Goal: Task Accomplishment & Management: Complete application form

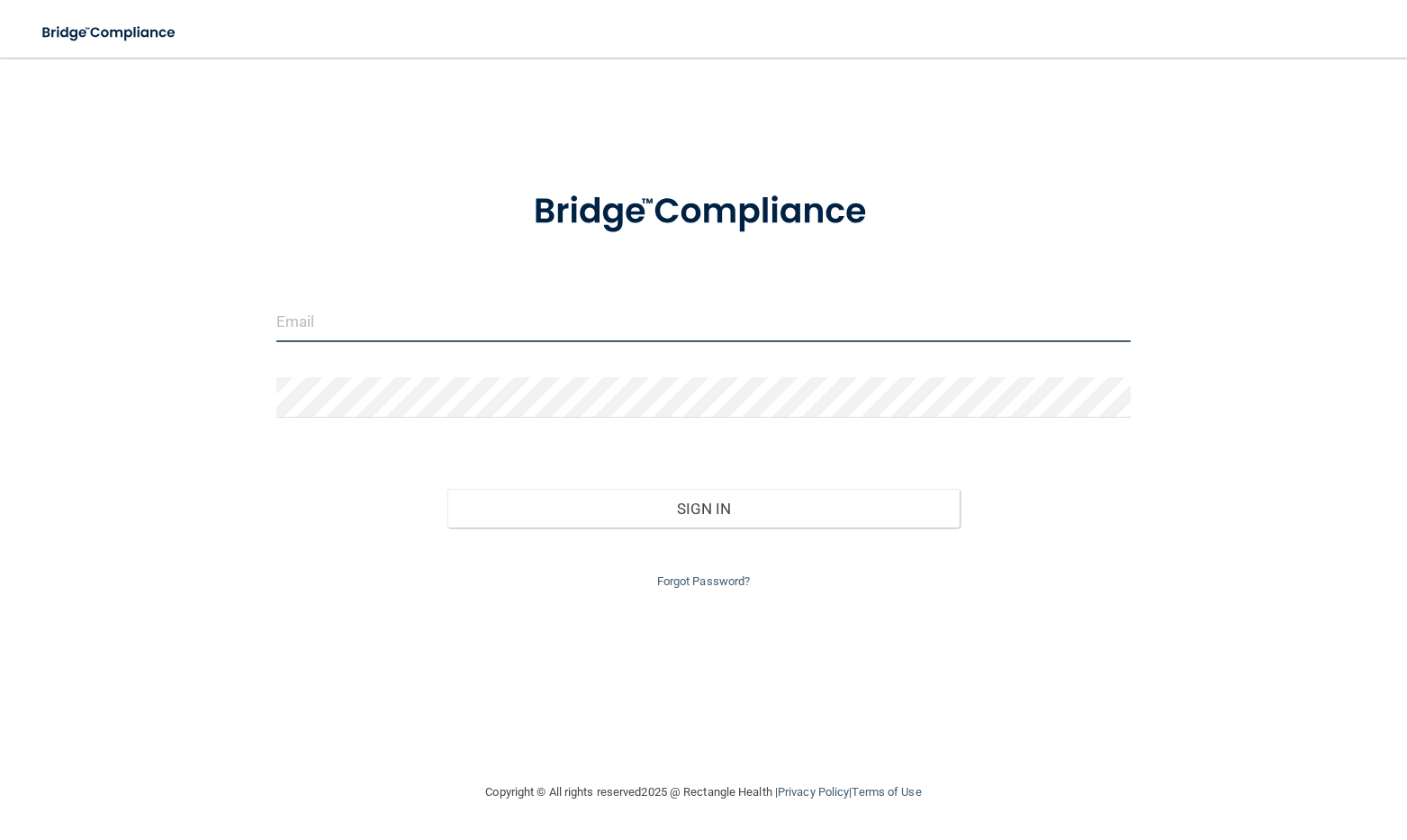
click at [336, 325] on input "email" at bounding box center [703, 322] width 854 height 40
type input "[EMAIL_ADDRESS][DOMAIN_NAME]"
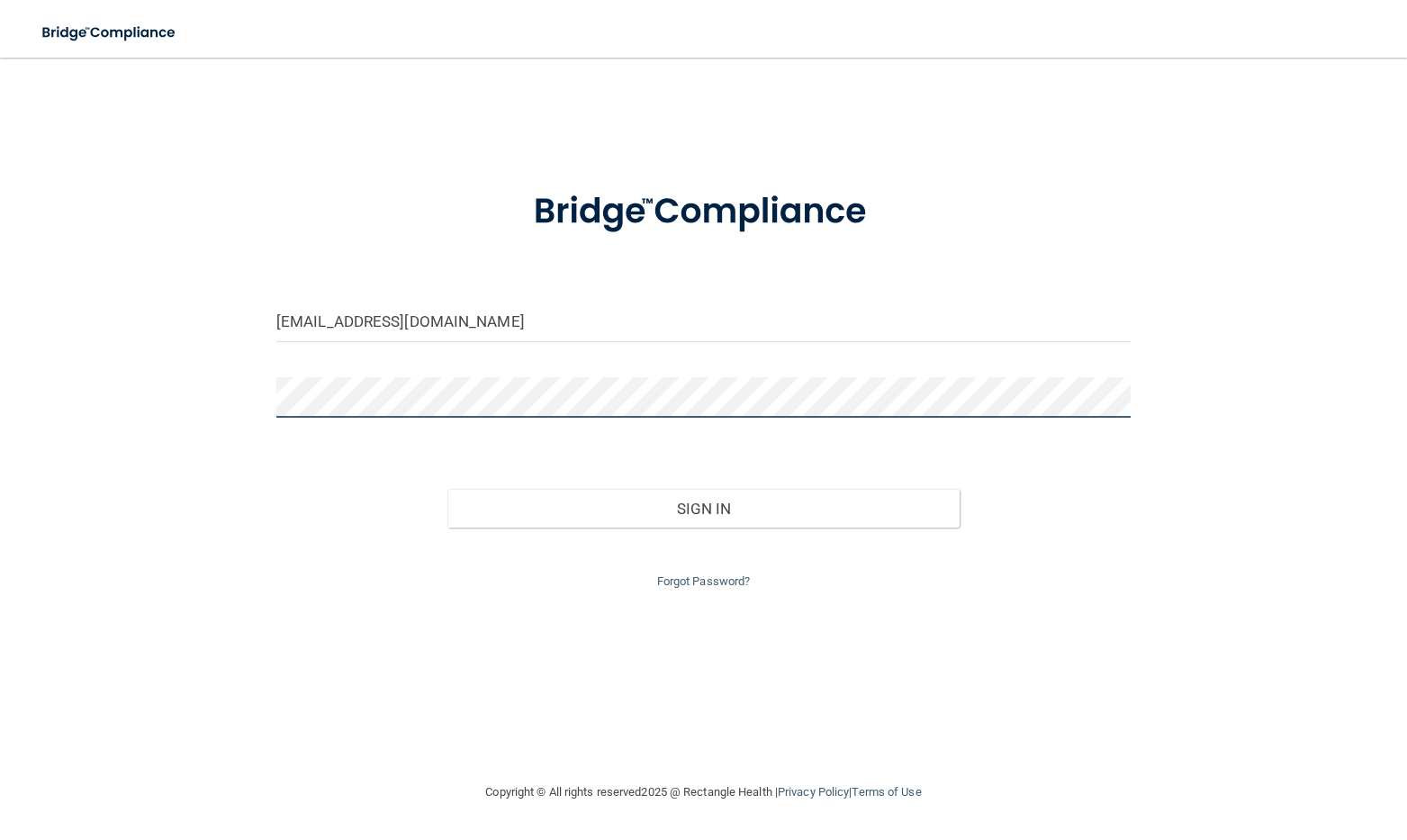
click at [447, 488] on button "Sign In" at bounding box center [704, 507] width 512 height 39
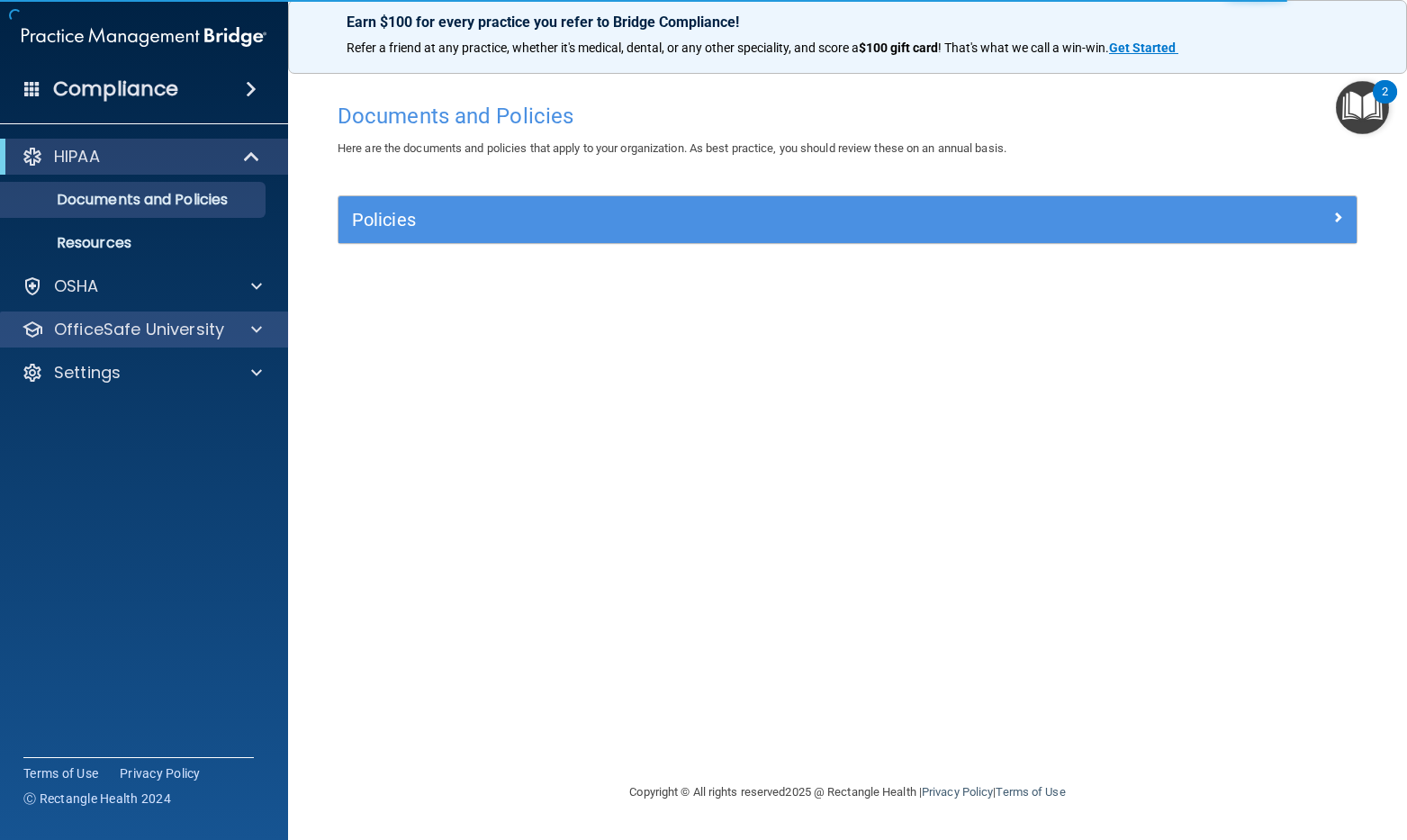
click at [160, 341] on div "OfficeSafe University" at bounding box center [144, 330] width 289 height 36
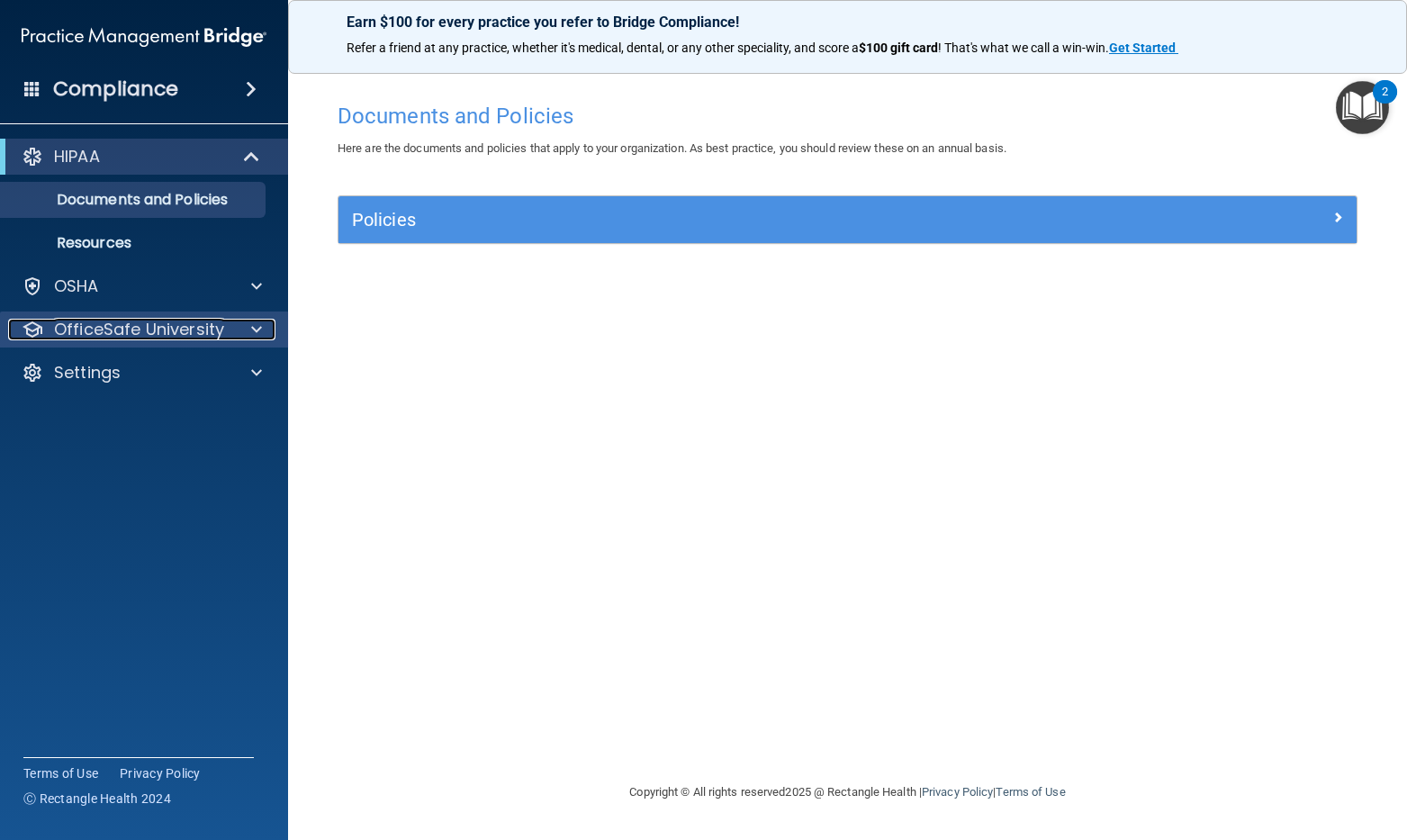
click at [262, 322] on div at bounding box center [253, 330] width 45 height 22
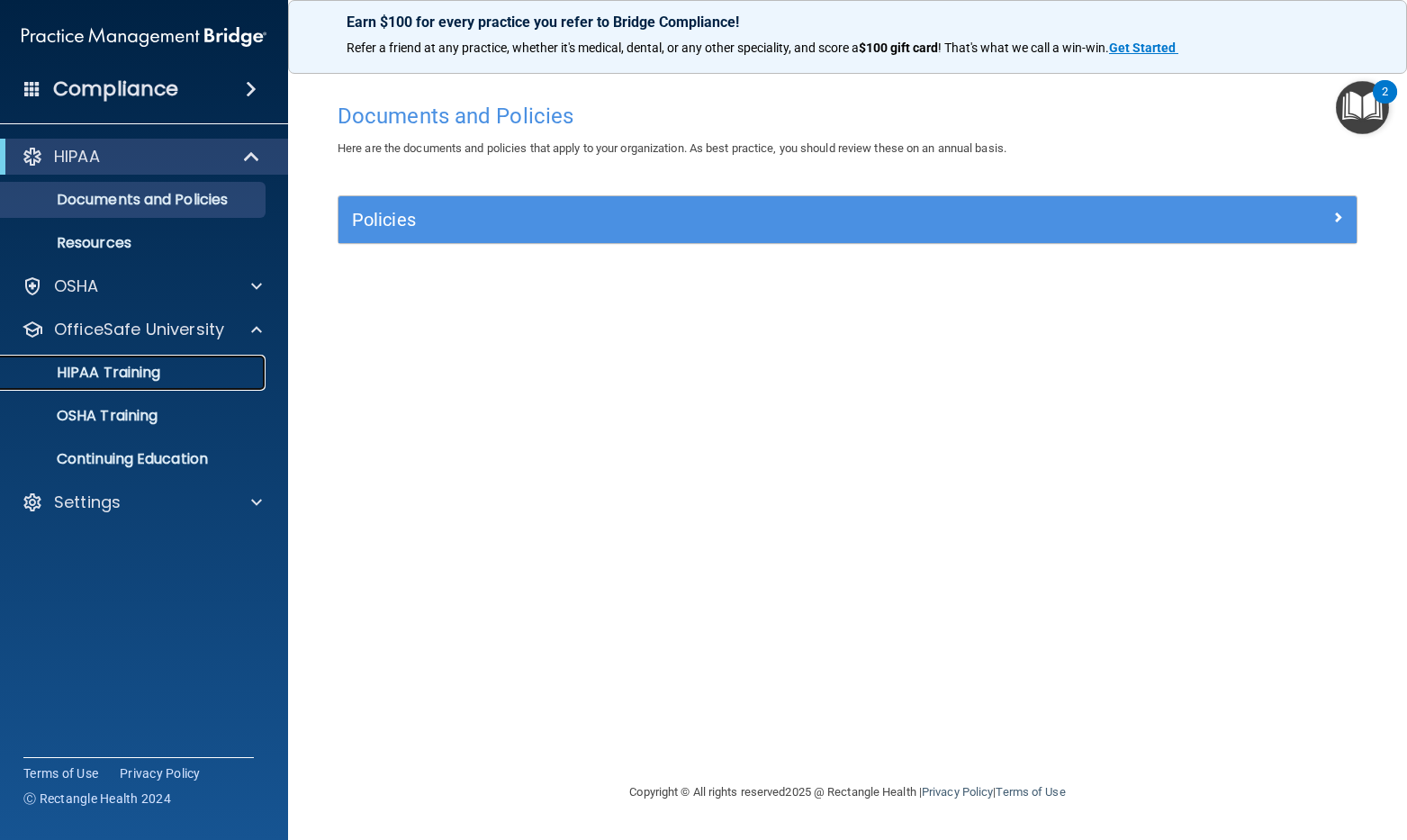
click at [130, 372] on p "HIPAA Training" at bounding box center [86, 373] width 149 height 18
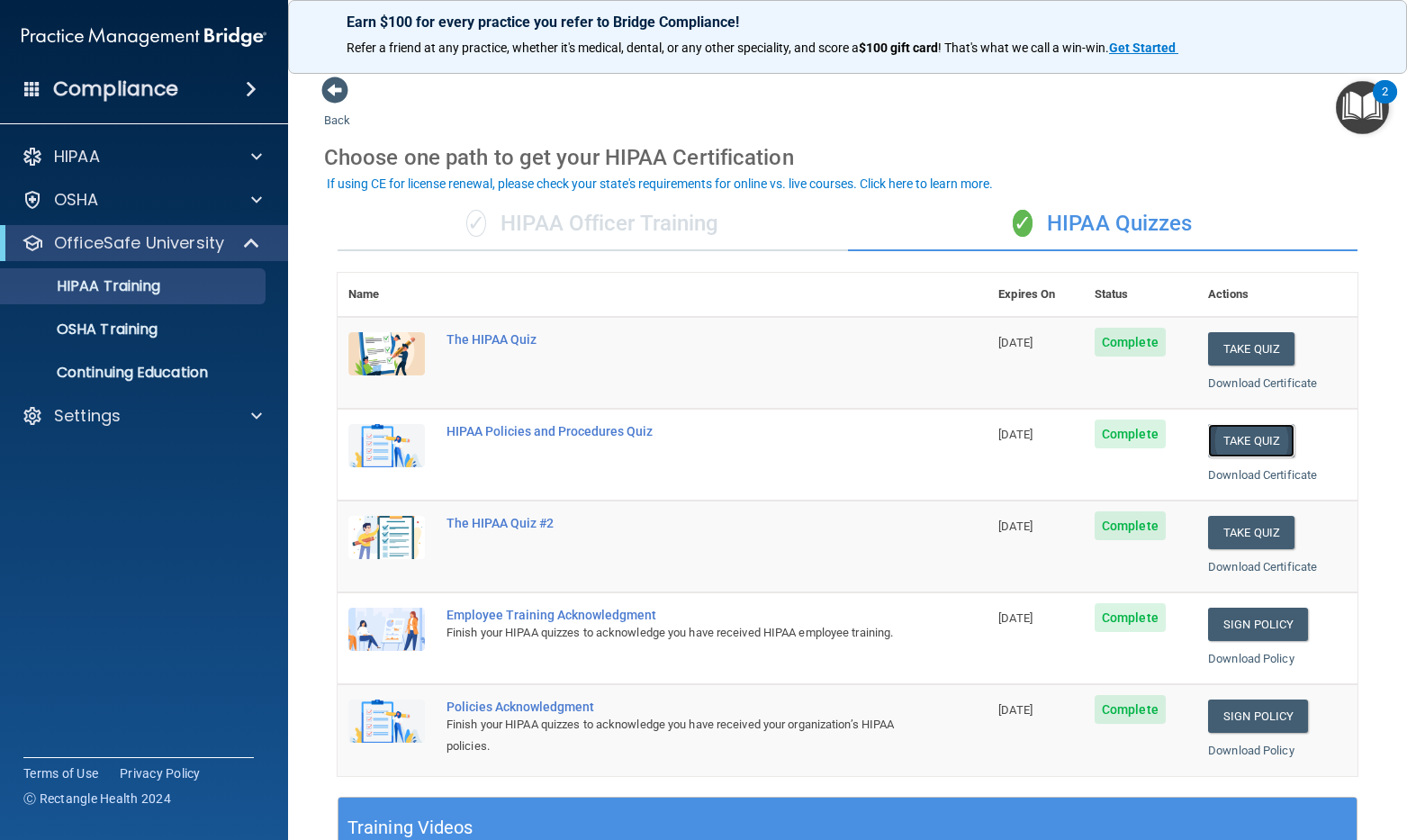
click at [1268, 446] on button "Take Quiz" at bounding box center [1251, 440] width 87 height 34
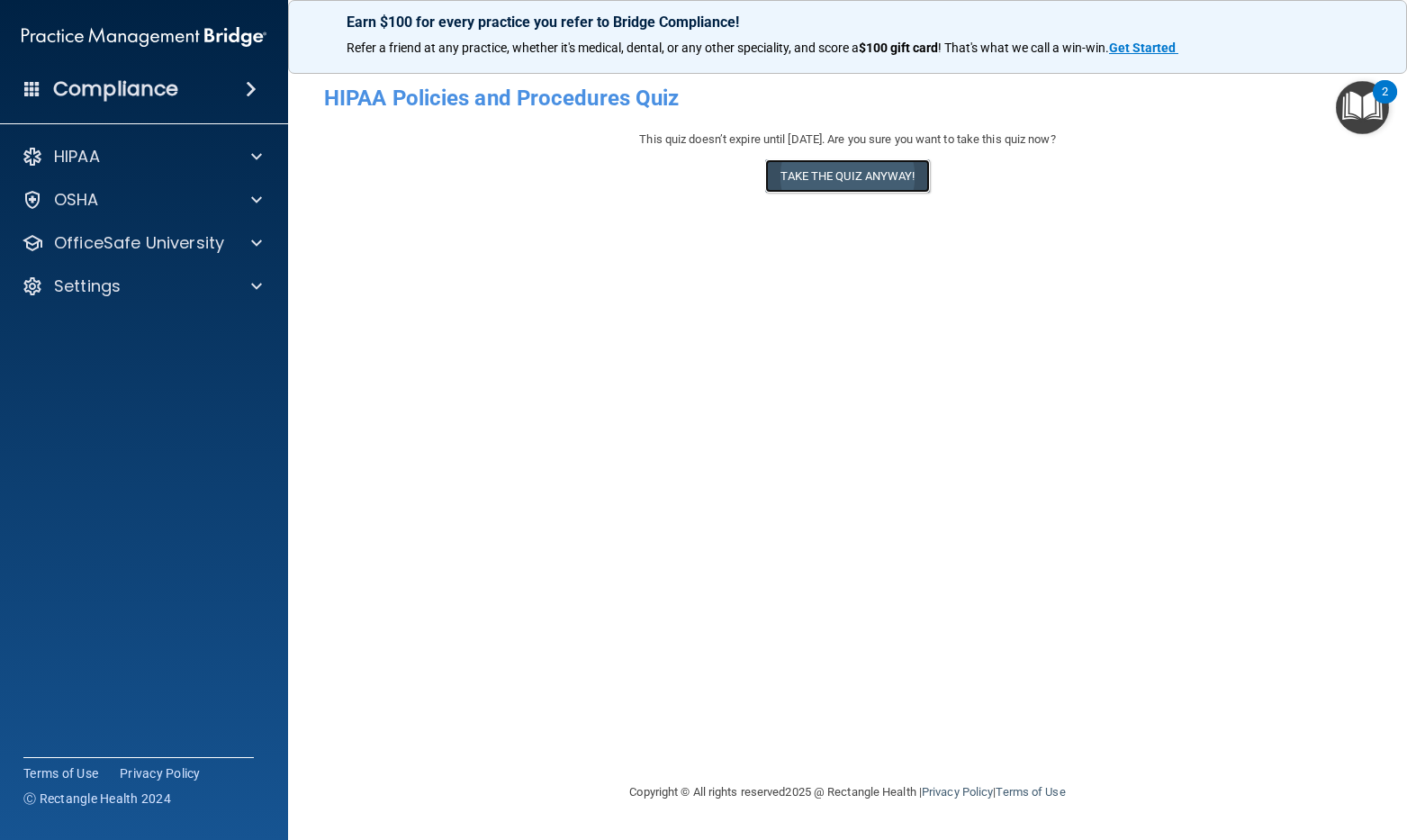
click at [827, 182] on button "Take the quiz anyway!" at bounding box center [847, 176] width 164 height 34
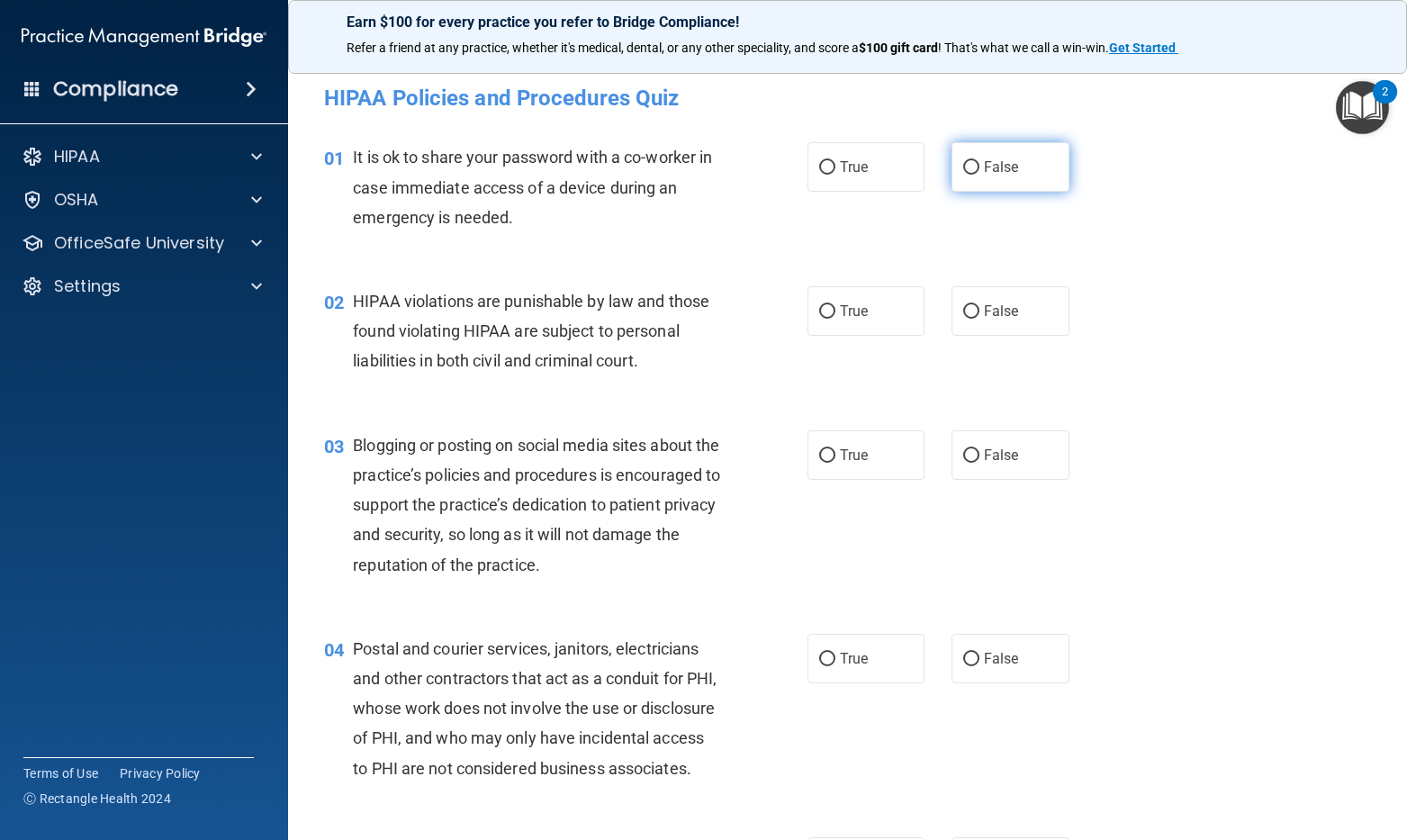
click at [1006, 179] on label "False" at bounding box center [1010, 167] width 118 height 49
click at [980, 175] on input "False" at bounding box center [971, 168] width 16 height 14
radio input "true"
click at [843, 323] on label "True" at bounding box center [866, 311] width 118 height 49
click at [836, 319] on input "True" at bounding box center [827, 312] width 16 height 14
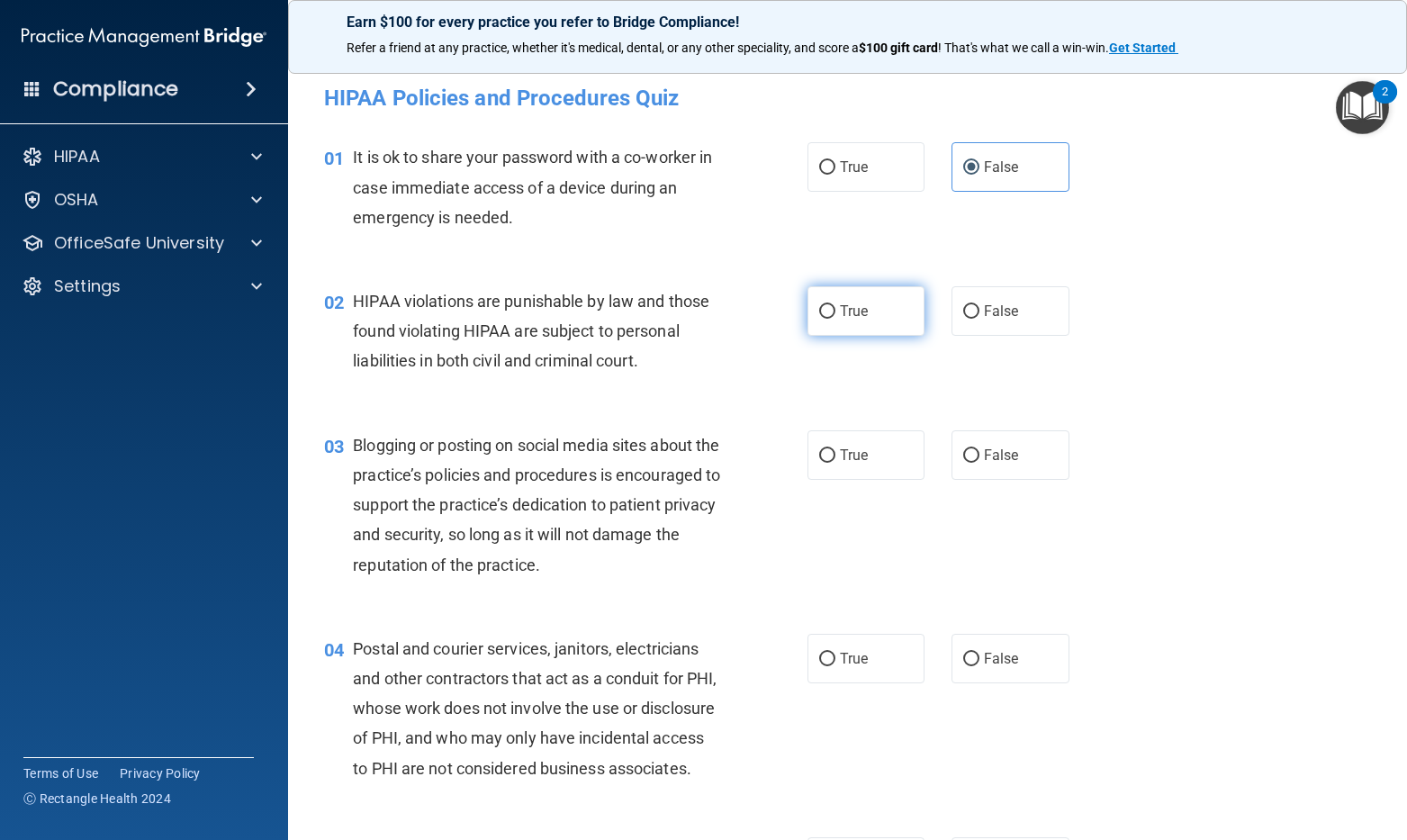
radio input "true"
click at [967, 460] on input "False" at bounding box center [971, 456] width 16 height 14
radio input "true"
click at [864, 661] on label "True" at bounding box center [866, 658] width 118 height 49
click at [836, 661] on input "True" at bounding box center [827, 659] width 16 height 14
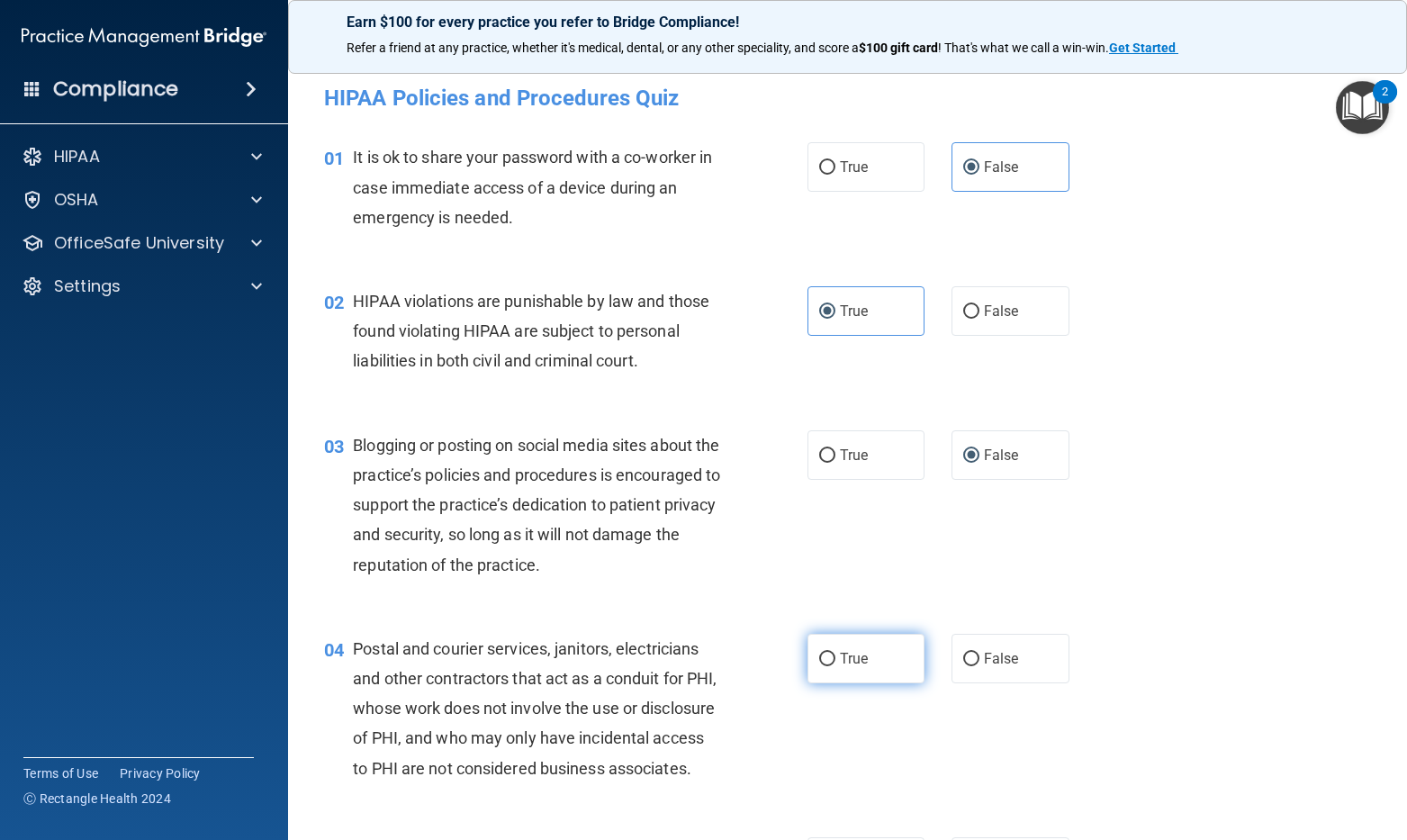
radio input "true"
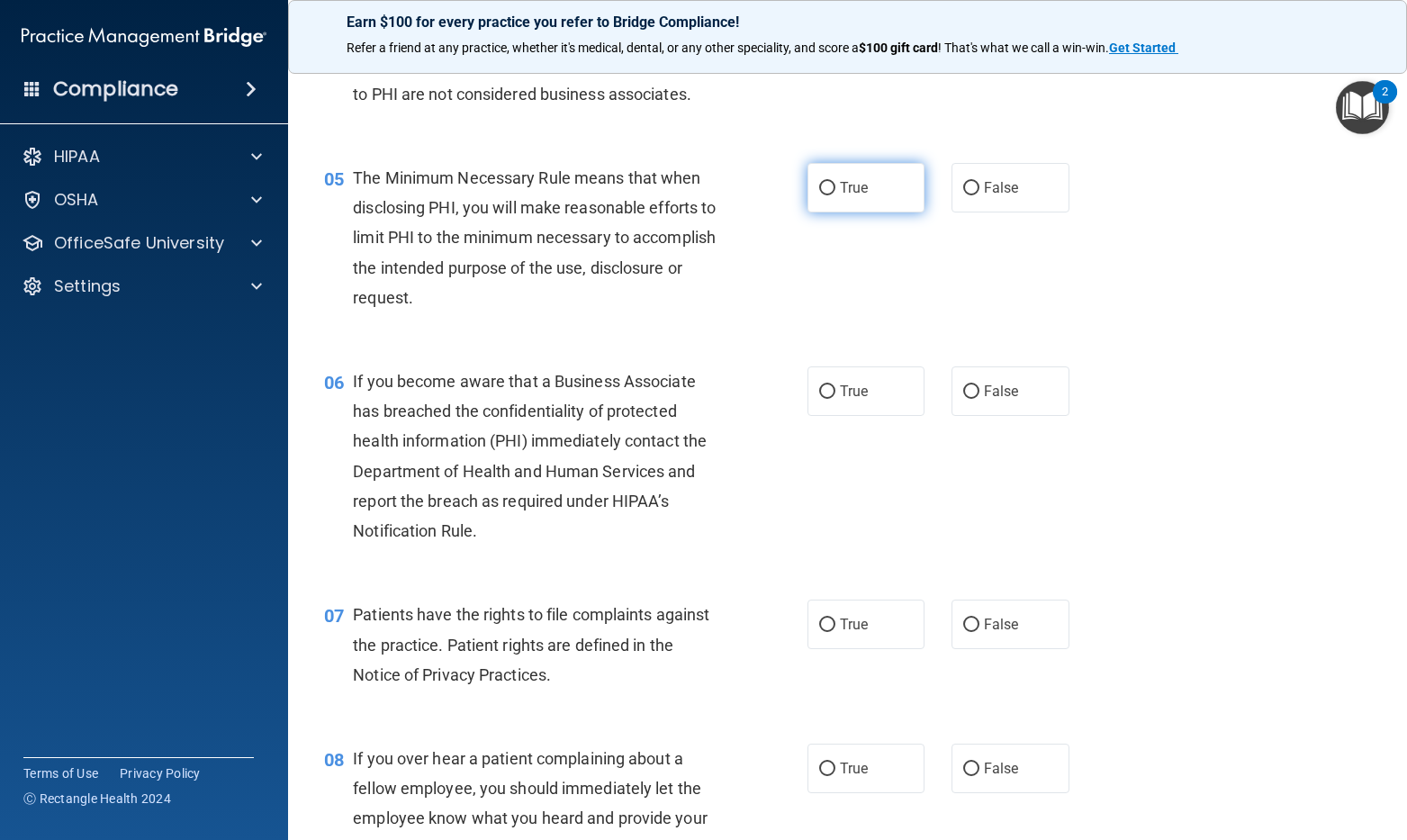
scroll to position [720, 0]
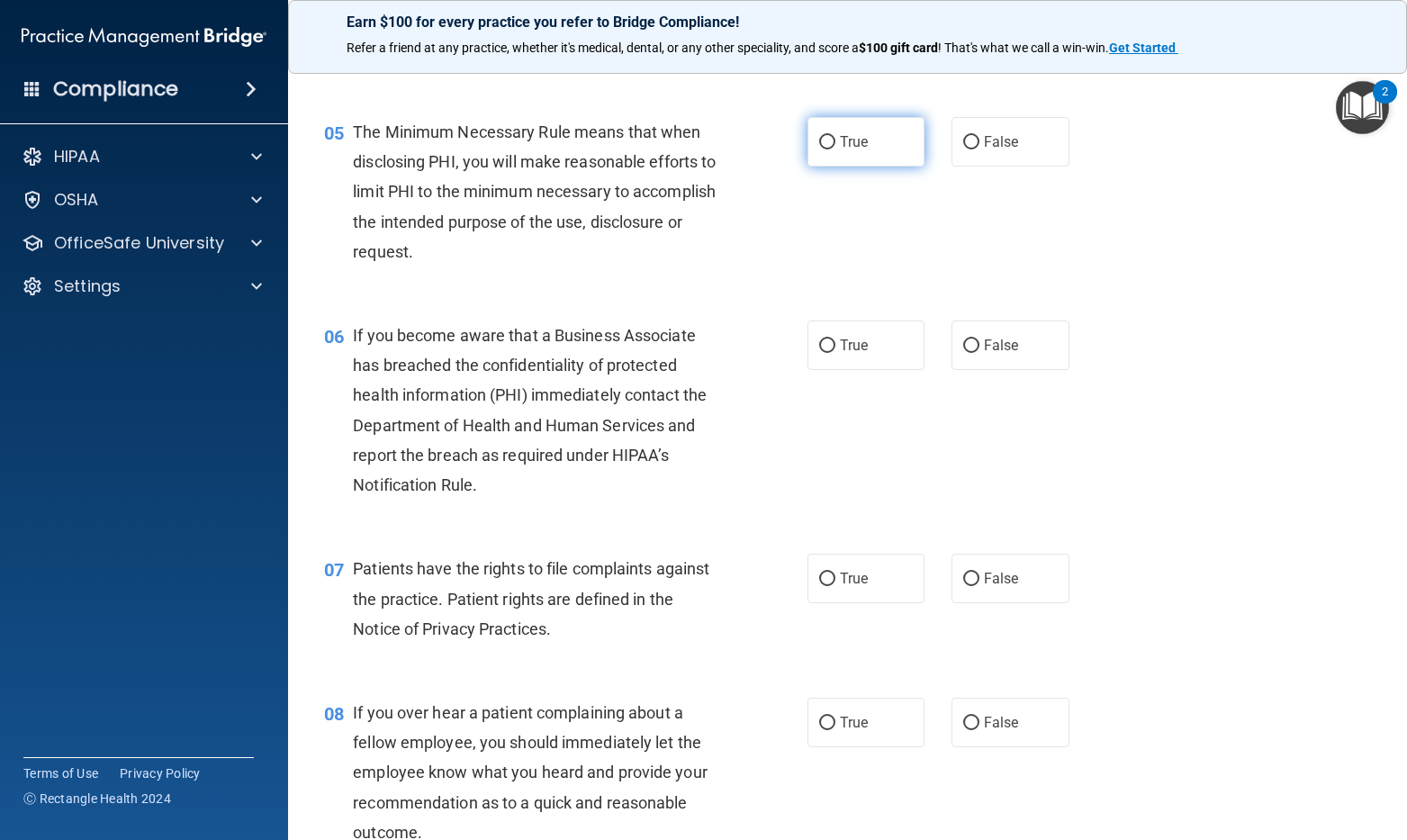
click at [849, 167] on label "True" at bounding box center [866, 141] width 118 height 49
click at [836, 149] on input "True" at bounding box center [827, 142] width 16 height 14
radio input "true"
click at [963, 353] on input "False" at bounding box center [971, 345] width 16 height 14
radio input "true"
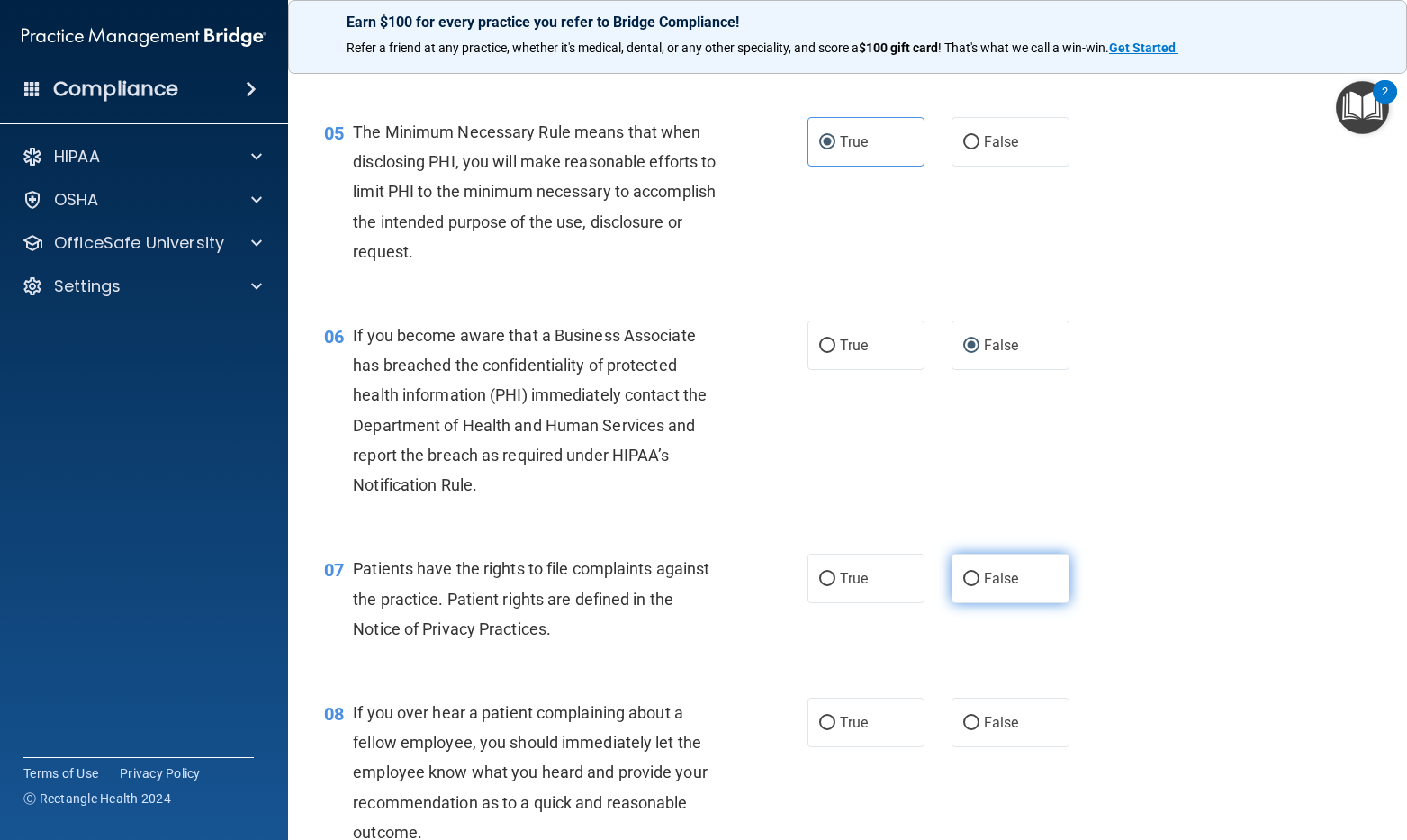
click at [986, 587] on span "False" at bounding box center [1001, 578] width 36 height 17
click at [980, 586] on input "False" at bounding box center [971, 579] width 16 height 14
radio input "true"
click at [973, 712] on div "08 If you over hear a patient complaining about a fellow employee, you should i…" at bounding box center [847, 776] width 1073 height 203
click at [981, 739] on label "False" at bounding box center [1010, 722] width 118 height 49
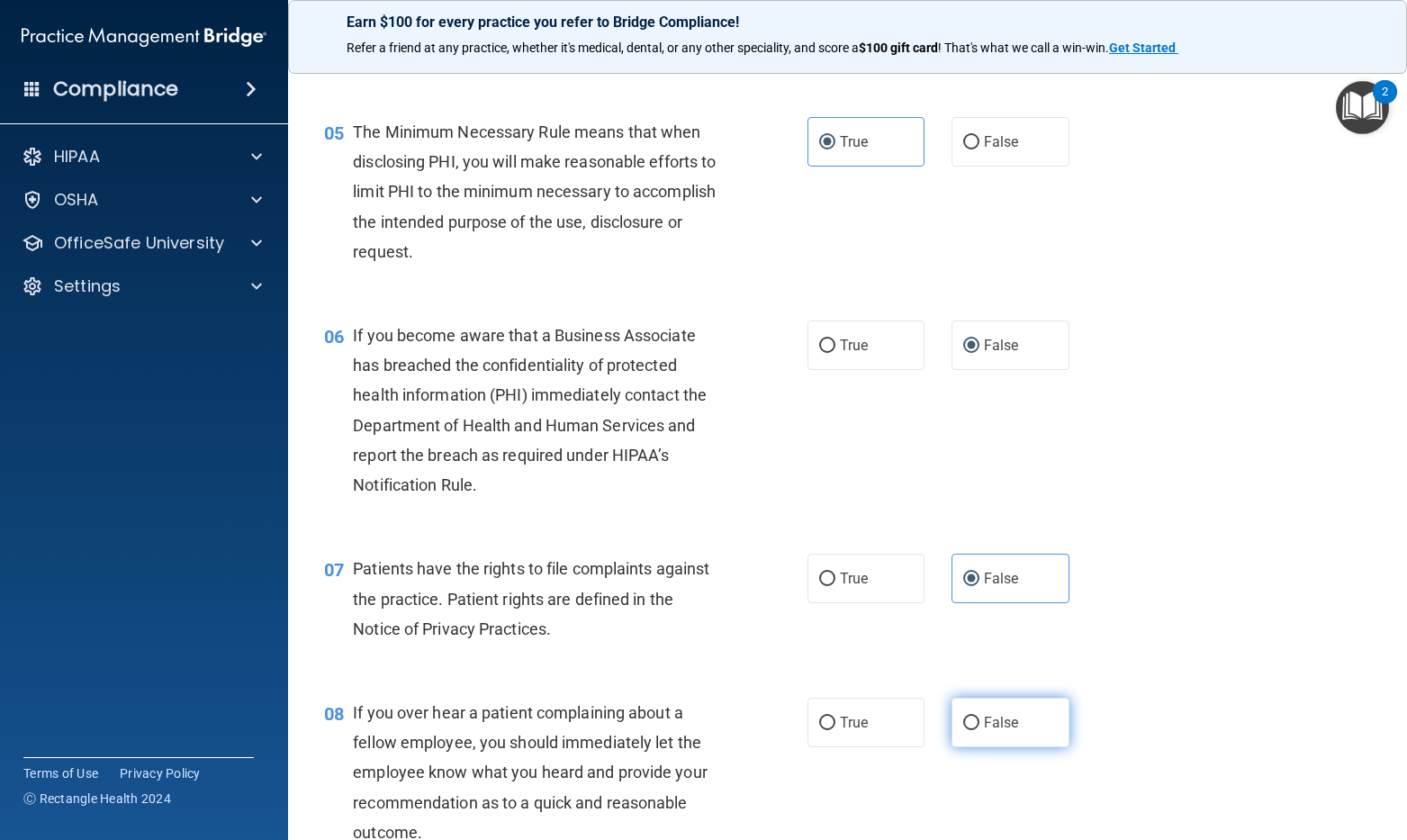
click at [980, 730] on input "False" at bounding box center [971, 722] width 16 height 14
radio input "true"
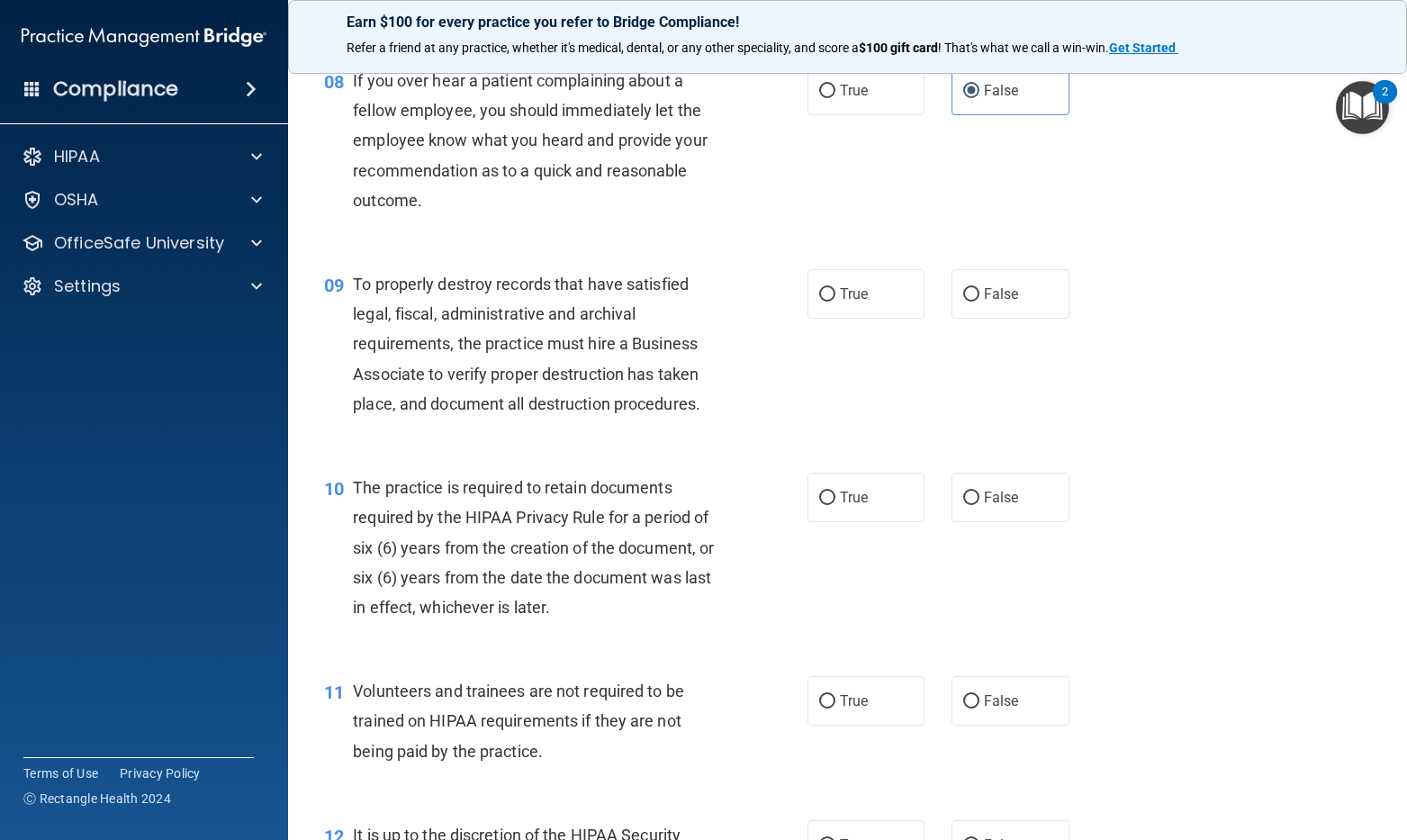
scroll to position [1530, 0]
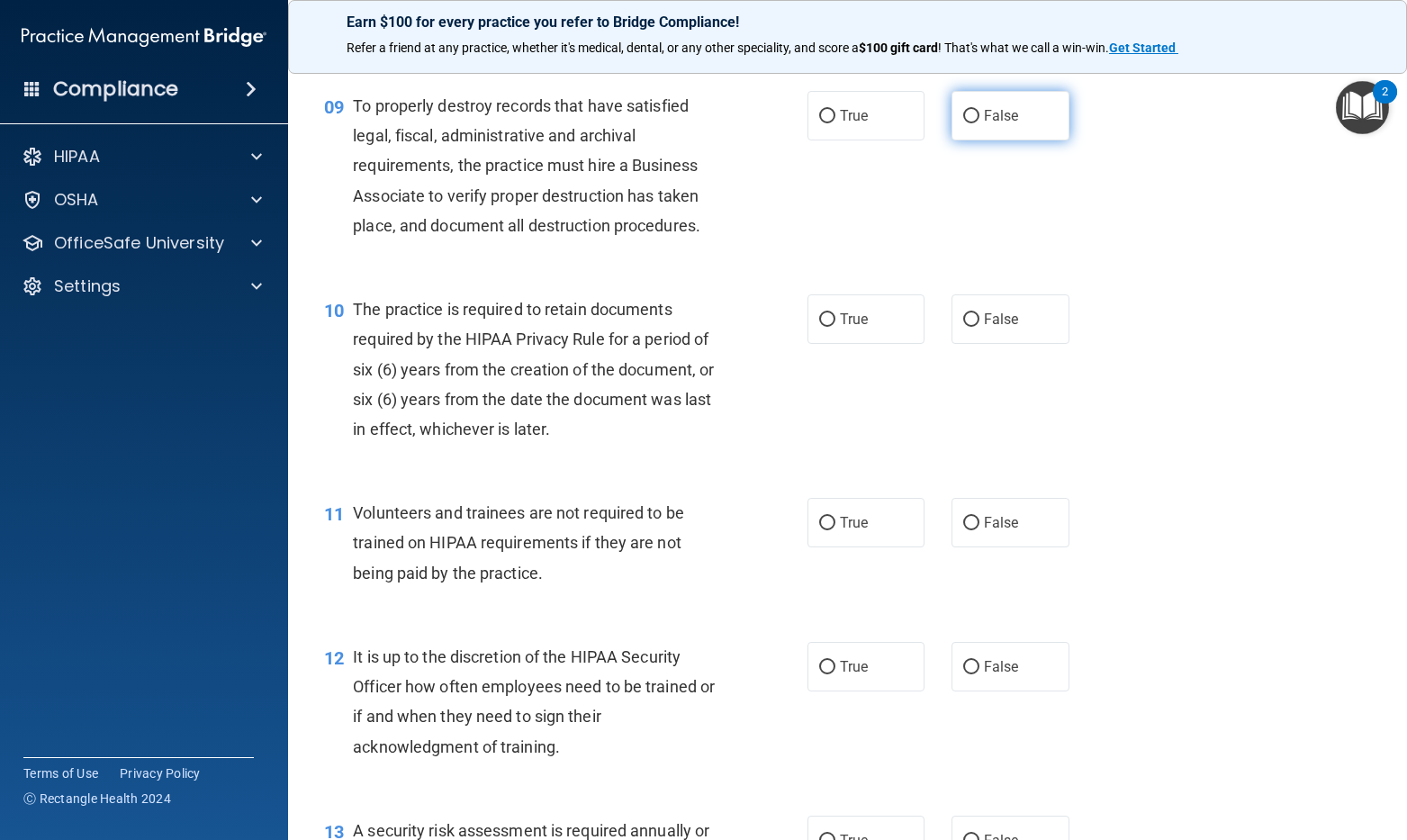
click at [991, 140] on label "False" at bounding box center [1010, 116] width 118 height 49
click at [980, 123] on input "False" at bounding box center [971, 117] width 16 height 14
radio input "true"
click at [861, 343] on label "True" at bounding box center [866, 319] width 118 height 49
click at [836, 327] on input "True" at bounding box center [827, 320] width 16 height 14
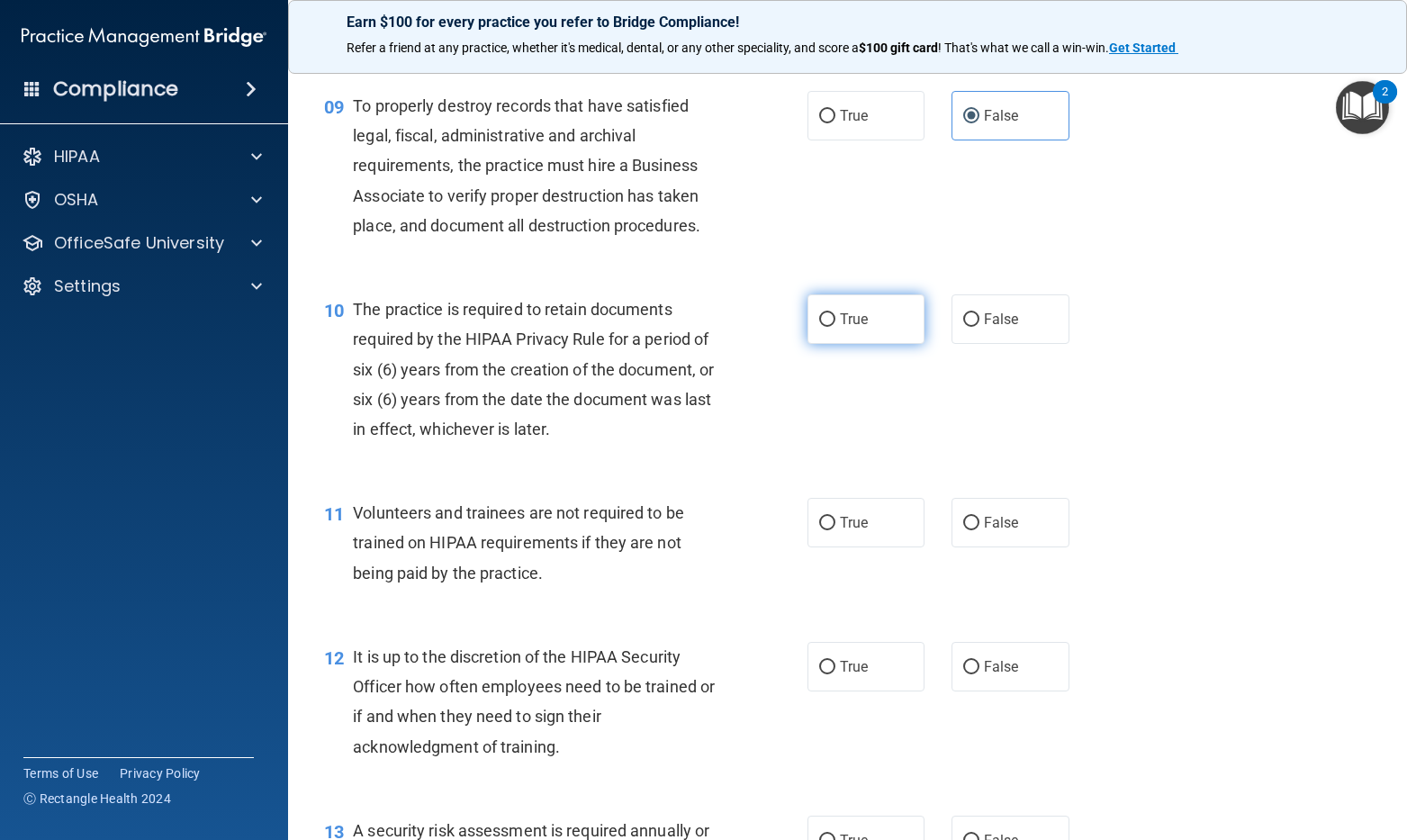
radio input "true"
click at [856, 548] on label "True" at bounding box center [866, 522] width 118 height 49
click at [836, 530] on input "True" at bounding box center [827, 523] width 16 height 14
radio input "true"
click at [840, 675] on span "True" at bounding box center [854, 666] width 28 height 17
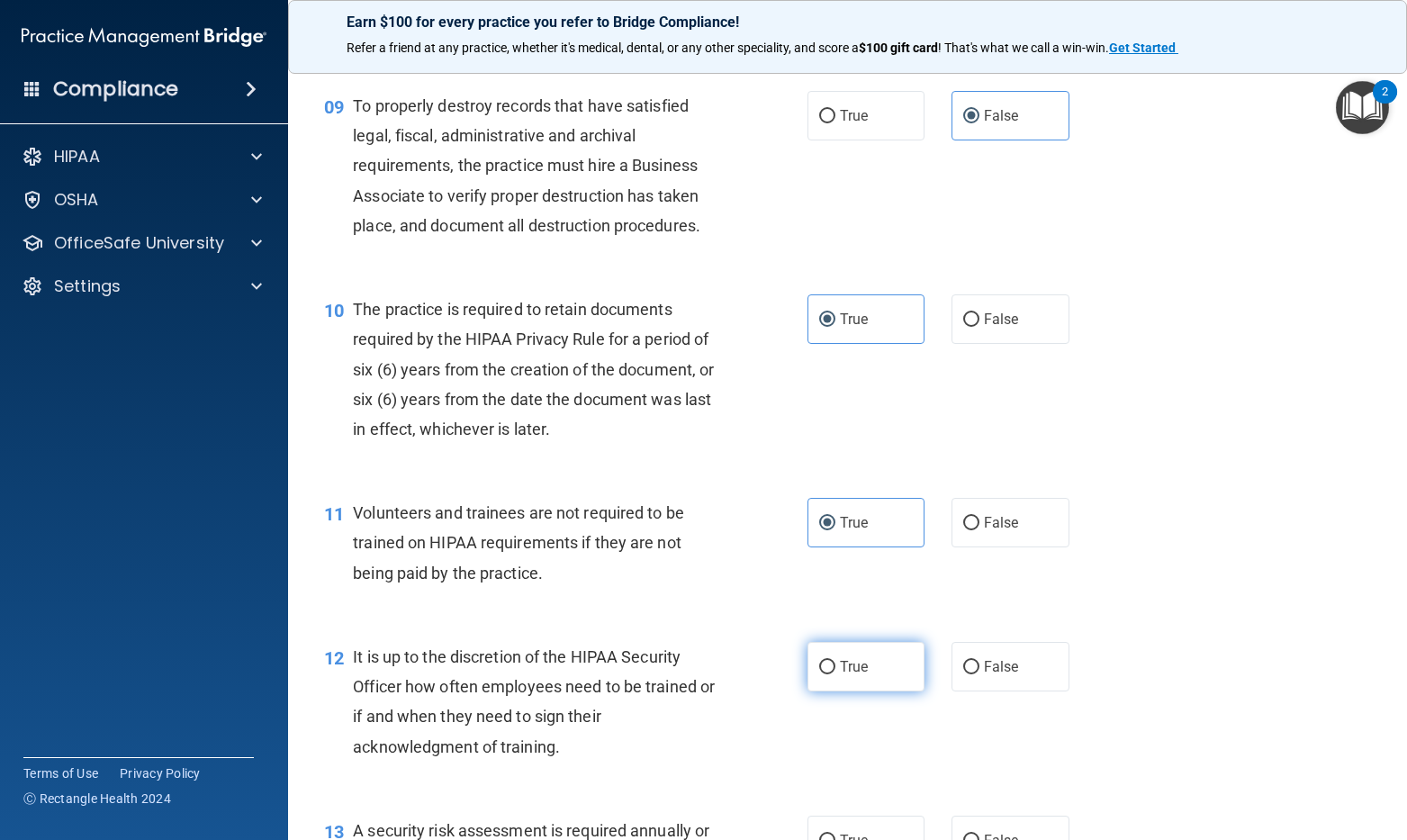
click at [833, 674] on input "True" at bounding box center [827, 667] width 16 height 14
radio input "true"
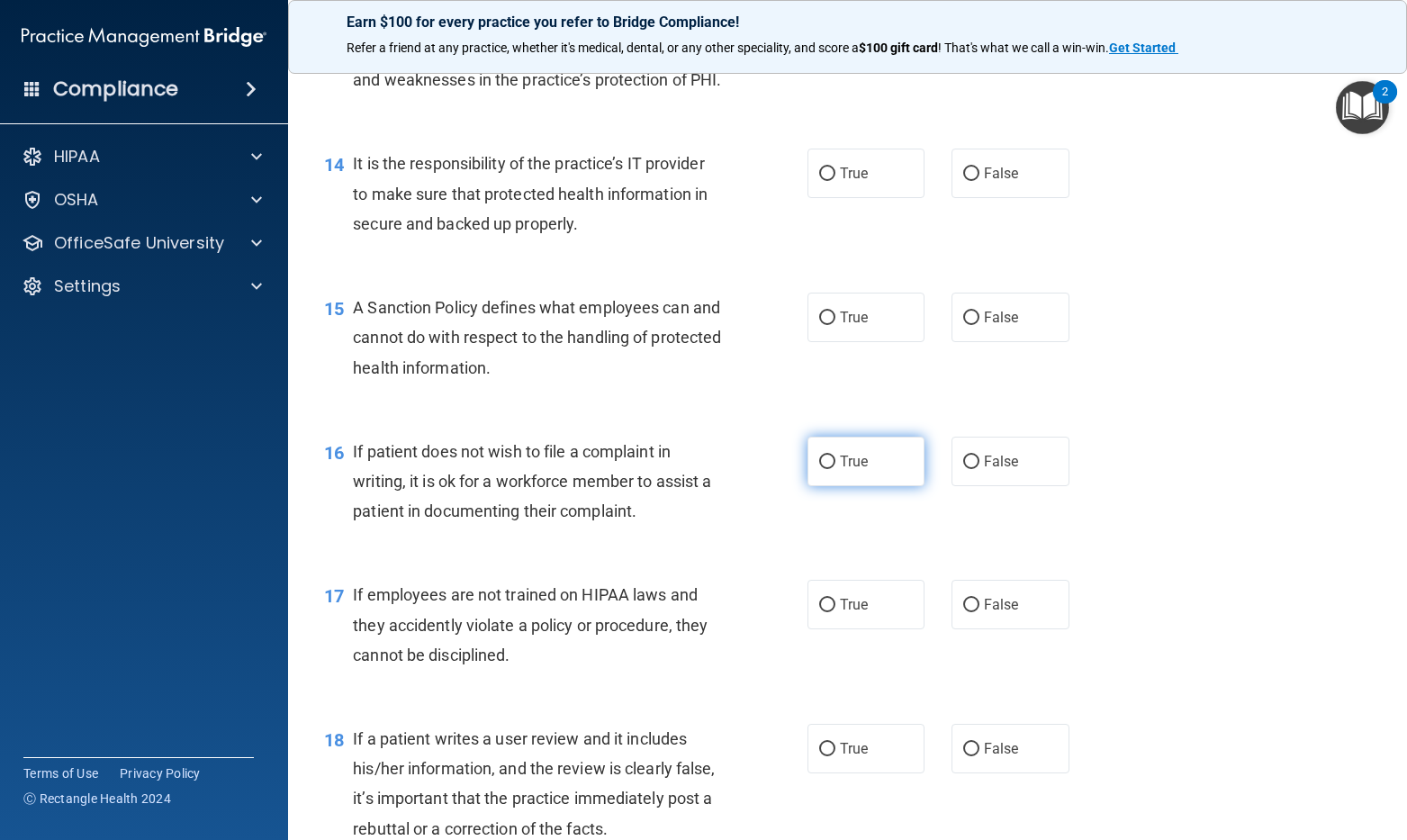
scroll to position [2250, 0]
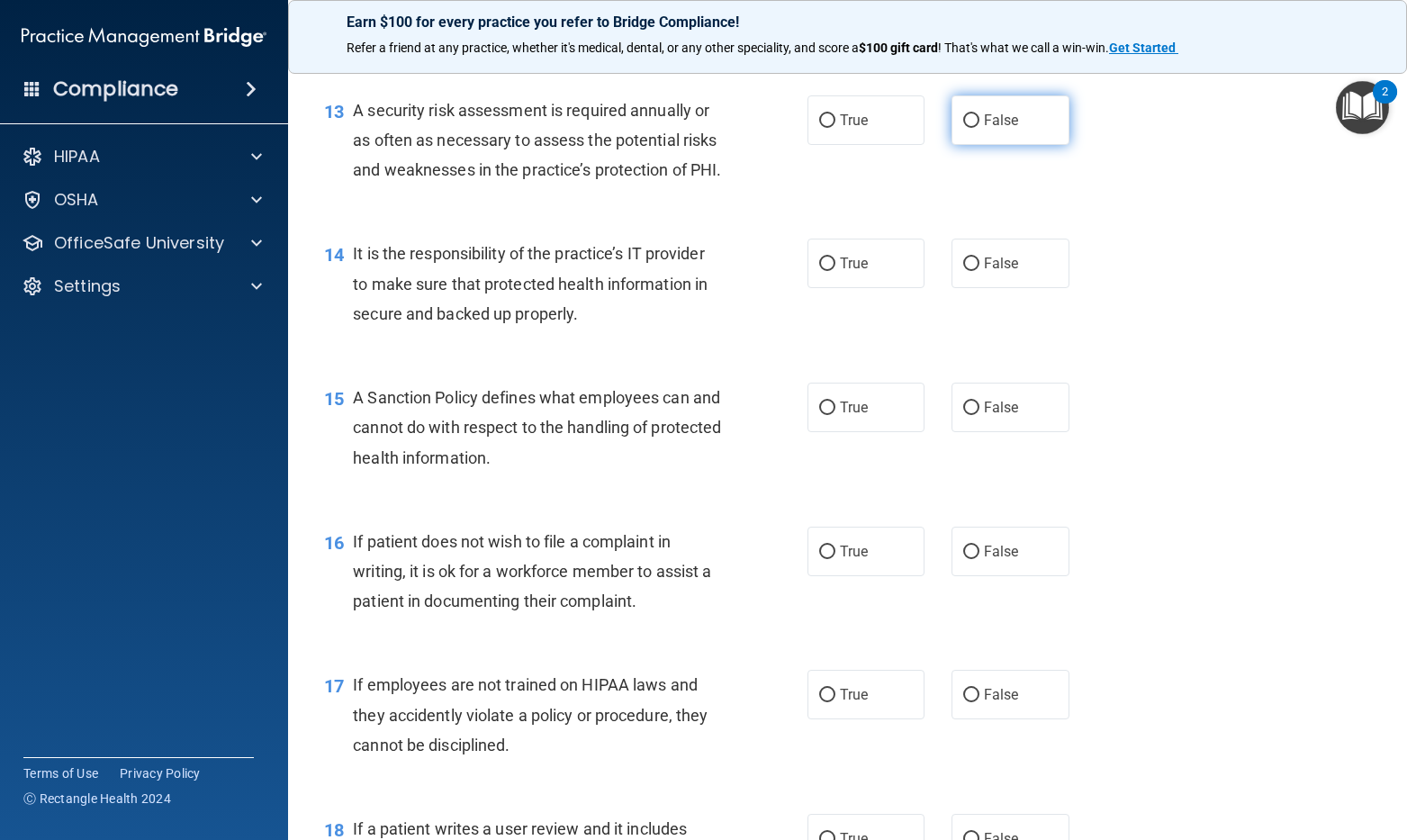
click at [1001, 138] on label "False" at bounding box center [1010, 120] width 118 height 49
click at [980, 128] on input "False" at bounding box center [971, 120] width 16 height 14
radio input "true"
click at [1005, 288] on label "False" at bounding box center [1010, 263] width 118 height 49
click at [980, 271] on input "False" at bounding box center [971, 264] width 16 height 14
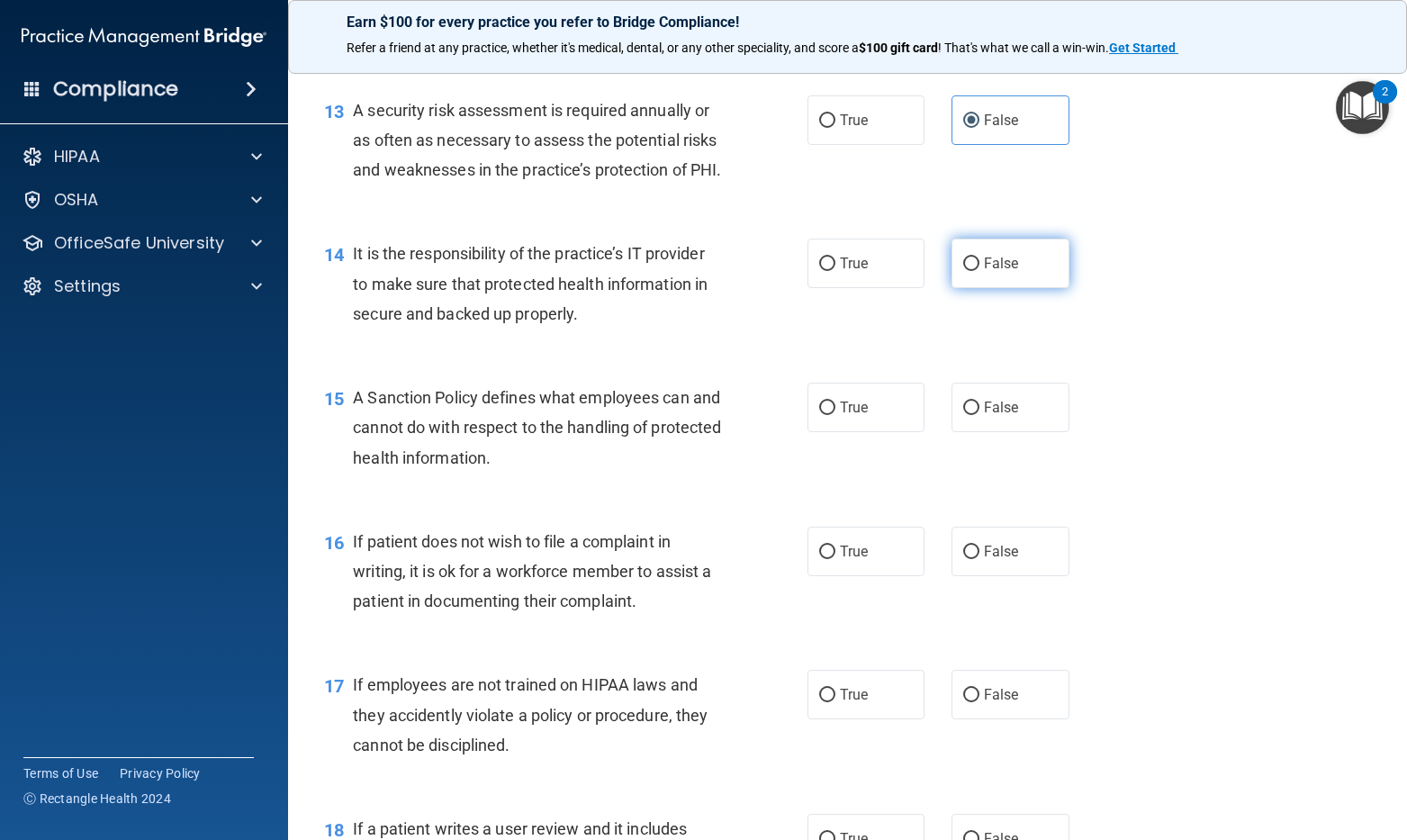
radio input "true"
click at [888, 432] on label "True" at bounding box center [866, 407] width 118 height 49
click at [836, 415] on input "True" at bounding box center [827, 408] width 16 height 14
radio input "true"
click at [862, 576] on label "True" at bounding box center [866, 551] width 118 height 49
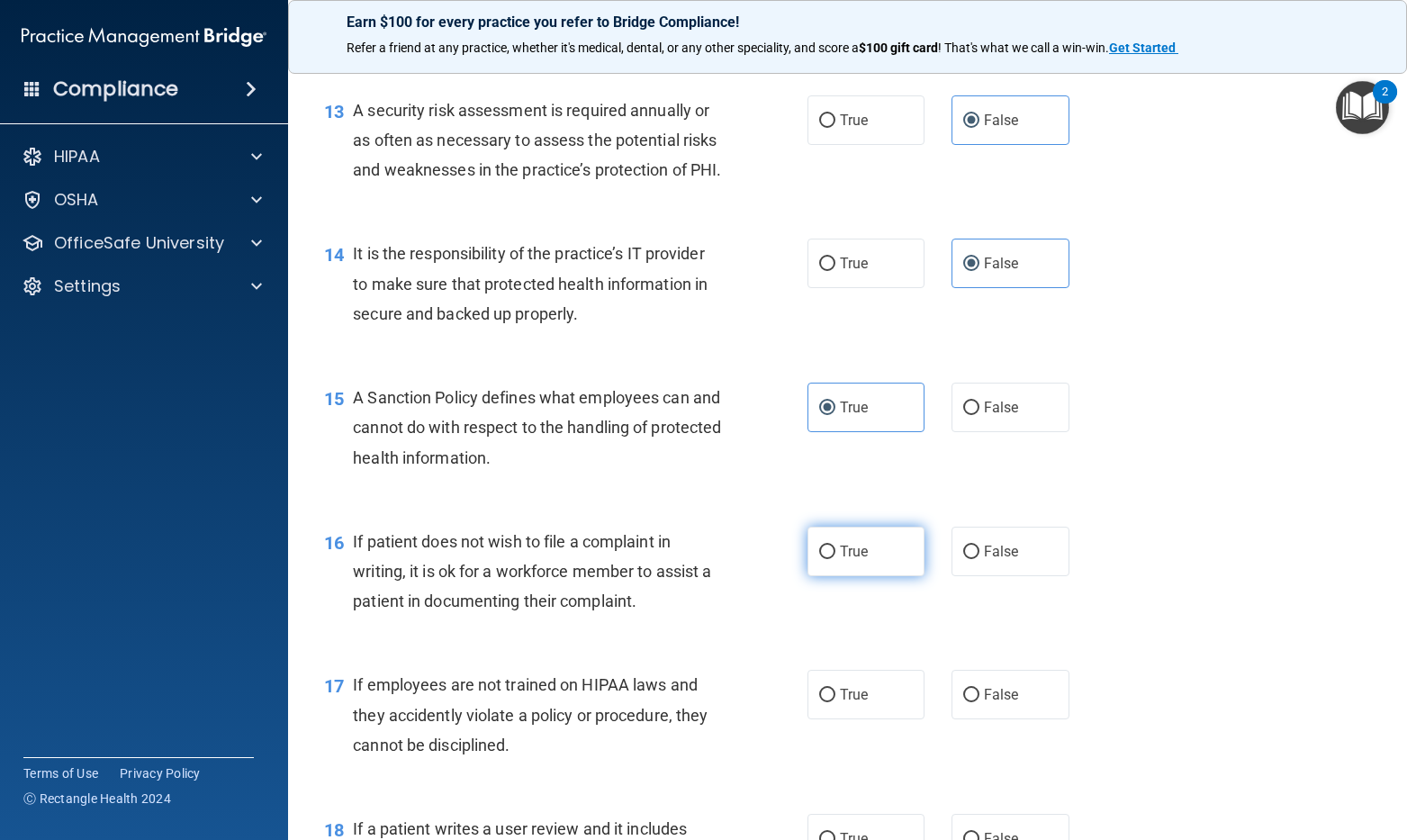
click at [836, 558] on input "True" at bounding box center [827, 552] width 16 height 14
radio input "true"
click at [819, 702] on input "True" at bounding box center [827, 695] width 16 height 14
radio input "true"
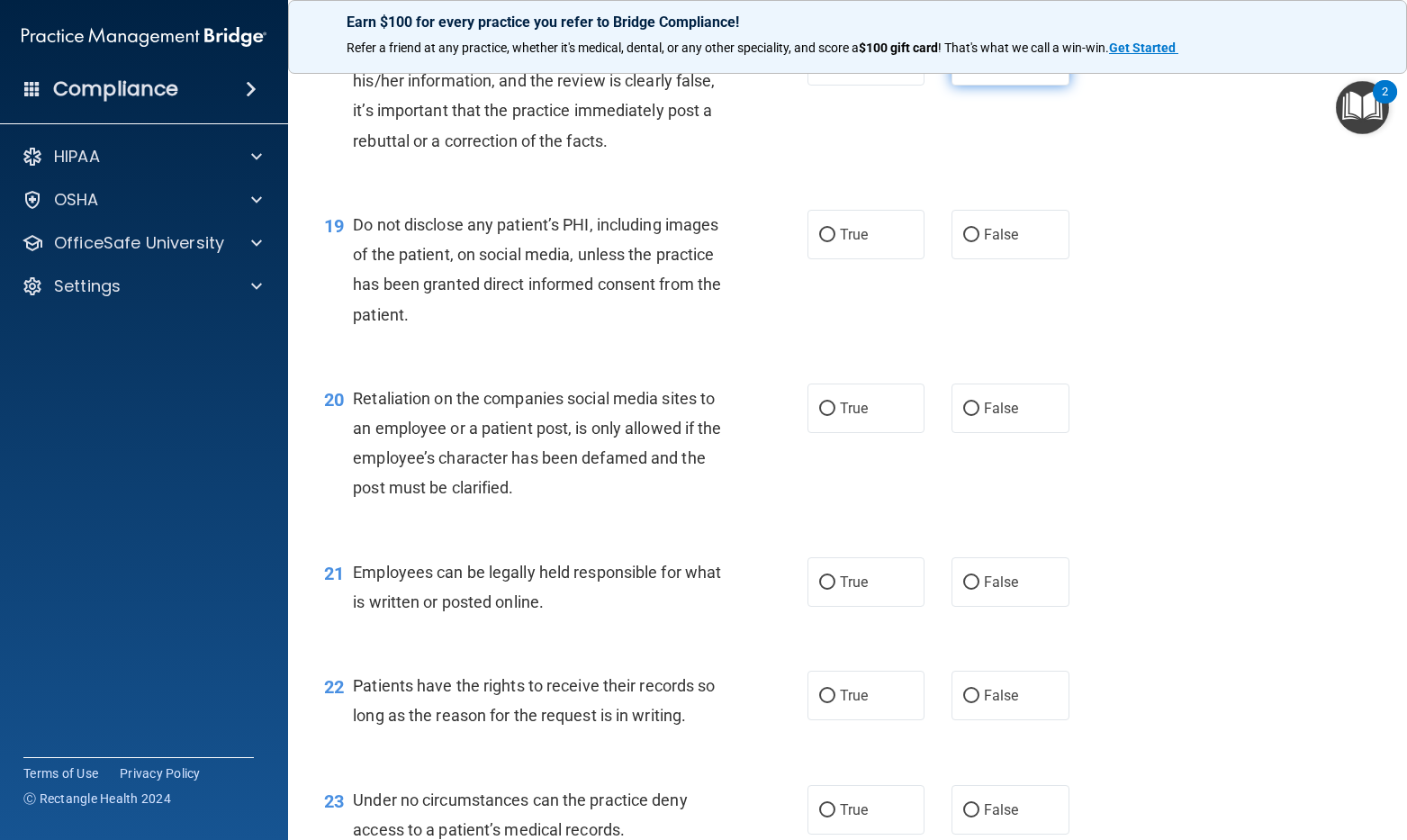
scroll to position [3060, 0]
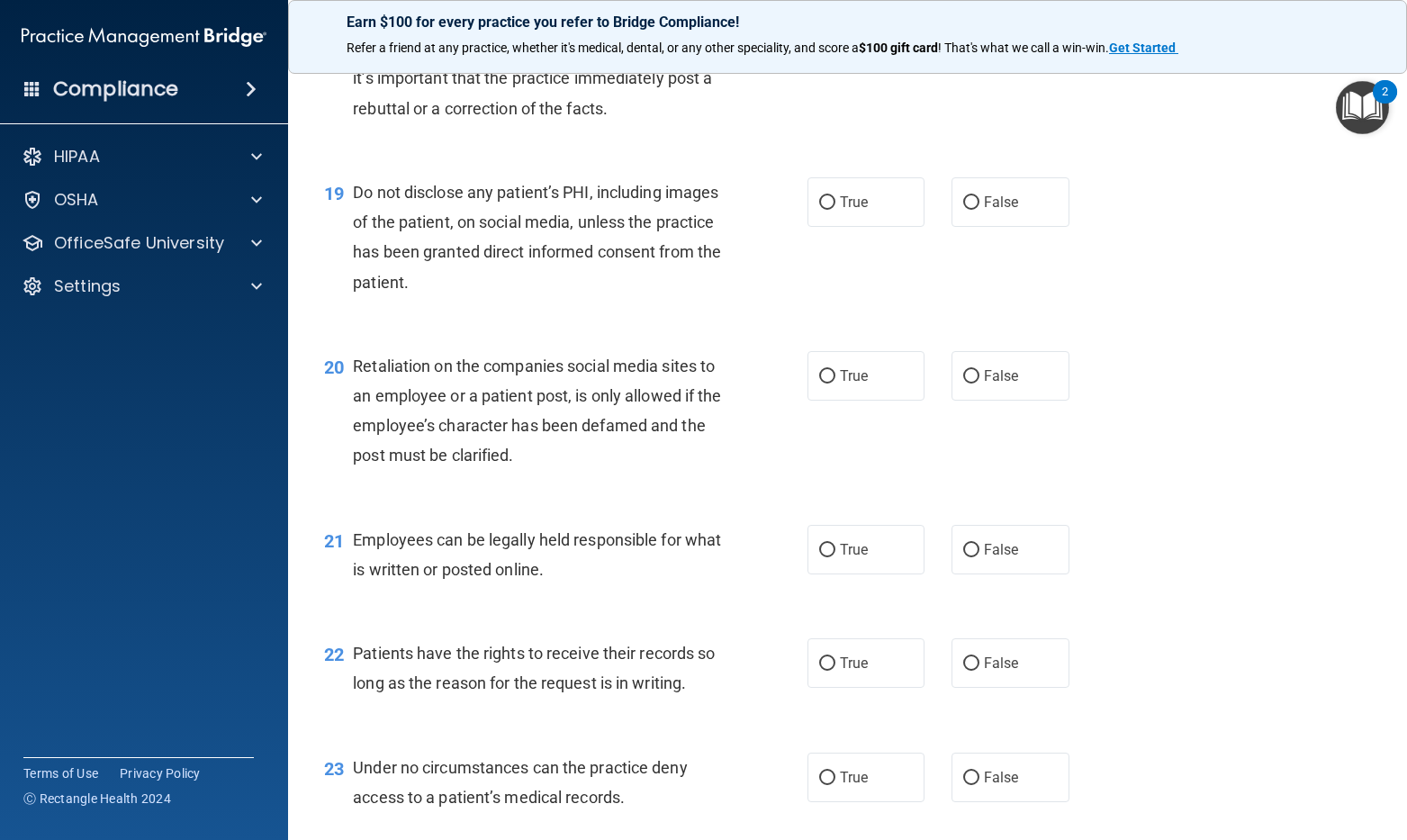
click at [974, 53] on label "False" at bounding box center [1010, 28] width 118 height 49
click at [974, 36] on input "False" at bounding box center [971, 29] width 16 height 14
radio input "true"
click at [989, 210] on span "False" at bounding box center [1001, 201] width 36 height 17
click at [980, 210] on input "False" at bounding box center [971, 202] width 16 height 14
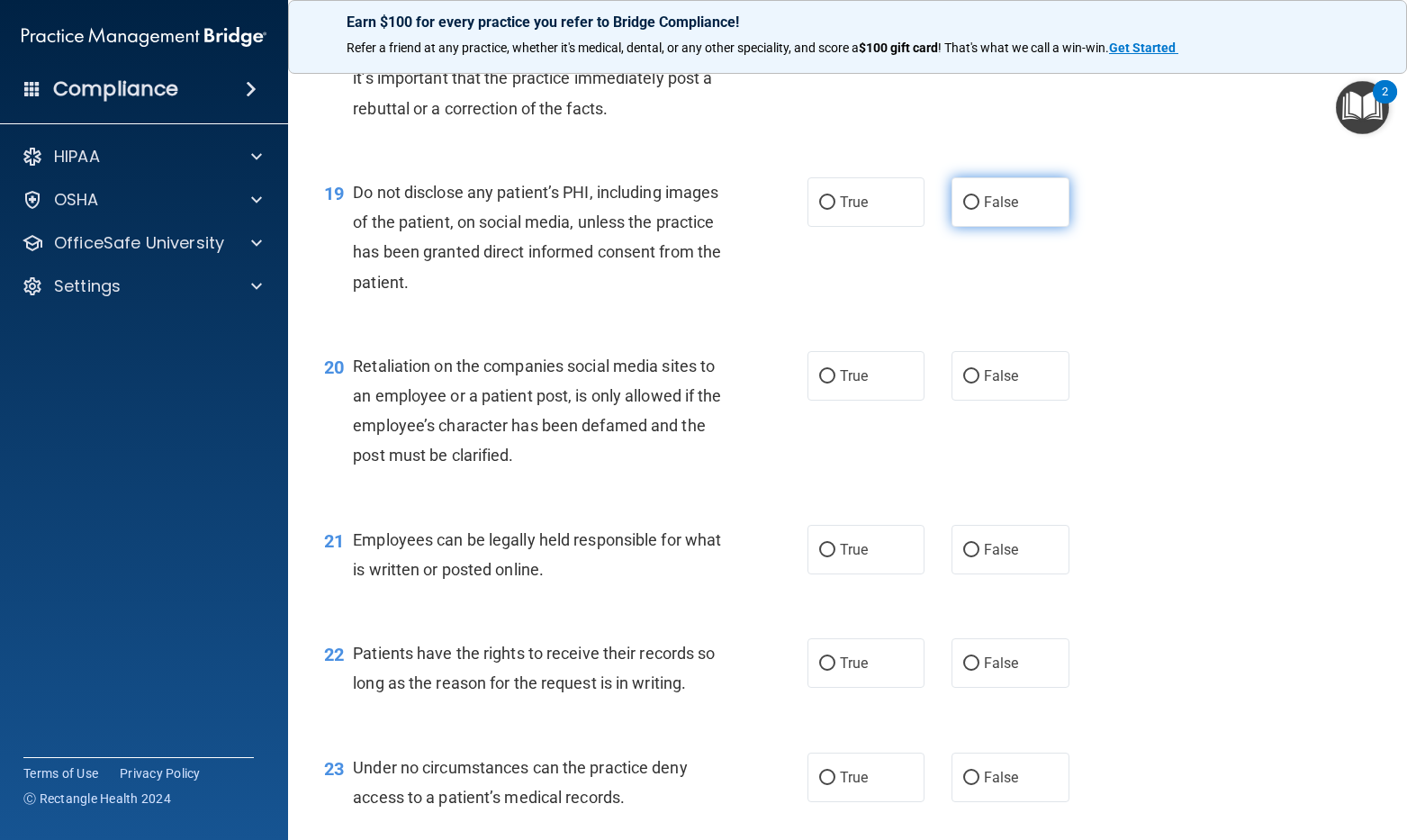
radio input "true"
click at [977, 401] on label "False" at bounding box center [1010, 375] width 118 height 49
click at [977, 384] on input "False" at bounding box center [971, 376] width 16 height 14
radio input "true"
click at [840, 558] on span "True" at bounding box center [854, 549] width 28 height 17
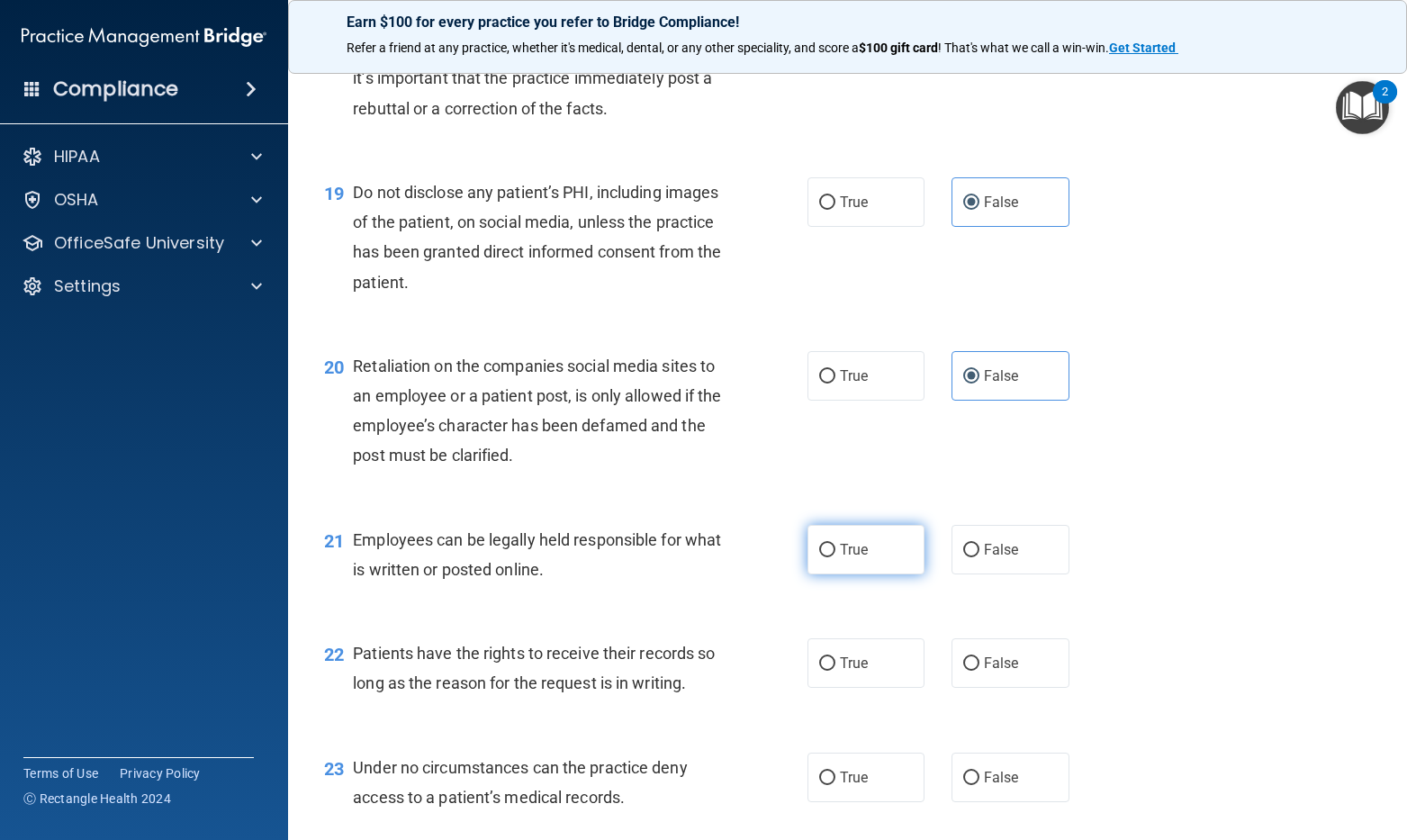
click at [836, 557] on input "True" at bounding box center [827, 550] width 16 height 14
radio input "true"
click at [849, 688] on label "True" at bounding box center [866, 662] width 118 height 49
click at [836, 671] on input "True" at bounding box center [827, 663] width 16 height 14
radio input "true"
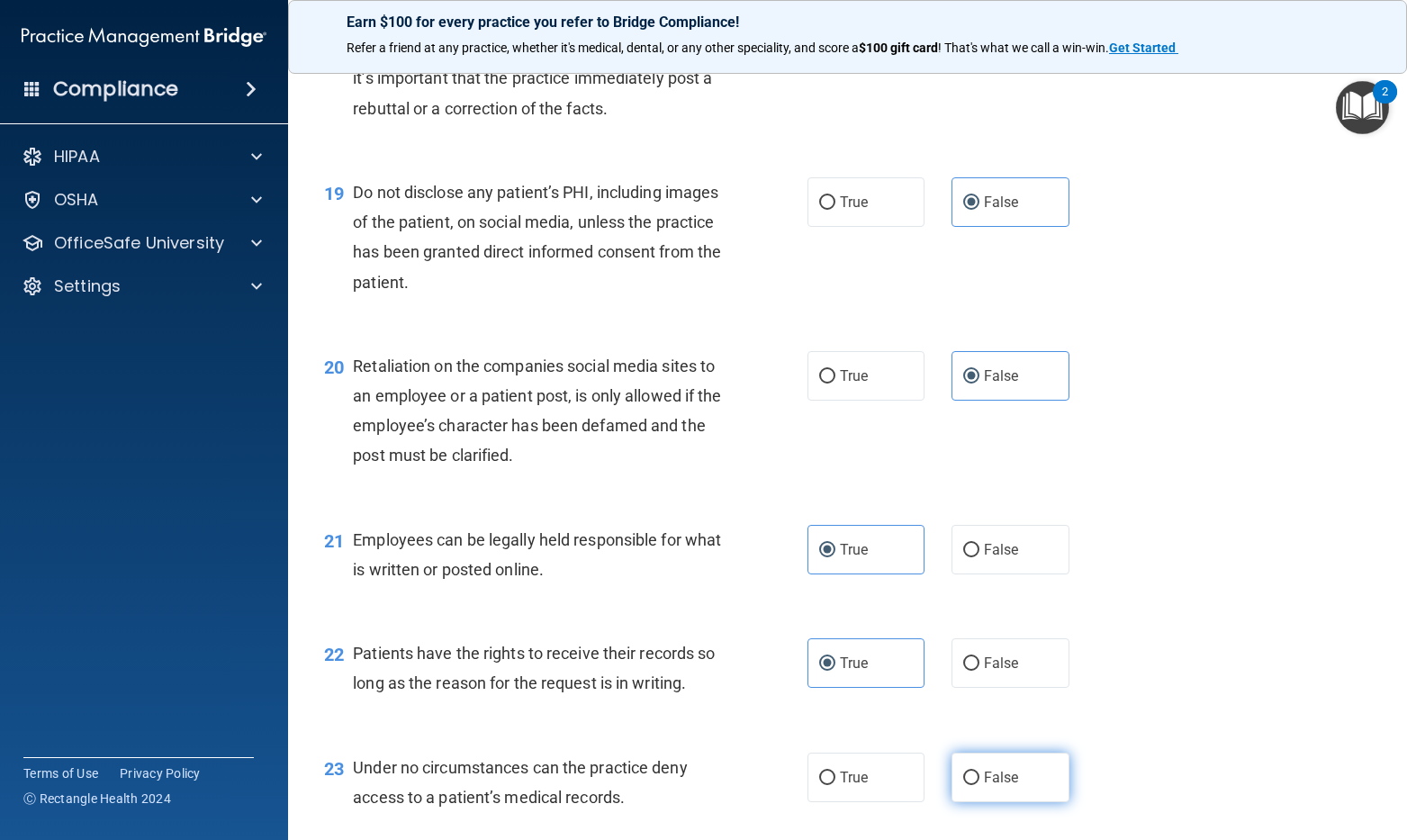
click at [984, 785] on span "False" at bounding box center [1001, 777] width 36 height 17
click at [980, 784] on input "False" at bounding box center [971, 778] width 16 height 14
radio input "true"
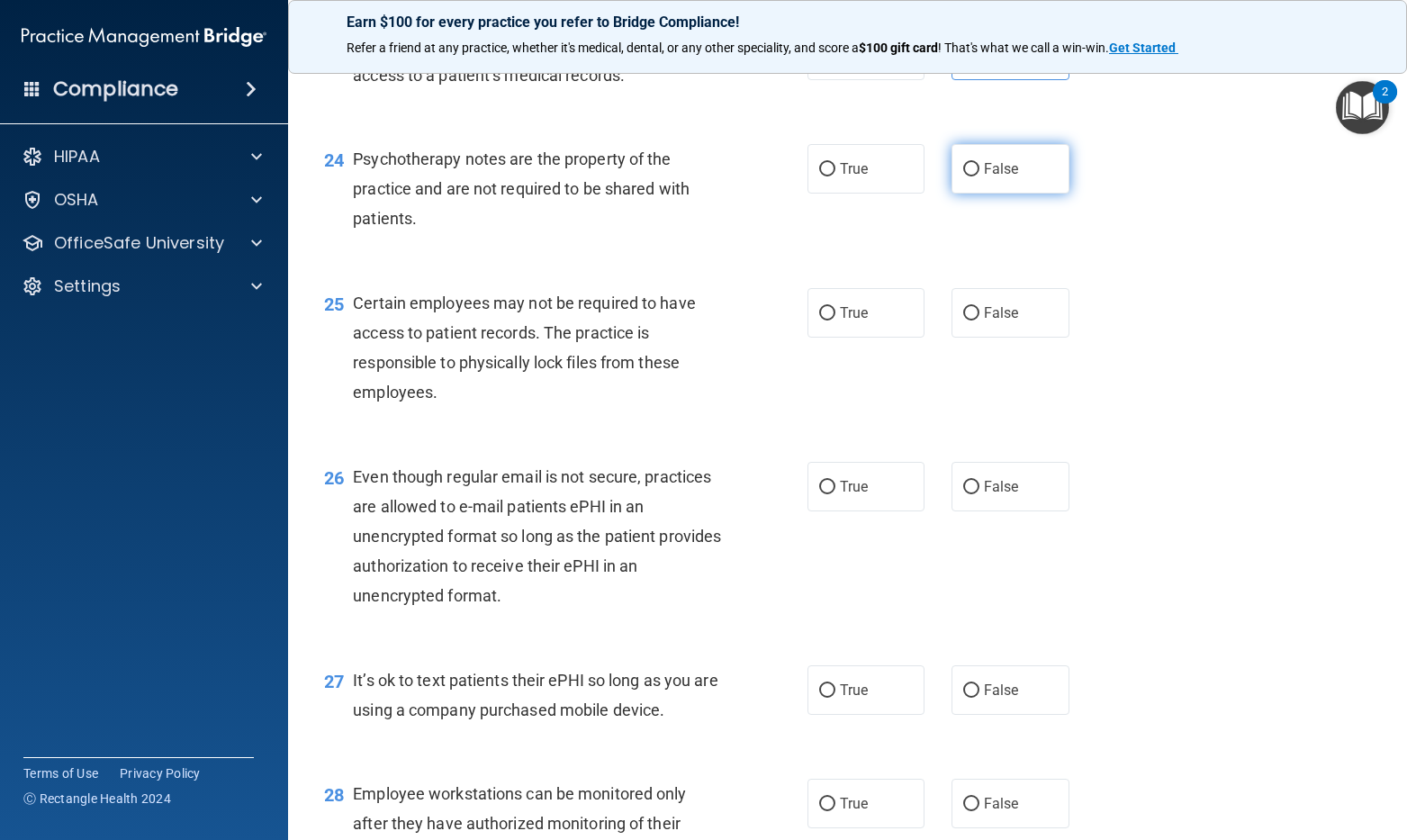
scroll to position [3785, 0]
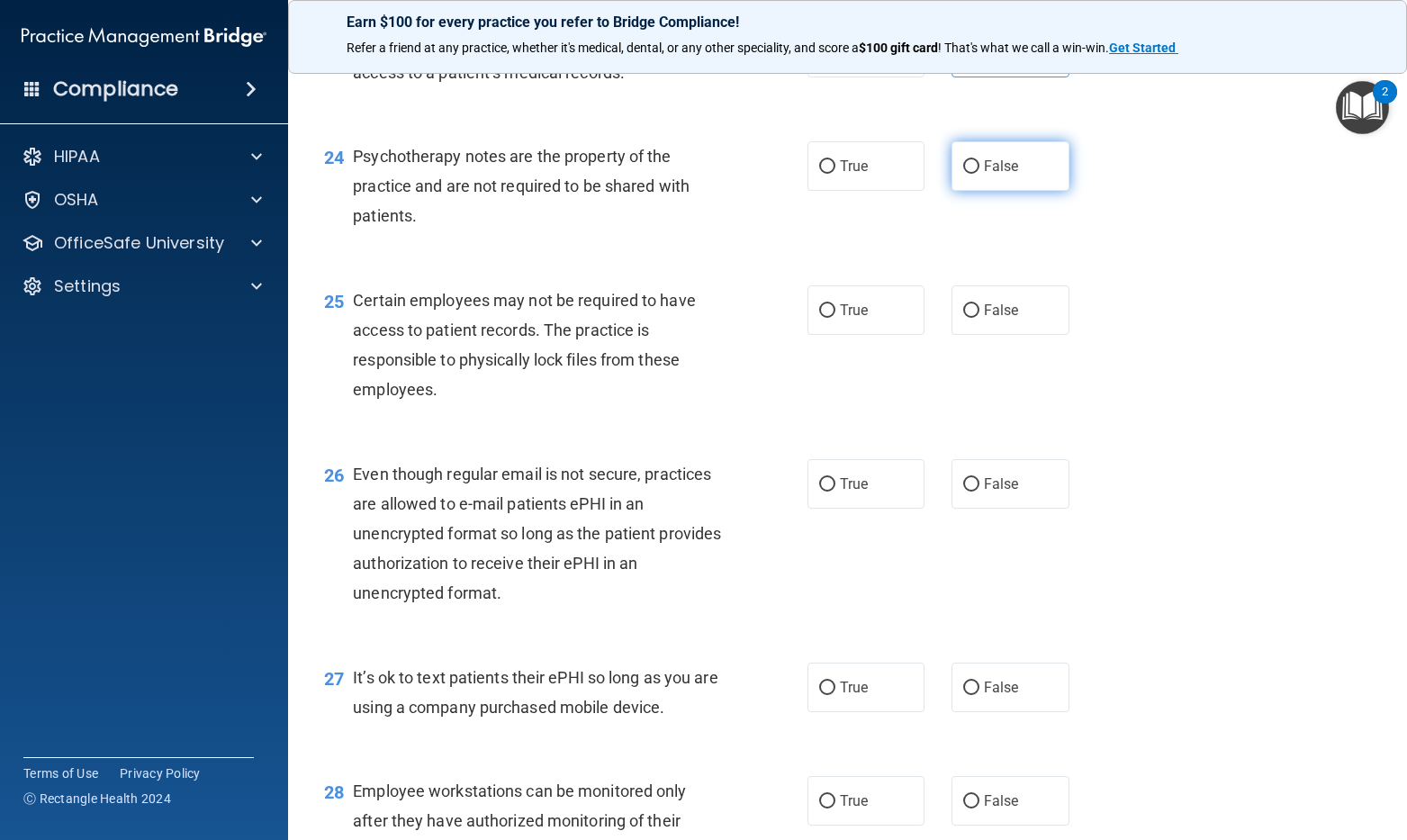
click at [969, 190] on label "False" at bounding box center [1010, 166] width 118 height 49
click at [969, 174] on input "False" at bounding box center [971, 167] width 16 height 14
radio input "true"
click at [867, 334] on label "True" at bounding box center [866, 310] width 118 height 49
click at [836, 318] on input "True" at bounding box center [827, 311] width 16 height 14
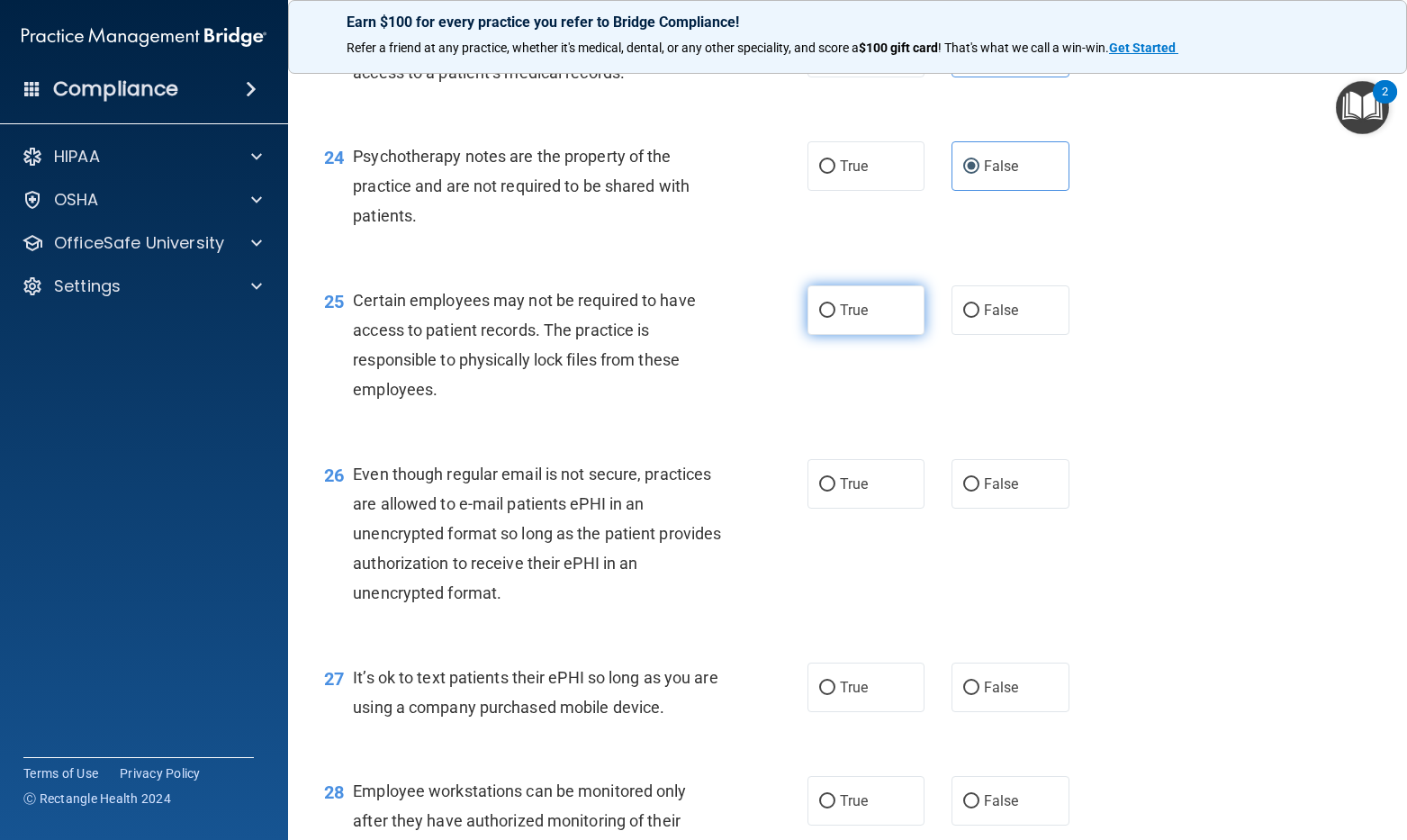
radio input "true"
click at [975, 508] on label "False" at bounding box center [1010, 484] width 118 height 49
click at [975, 491] on input "False" at bounding box center [971, 485] width 16 height 14
radio input "true"
click at [968, 712] on label "False" at bounding box center [1010, 687] width 118 height 49
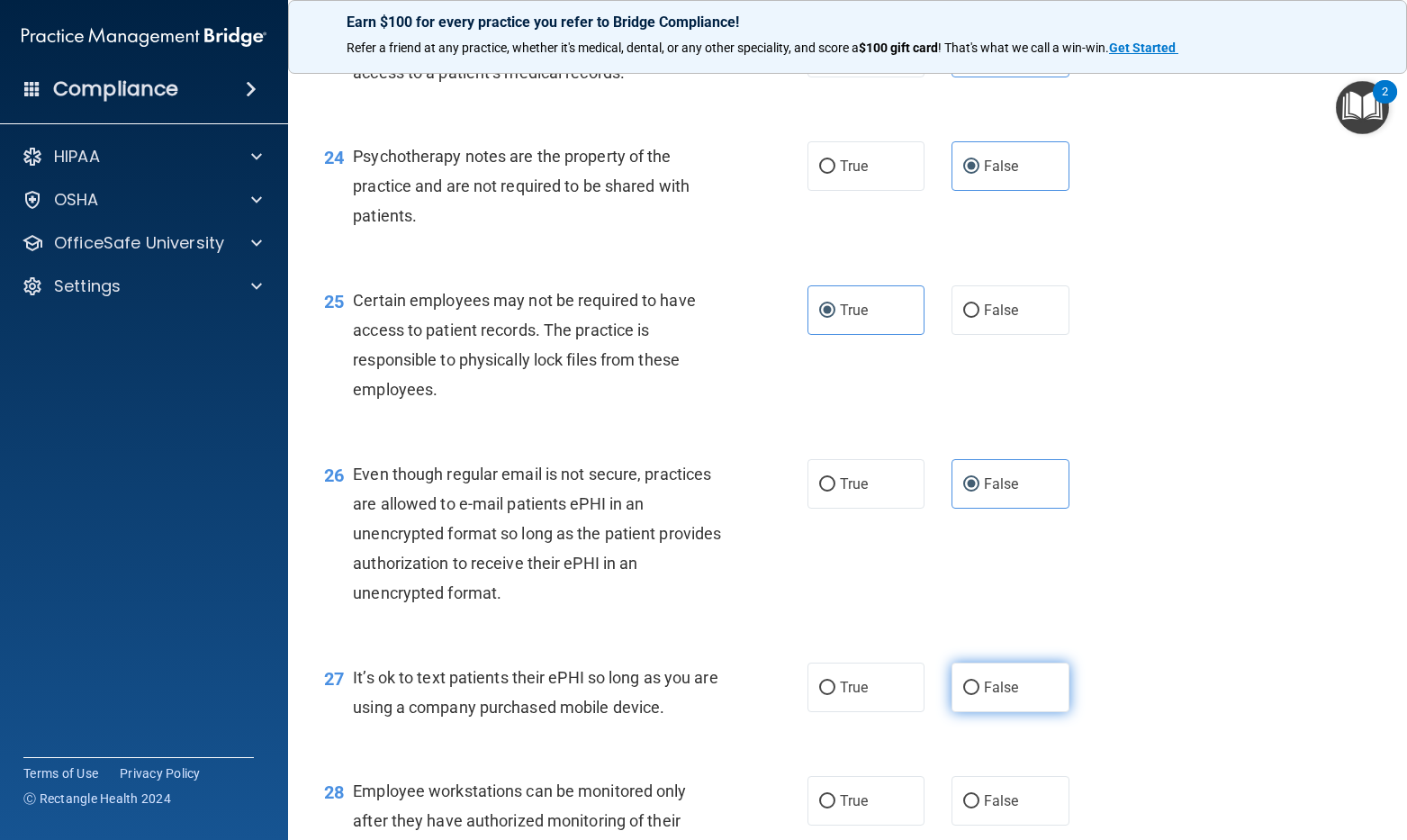
click at [968, 695] on input "False" at bounding box center [971, 688] width 16 height 14
radio input "true"
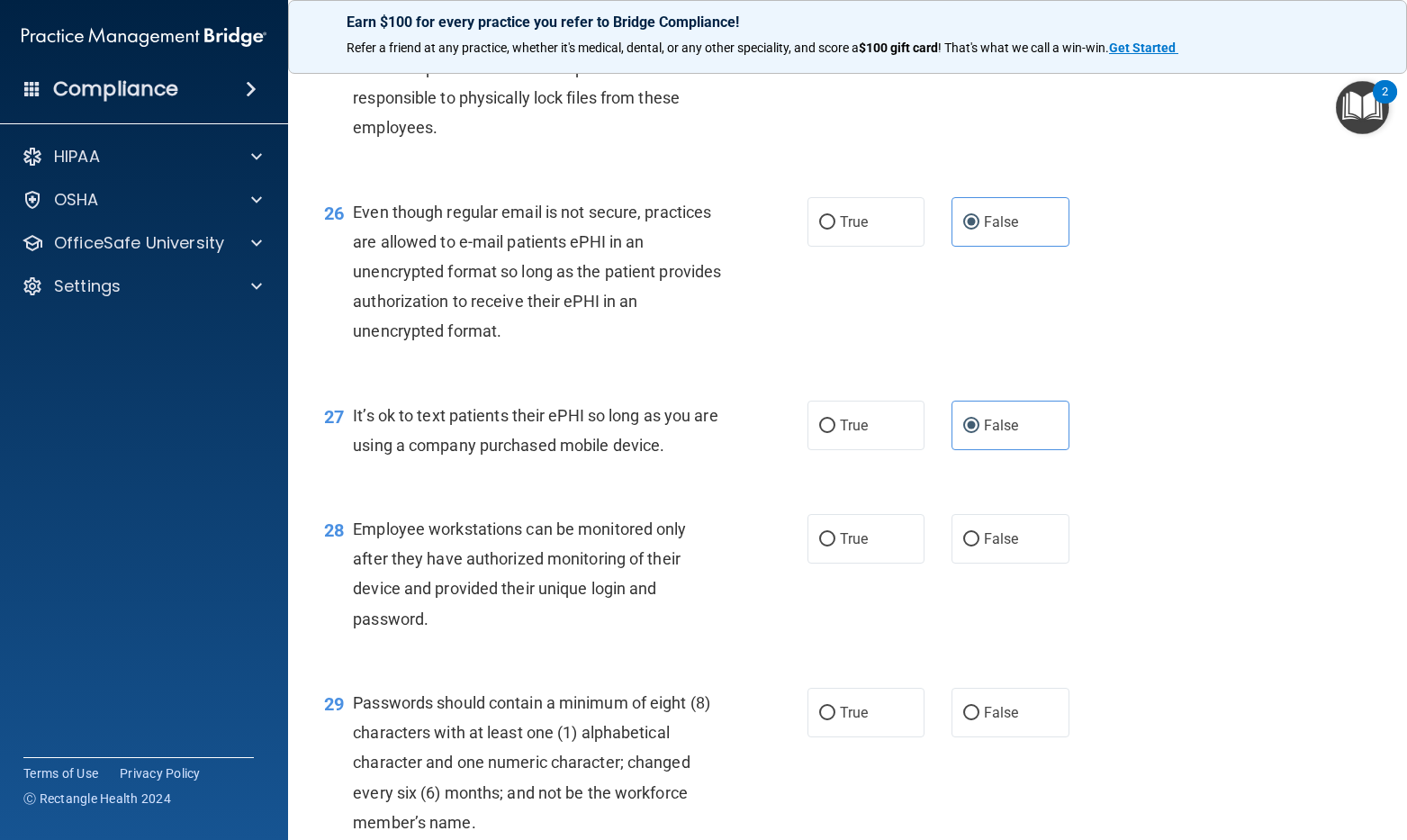
scroll to position [4054, 0]
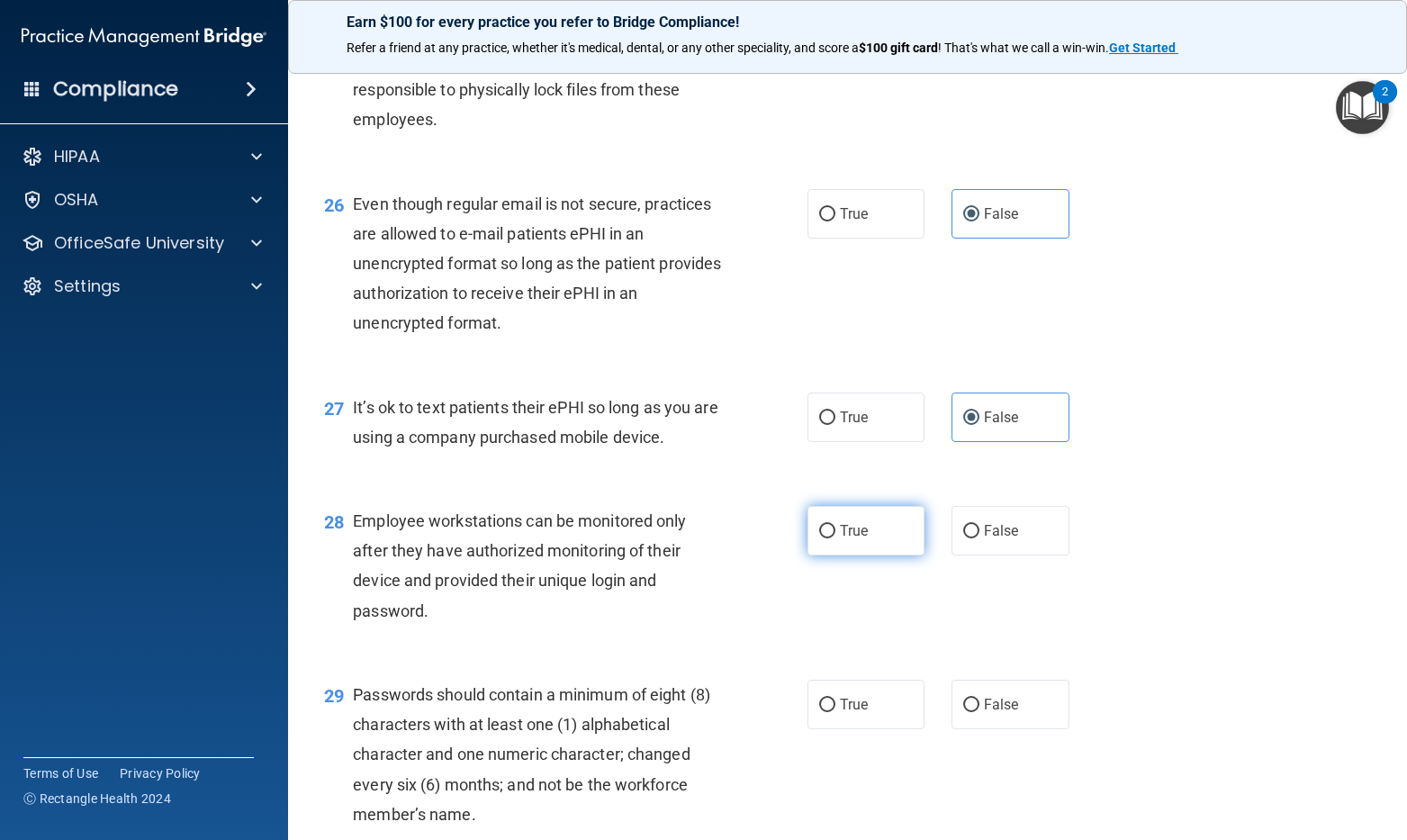
click at [851, 555] on label "True" at bounding box center [866, 530] width 118 height 49
click at [836, 538] on input "True" at bounding box center [827, 531] width 16 height 14
radio input "true"
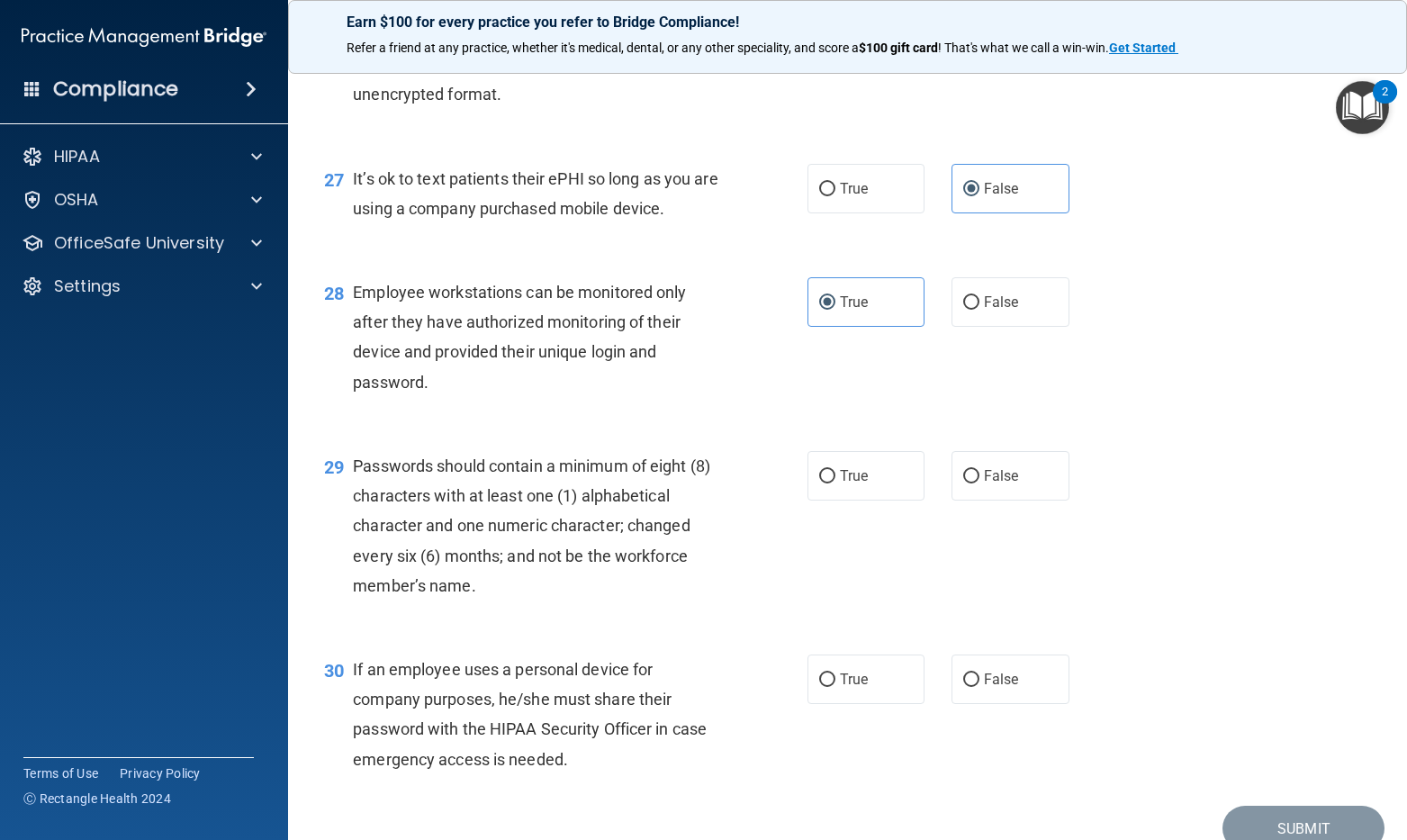
scroll to position [4324, 0]
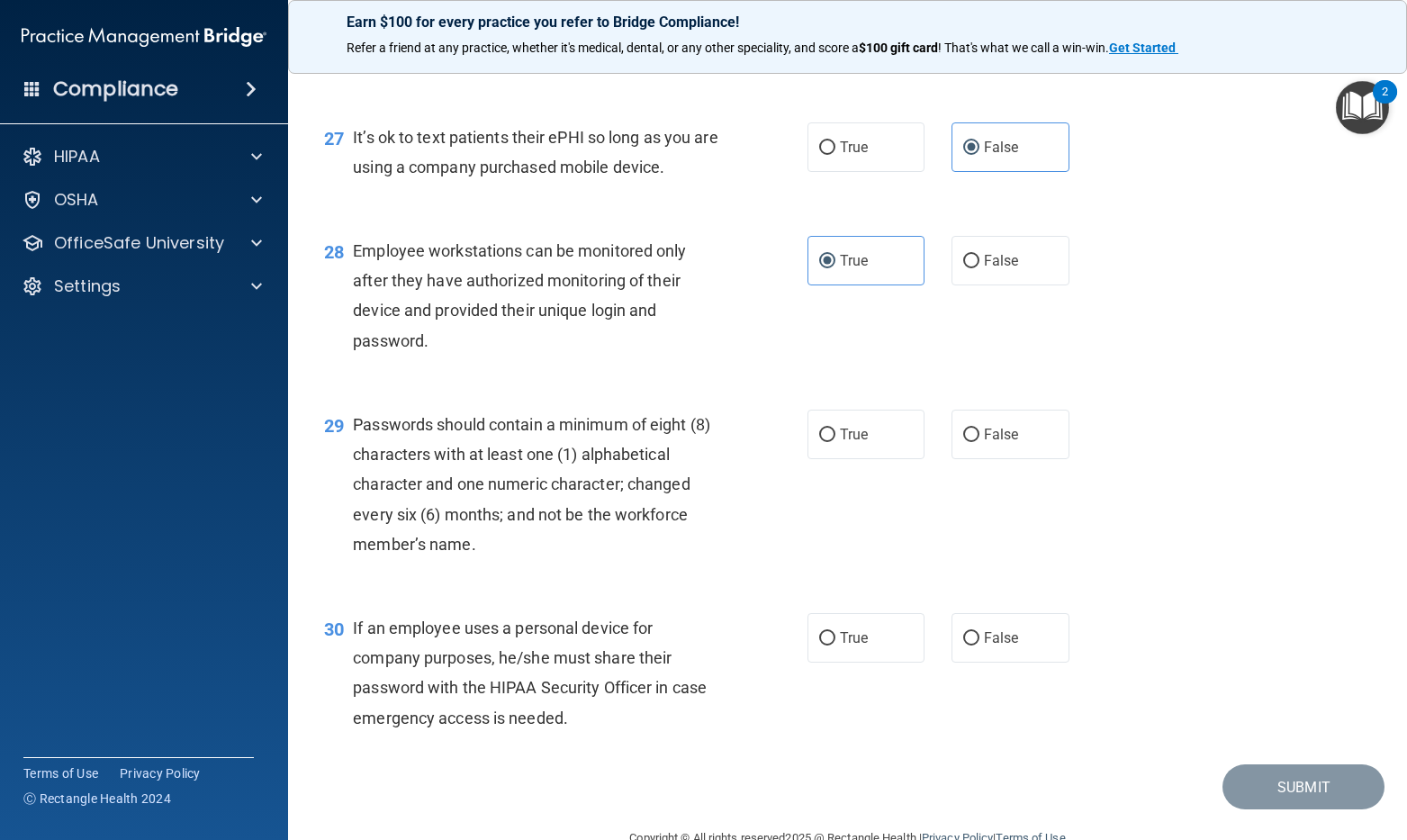
click at [867, 665] on div "30 If an employee uses a personal device for company purposes, he/she must shar…" at bounding box center [847, 677] width 1073 height 174
click at [844, 459] on label "True" at bounding box center [866, 434] width 118 height 49
click at [836, 442] on input "True" at bounding box center [827, 435] width 16 height 14
radio input "true"
drag, startPoint x: 849, startPoint y: 683, endPoint x: 943, endPoint y: 638, distance: 104.2
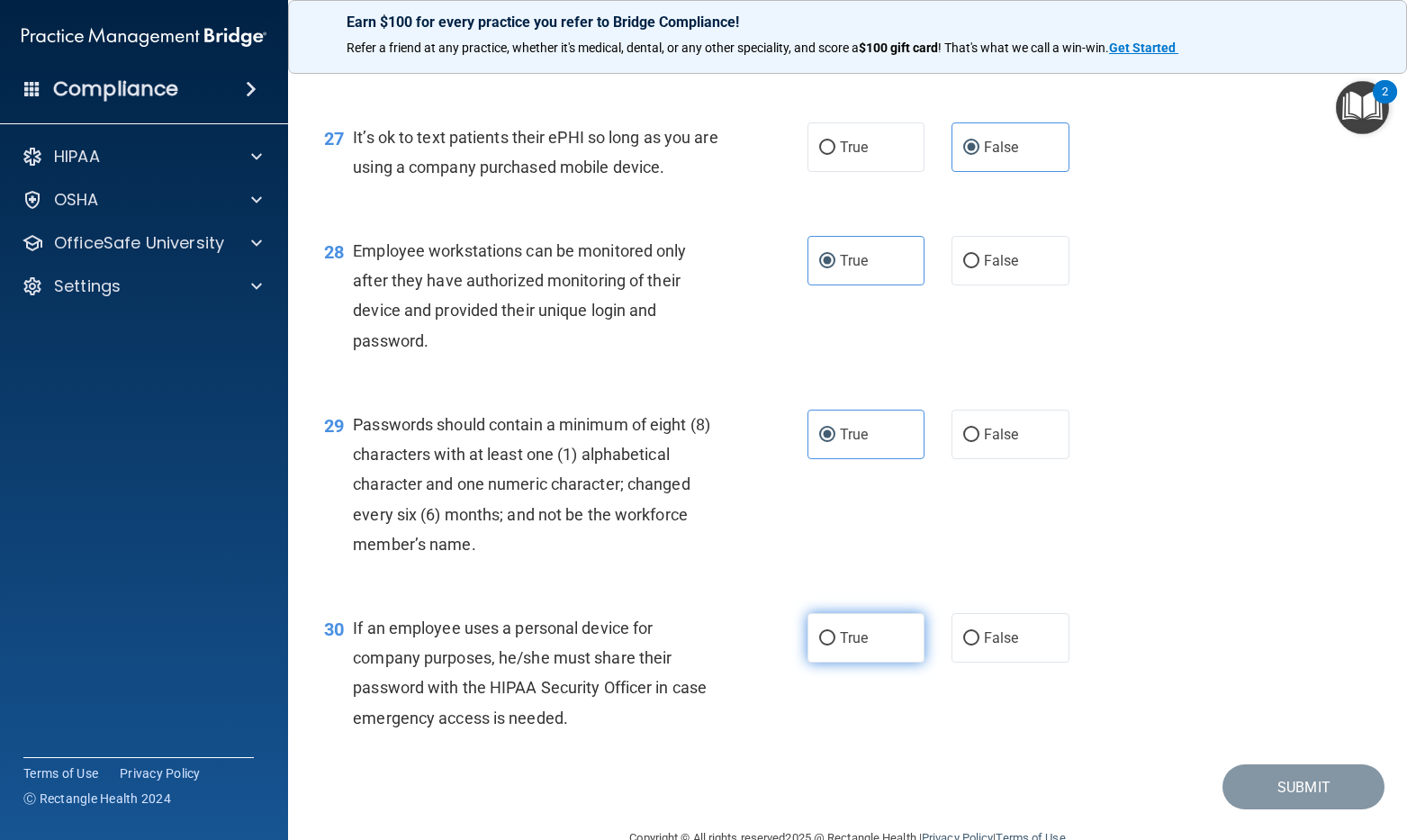
click at [851, 662] on label "True" at bounding box center [866, 638] width 118 height 49
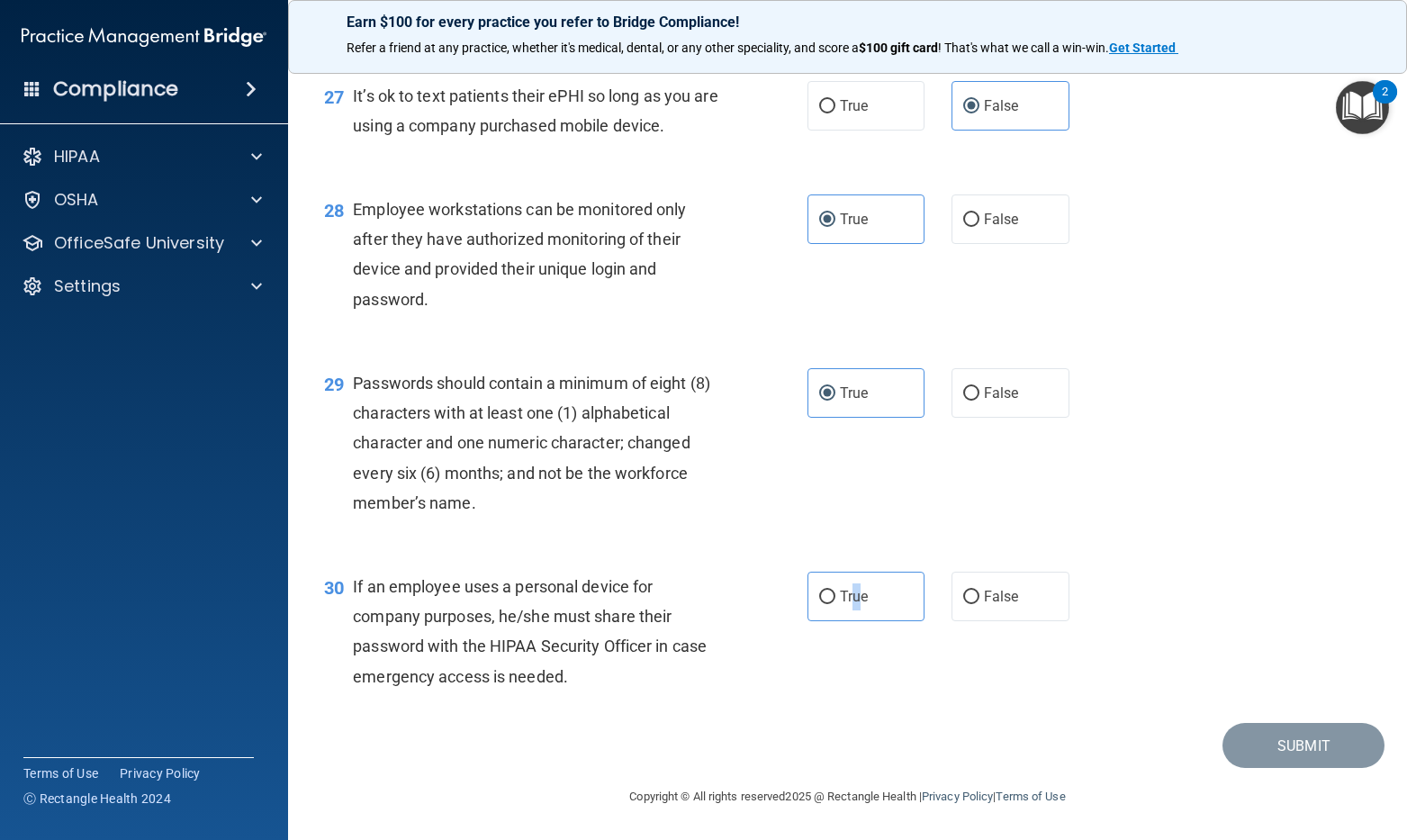
scroll to position [4426, 0]
click at [823, 590] on input "True" at bounding box center [827, 597] width 16 height 14
radio input "true"
click at [1303, 761] on button "Submit" at bounding box center [1303, 745] width 162 height 46
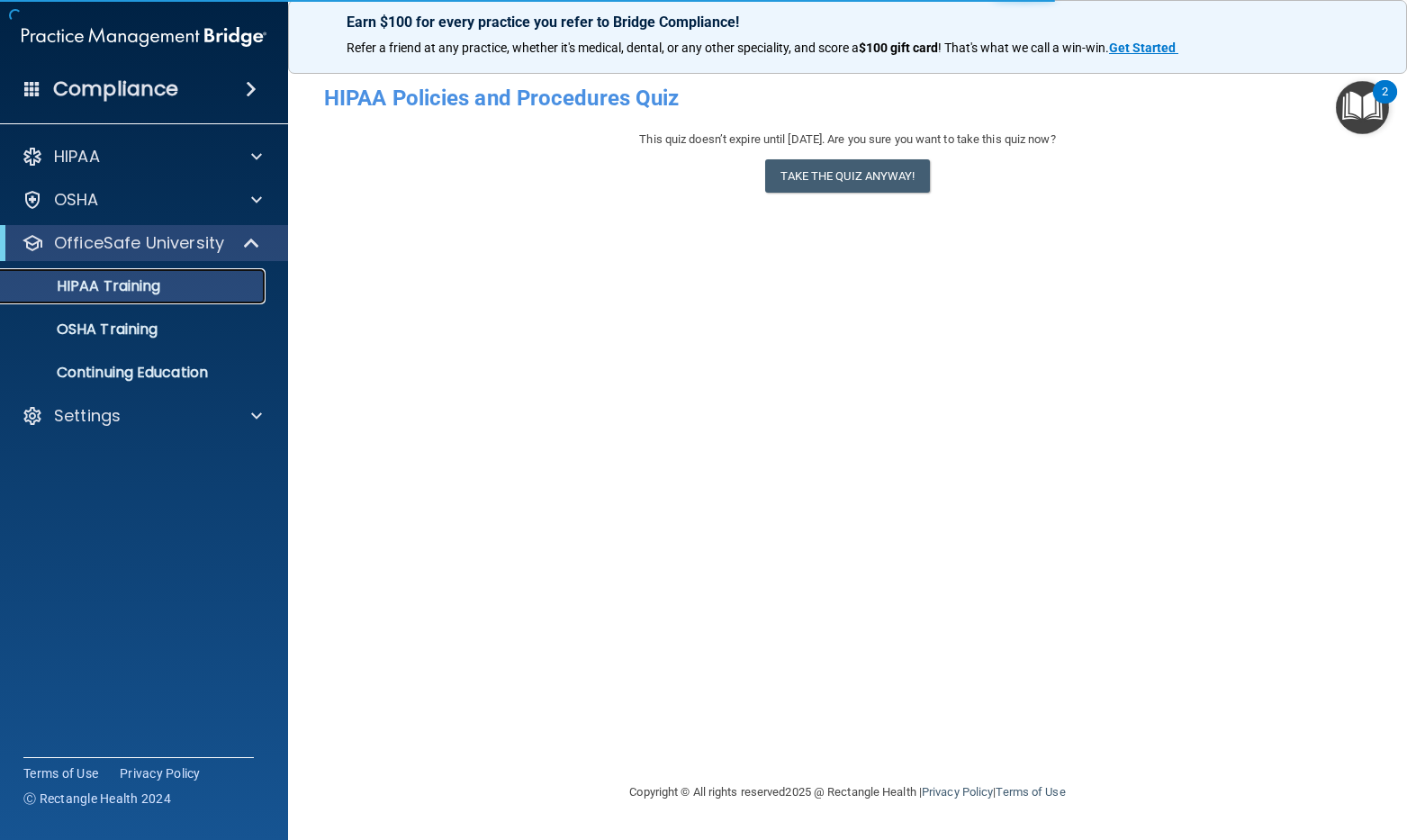
click at [142, 277] on p "HIPAA Training" at bounding box center [86, 286] width 149 height 18
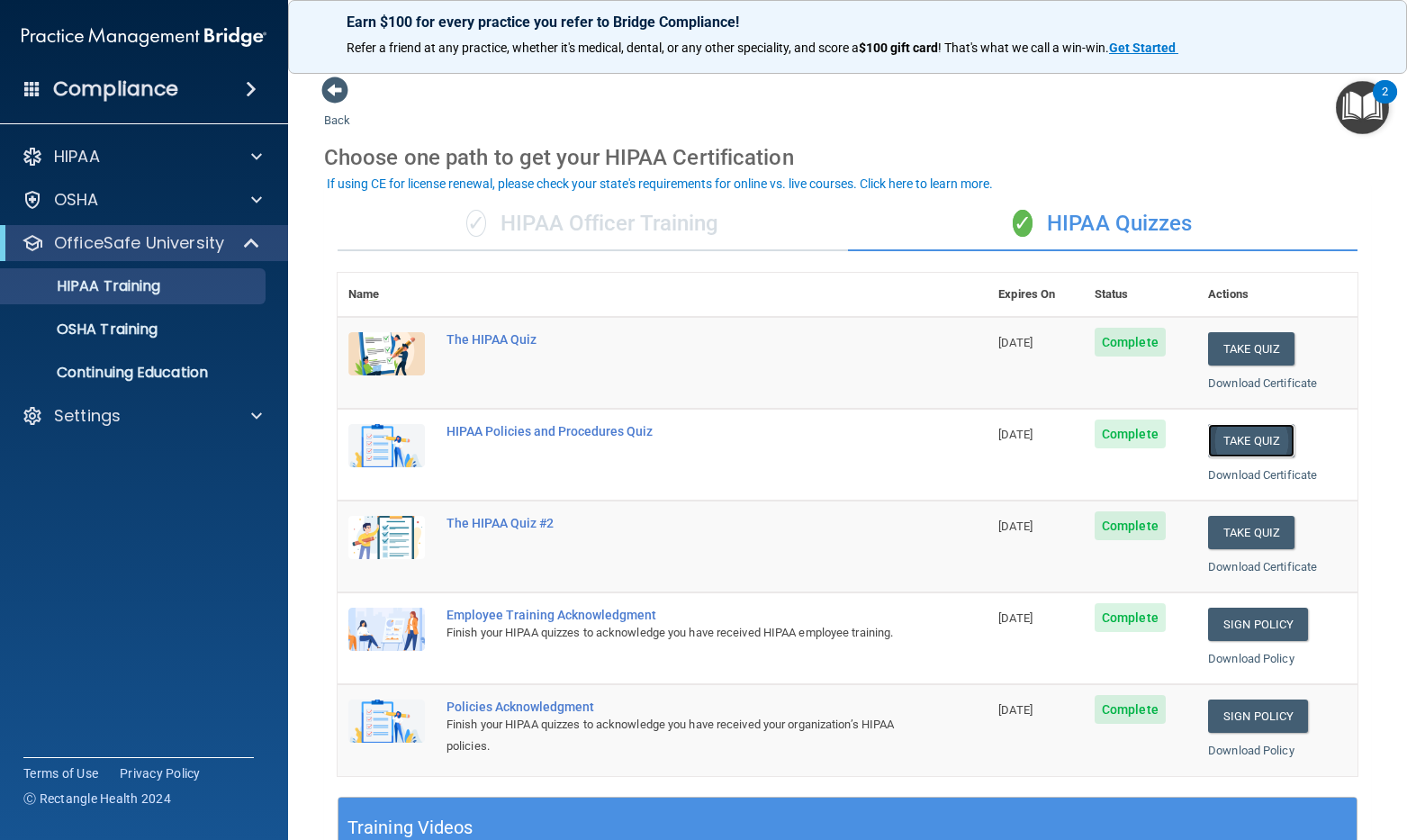
click at [1208, 450] on button "Take Quiz" at bounding box center [1251, 440] width 87 height 34
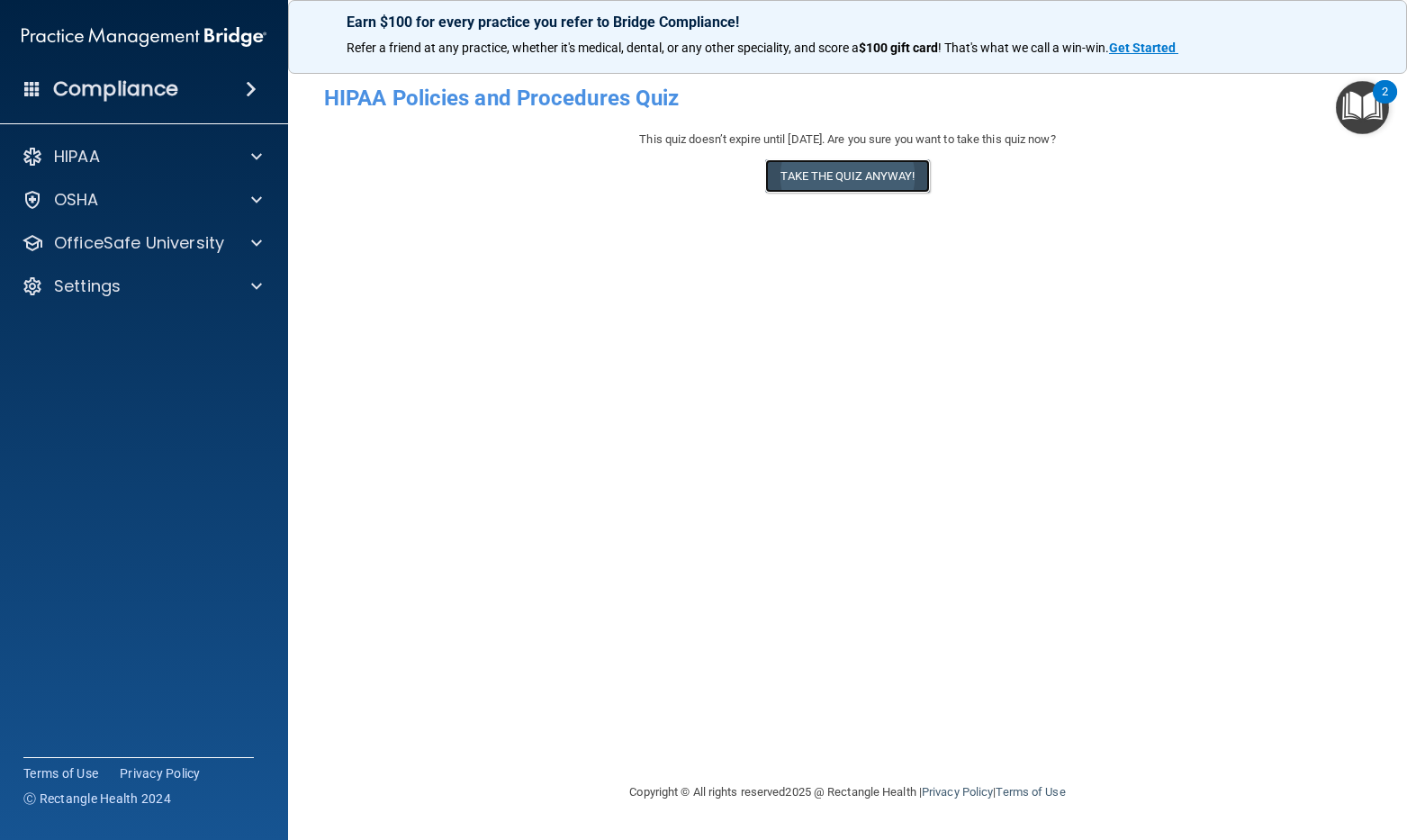
click at [863, 192] on button "Take the quiz anyway!" at bounding box center [847, 176] width 164 height 34
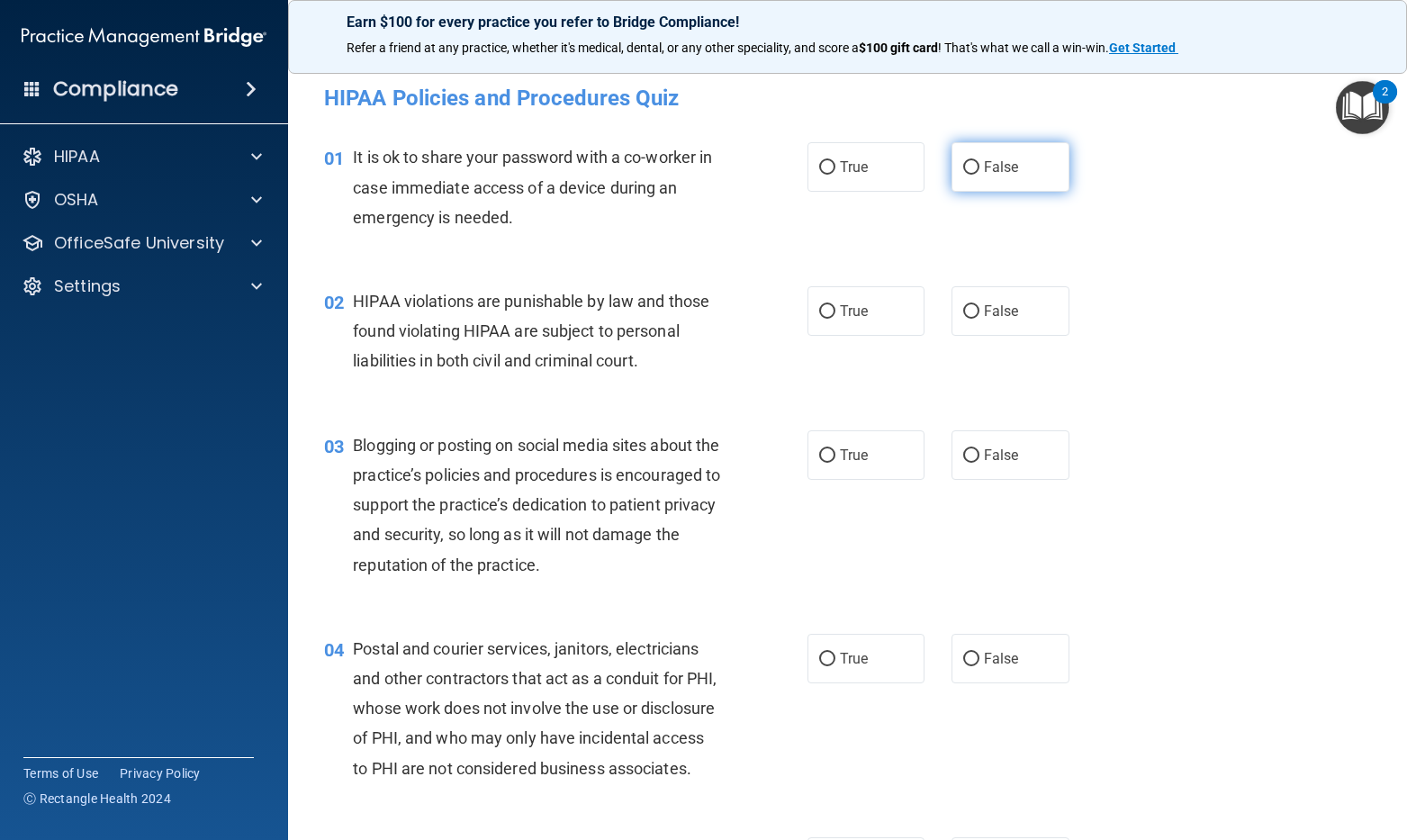
click at [975, 160] on label "False" at bounding box center [1010, 167] width 118 height 49
click at [975, 161] on input "False" at bounding box center [971, 168] width 16 height 14
radio input "true"
click at [904, 323] on label "True" at bounding box center [866, 311] width 118 height 49
click at [836, 319] on input "True" at bounding box center [827, 312] width 16 height 14
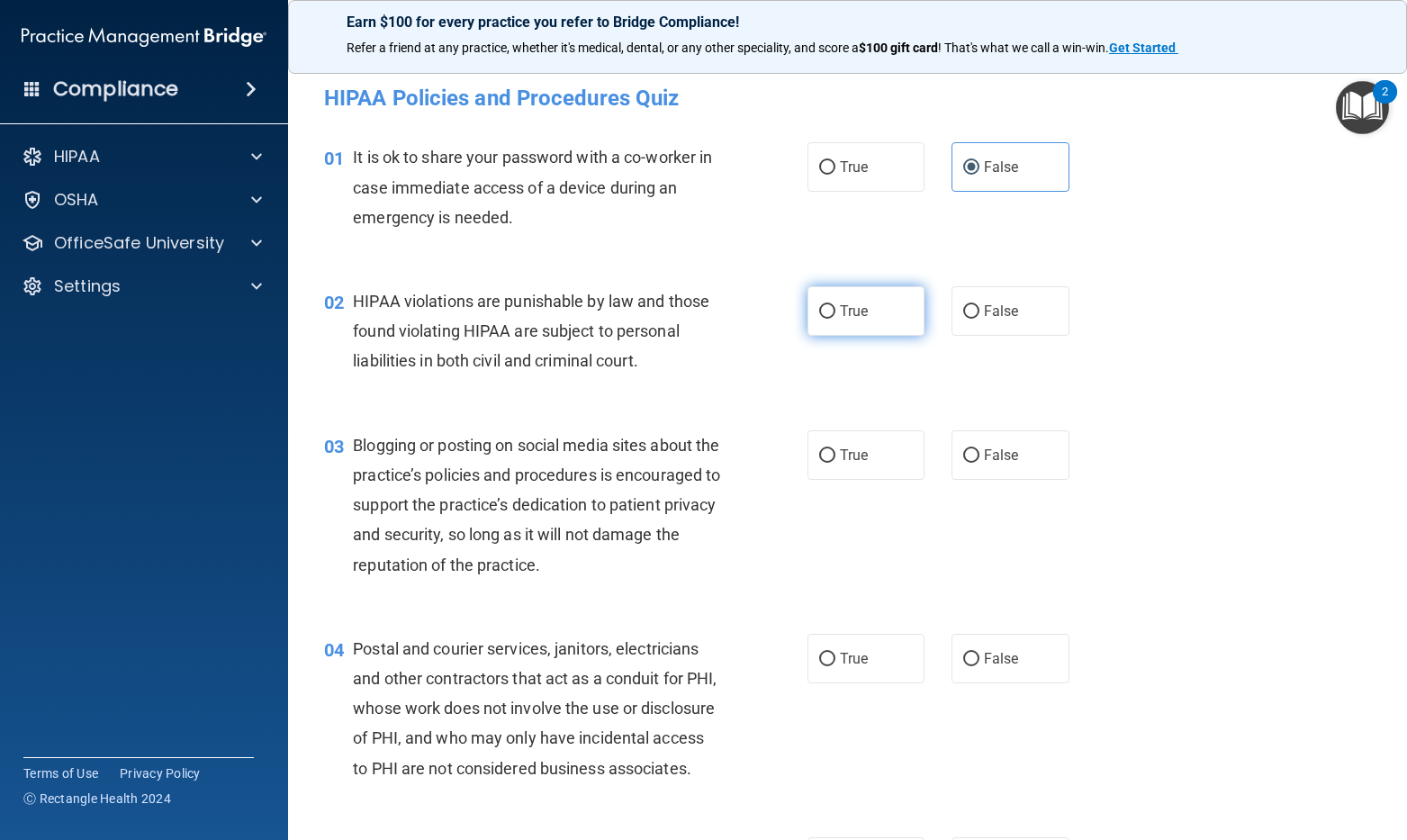
radio input "true"
click at [987, 468] on label "False" at bounding box center [1010, 455] width 118 height 49
click at [980, 463] on input "False" at bounding box center [971, 456] width 16 height 14
radio input "true"
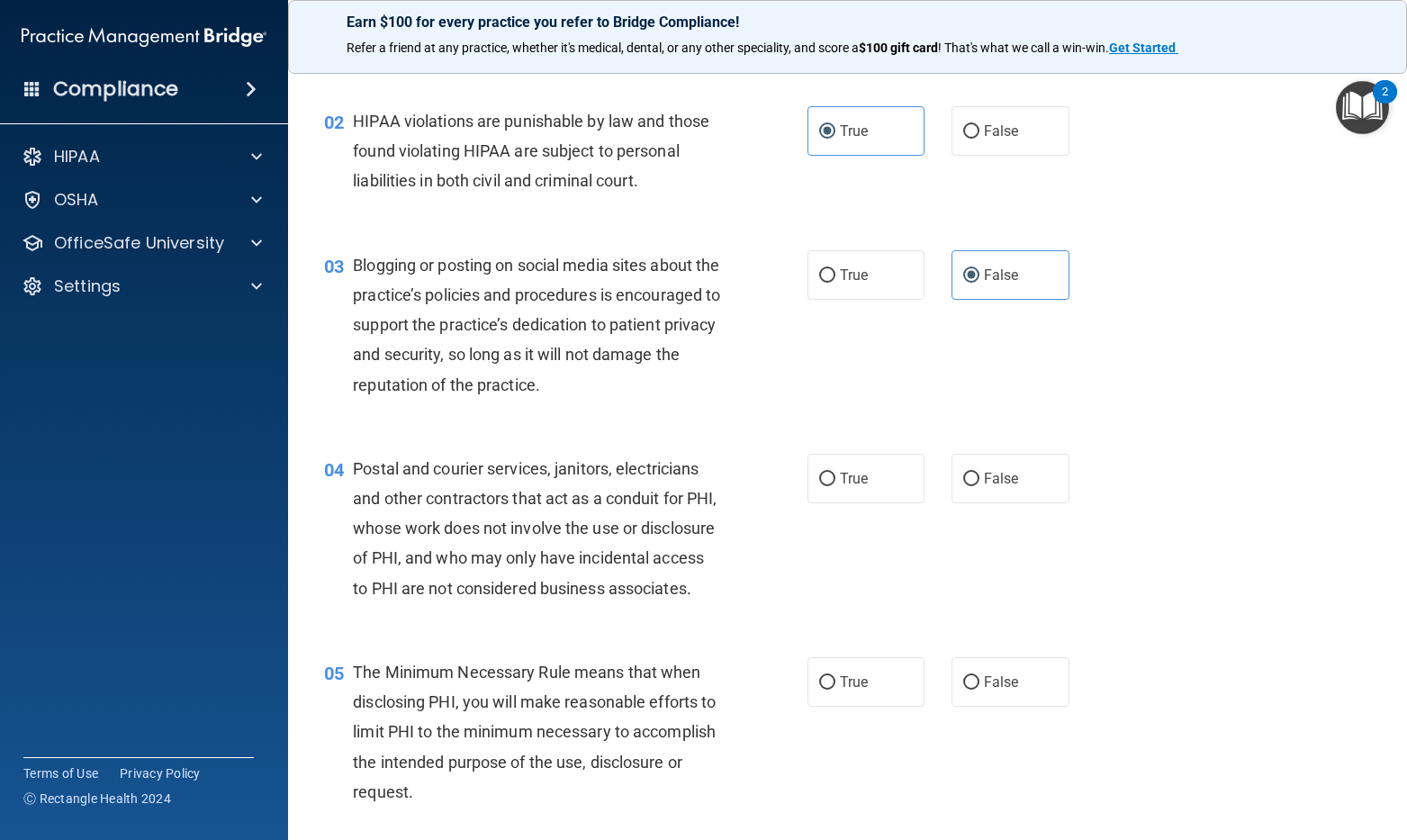
scroll to position [90, 0]
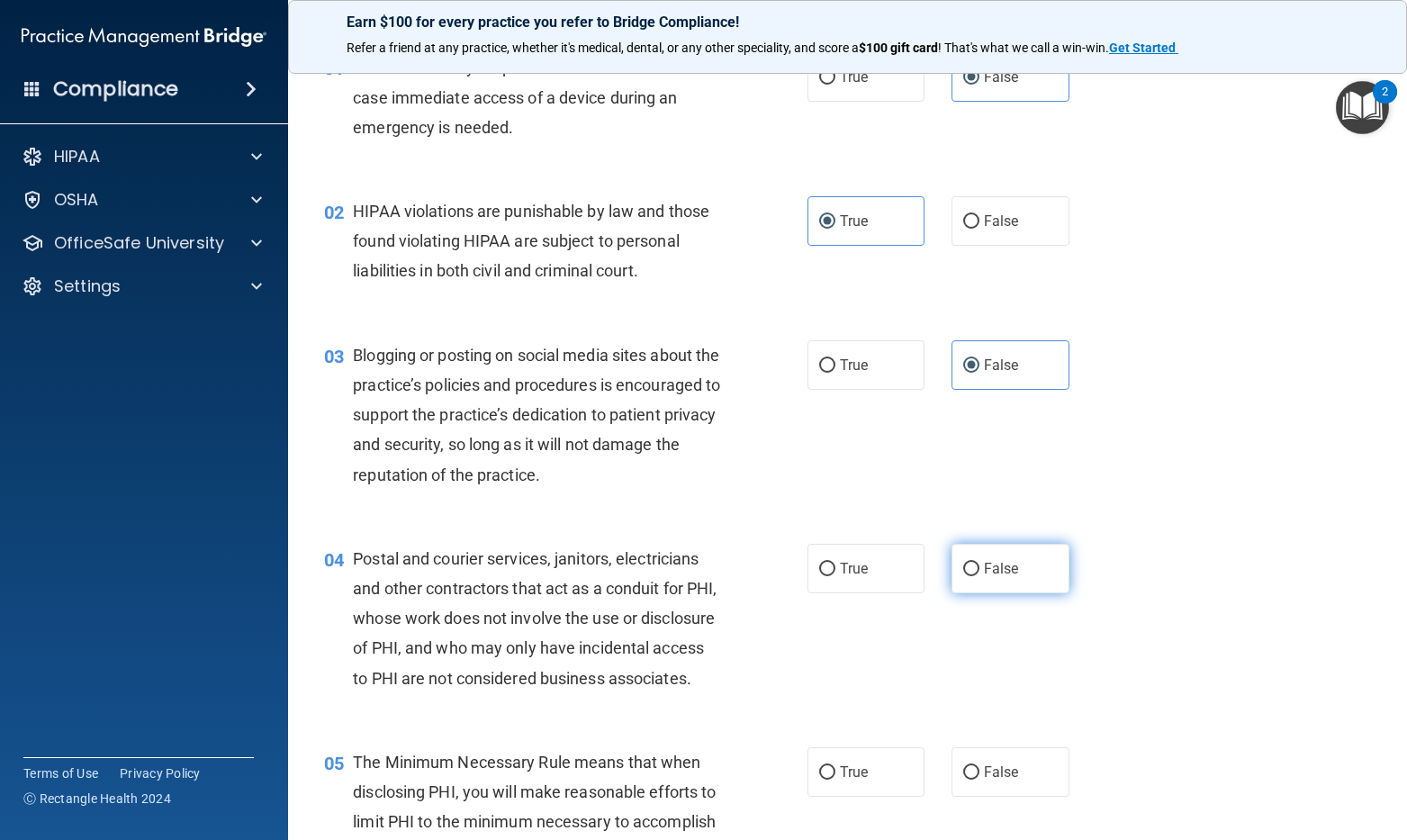
click at [997, 561] on span "False" at bounding box center [1001, 568] width 36 height 17
click at [980, 562] on input "False" at bounding box center [971, 569] width 16 height 14
radio input "true"
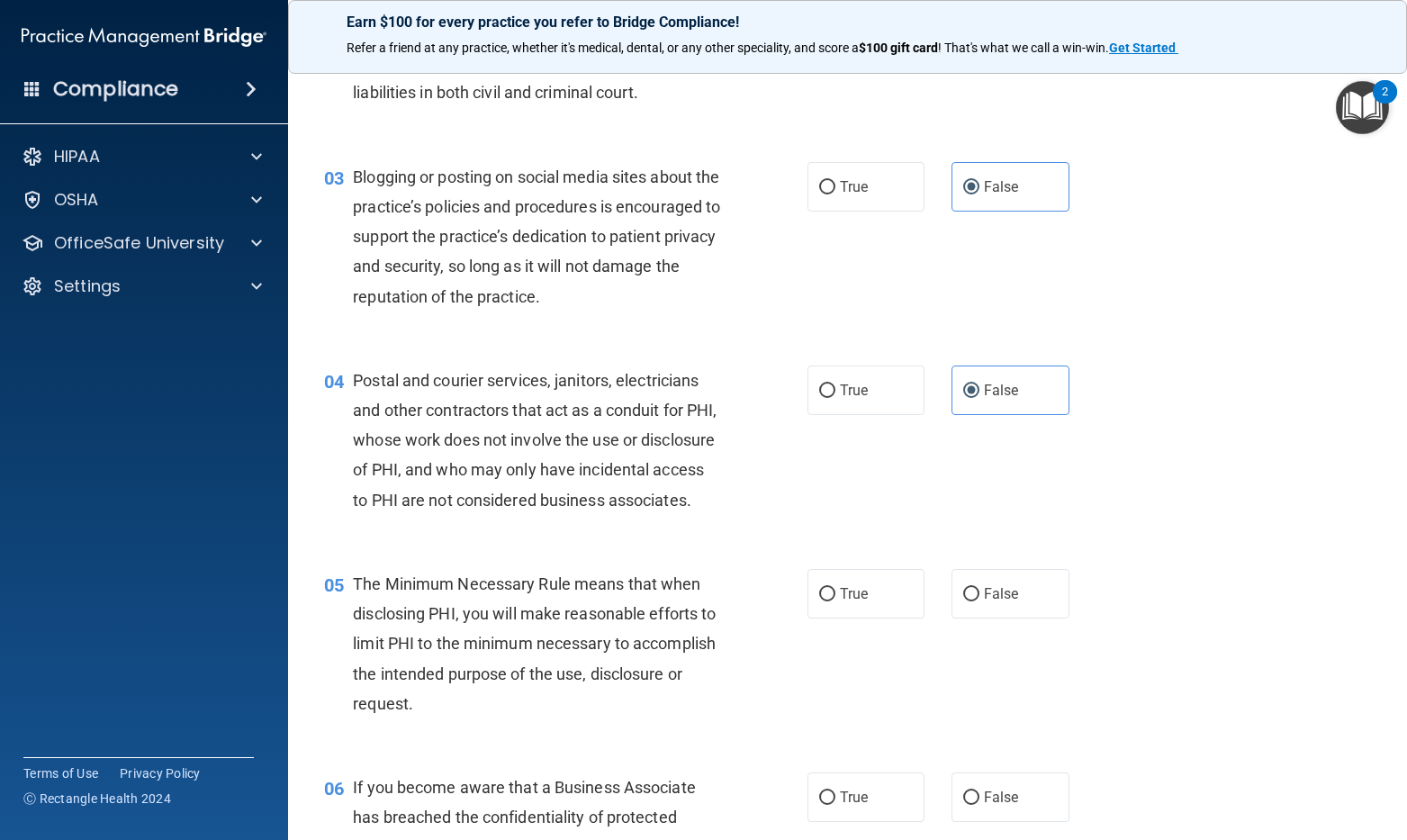
scroll to position [270, 0]
click at [807, 617] on label "True" at bounding box center [866, 591] width 118 height 49
click at [819, 599] on input "True" at bounding box center [827, 592] width 16 height 14
radio input "true"
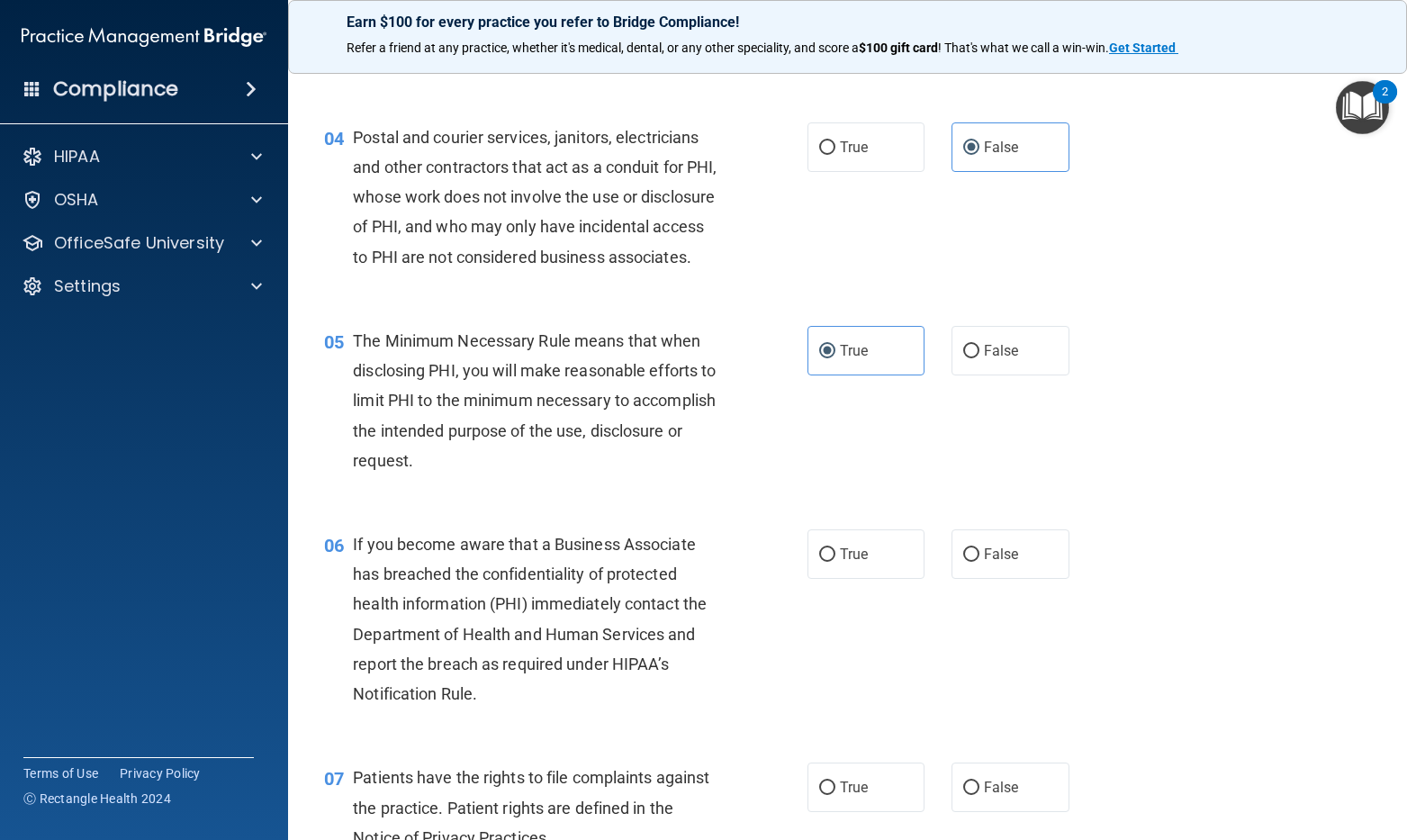
scroll to position [540, 0]
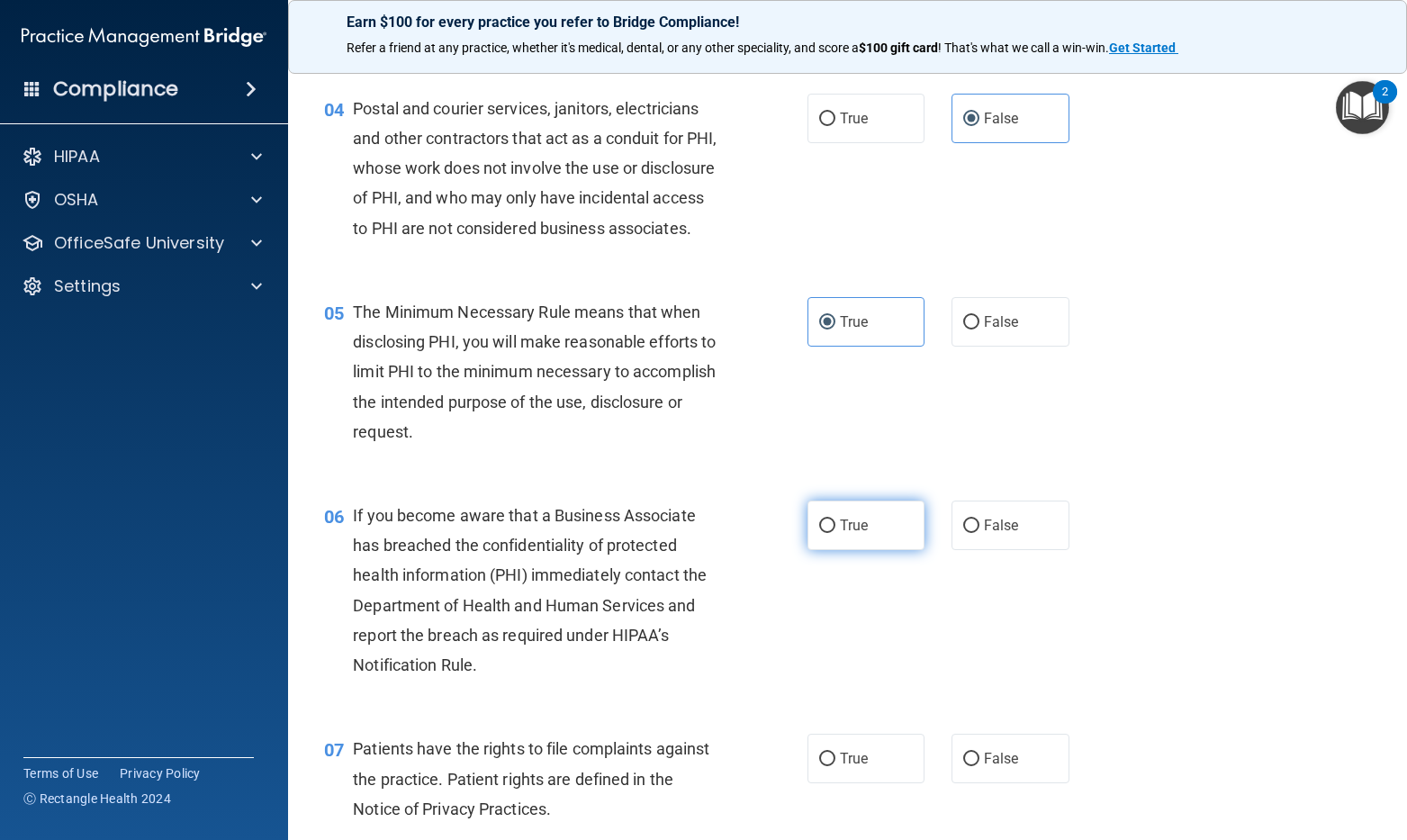
click at [809, 550] on label "True" at bounding box center [866, 525] width 118 height 49
click at [819, 533] on input "True" at bounding box center [827, 526] width 16 height 14
radio input "true"
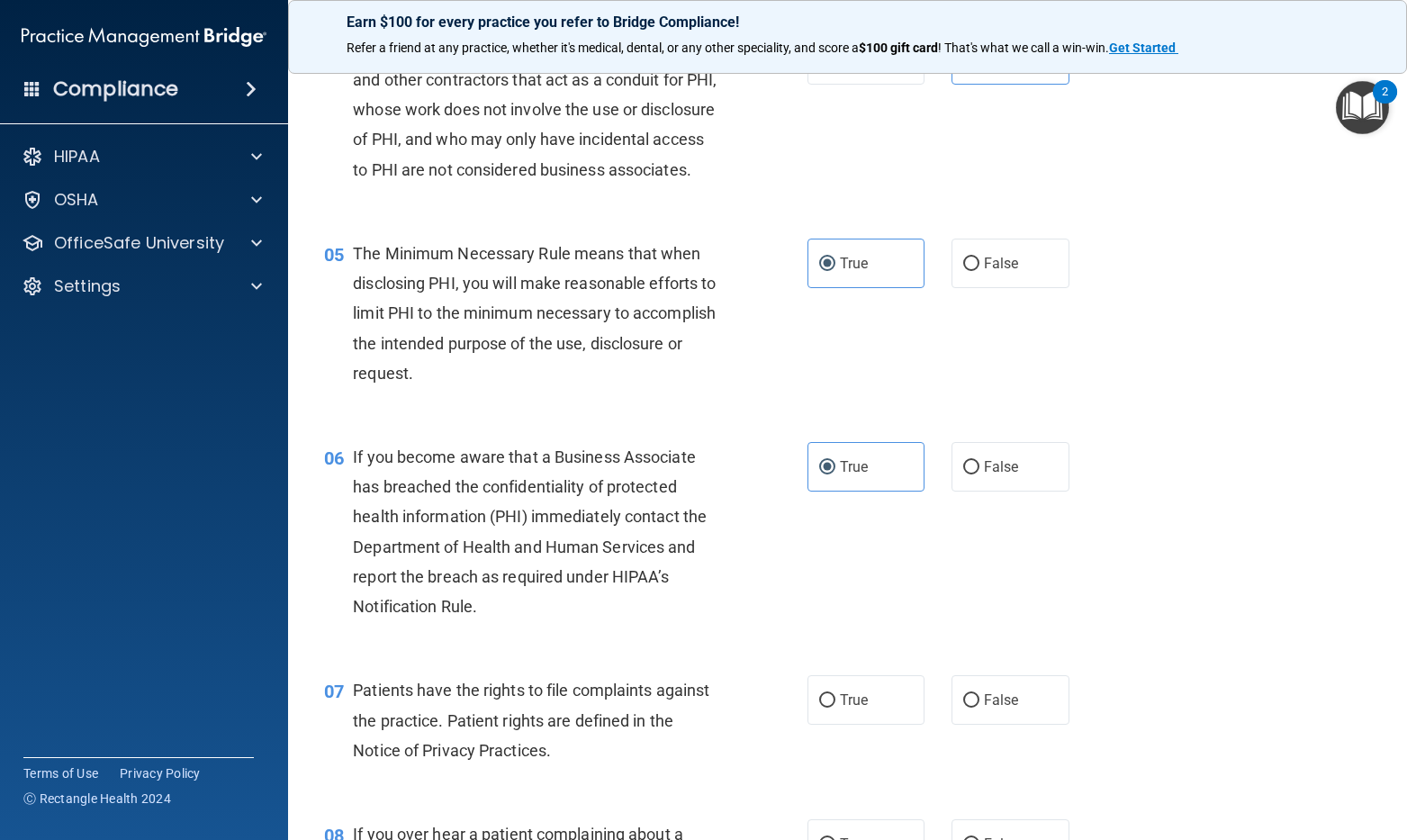
scroll to position [630, 0]
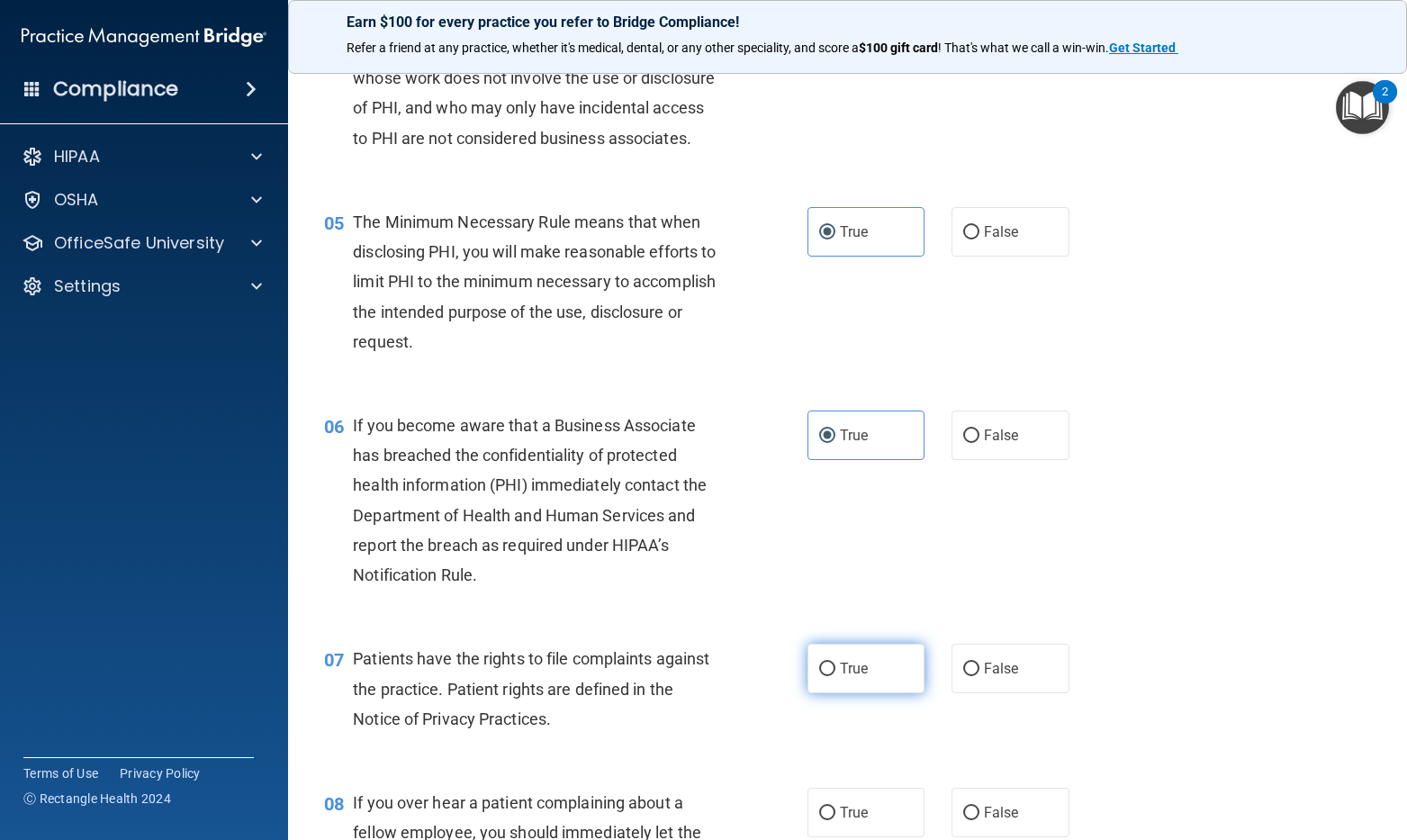
click at [827, 693] on label "True" at bounding box center [866, 668] width 118 height 49
click at [827, 676] on input "True" at bounding box center [827, 669] width 16 height 14
radio input "true"
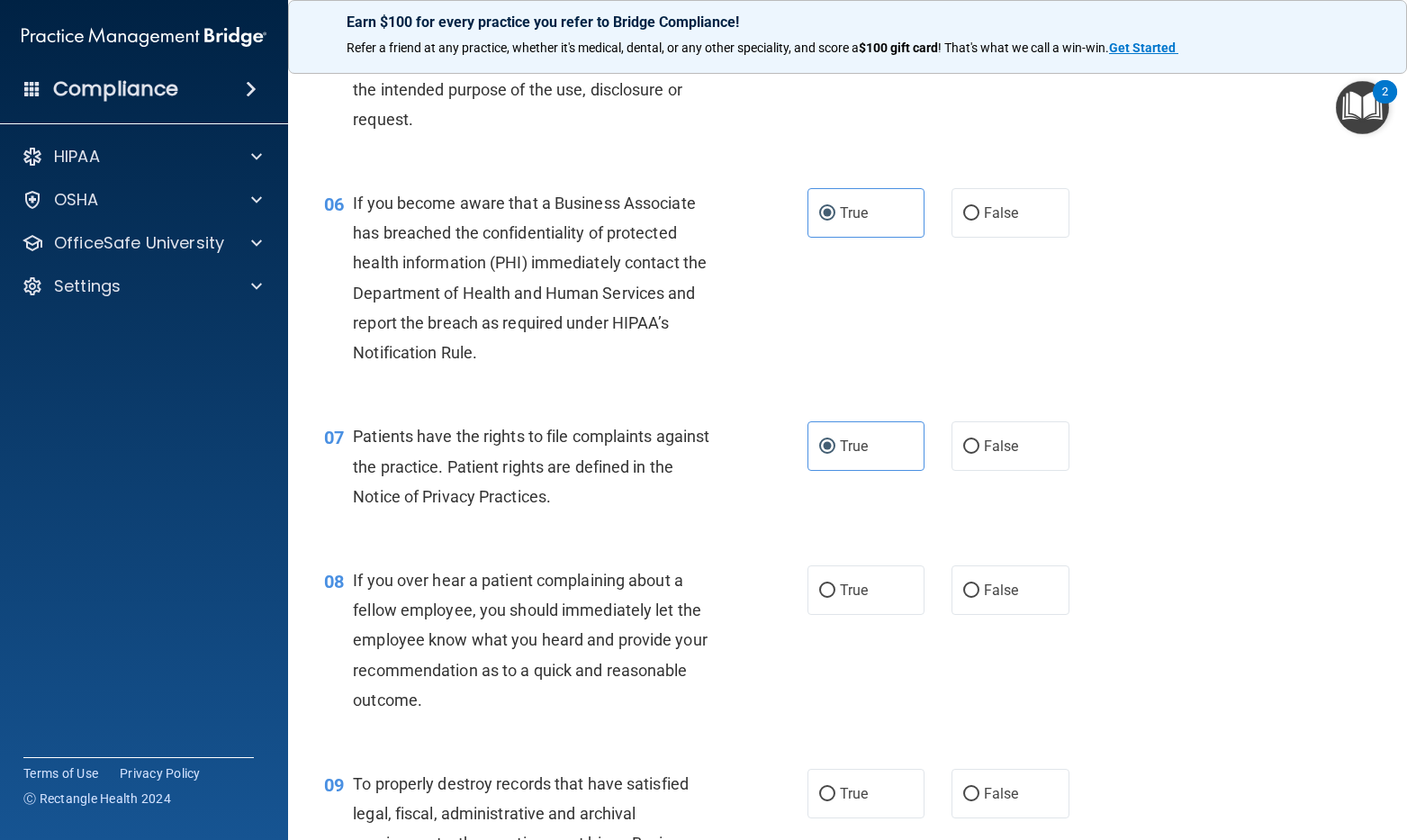
scroll to position [900, 0]
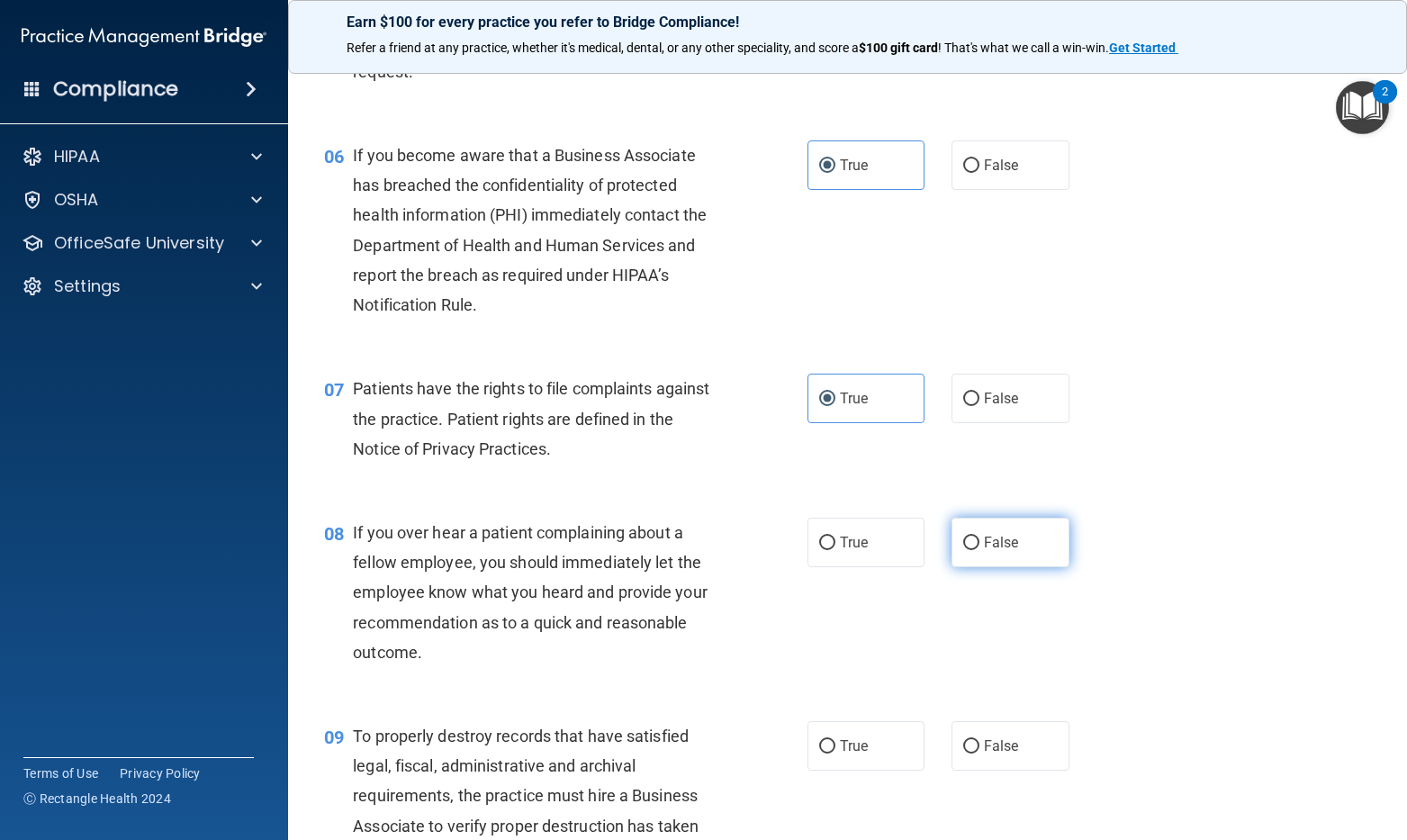
click at [1029, 566] on label "False" at bounding box center [1010, 542] width 118 height 49
click at [980, 550] on input "False" at bounding box center [971, 543] width 16 height 14
radio input "true"
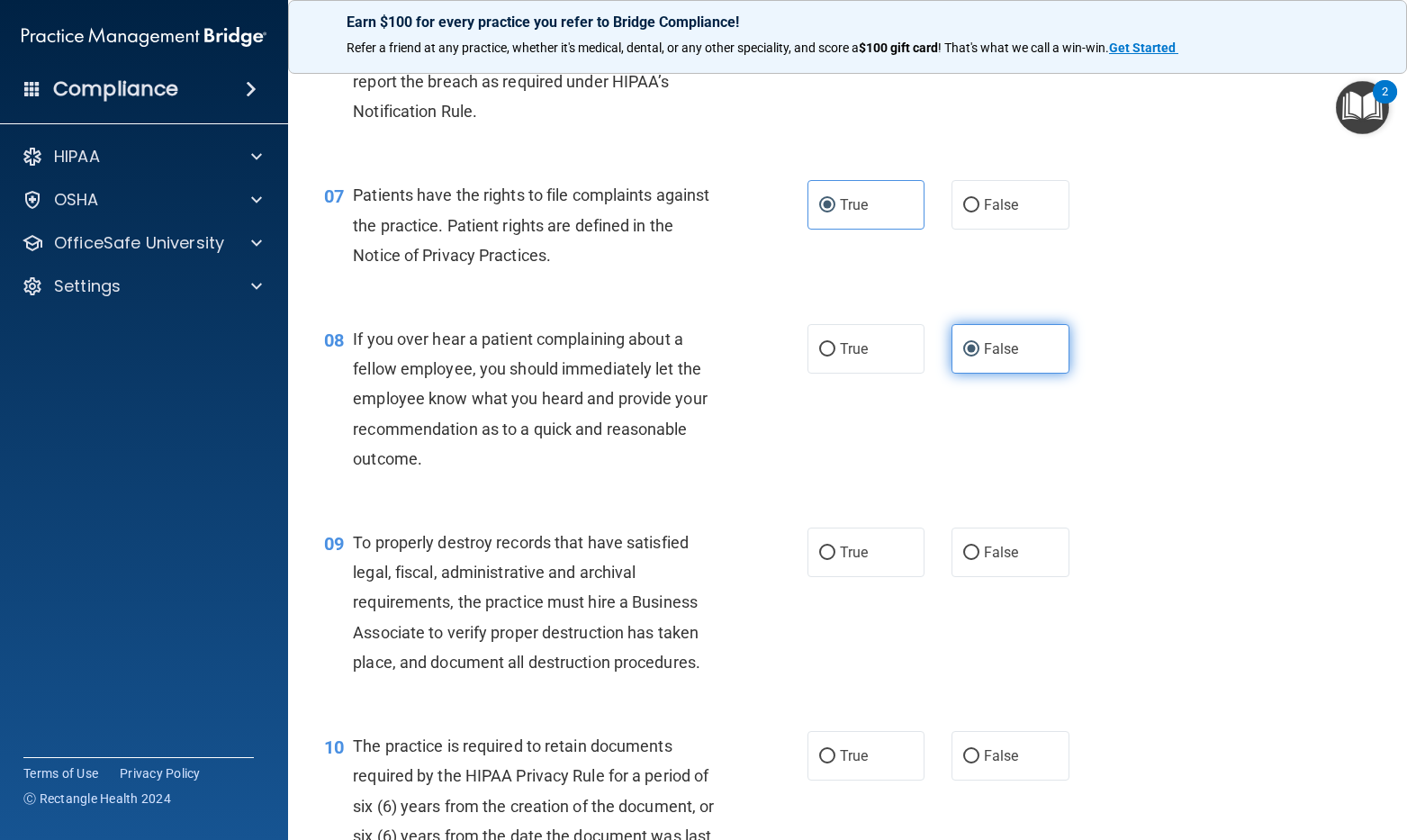
scroll to position [1170, 0]
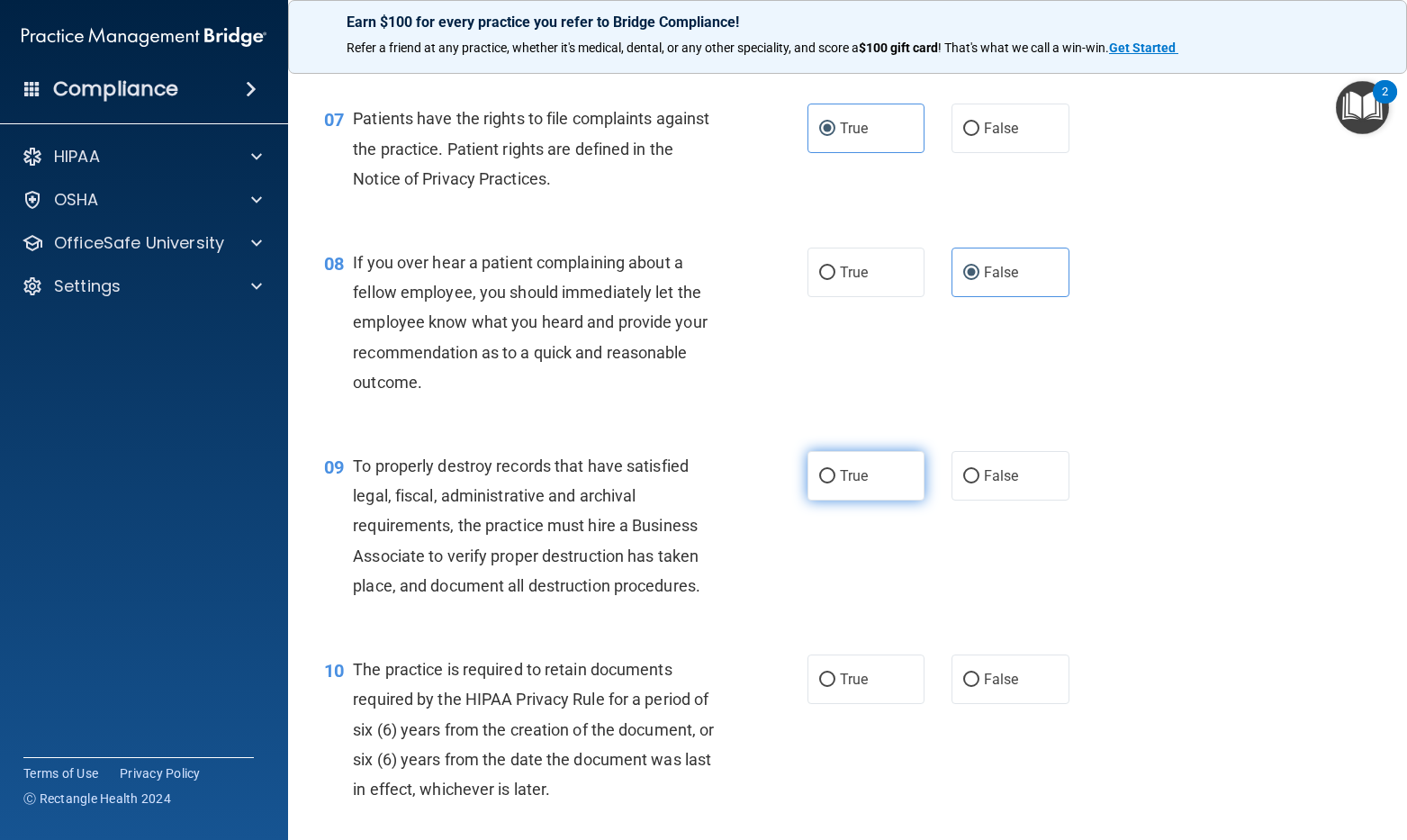
drag, startPoint x: 886, startPoint y: 497, endPoint x: 873, endPoint y: 510, distance: 18.4
click at [880, 500] on label "True" at bounding box center [866, 476] width 118 height 49
click at [836, 483] on input "True" at bounding box center [827, 476] width 16 height 14
radio input "true"
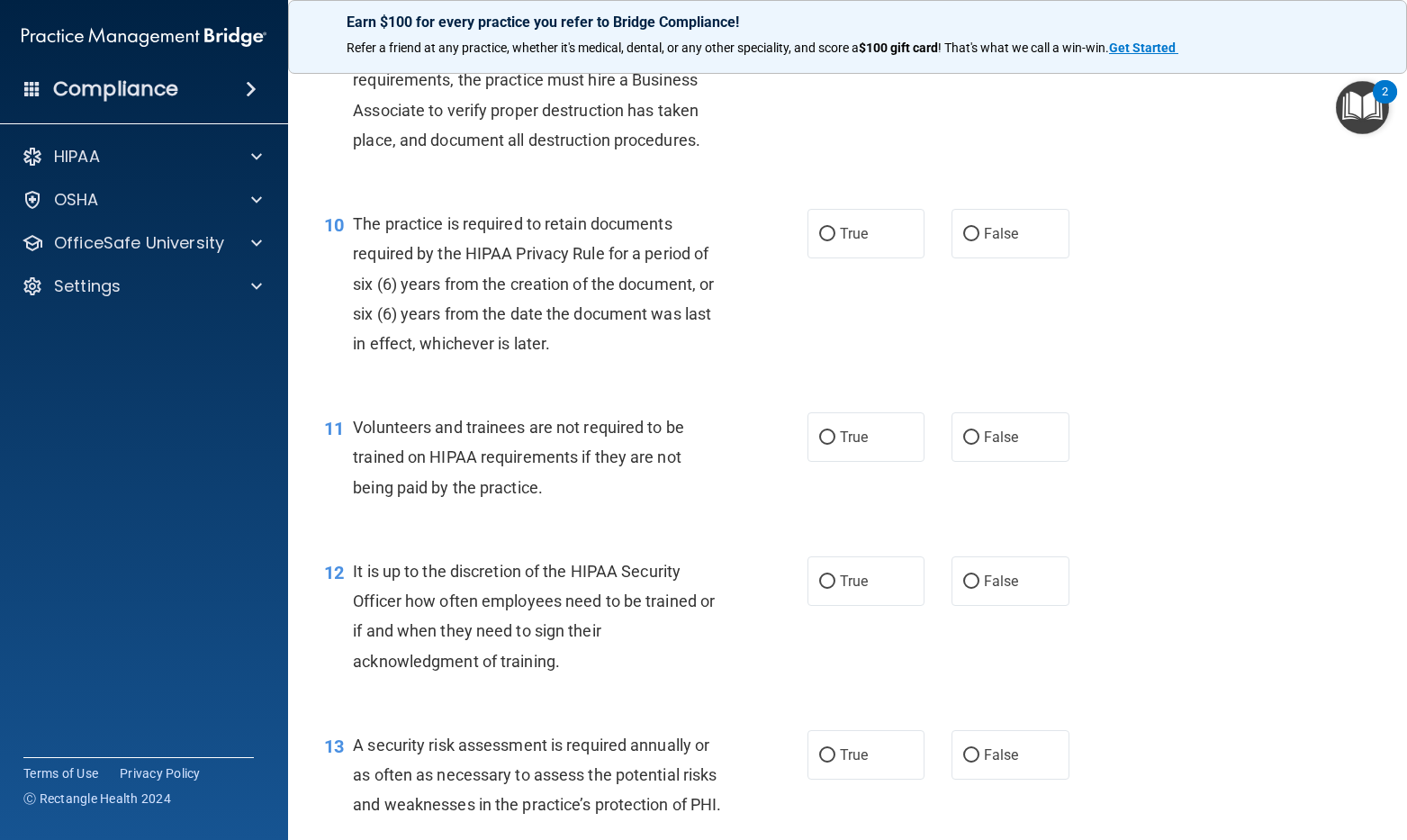
scroll to position [1620, 0]
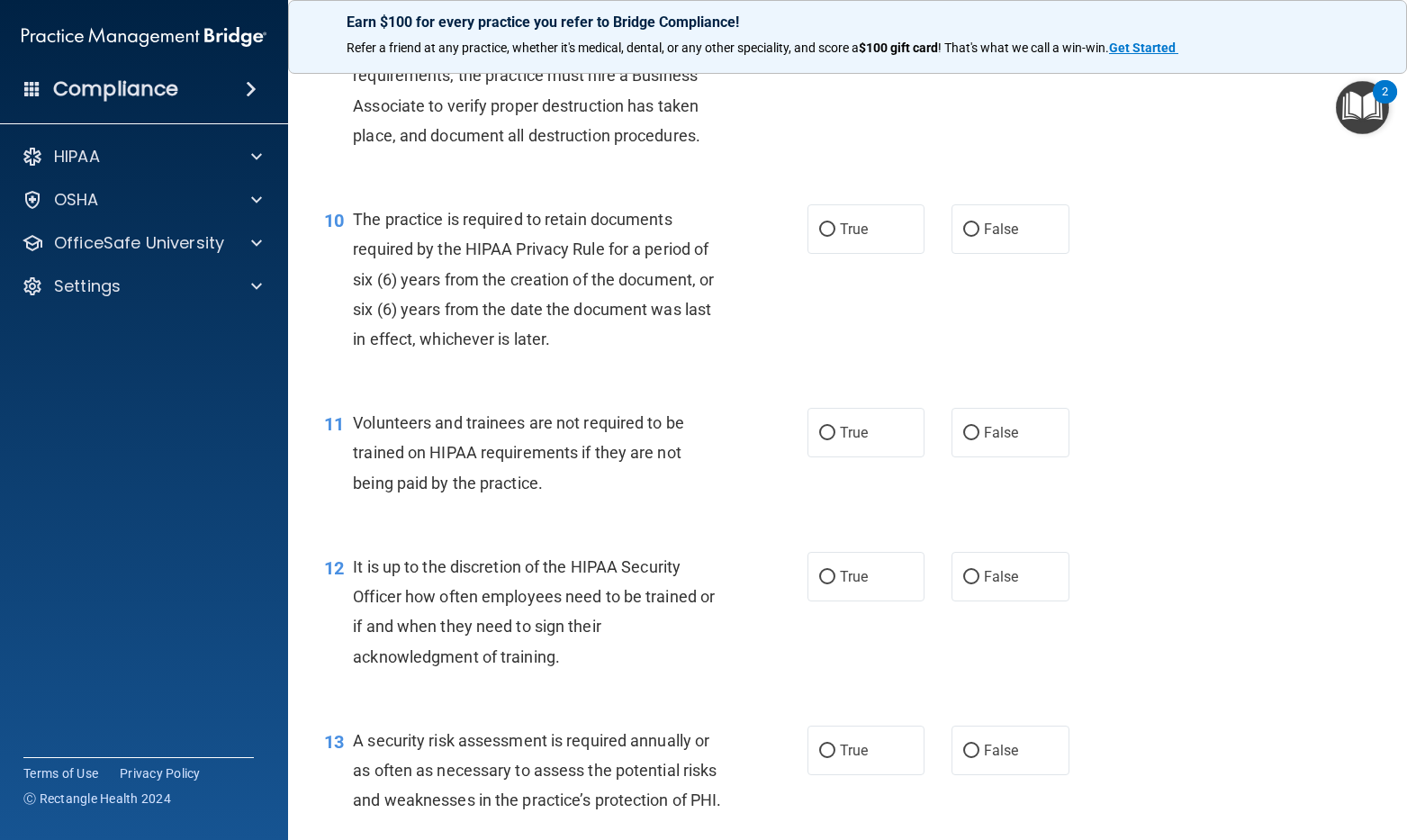
click at [939, 457] on div "True False" at bounding box center [948, 432] width 282 height 49
click at [981, 457] on label "False" at bounding box center [1010, 432] width 118 height 49
click at [980, 440] on input "False" at bounding box center [971, 433] width 16 height 14
radio input "true"
click at [819, 584] on input "True" at bounding box center [827, 577] width 16 height 14
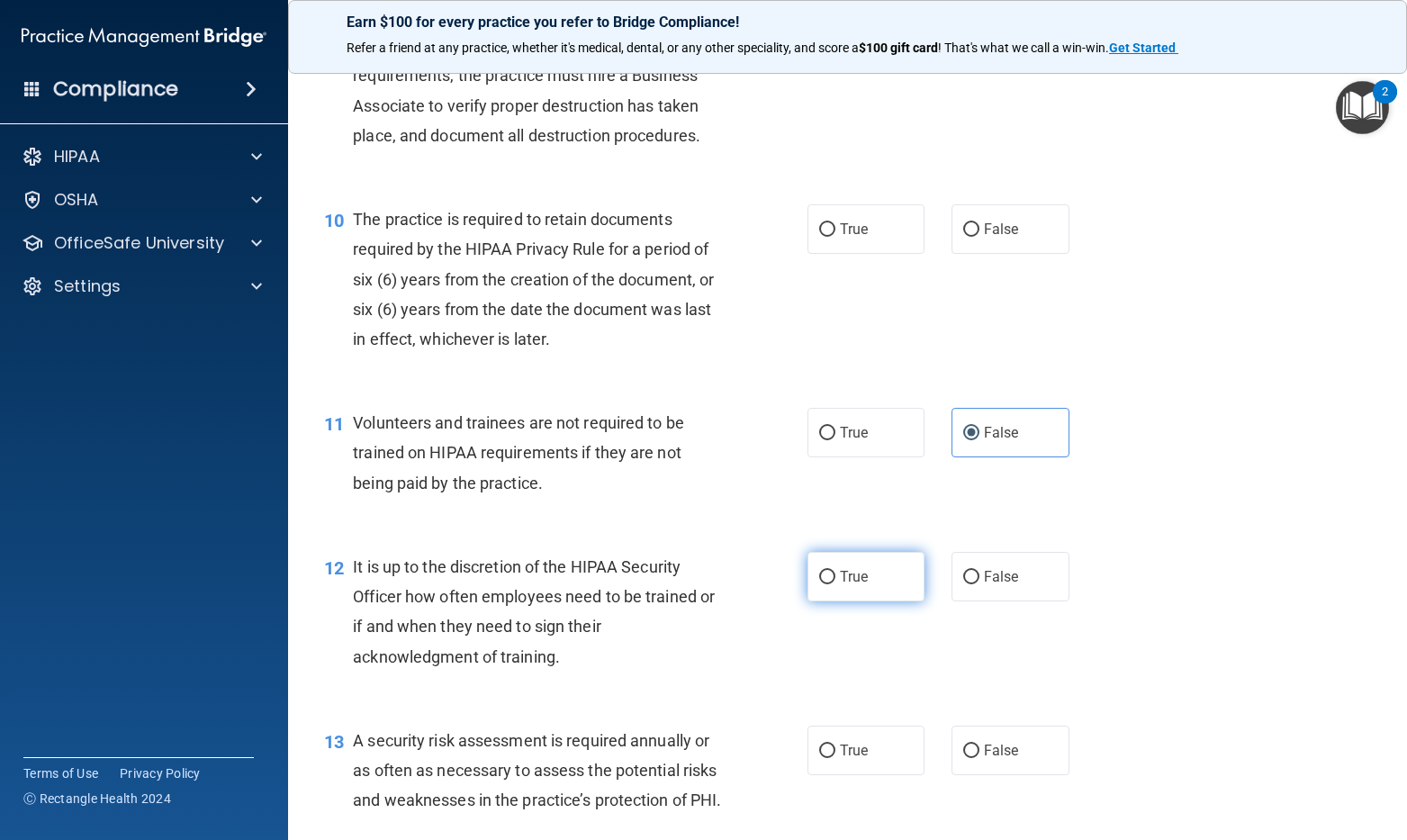
radio input "true"
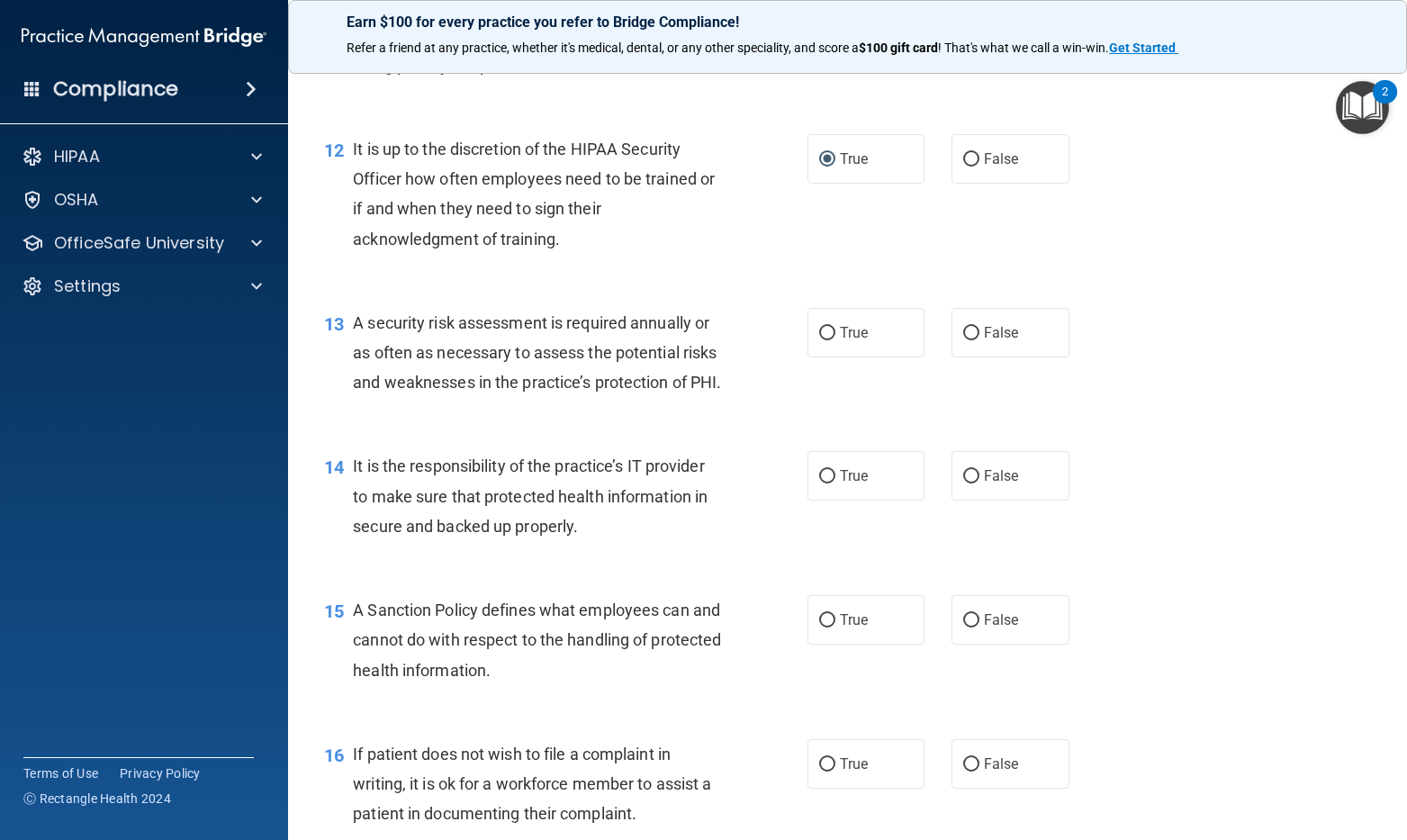
scroll to position [2070, 0]
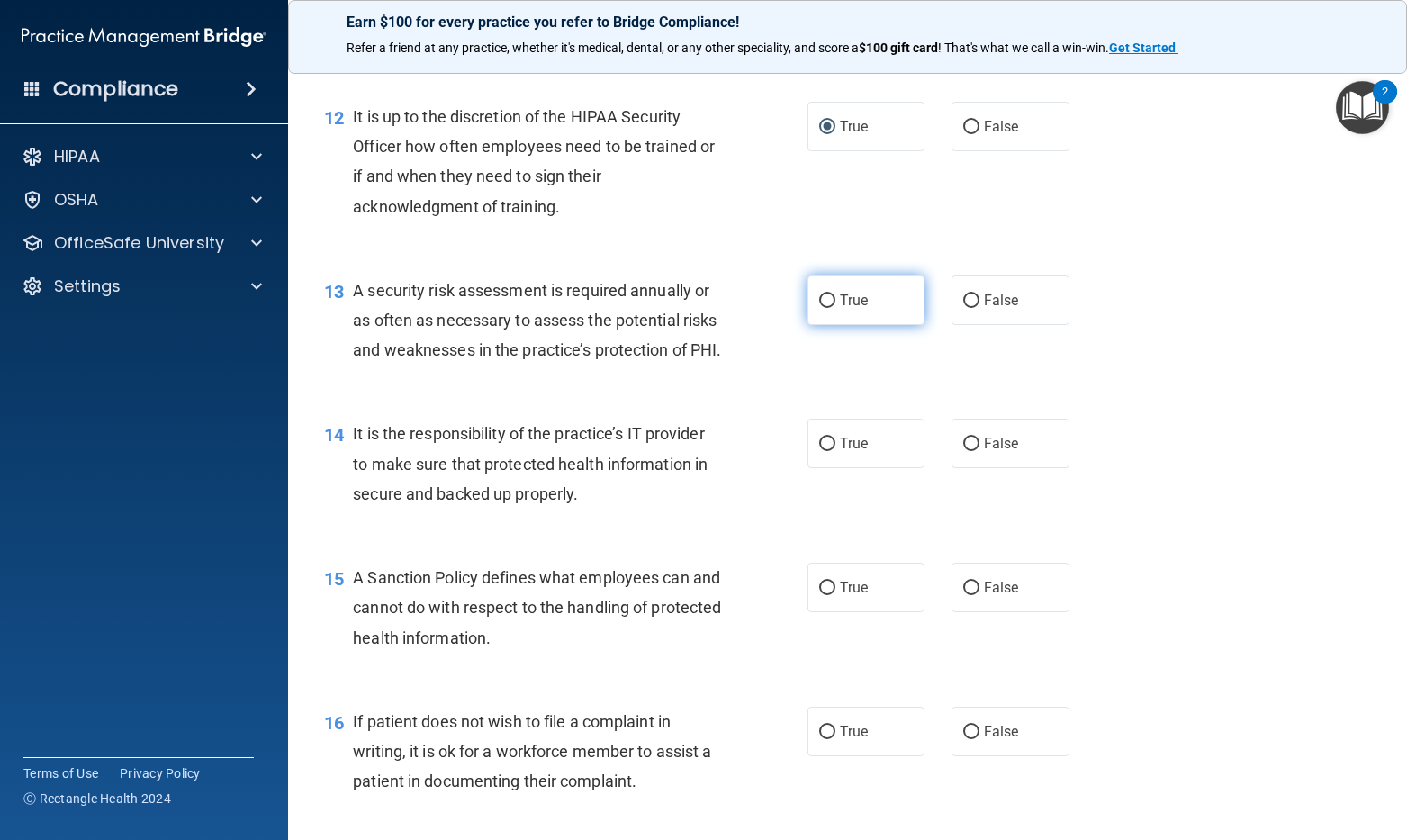
click at [844, 325] on label "True" at bounding box center [866, 300] width 118 height 49
click at [836, 308] on input "True" at bounding box center [827, 301] width 16 height 14
radio input "true"
click at [796, 488] on div "14 It is the responsibility of the practice’s IT provider to make sure that pro…" at bounding box center [566, 467] width 538 height 99
click at [825, 451] on input "True" at bounding box center [827, 444] width 16 height 14
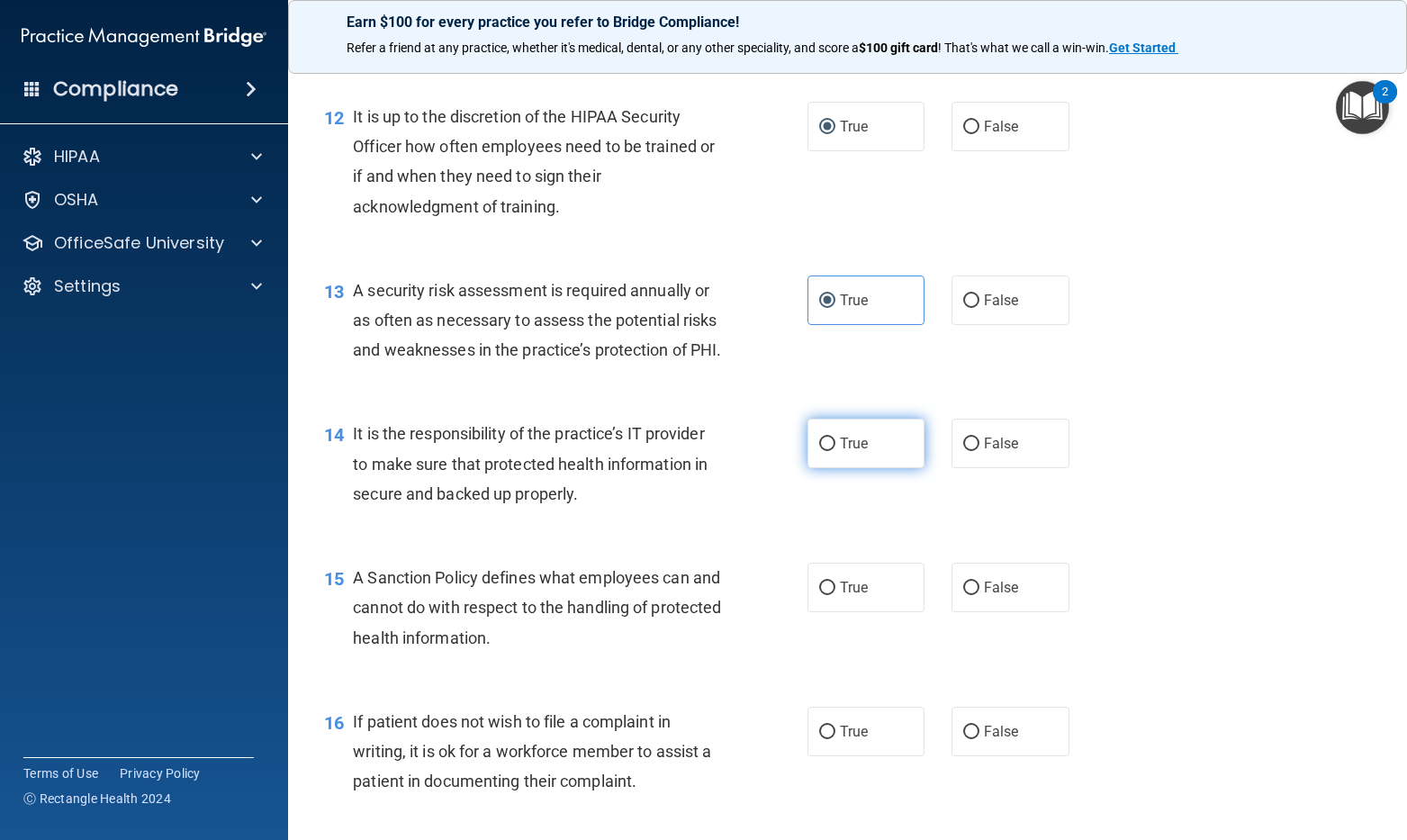
radio input "true"
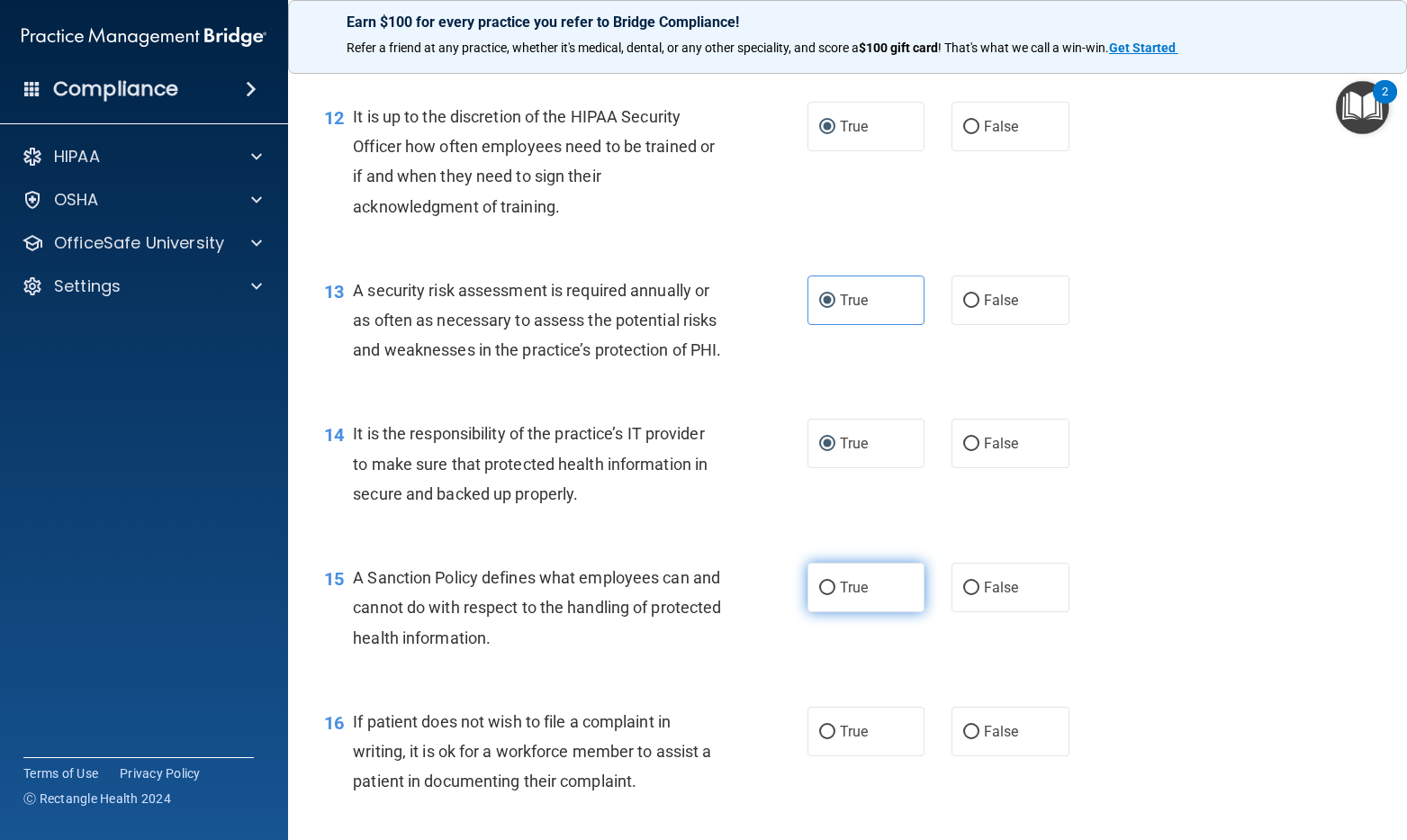
click at [822, 595] on input "True" at bounding box center [827, 588] width 16 height 14
radio input "true"
click at [811, 612] on label "True" at bounding box center [866, 587] width 118 height 49
click at [819, 595] on input "True" at bounding box center [827, 588] width 16 height 14
click at [811, 612] on label "True" at bounding box center [866, 587] width 118 height 49
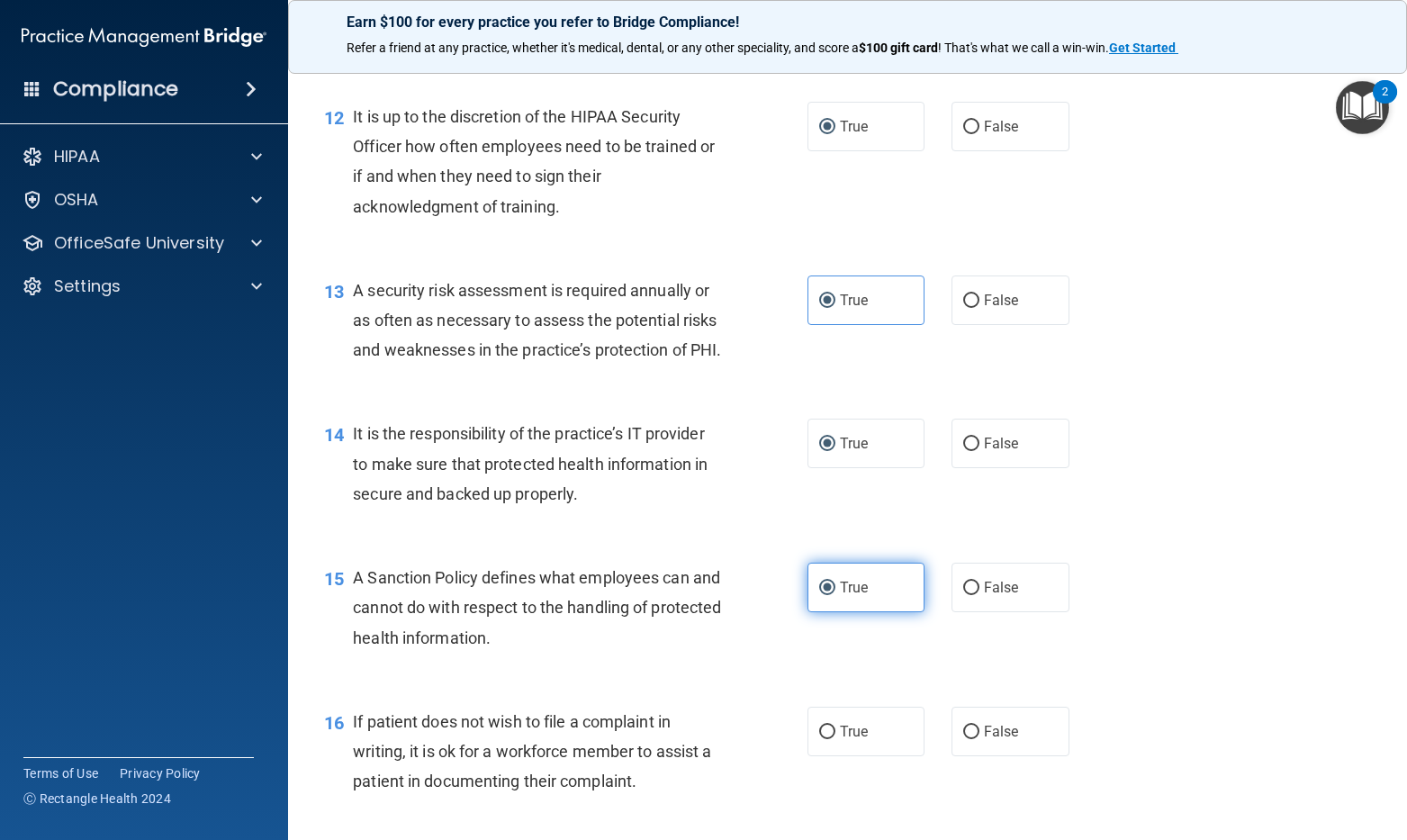
click at [819, 595] on input "True" at bounding box center [827, 588] width 16 height 14
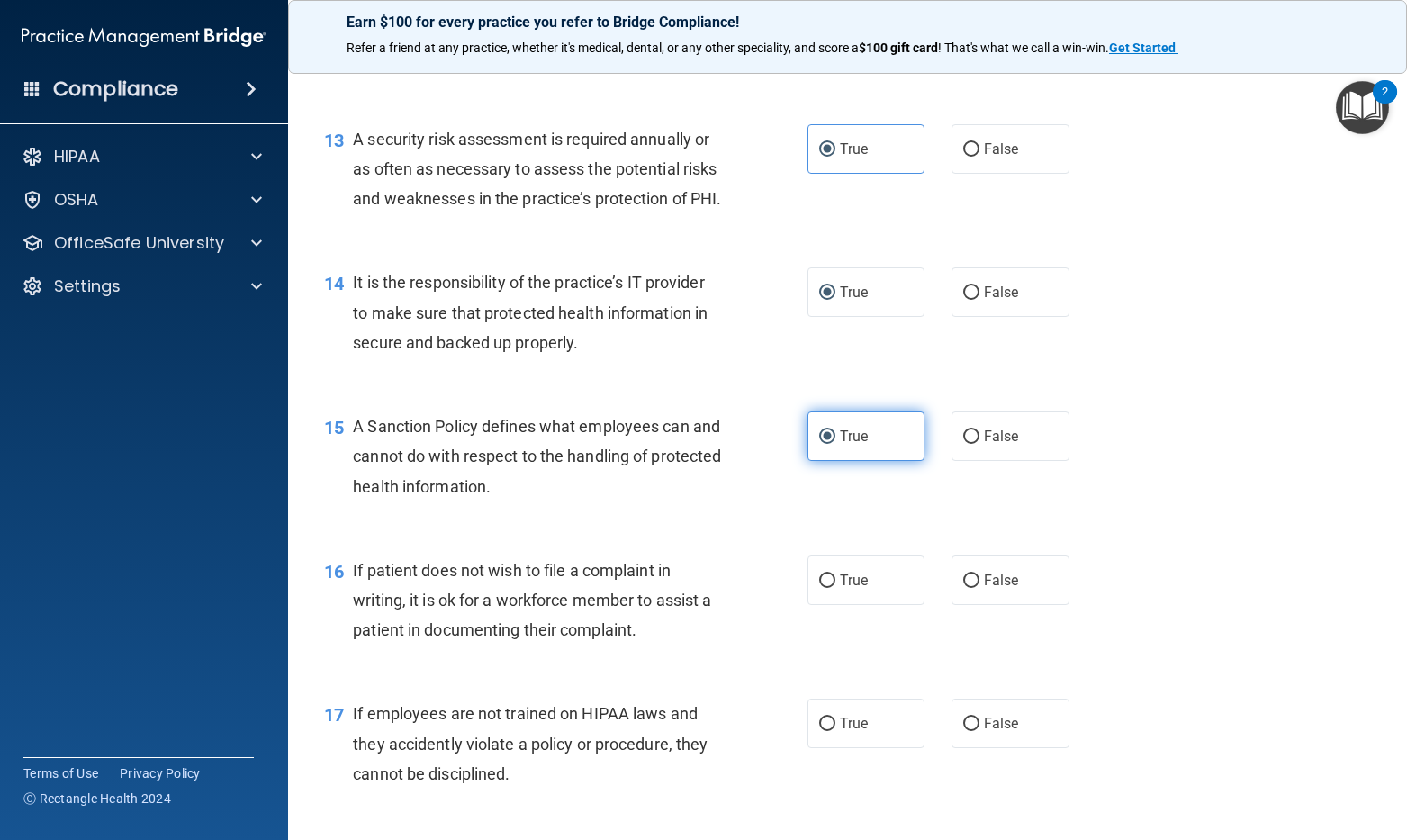
scroll to position [2250, 0]
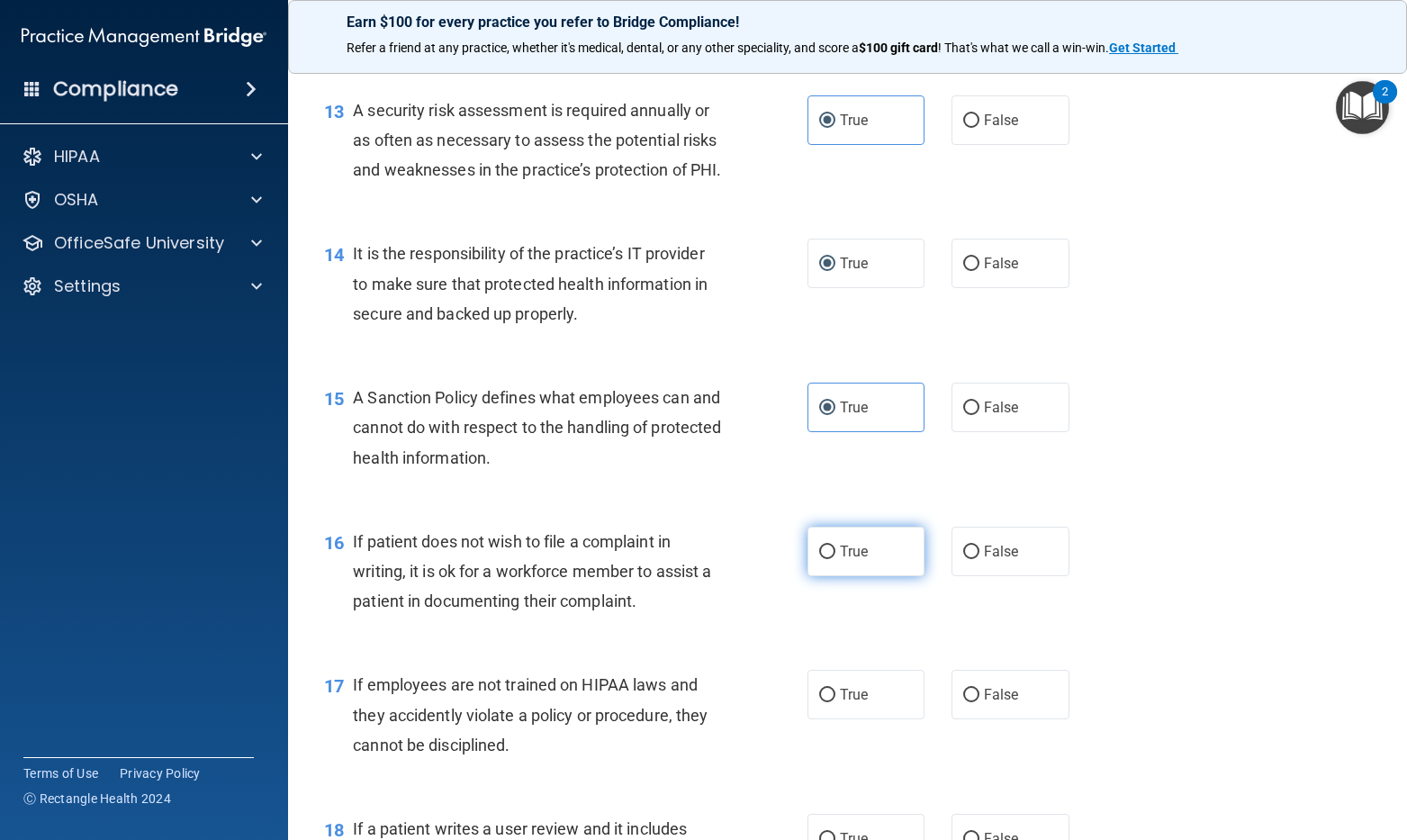
click at [848, 576] on label "True" at bounding box center [866, 551] width 118 height 49
click at [836, 558] on input "True" at bounding box center [827, 552] width 16 height 14
radio input "true"
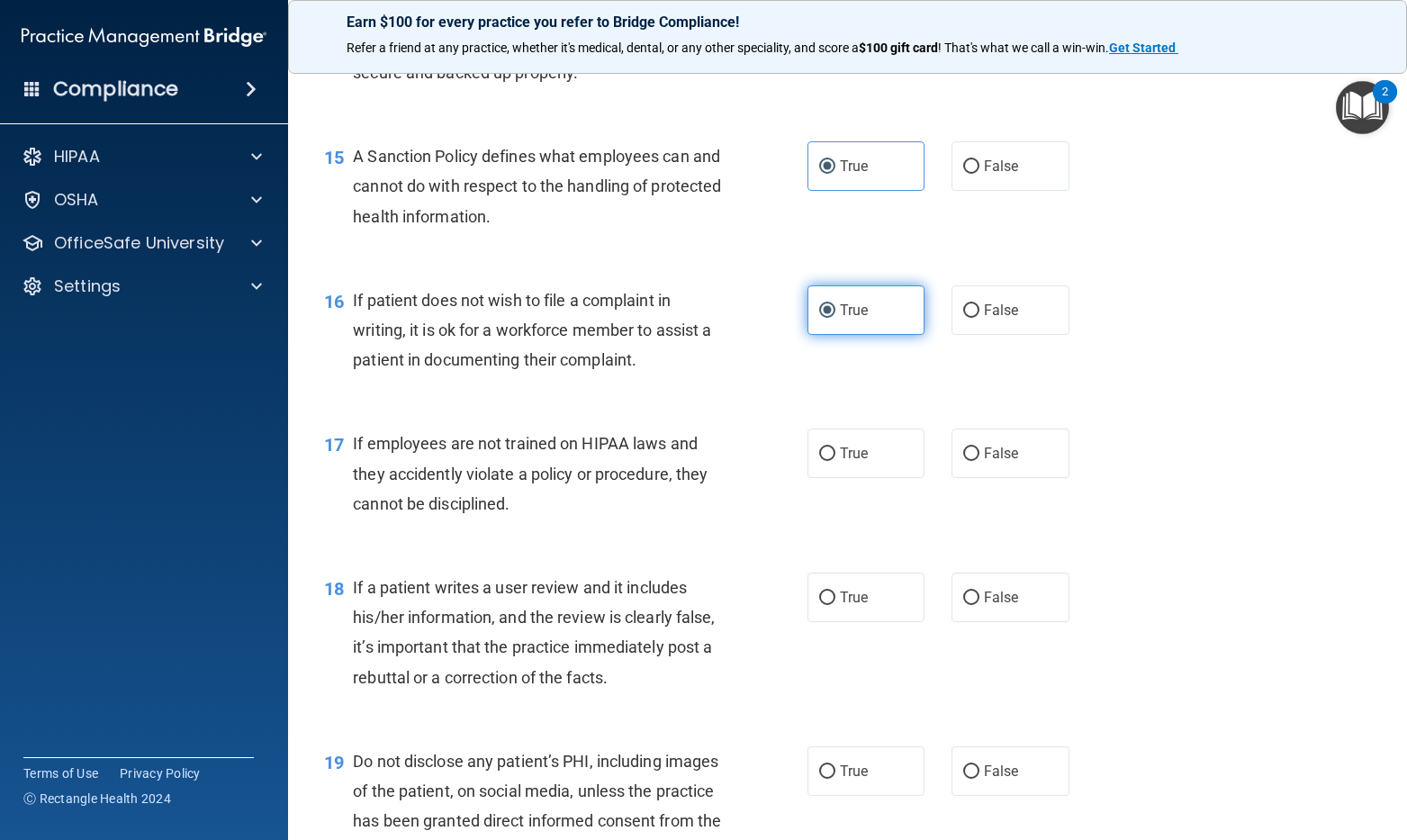
scroll to position [2520, 0]
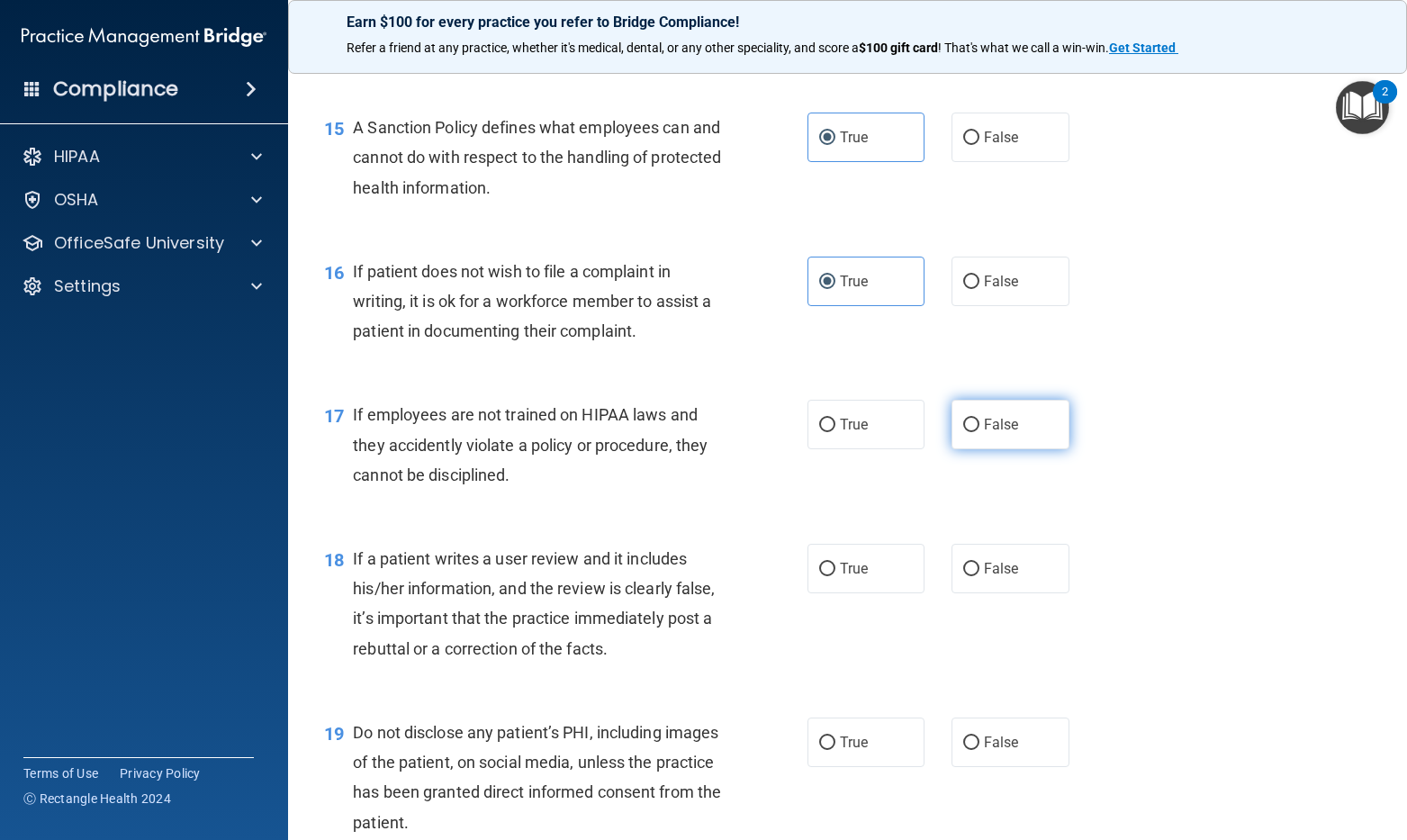
click at [1002, 449] on label "False" at bounding box center [1010, 425] width 118 height 49
click at [980, 432] on input "False" at bounding box center [971, 425] width 16 height 14
radio input "true"
click at [842, 577] on span "True" at bounding box center [854, 568] width 28 height 17
click at [836, 576] on input "True" at bounding box center [827, 569] width 16 height 14
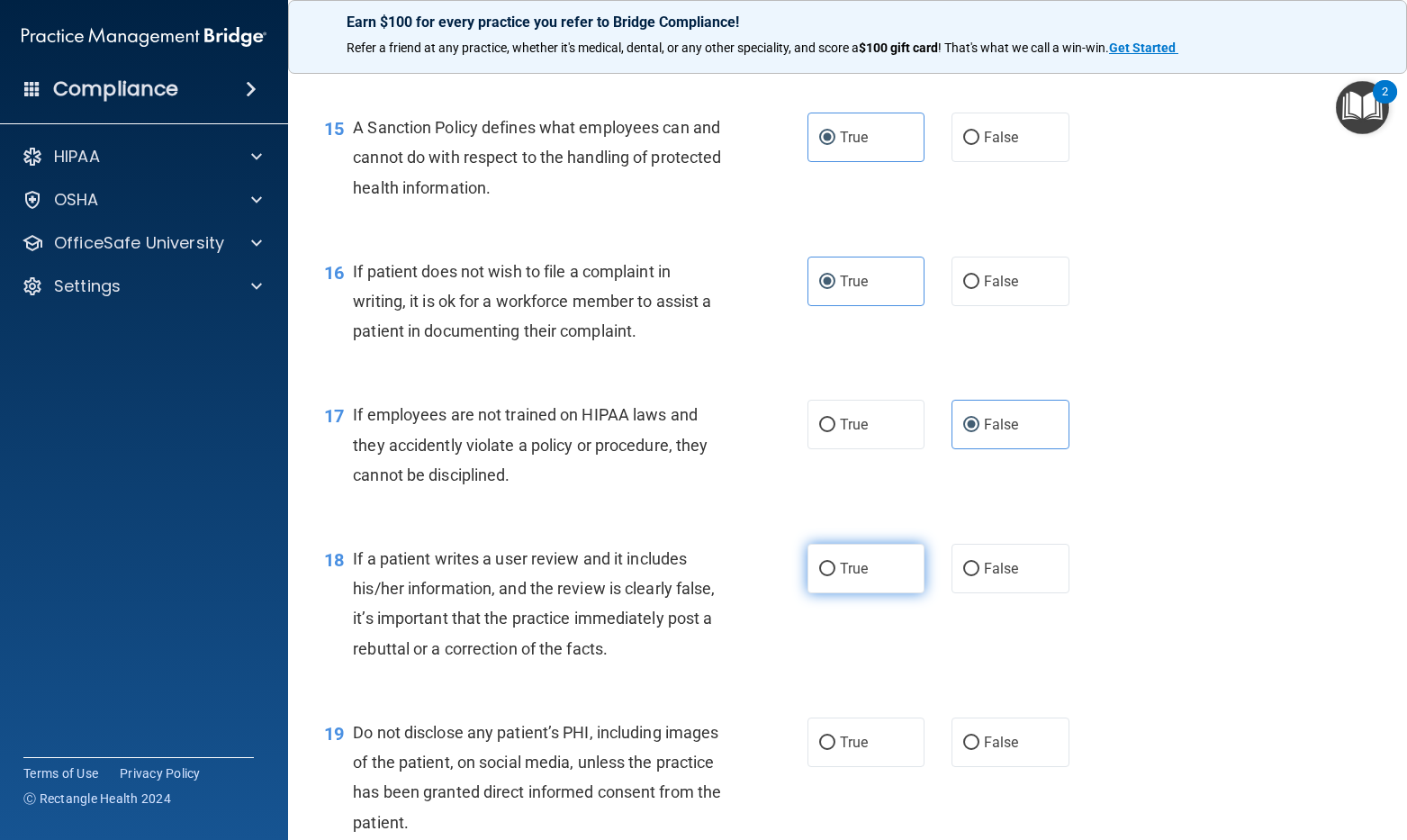
radio input "true"
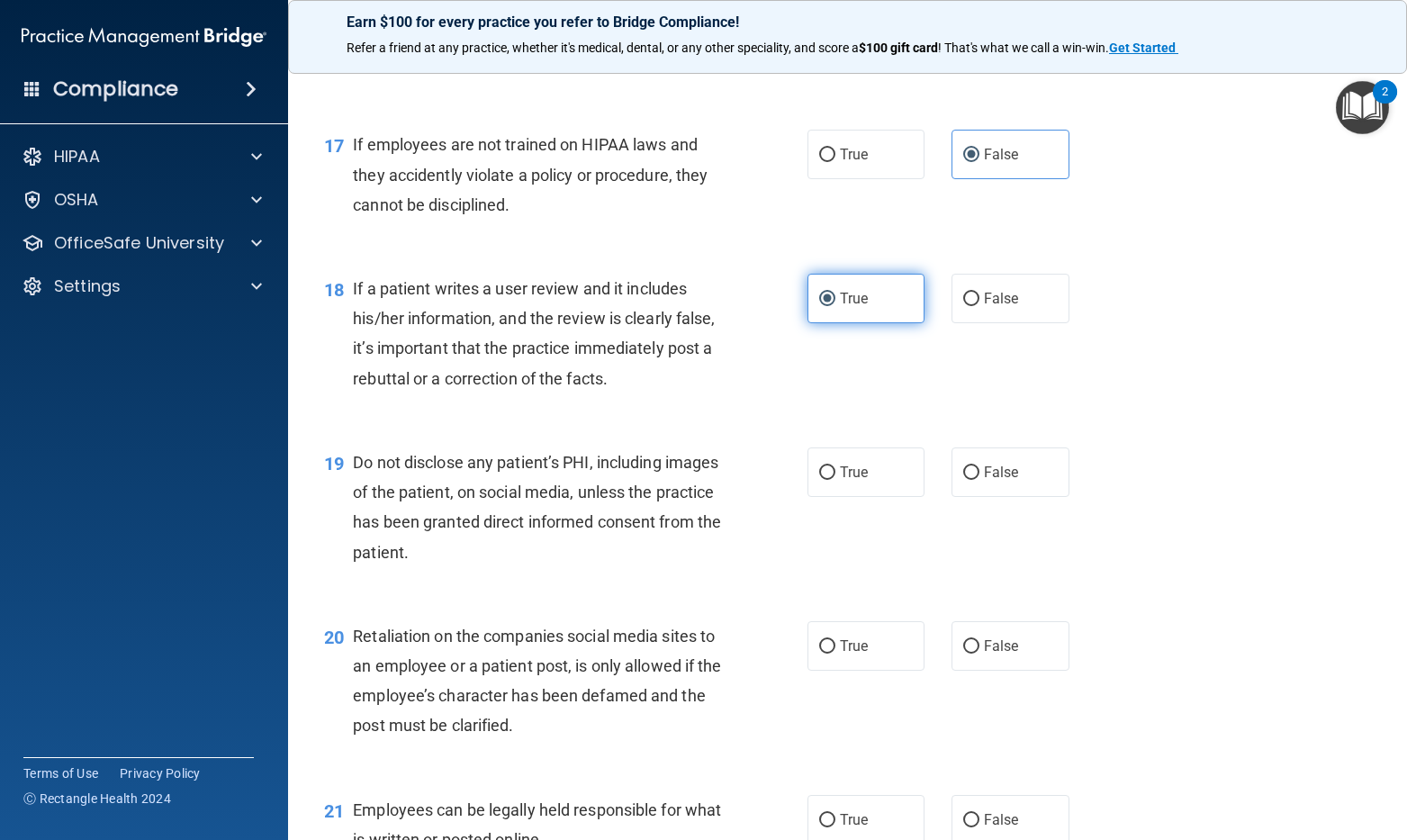
scroll to position [2880, 0]
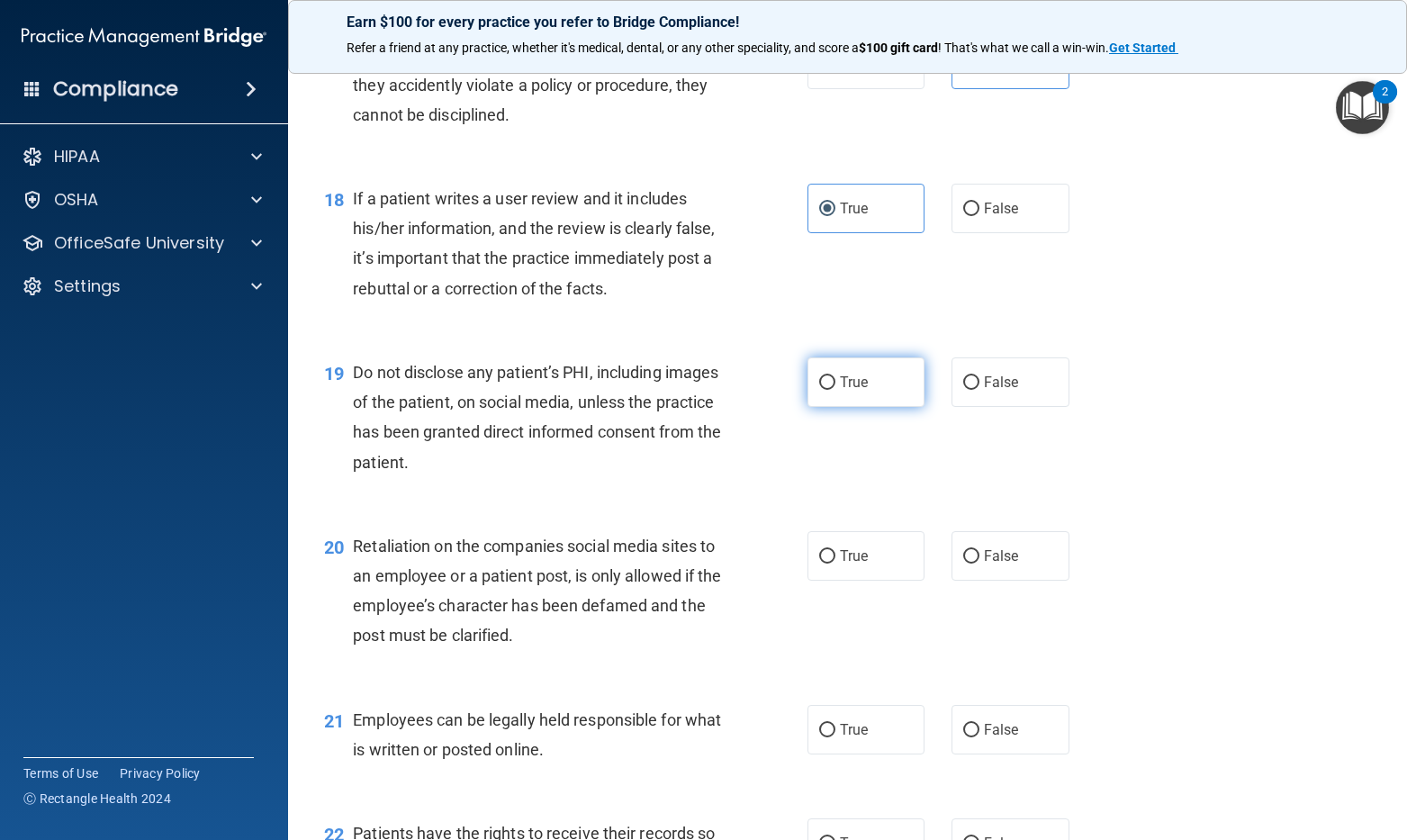
click at [870, 406] on label "True" at bounding box center [866, 382] width 118 height 49
click at [836, 390] on input "True" at bounding box center [827, 383] width 16 height 14
radio input "true"
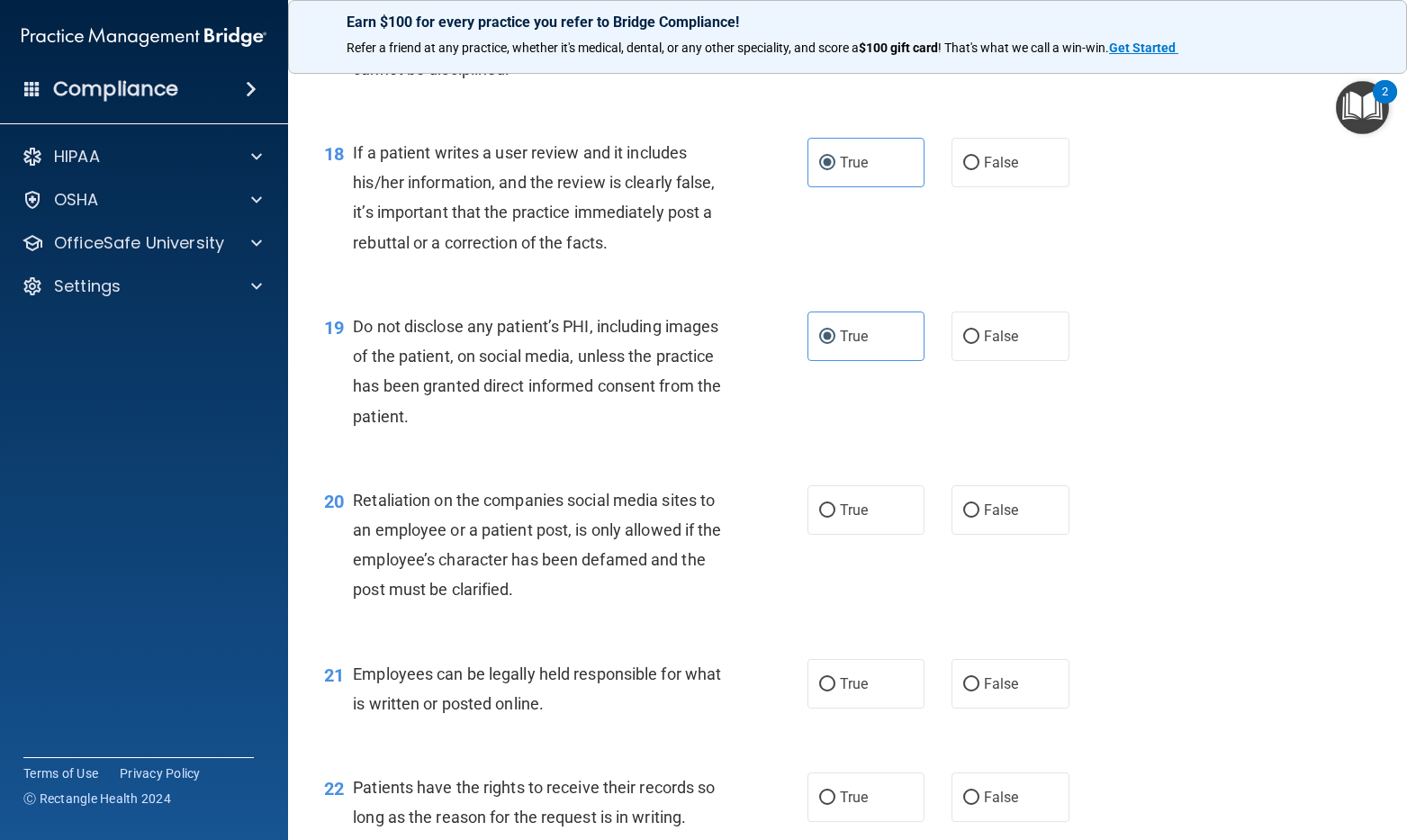
scroll to position [2970, 0]
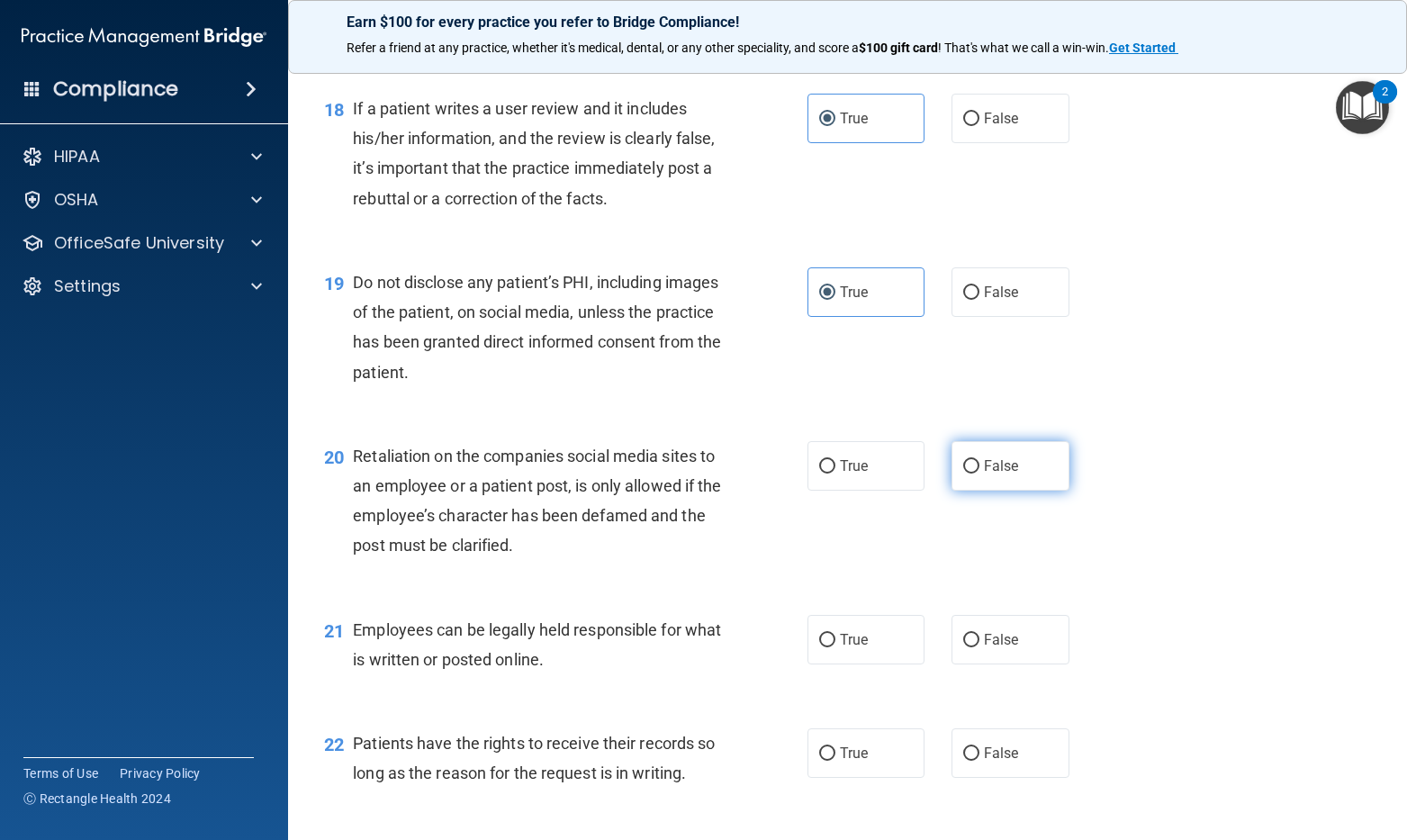
click at [1031, 490] on label "False" at bounding box center [1010, 466] width 118 height 49
click at [980, 474] on input "False" at bounding box center [971, 466] width 16 height 14
radio input "true"
click at [869, 664] on label "True" at bounding box center [866, 640] width 118 height 49
click at [836, 647] on input "True" at bounding box center [827, 640] width 16 height 14
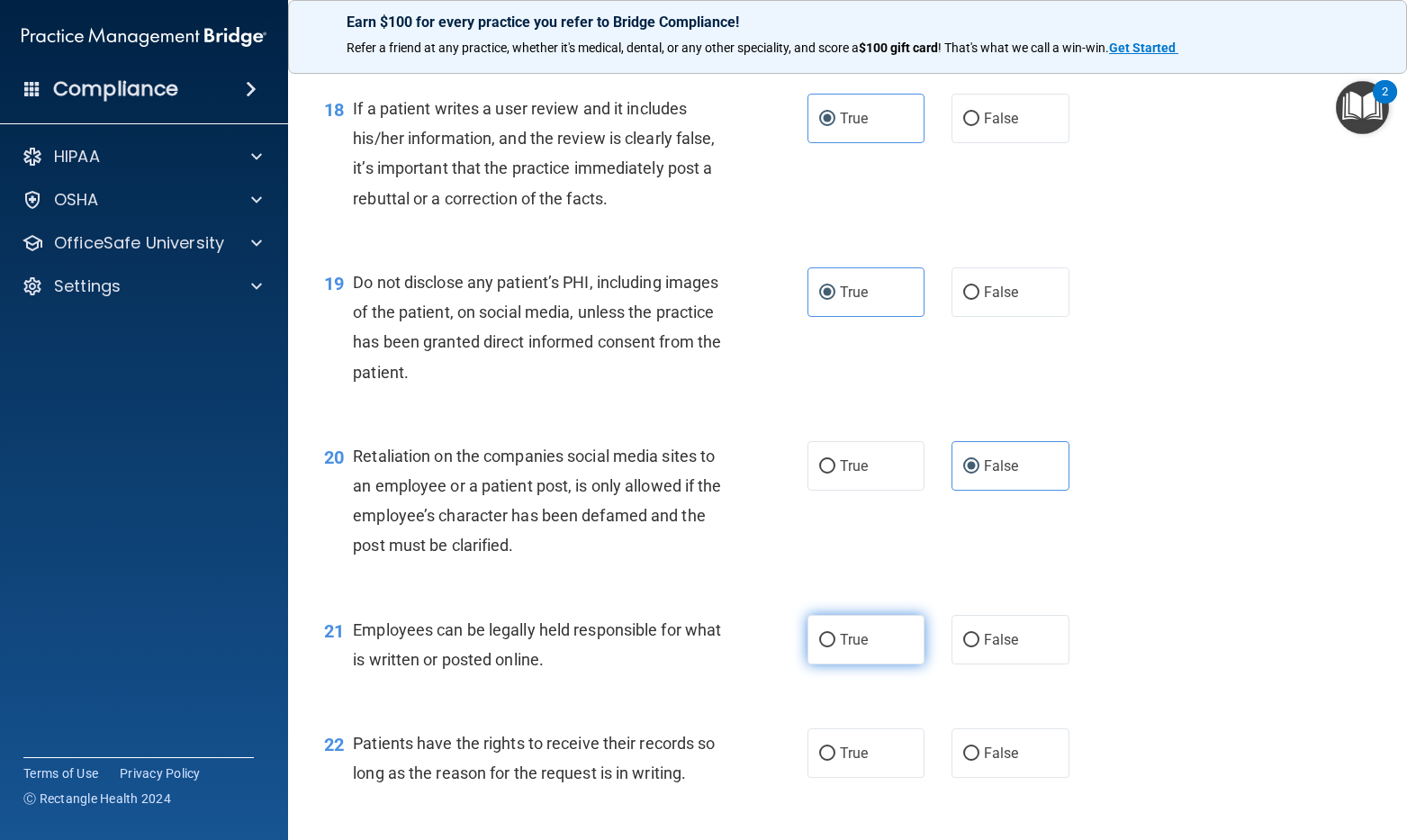
radio input "true"
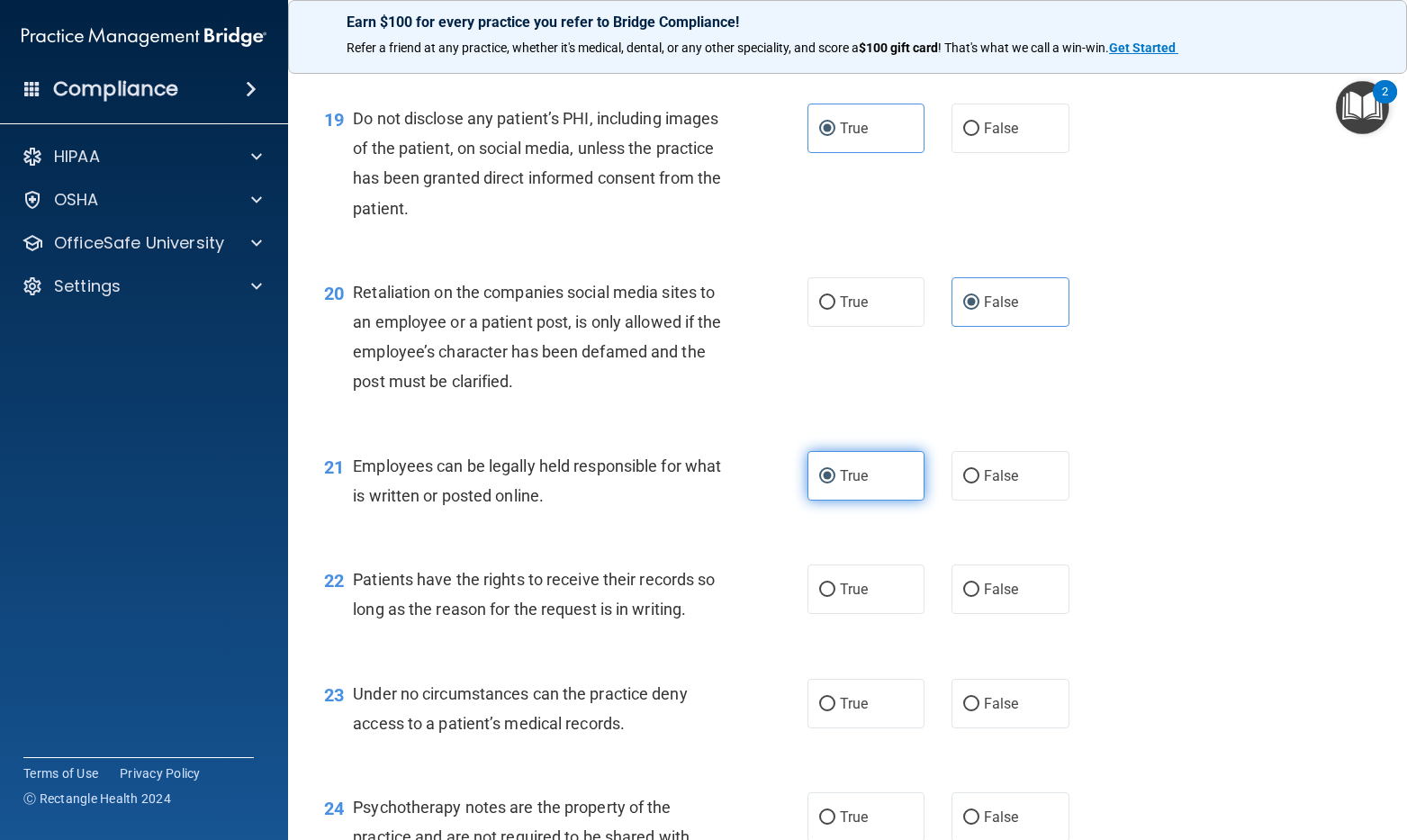
scroll to position [3150, 0]
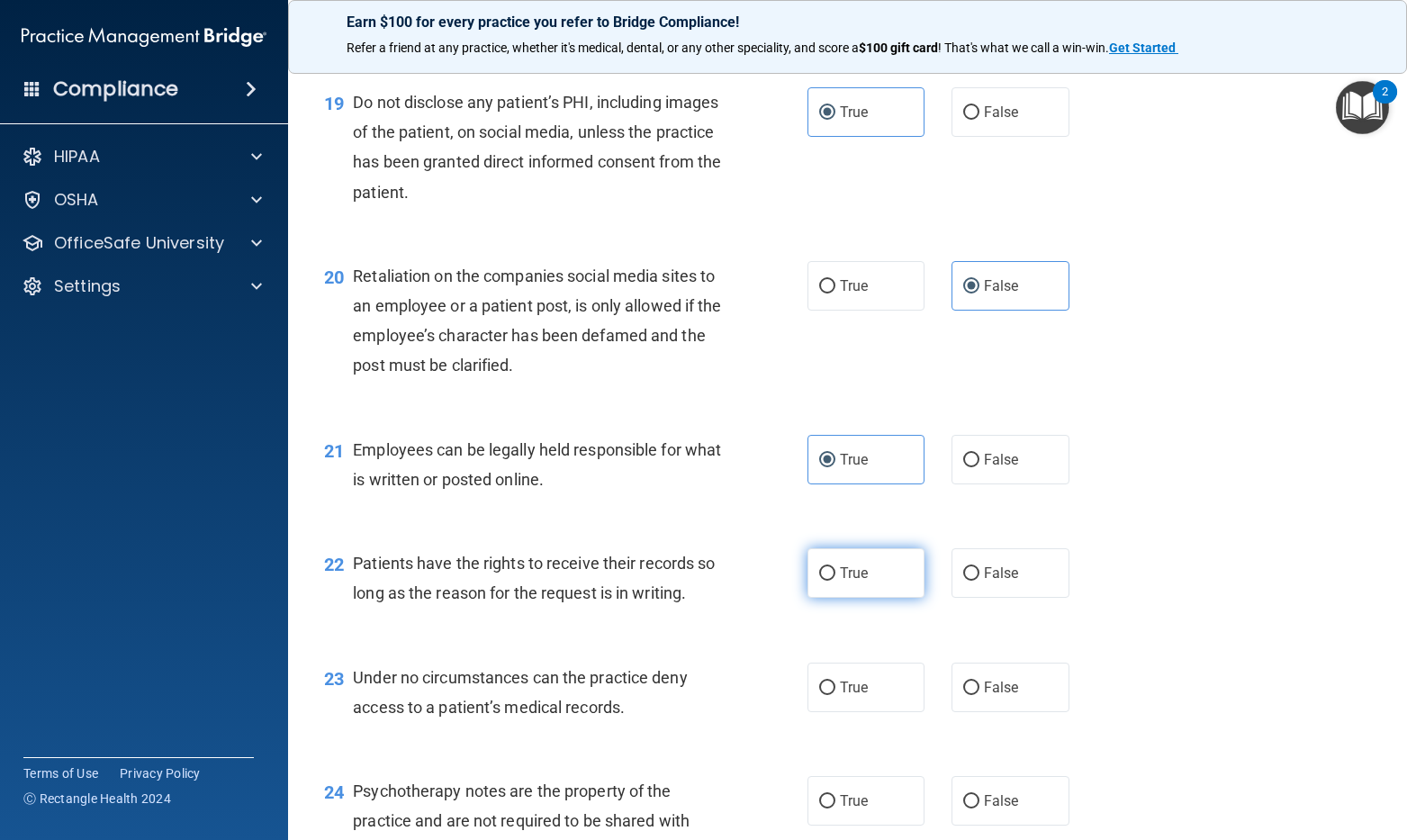
click at [858, 581] on span "True" at bounding box center [854, 572] width 28 height 17
click at [836, 580] on input "True" at bounding box center [827, 573] width 16 height 14
radio input "true"
click at [821, 695] on input "True" at bounding box center [827, 688] width 16 height 14
radio input "true"
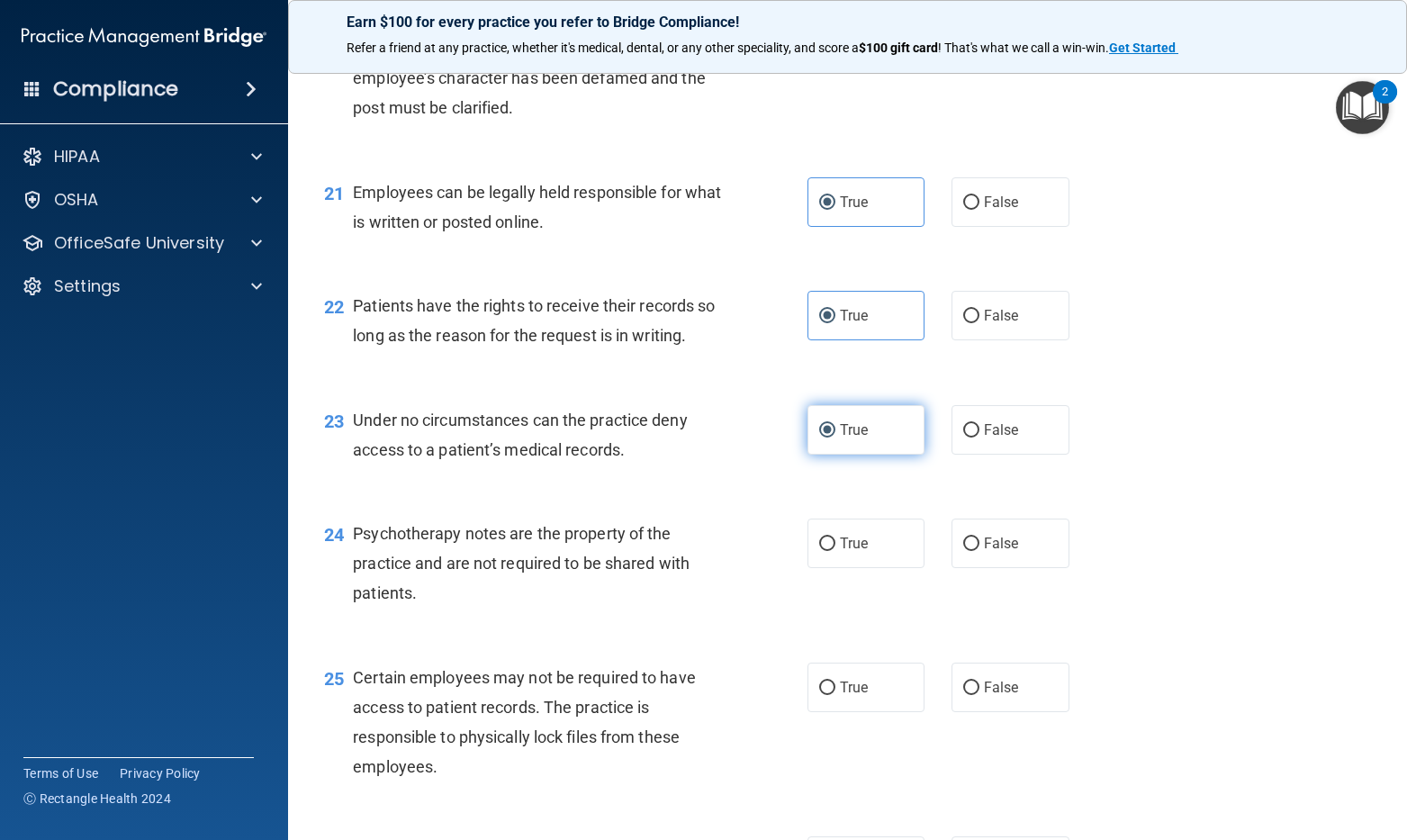
scroll to position [3420, 0]
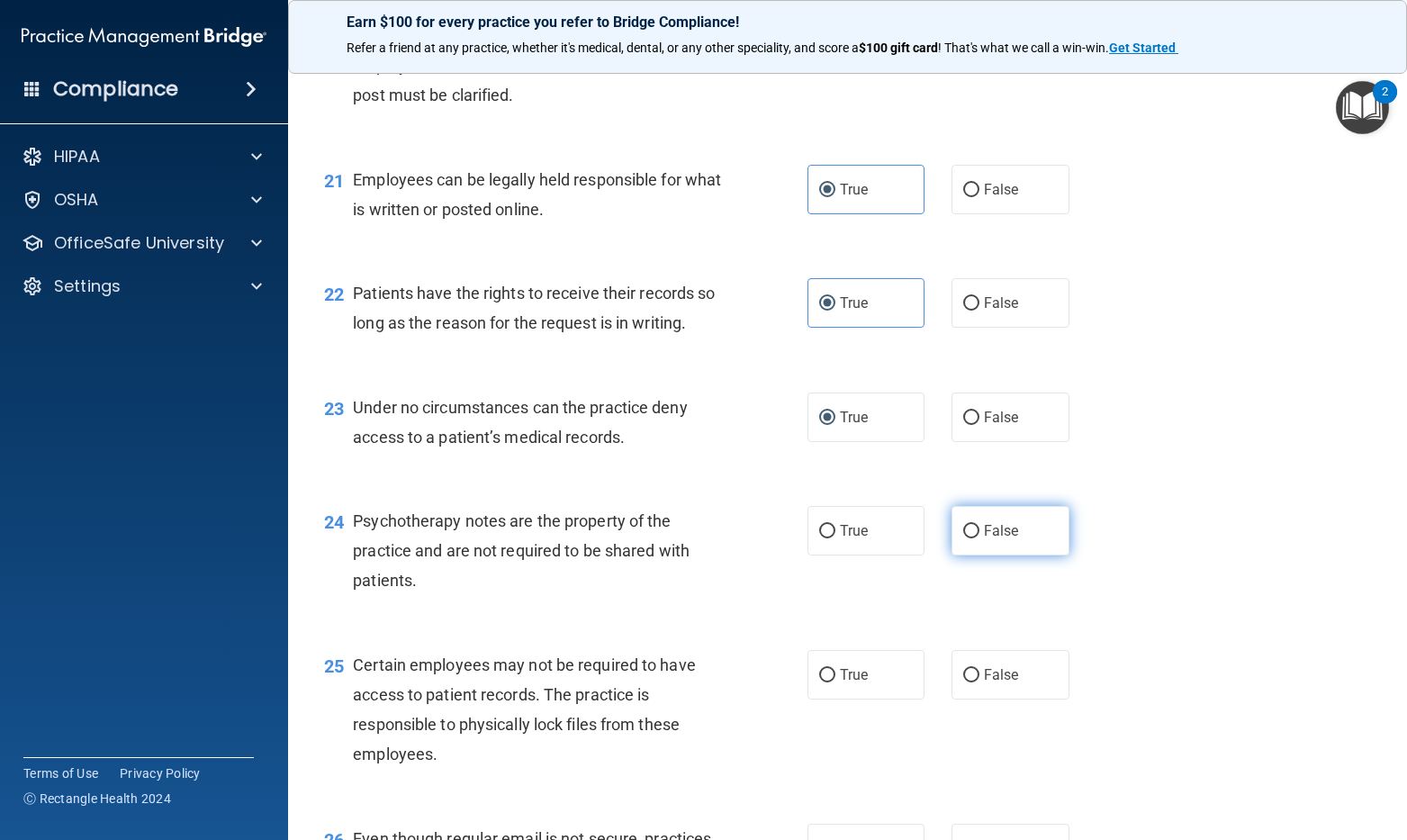
click at [992, 539] on span "False" at bounding box center [1001, 530] width 36 height 17
click at [980, 538] on input "False" at bounding box center [971, 531] width 16 height 14
radio input "true"
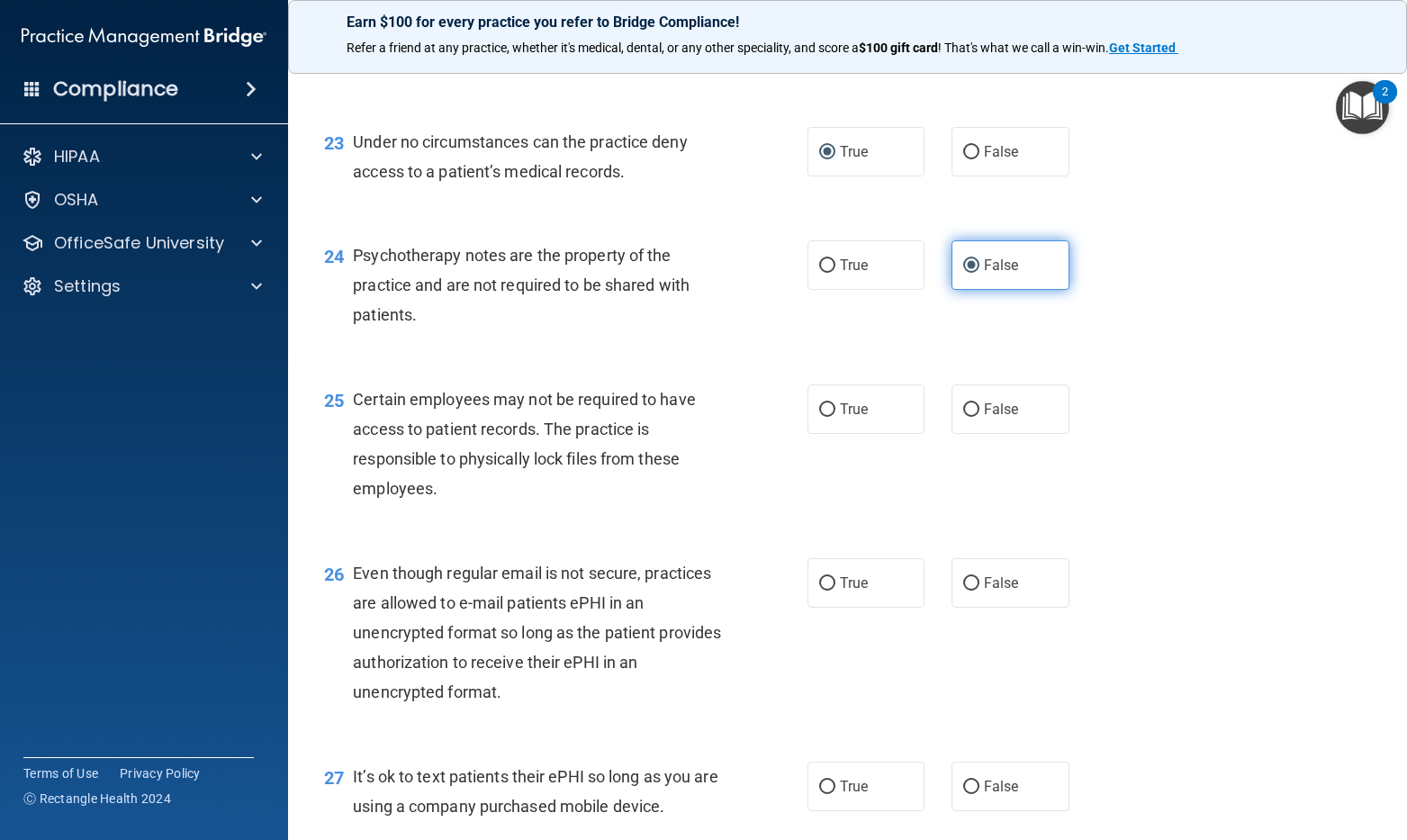
scroll to position [3690, 0]
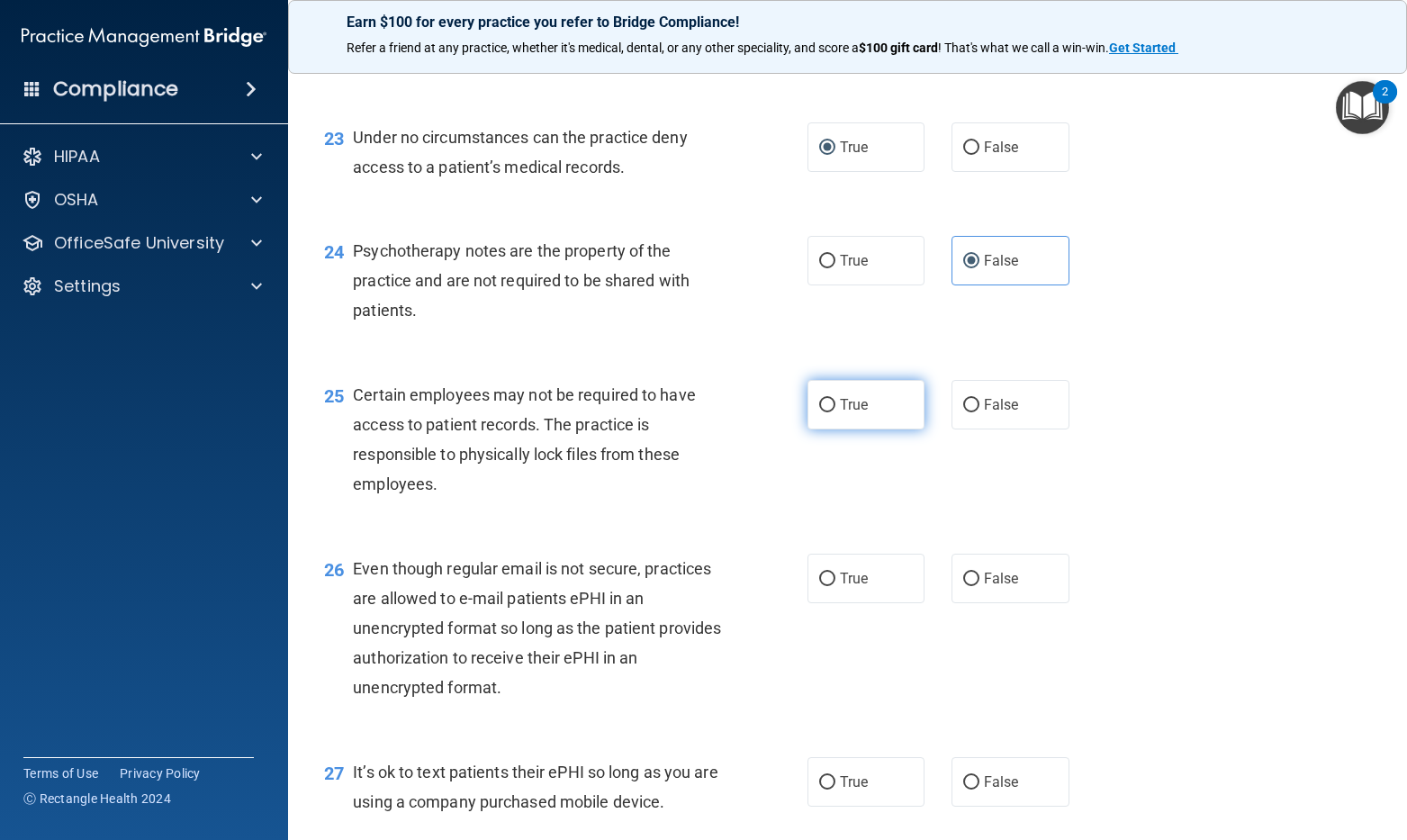
click at [840, 429] on label "True" at bounding box center [866, 405] width 118 height 49
click at [836, 412] on input "True" at bounding box center [827, 405] width 16 height 14
radio input "true"
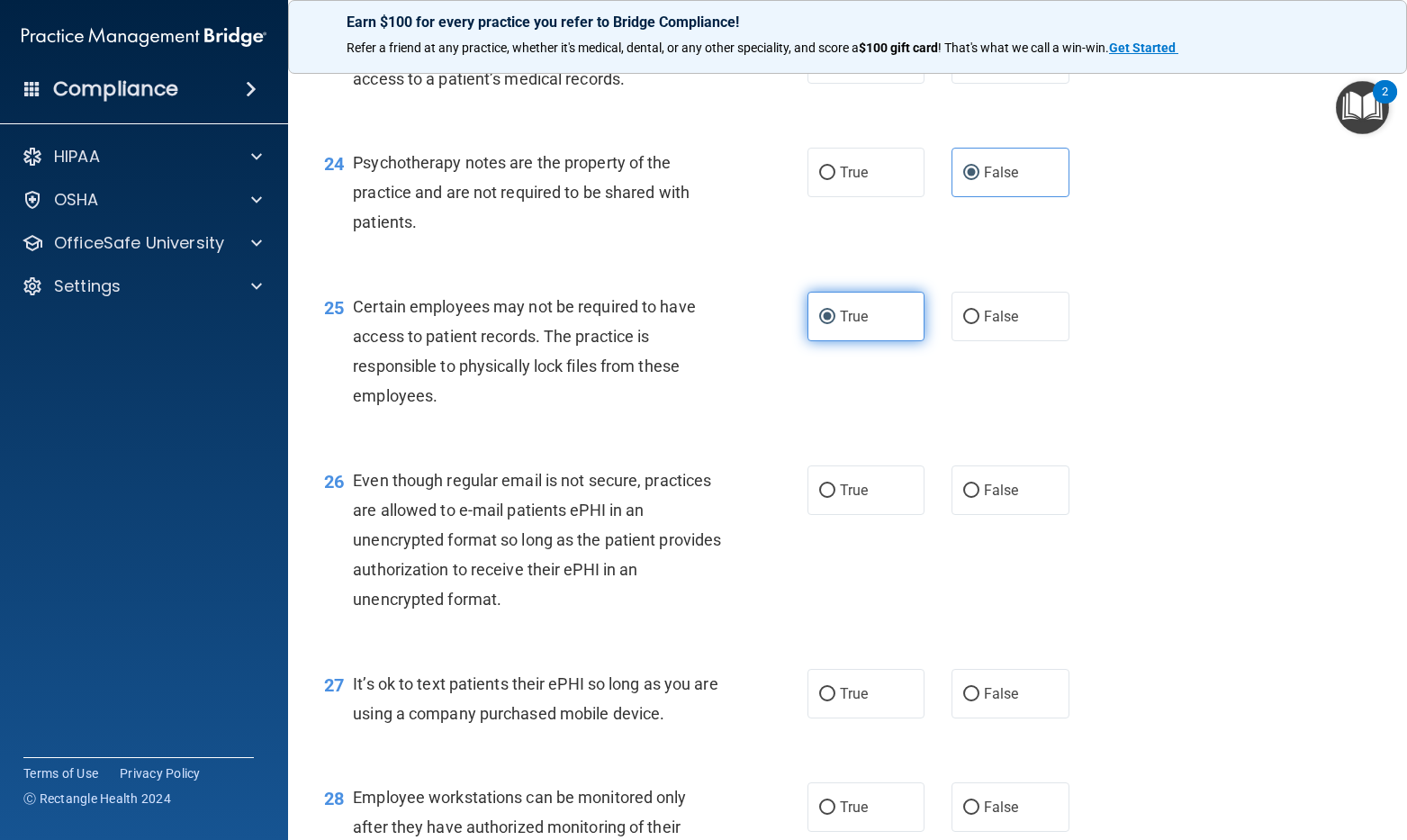
scroll to position [3780, 0]
click at [984, 323] on span "False" at bounding box center [1001, 314] width 36 height 17
click at [980, 323] on input "False" at bounding box center [971, 315] width 16 height 14
radio input "true"
radio input "false"
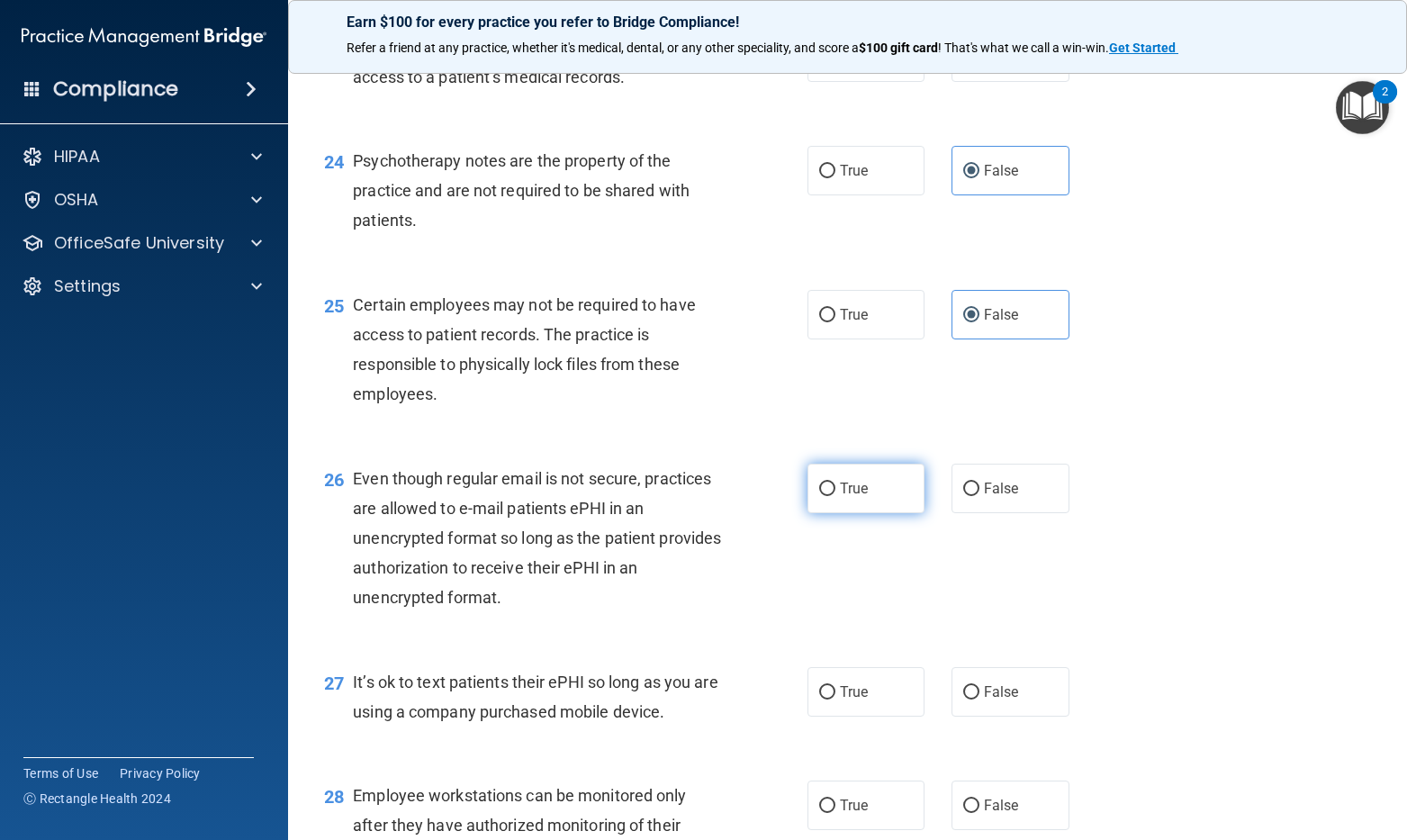
click at [827, 513] on label "True" at bounding box center [866, 488] width 118 height 49
click at [827, 496] on input "True" at bounding box center [827, 488] width 16 height 14
radio input "true"
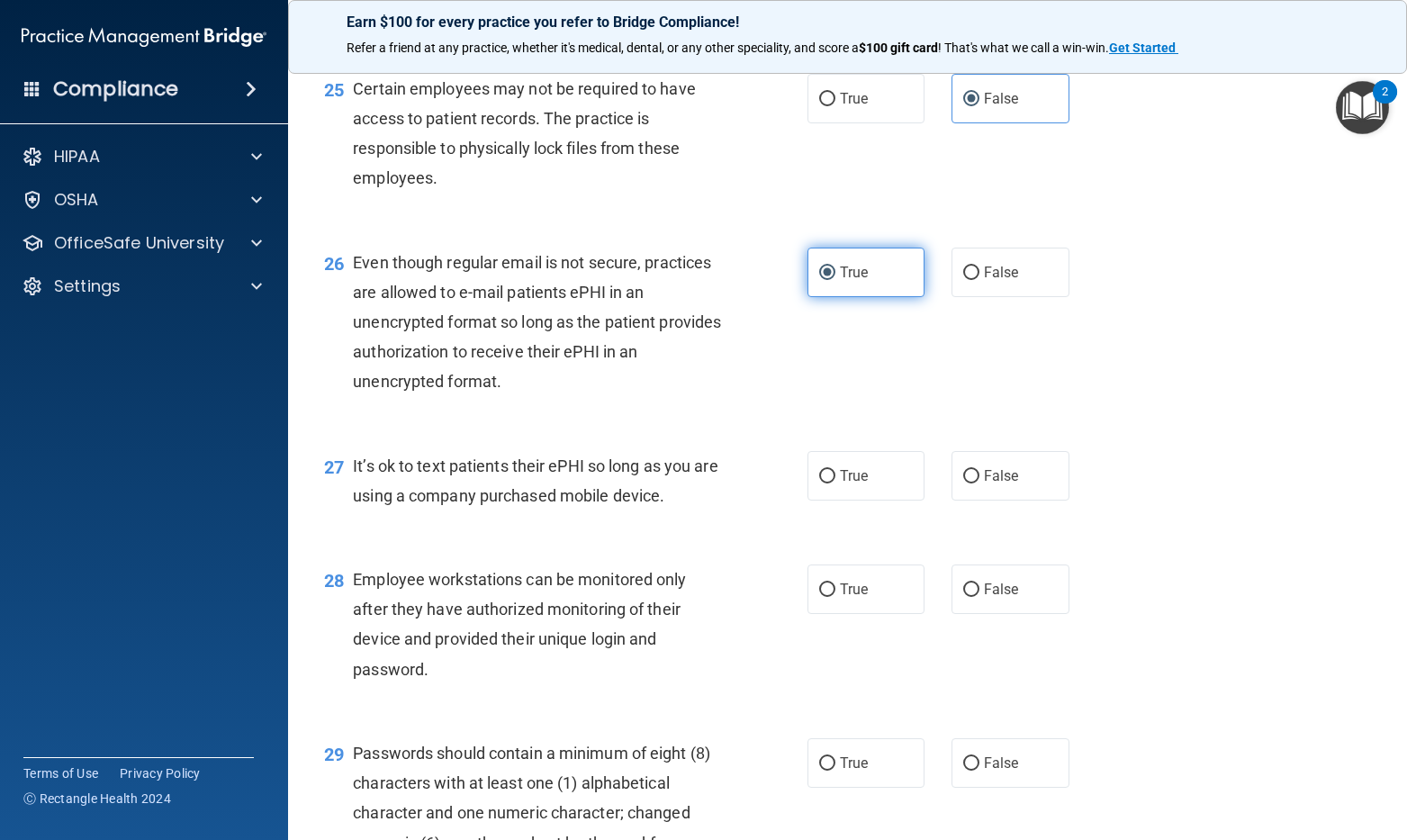
scroll to position [4050, 0]
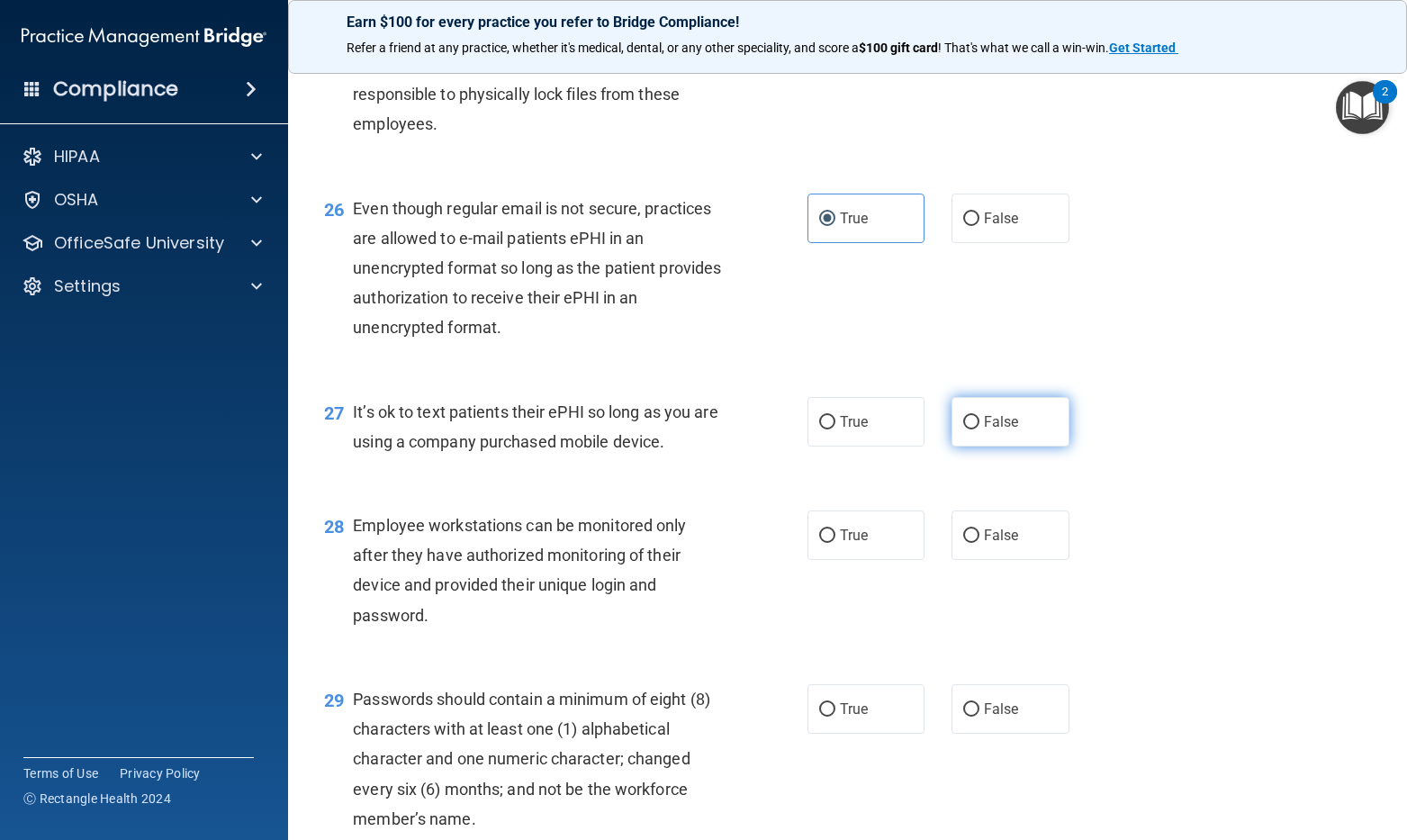
click at [951, 446] on label "False" at bounding box center [1010, 422] width 118 height 49
click at [963, 429] on input "False" at bounding box center [971, 422] width 16 height 14
radio input "true"
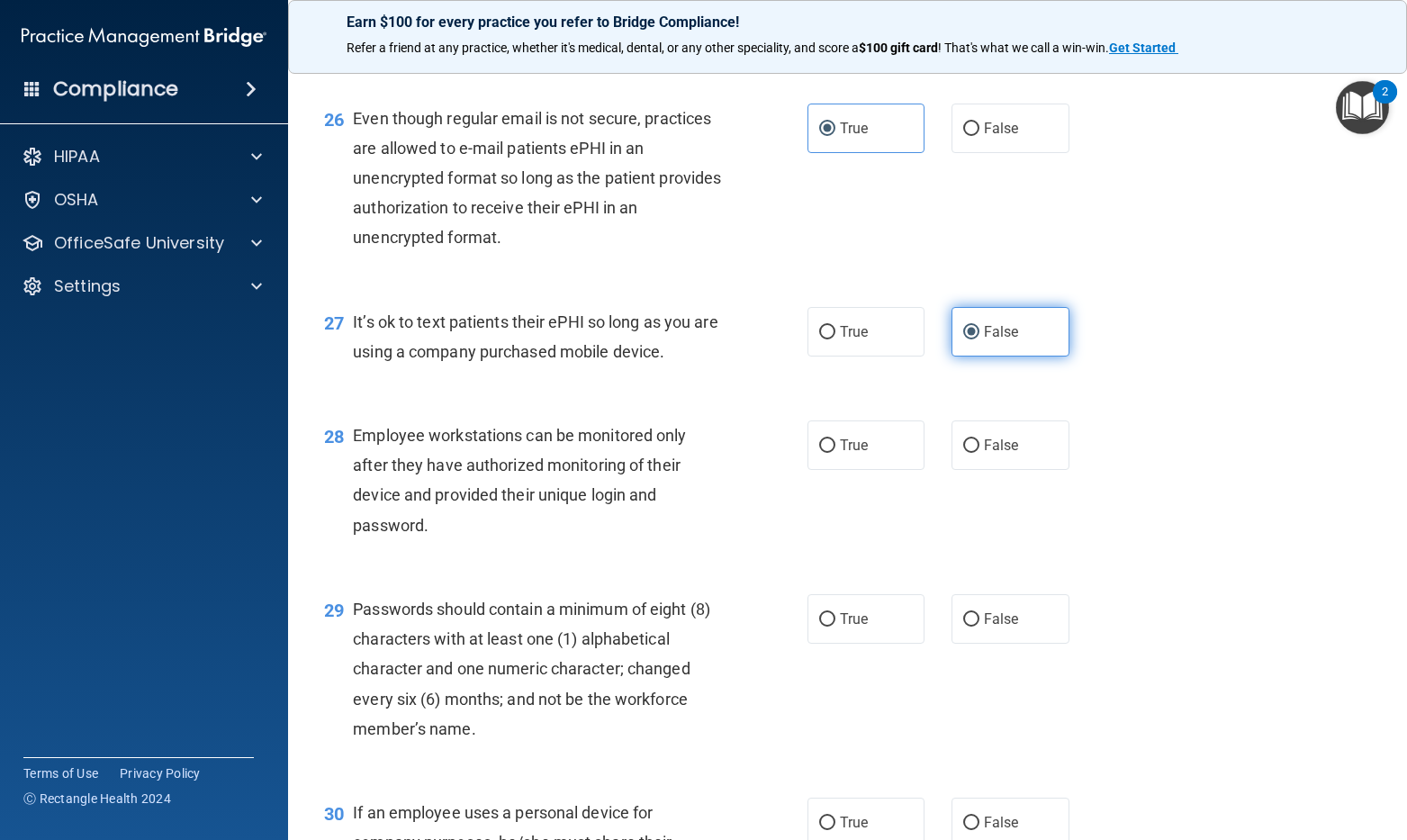
scroll to position [4230, 0]
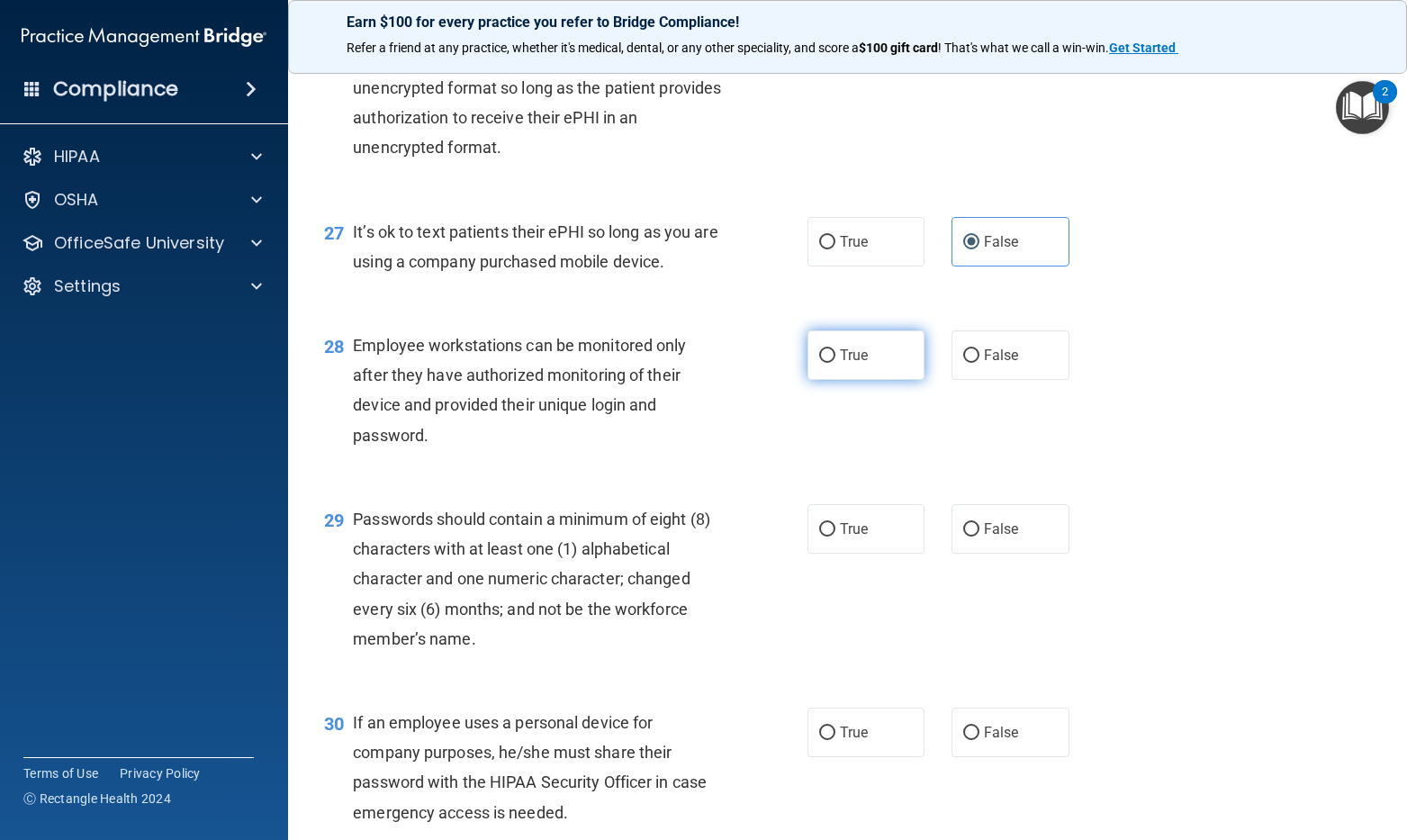
click at [843, 364] on span "True" at bounding box center [854, 354] width 28 height 17
click at [836, 363] on input "True" at bounding box center [827, 355] width 16 height 14
radio input "true"
click at [856, 554] on label "True" at bounding box center [866, 528] width 118 height 49
click at [822, 537] on input "True" at bounding box center [827, 529] width 16 height 14
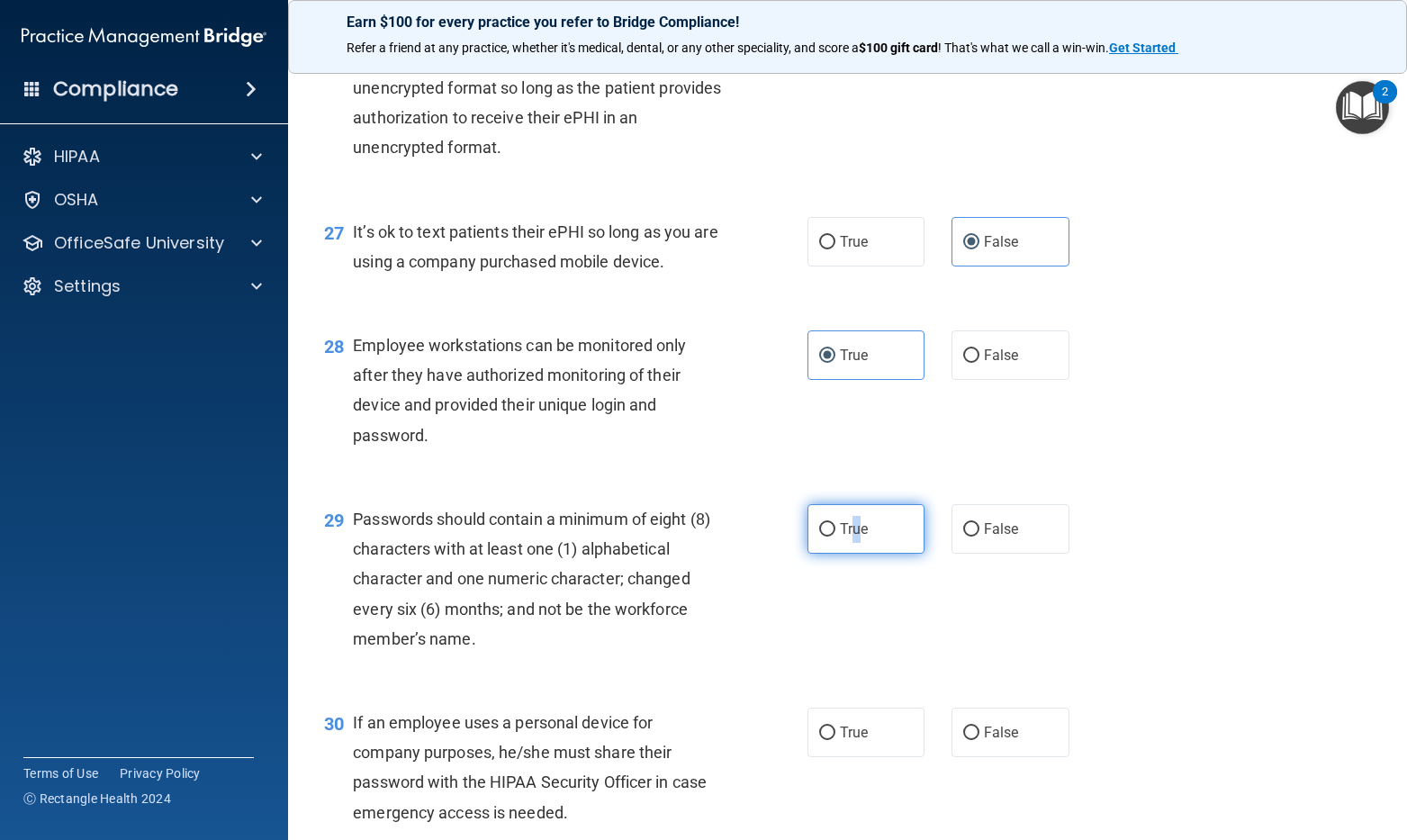
radio input "true"
click at [1143, 598] on div "29 Passwords should contain a minimum of eight (8) characters with at least one…" at bounding box center [847, 582] width 1073 height 203
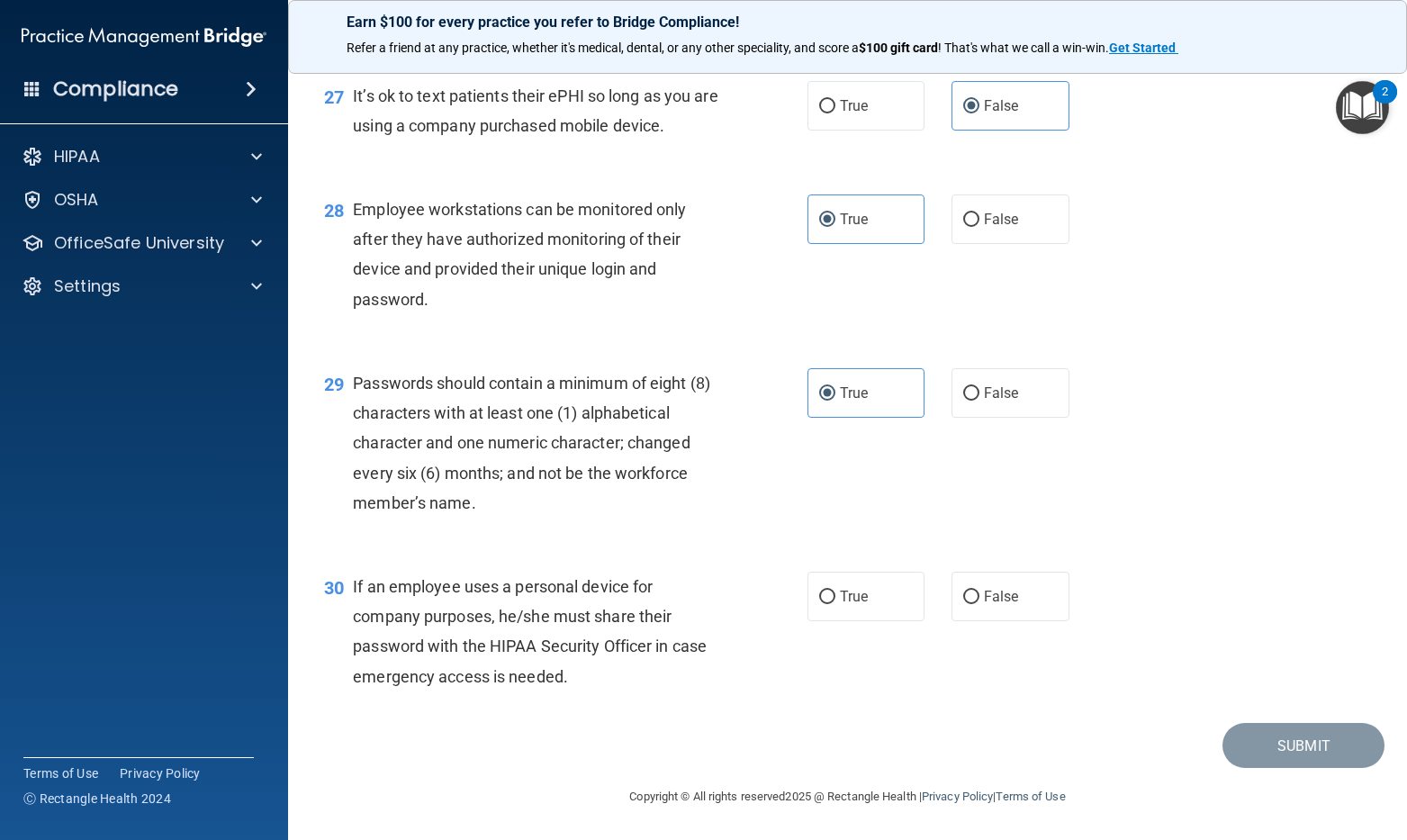
scroll to position [4426, 0]
click at [953, 611] on label "False" at bounding box center [1010, 596] width 118 height 49
click at [963, 604] on input "False" at bounding box center [971, 597] width 16 height 14
radio input "true"
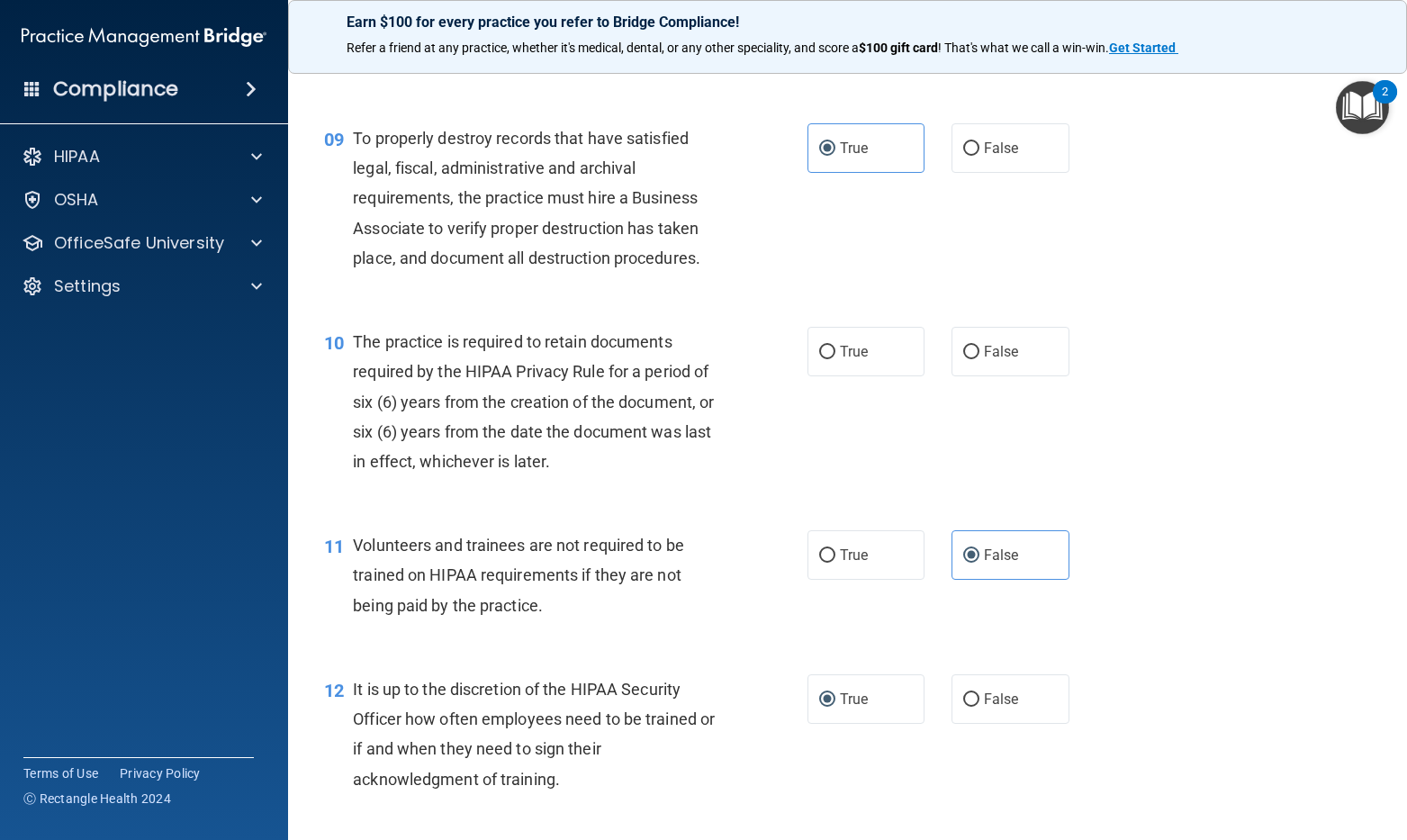
scroll to position [1530, 0]
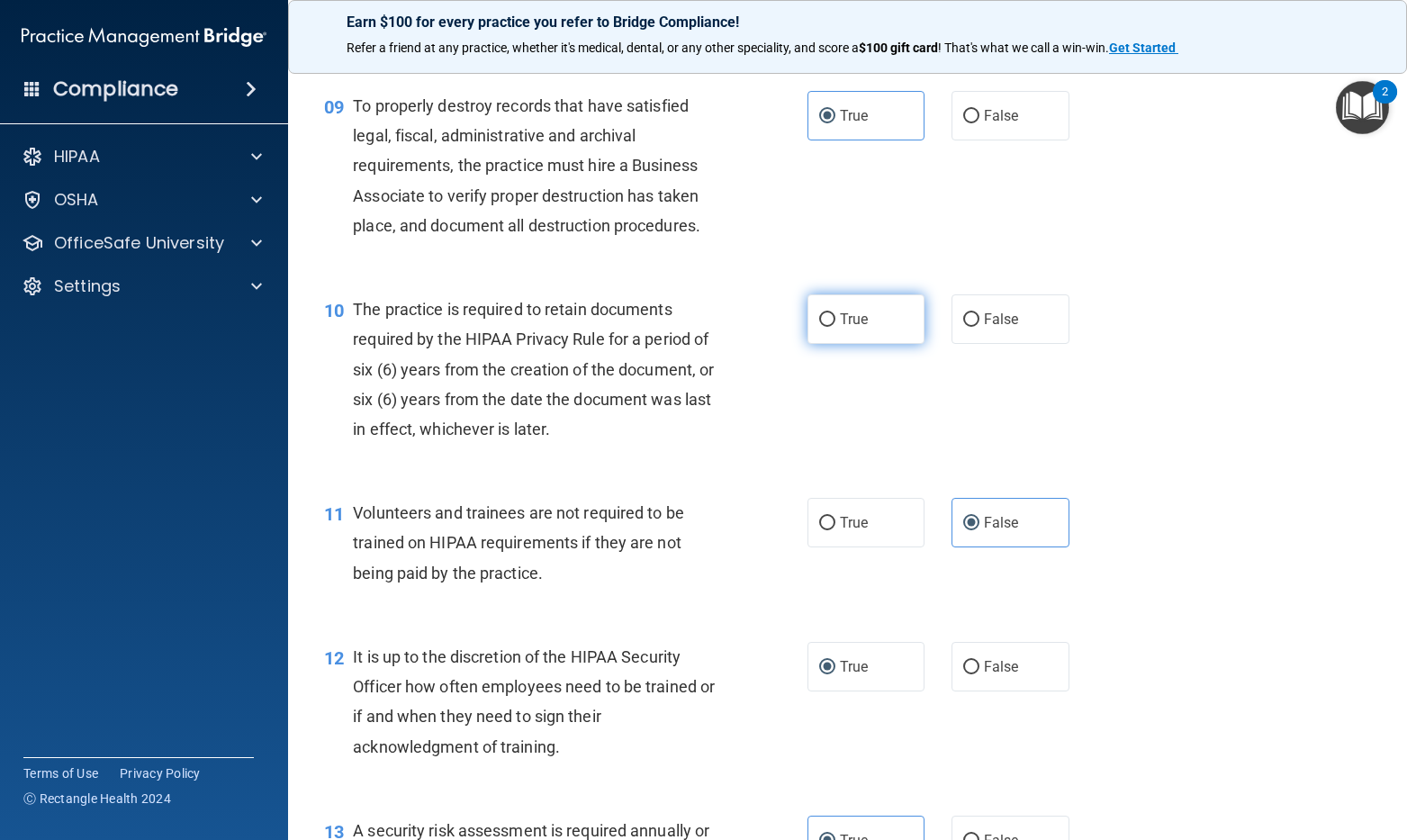
click at [823, 343] on label "True" at bounding box center [866, 319] width 118 height 49
click at [823, 327] on input "True" at bounding box center [827, 320] width 16 height 14
radio input "true"
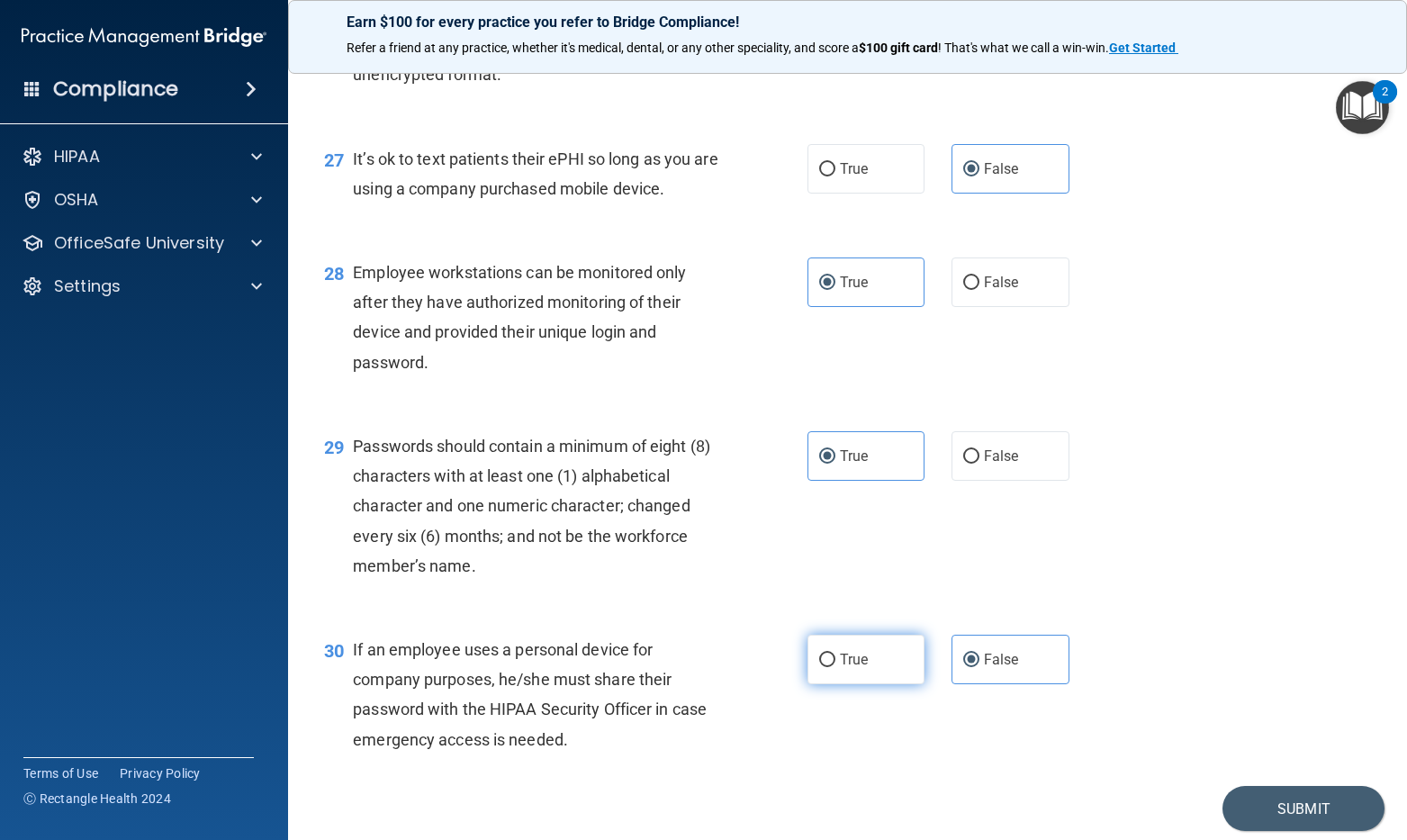
scroll to position [4426, 0]
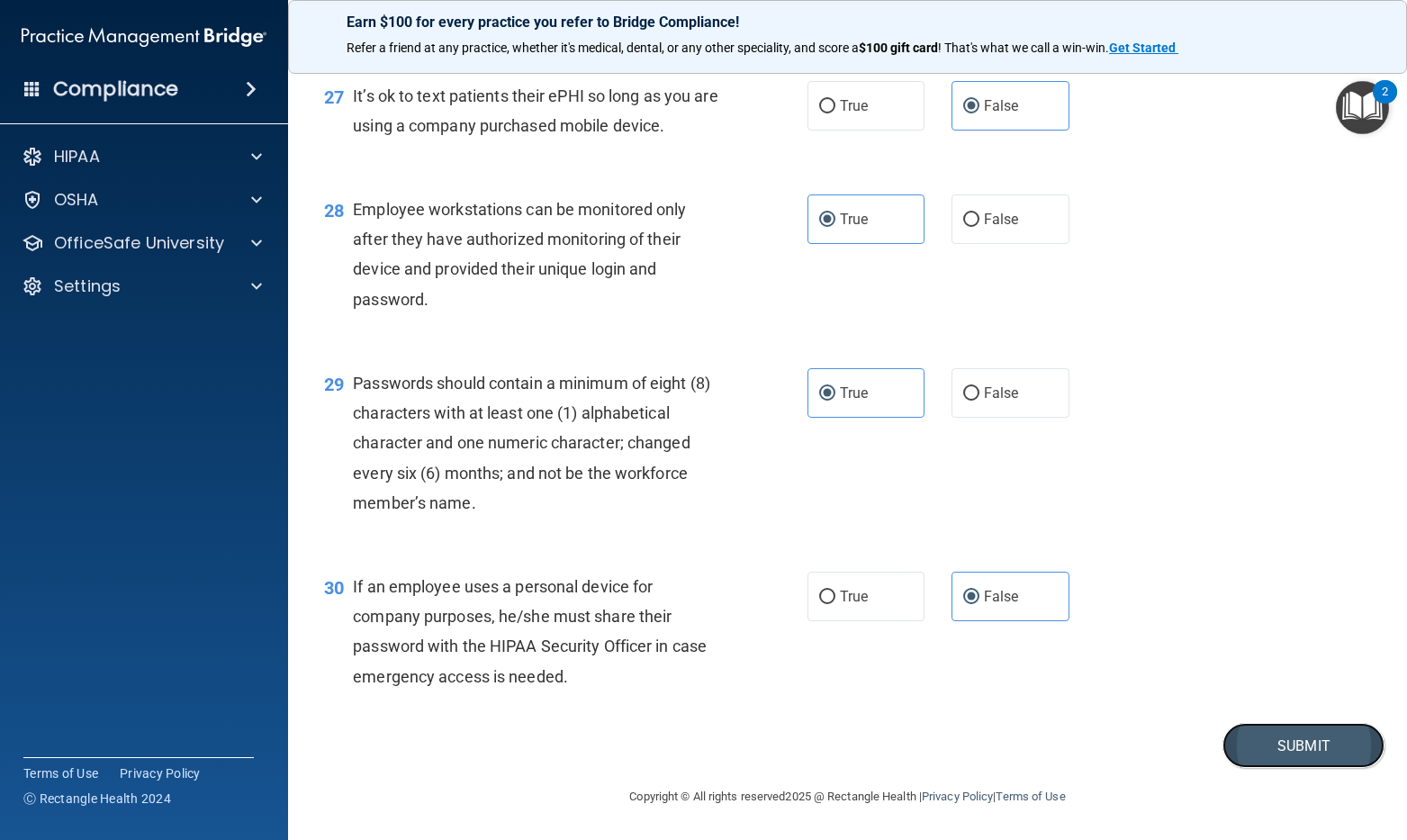
click at [1243, 728] on button "Submit" at bounding box center [1303, 745] width 162 height 46
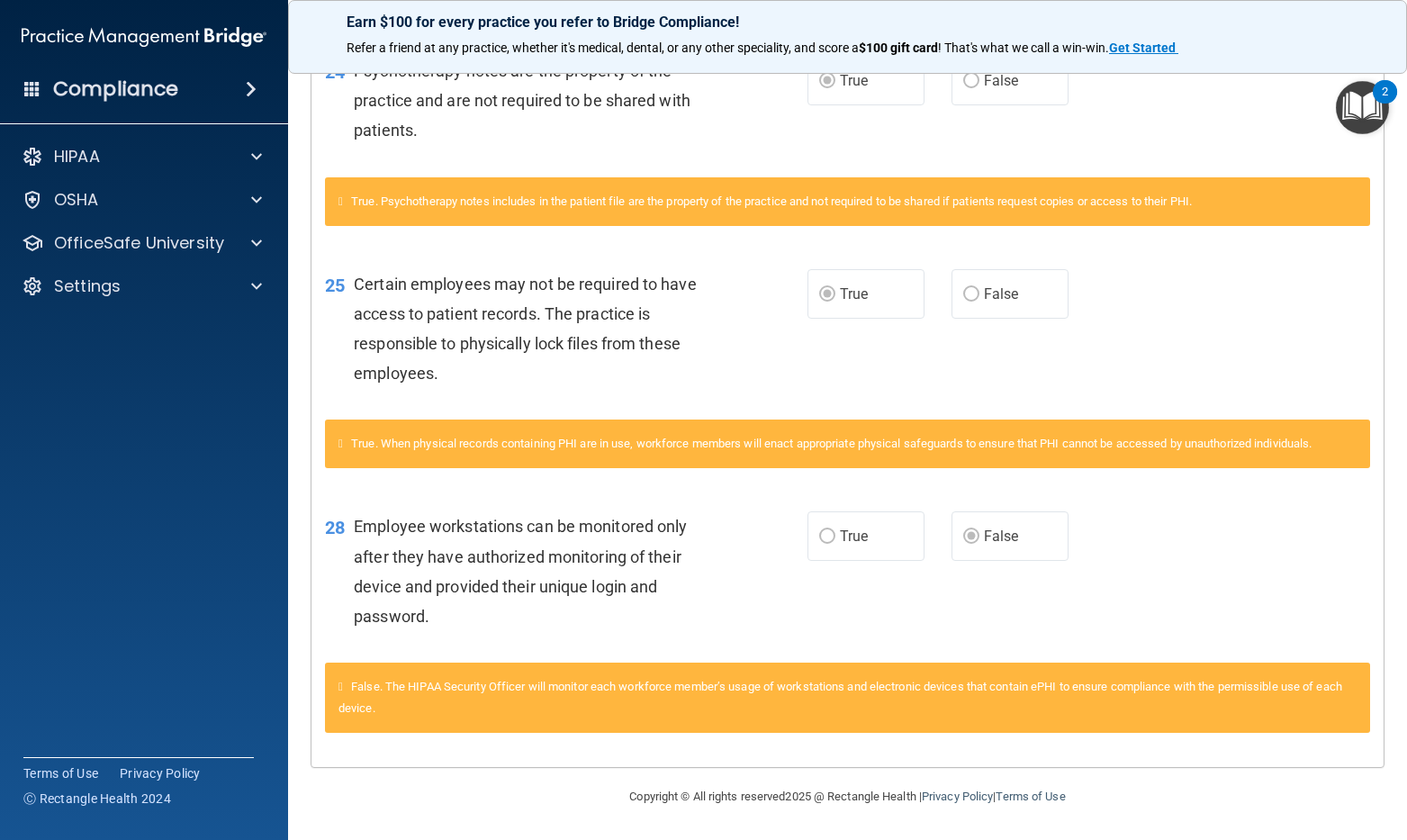
scroll to position [2692, 0]
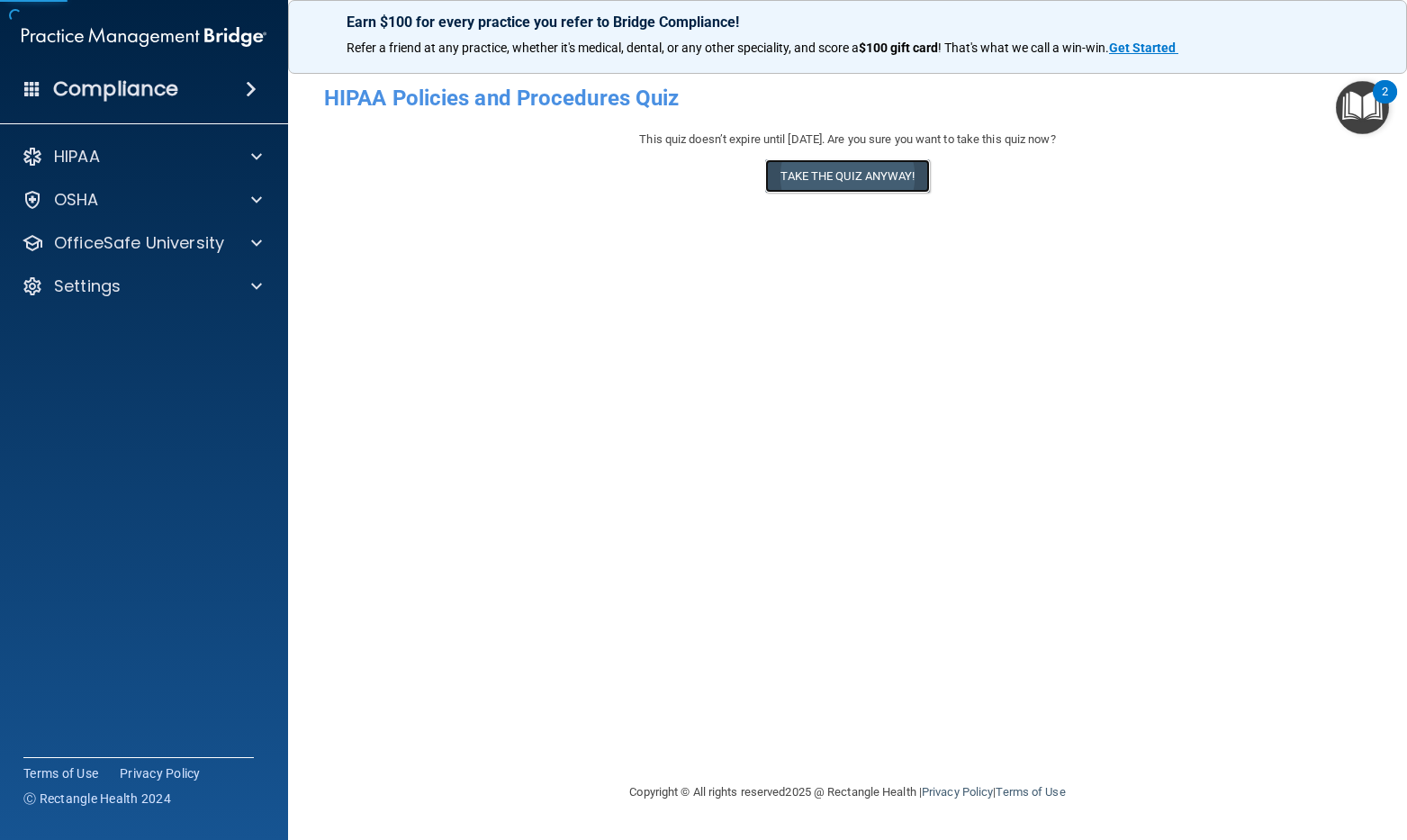
click at [816, 171] on button "Take the quiz anyway!" at bounding box center [847, 176] width 164 height 34
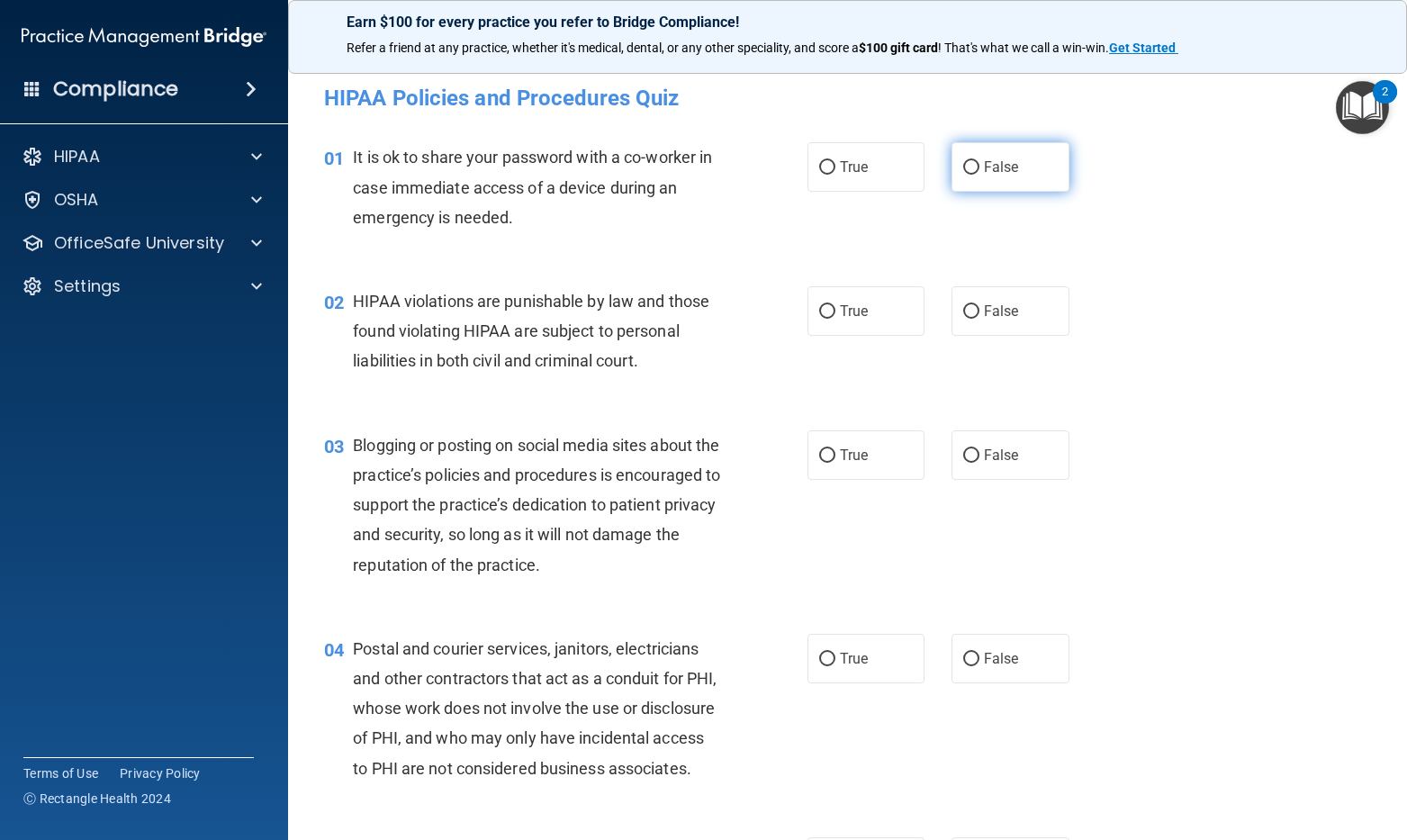
click at [956, 187] on label "False" at bounding box center [1010, 167] width 118 height 49
click at [963, 175] on input "False" at bounding box center [971, 168] width 16 height 14
radio input "true"
click at [860, 330] on label "True" at bounding box center [866, 311] width 118 height 49
click at [836, 319] on input "True" at bounding box center [827, 312] width 16 height 14
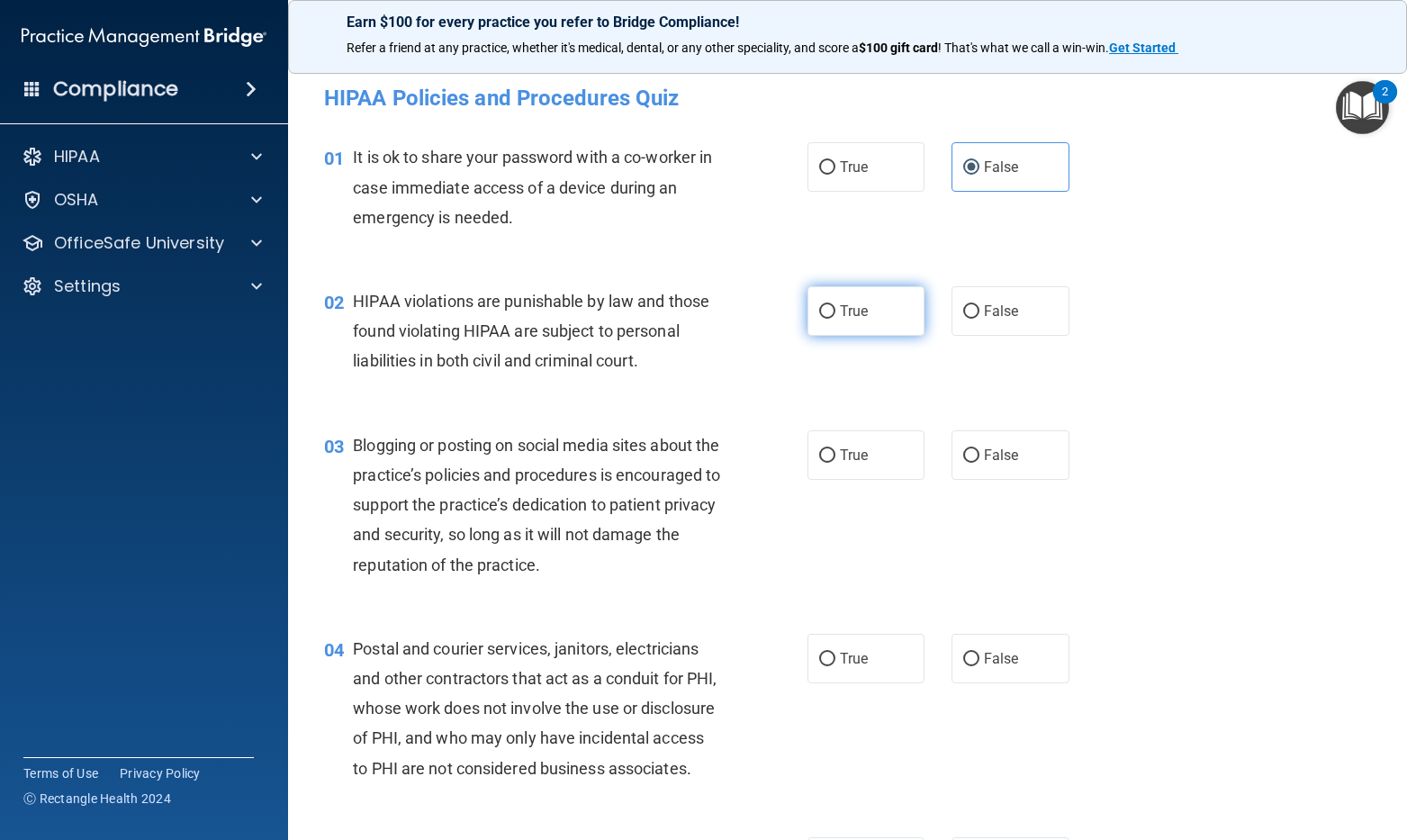
radio input "true"
click at [989, 463] on span "False" at bounding box center [1001, 455] width 36 height 17
click at [980, 463] on input "False" at bounding box center [971, 456] width 16 height 14
radio input "true"
click at [846, 664] on span "True" at bounding box center [854, 658] width 28 height 17
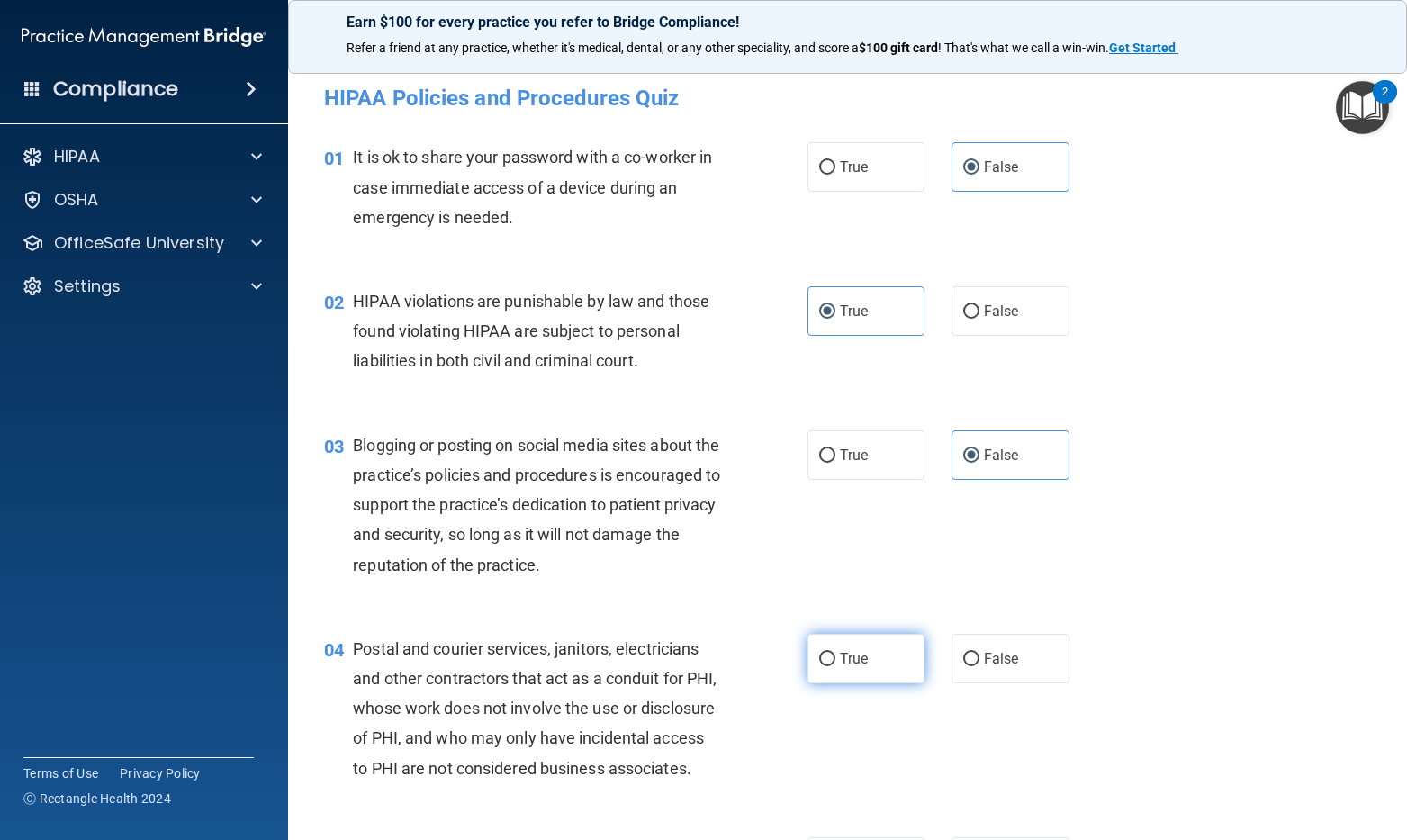
click at [836, 664] on input "True" at bounding box center [827, 659] width 16 height 14
radio input "true"
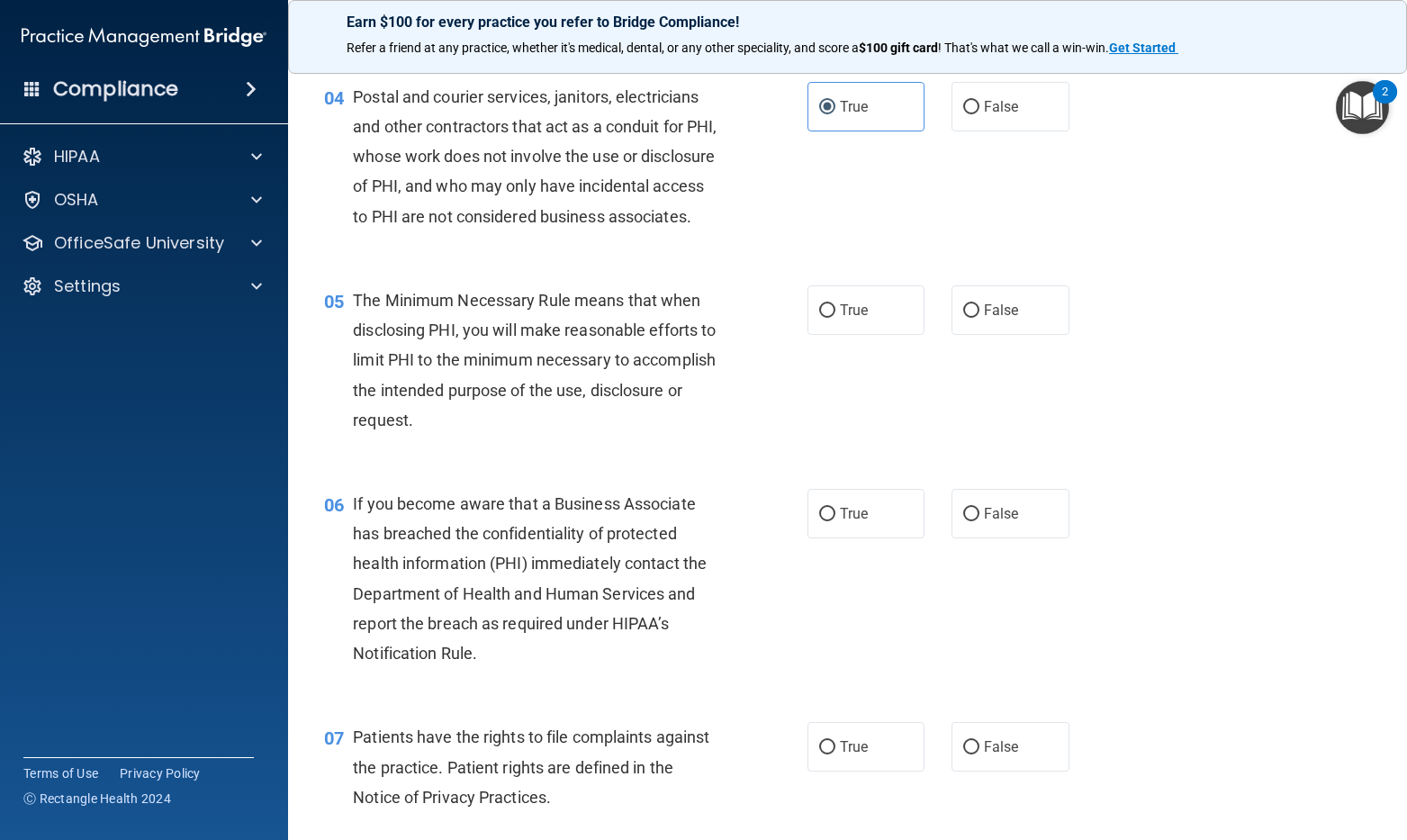
scroll to position [540, 0]
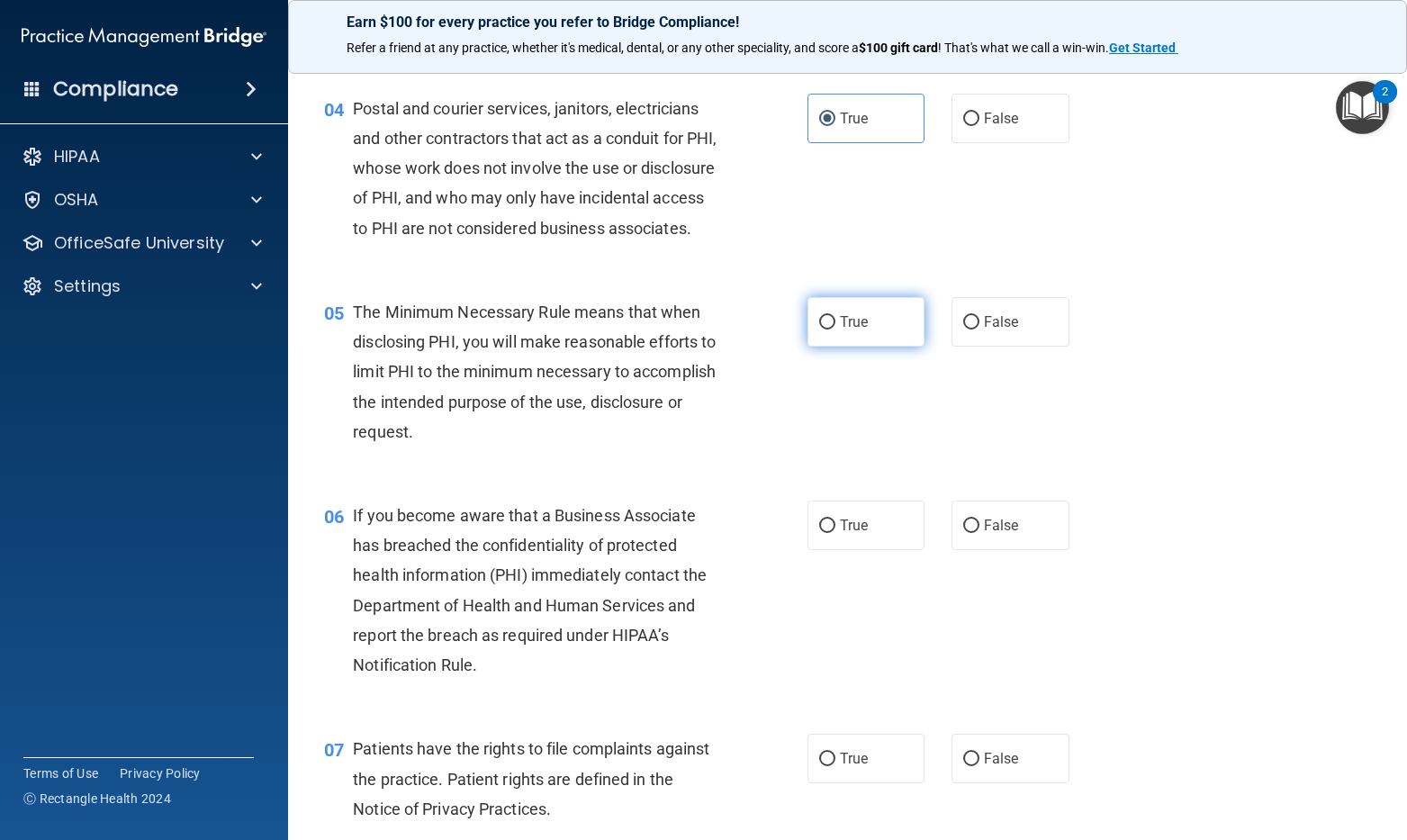
click at [822, 346] on label "True" at bounding box center [866, 322] width 118 height 49
click at [822, 330] on input "True" at bounding box center [827, 323] width 16 height 14
radio input "true"
click at [989, 534] on span "False" at bounding box center [1001, 525] width 36 height 17
click at [980, 533] on input "False" at bounding box center [971, 526] width 16 height 14
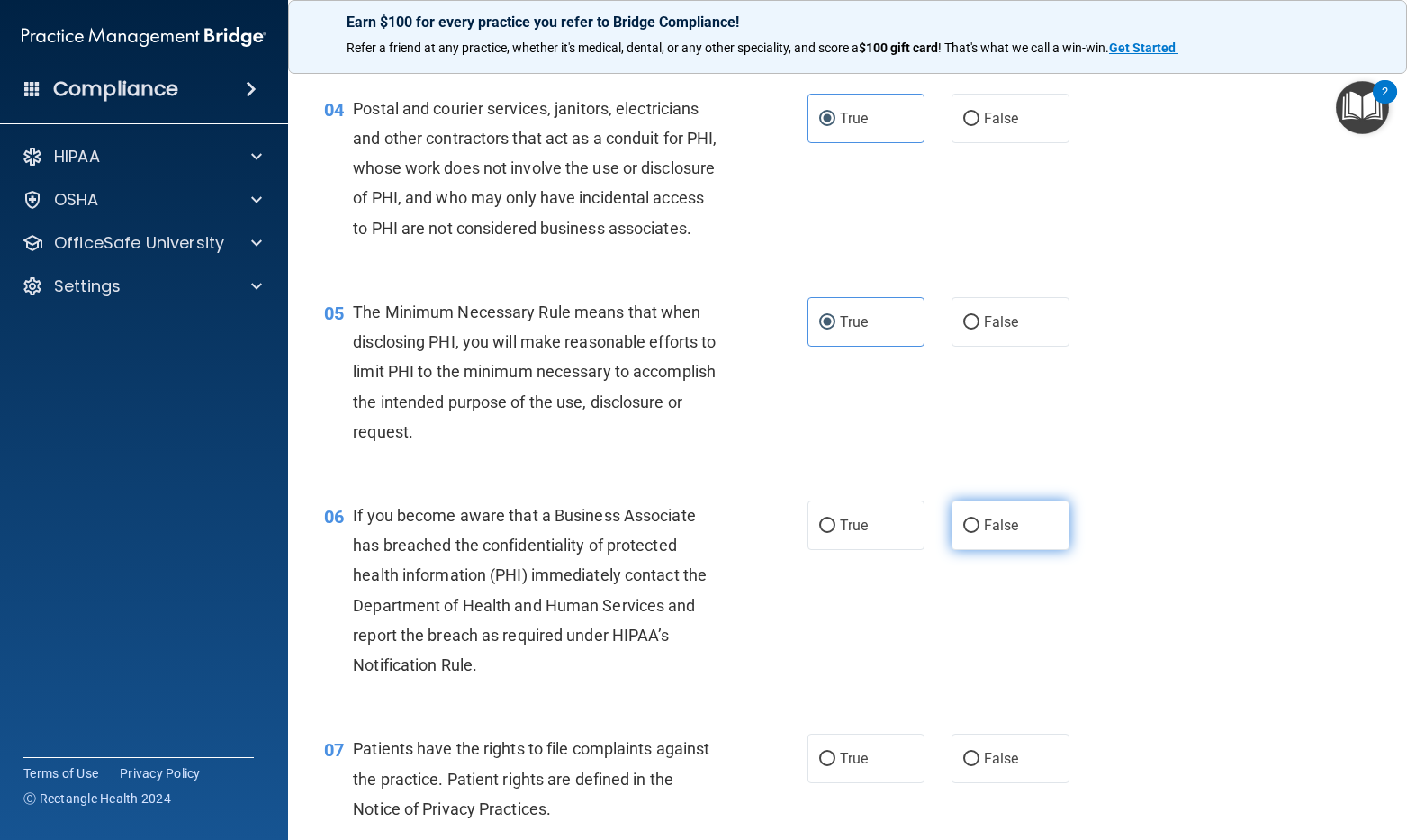
radio input "true"
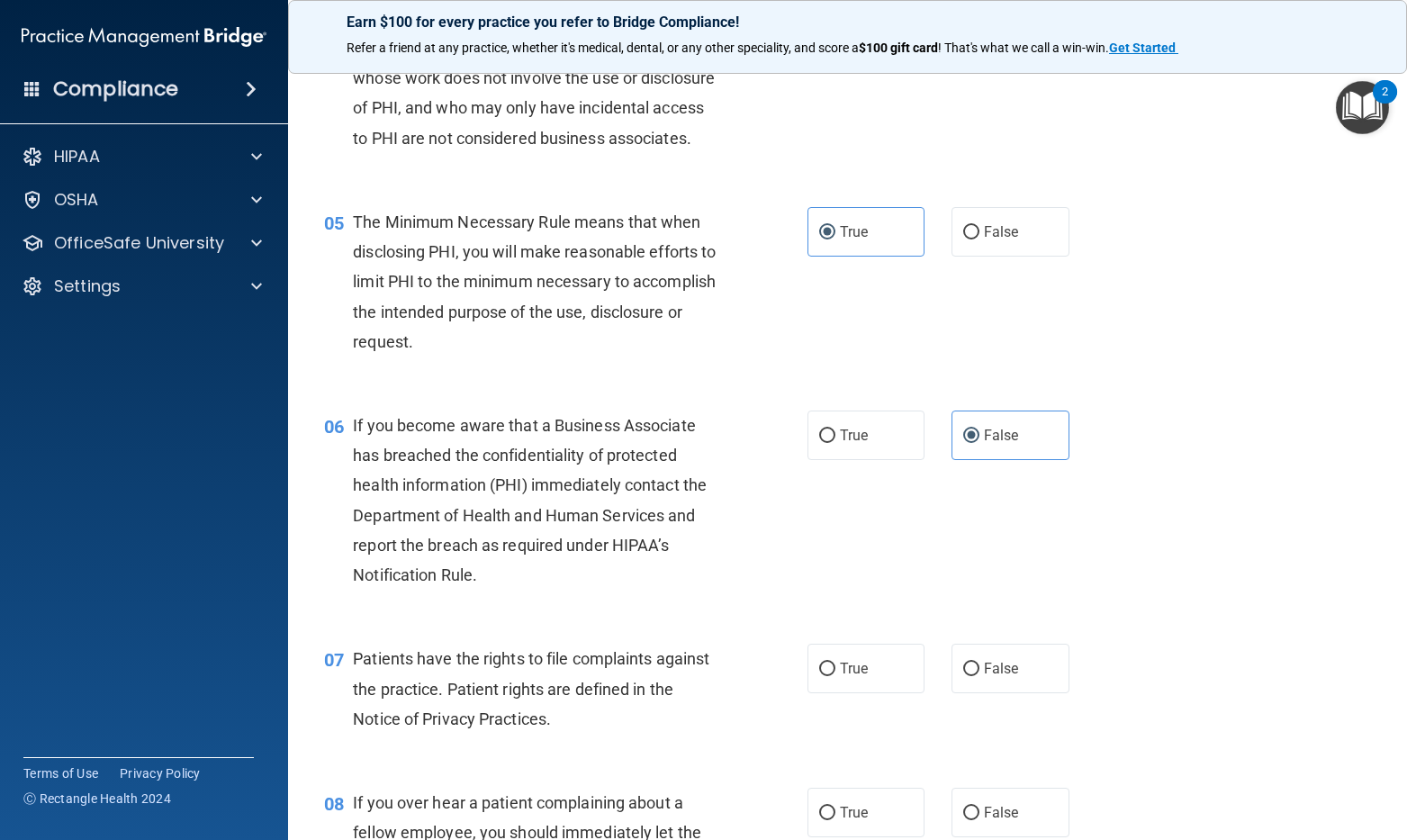
scroll to position [720, 0]
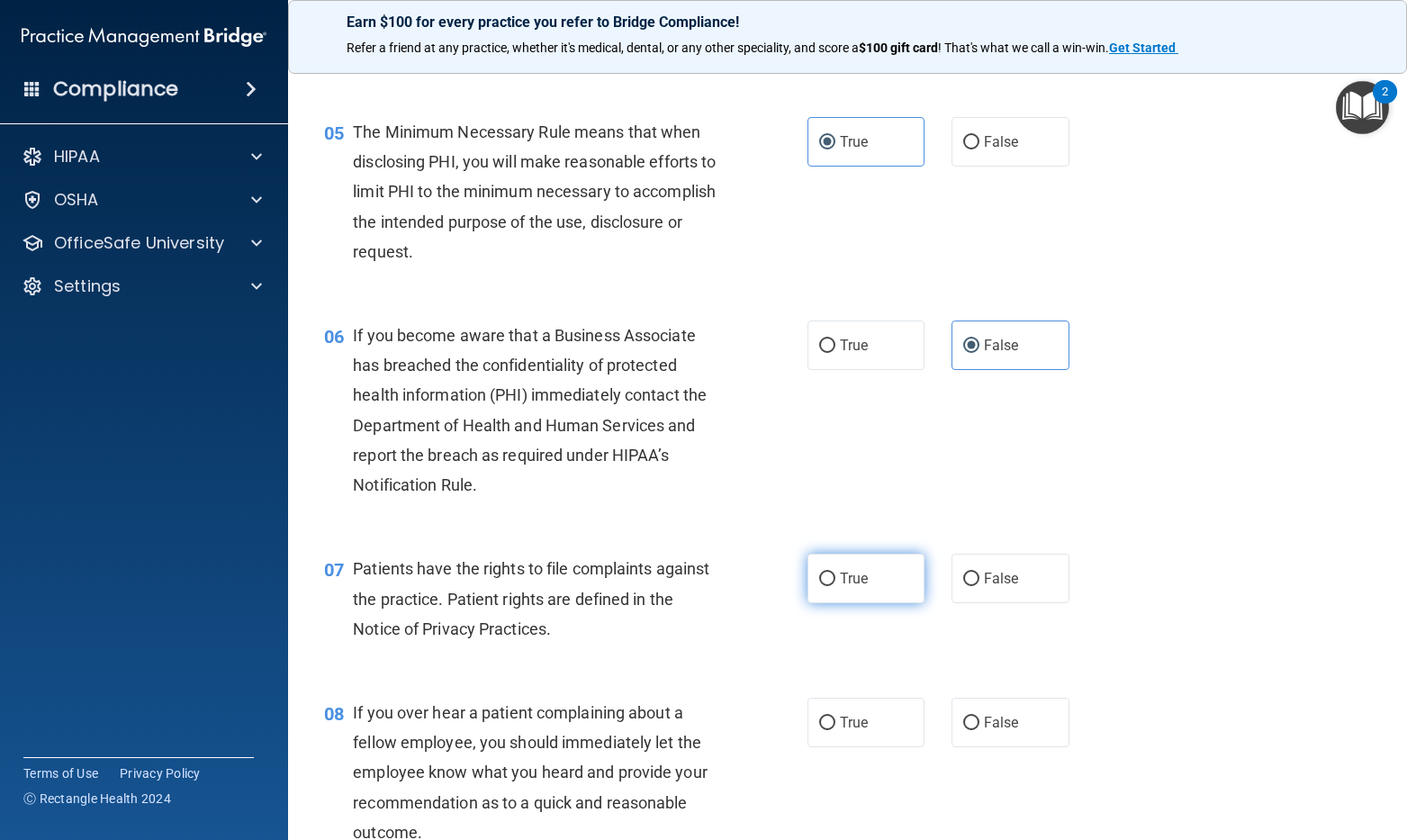
click at [819, 586] on input "True" at bounding box center [827, 579] width 16 height 14
radio input "true"
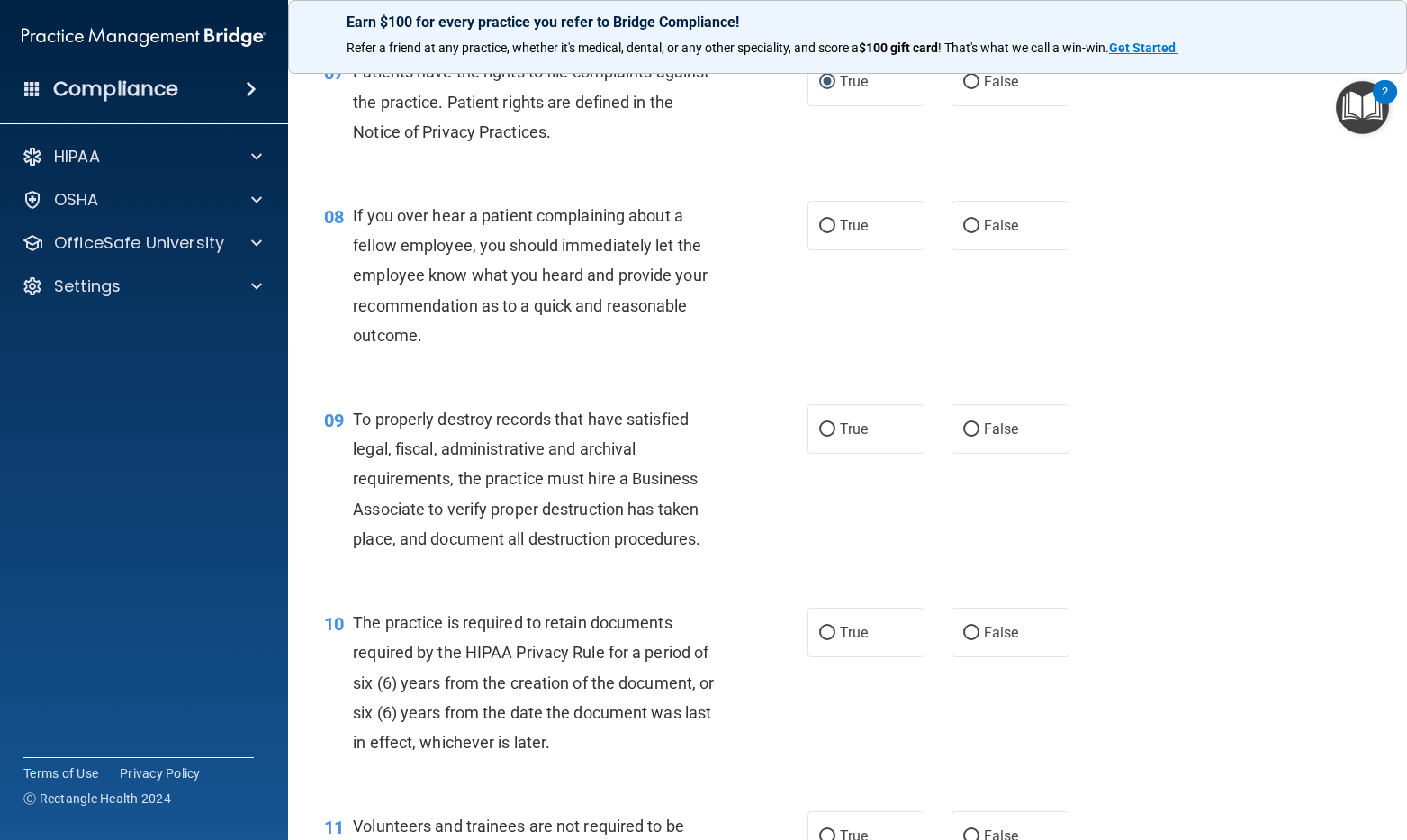
scroll to position [1260, 0]
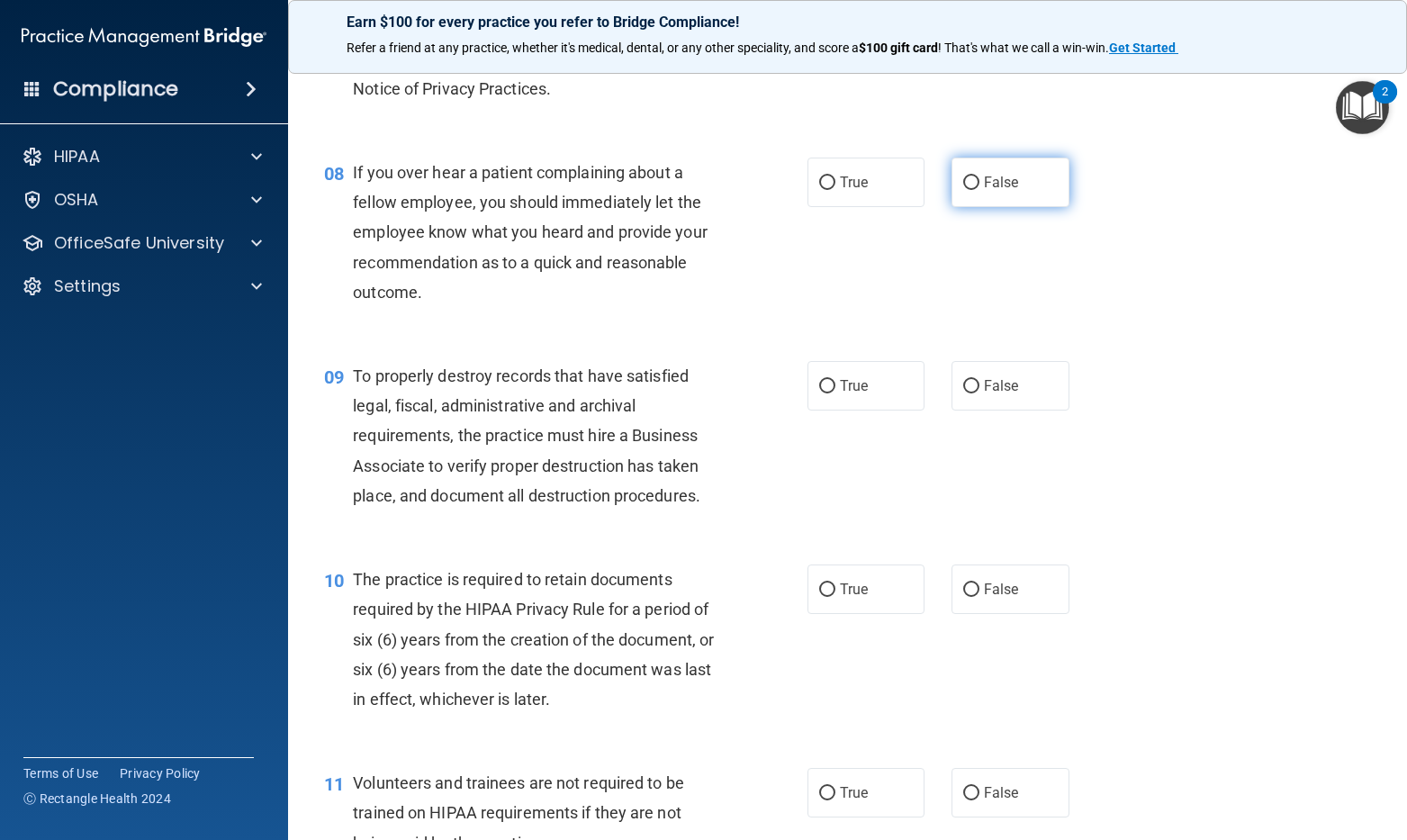
click at [1036, 207] on label "False" at bounding box center [1010, 182] width 118 height 49
click at [980, 190] on input "False" at bounding box center [971, 183] width 16 height 14
radio input "true"
click at [1021, 410] on label "False" at bounding box center [1010, 385] width 118 height 49
click at [980, 394] on input "False" at bounding box center [971, 386] width 16 height 14
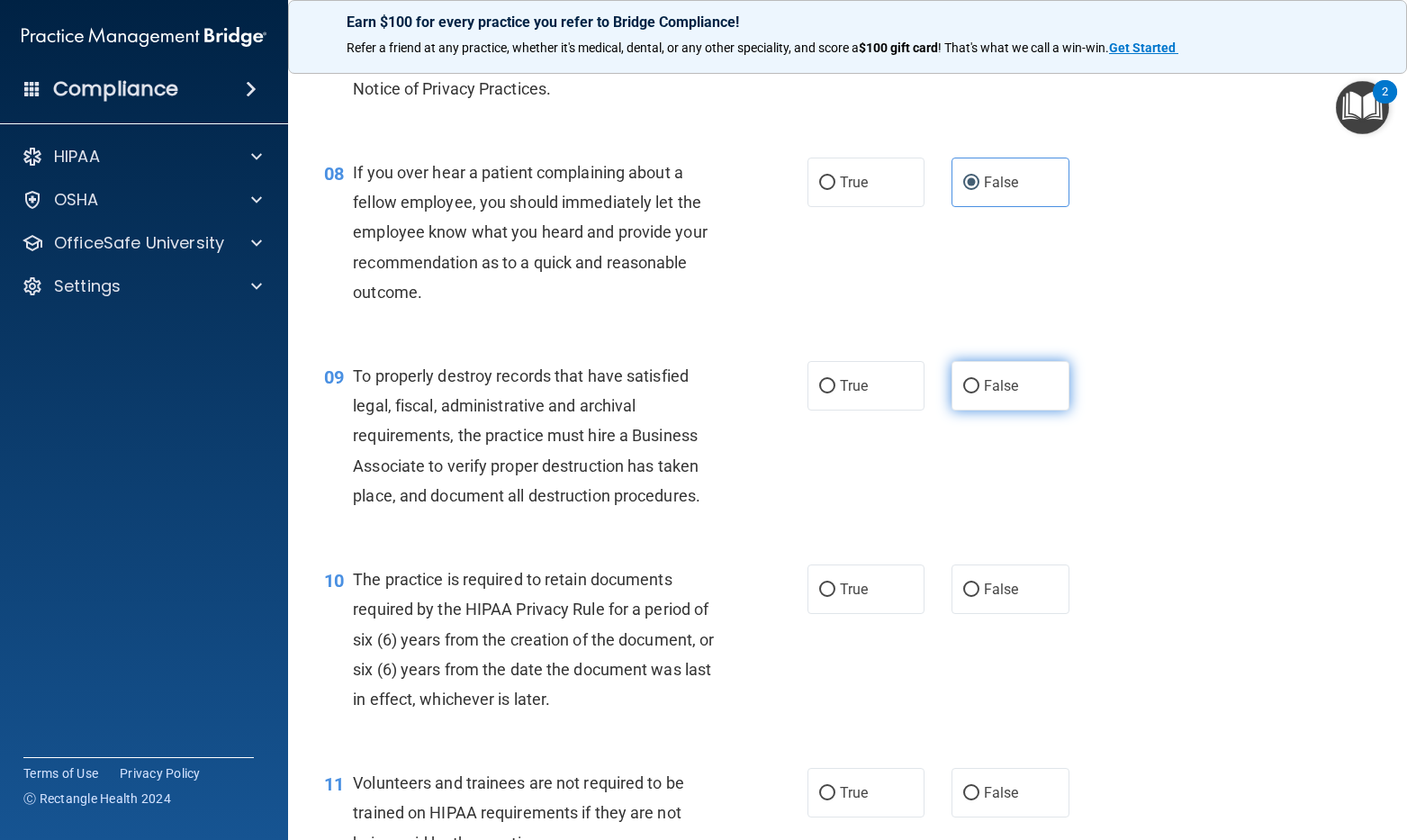
radio input "true"
click at [888, 614] on label "True" at bounding box center [866, 589] width 118 height 49
click at [836, 597] on input "True" at bounding box center [827, 589] width 16 height 14
radio input "true"
click at [1026, 814] on label "False" at bounding box center [1010, 793] width 118 height 49
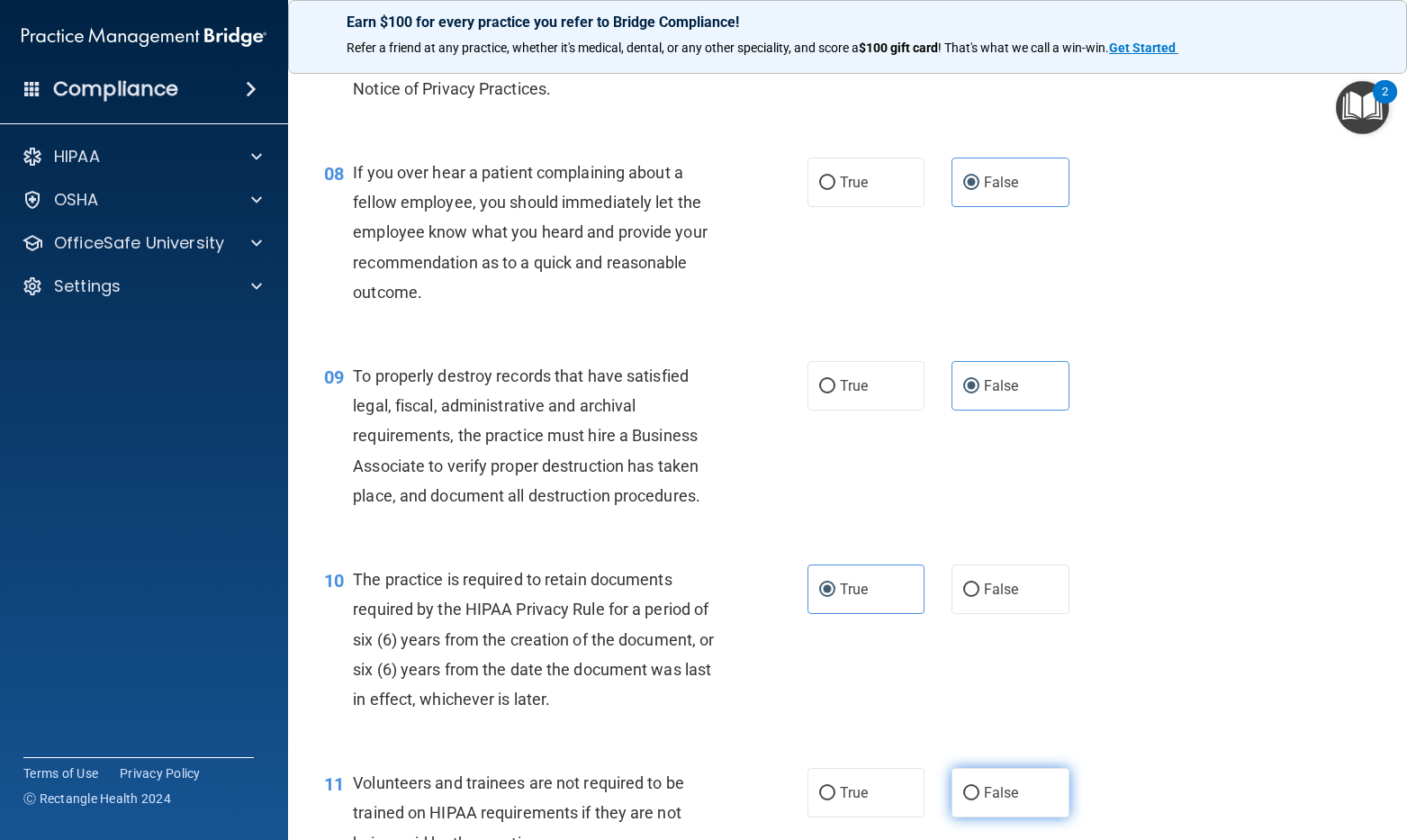
click at [980, 800] on input "False" at bounding box center [971, 793] width 16 height 14
radio input "true"
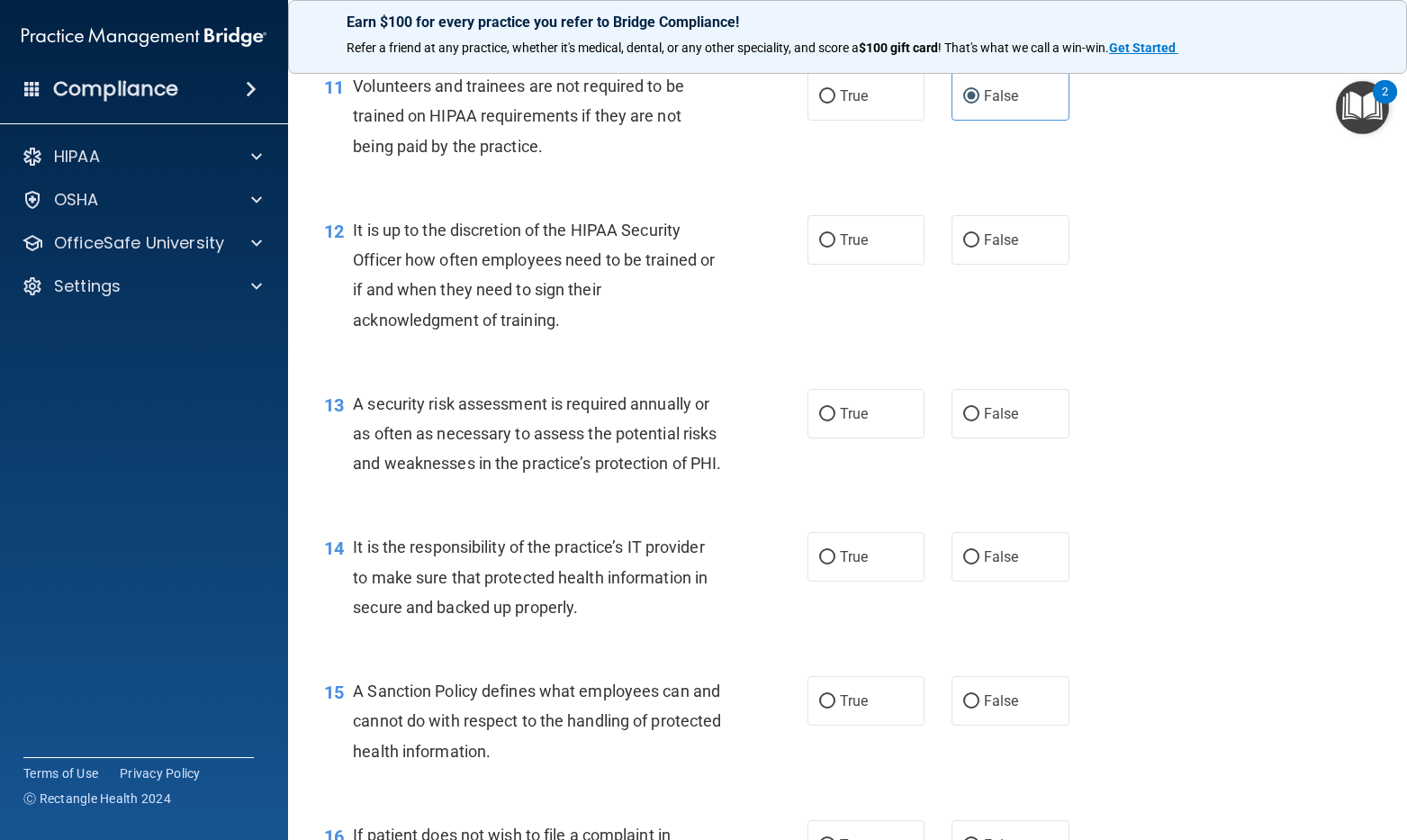
scroll to position [1980, 0]
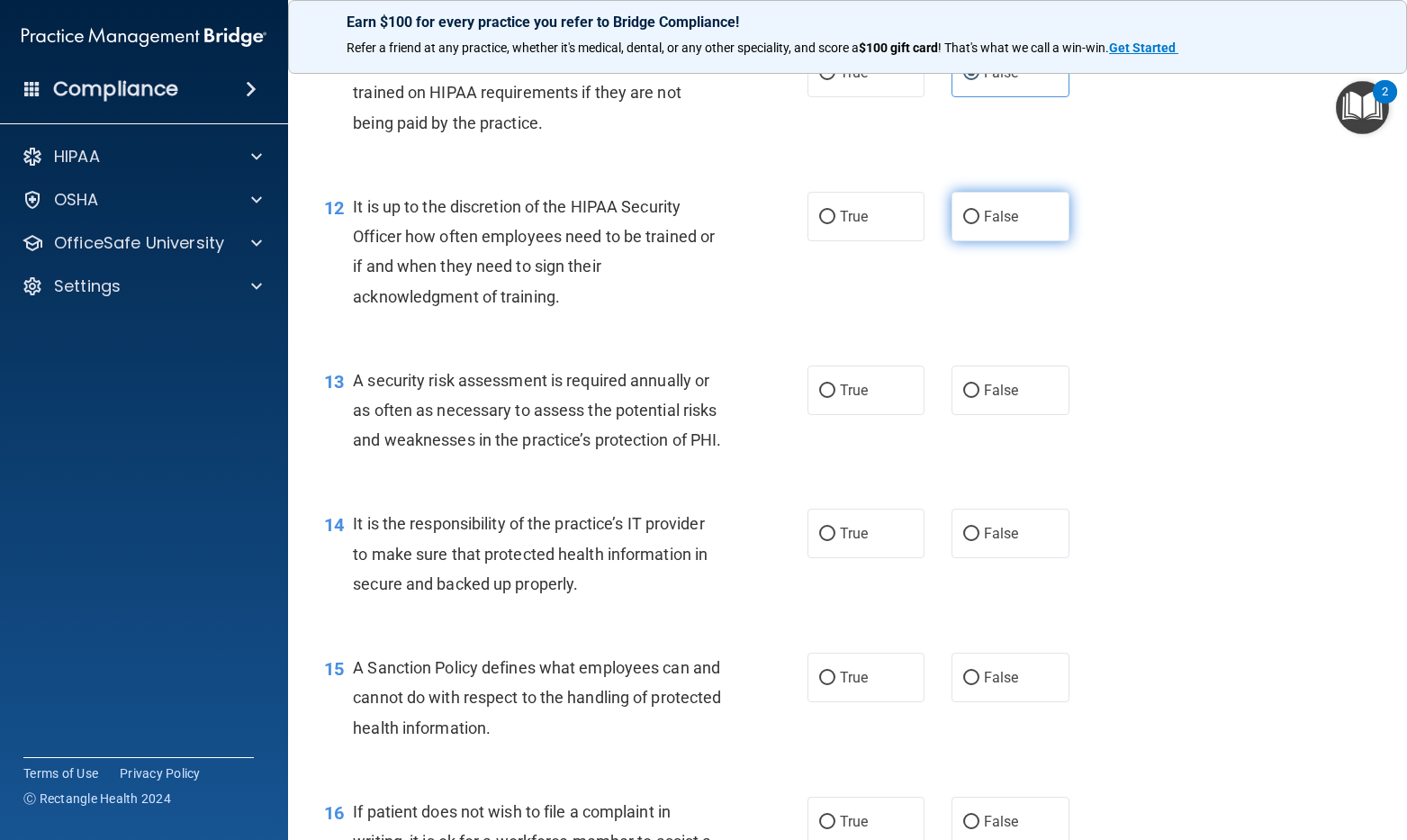
click at [1023, 232] on label "False" at bounding box center [1010, 216] width 118 height 49
click at [980, 224] on input "False" at bounding box center [971, 217] width 16 height 14
radio input "true"
click at [847, 415] on label "True" at bounding box center [866, 390] width 118 height 49
click at [836, 398] on input "True" at bounding box center [827, 391] width 16 height 14
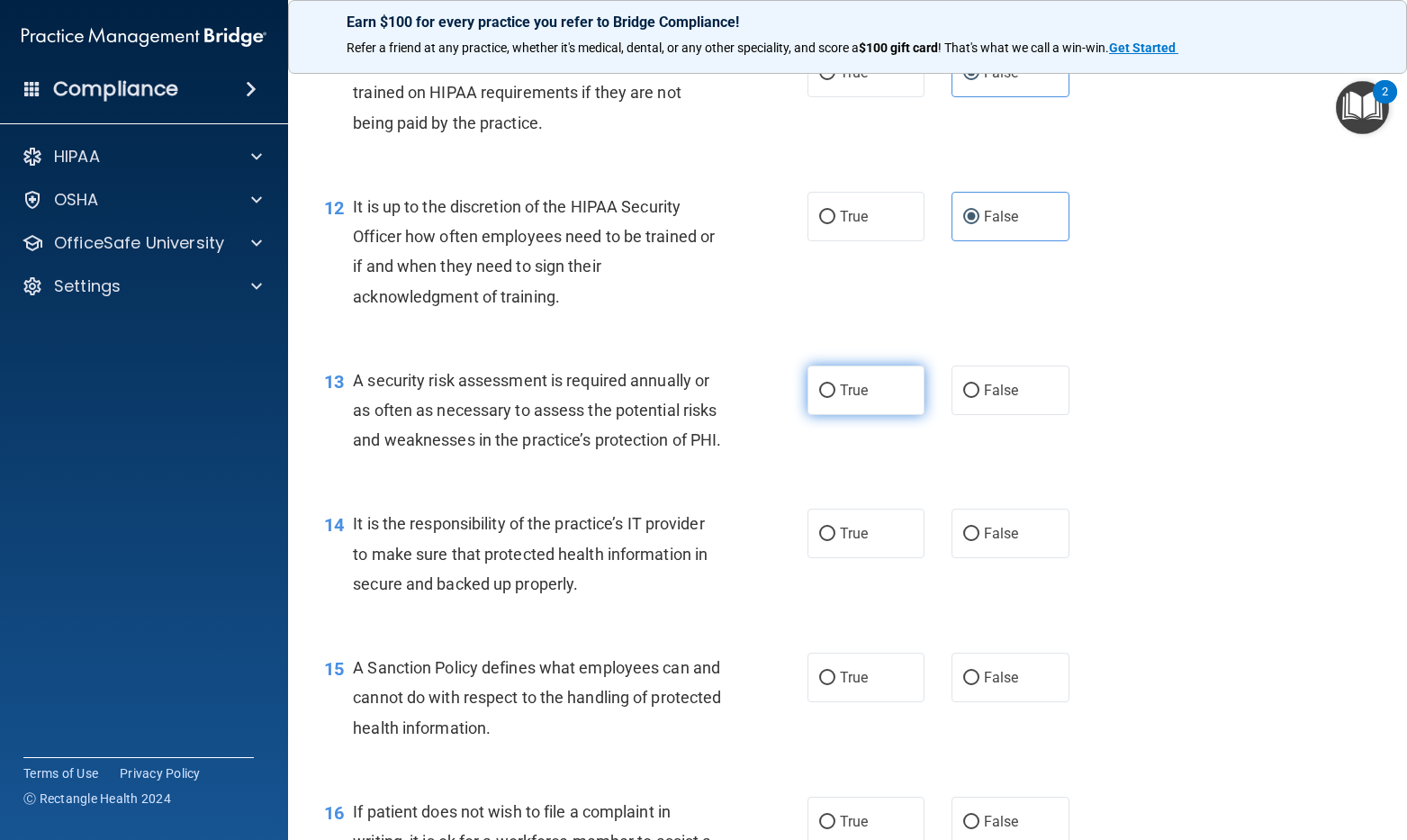
radio input "true"
click at [974, 558] on label "False" at bounding box center [1010, 533] width 118 height 49
click at [974, 541] on input "False" at bounding box center [971, 534] width 16 height 14
radio input "true"
click at [991, 686] on span "False" at bounding box center [1001, 677] width 36 height 17
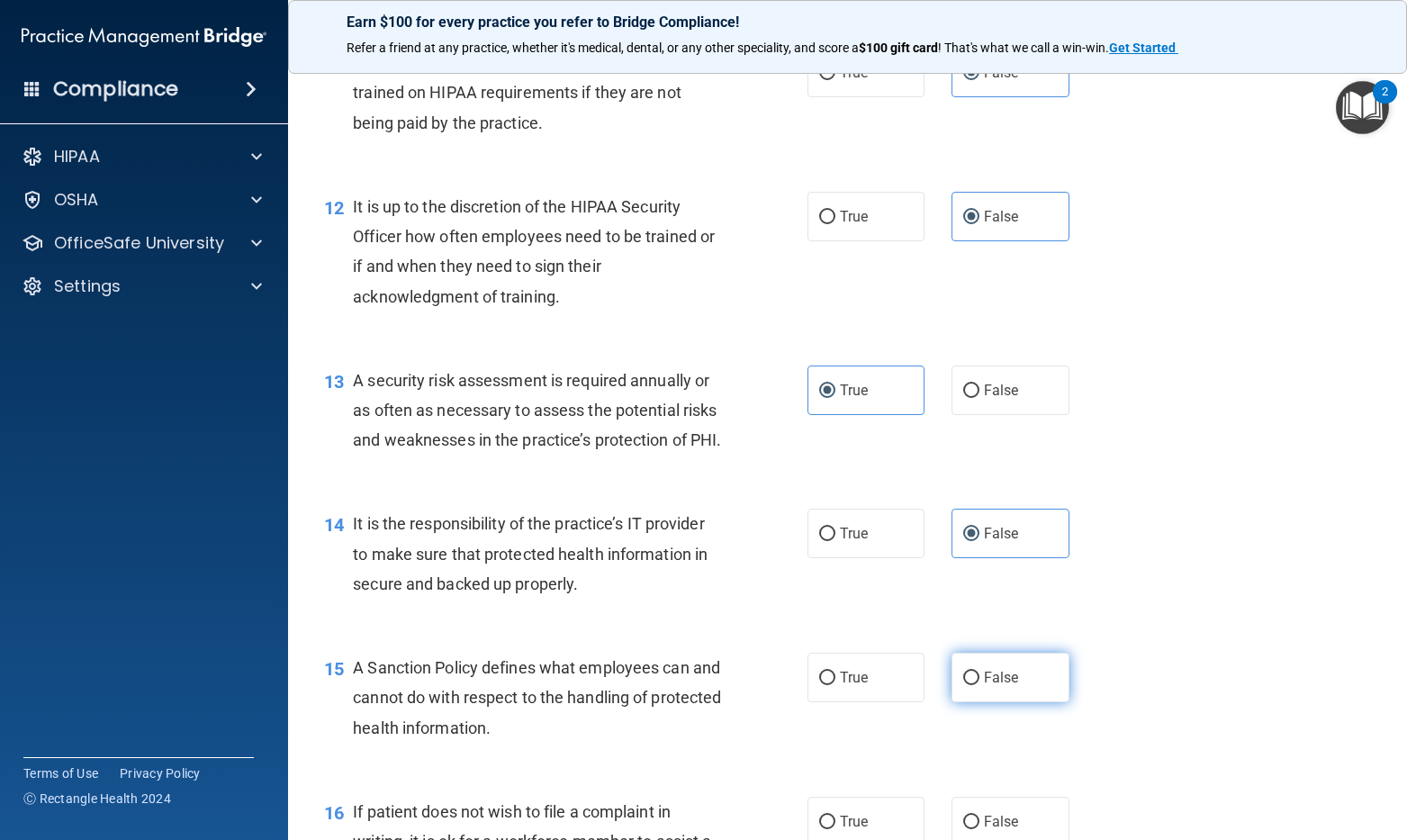
click at [980, 685] on input "False" at bounding box center [971, 678] width 16 height 14
radio input "true"
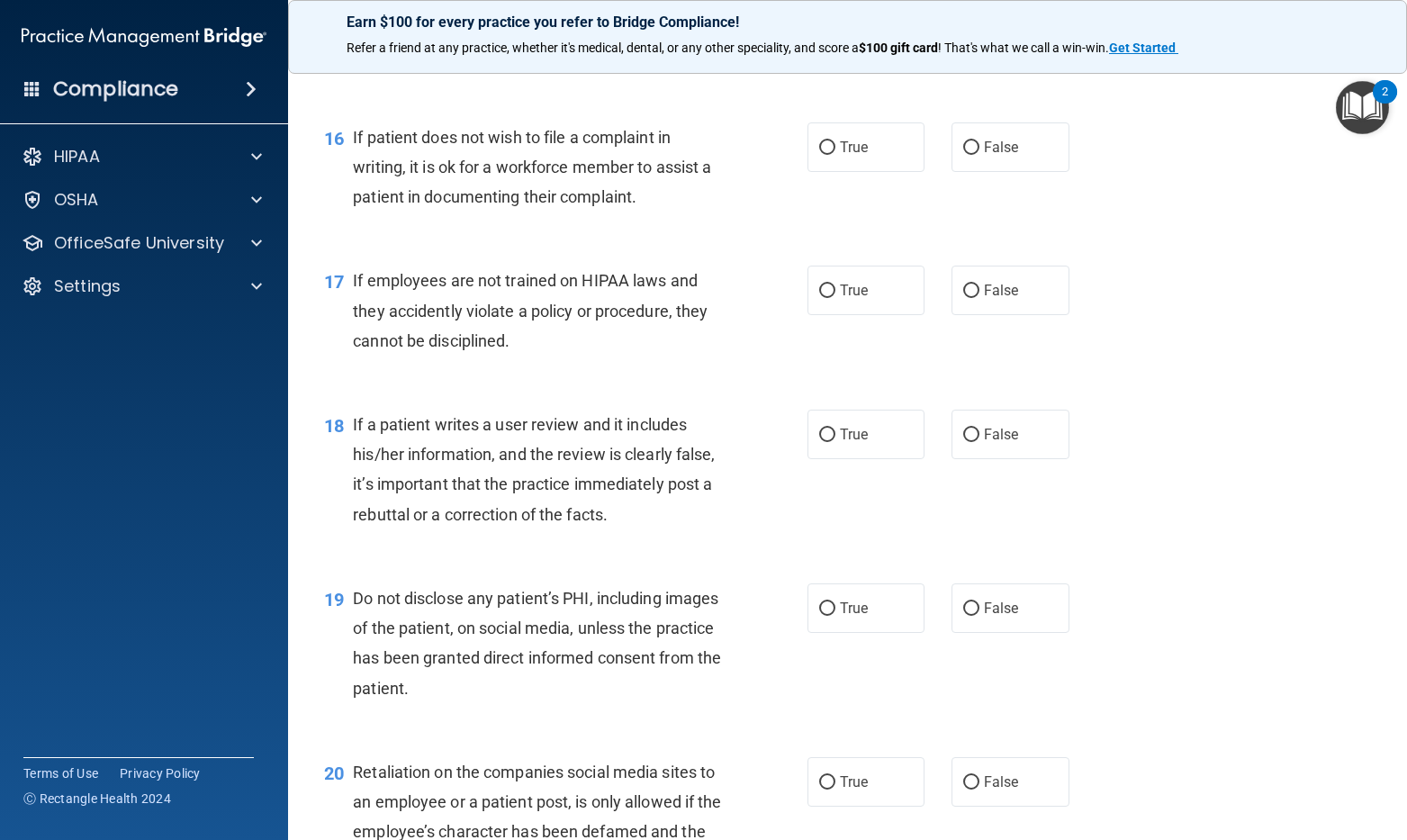
scroll to position [2699, 0]
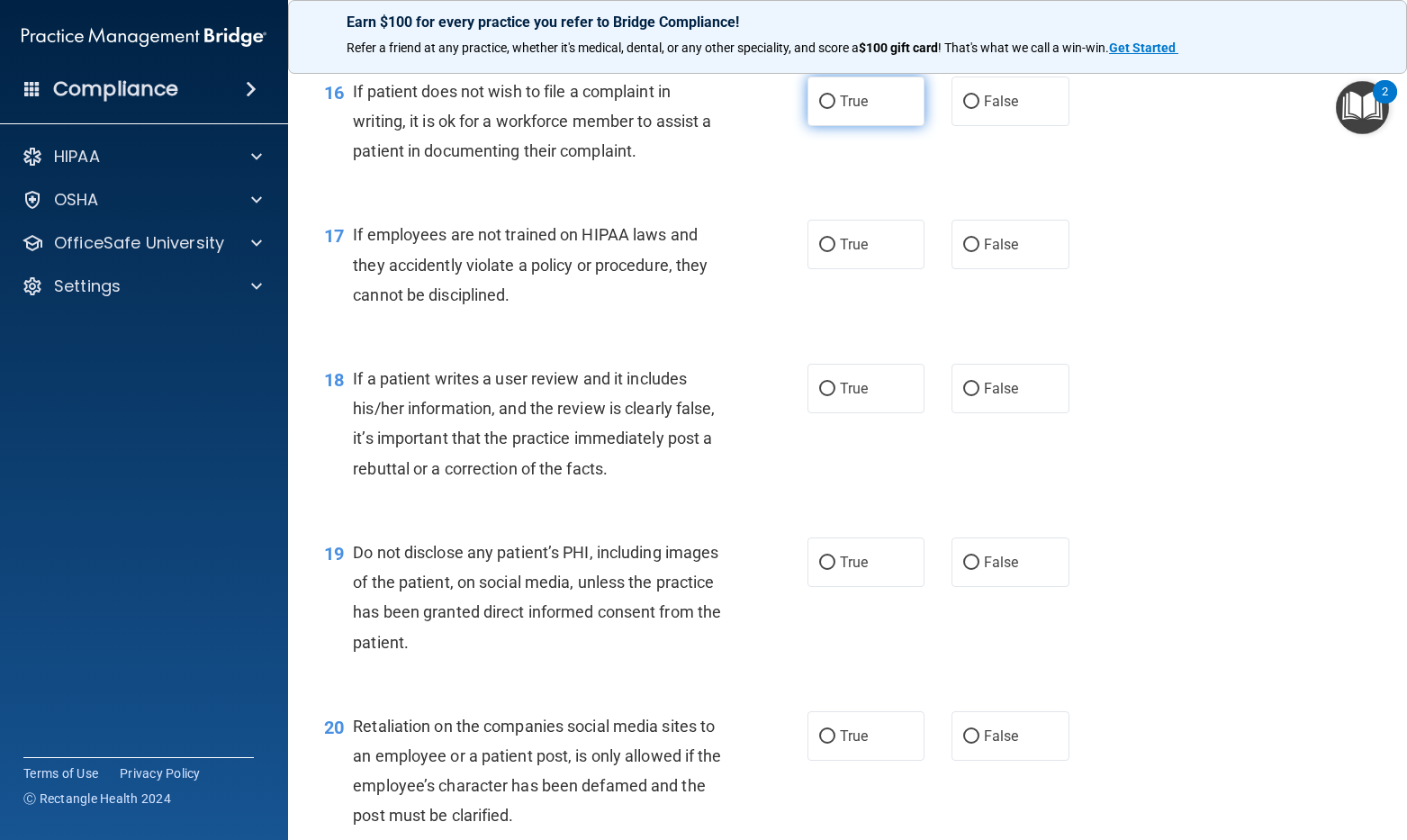
click at [908, 126] on label "True" at bounding box center [866, 101] width 118 height 49
click at [836, 109] on input "True" at bounding box center [827, 102] width 16 height 14
radio input "true"
click at [1011, 269] on label "False" at bounding box center [1010, 244] width 118 height 49
click at [980, 252] on input "False" at bounding box center [971, 245] width 16 height 14
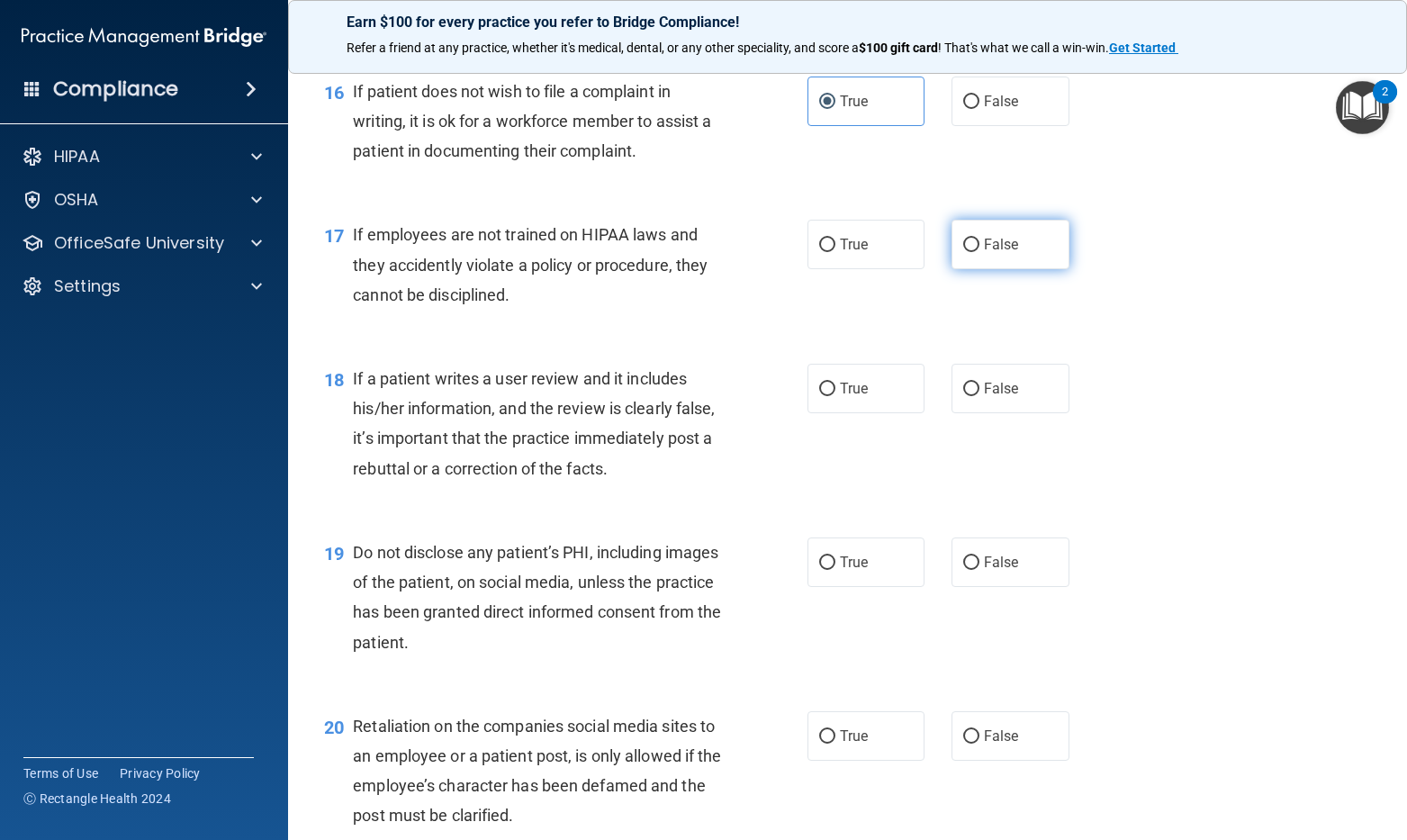
radio input "true"
click at [1299, 515] on div "18 If a patient writes a user review and it includes his/her information, and t…" at bounding box center [847, 427] width 1073 height 174
click at [1047, 413] on label "False" at bounding box center [1010, 388] width 118 height 49
click at [980, 396] on input "False" at bounding box center [971, 389] width 16 height 14
radio input "true"
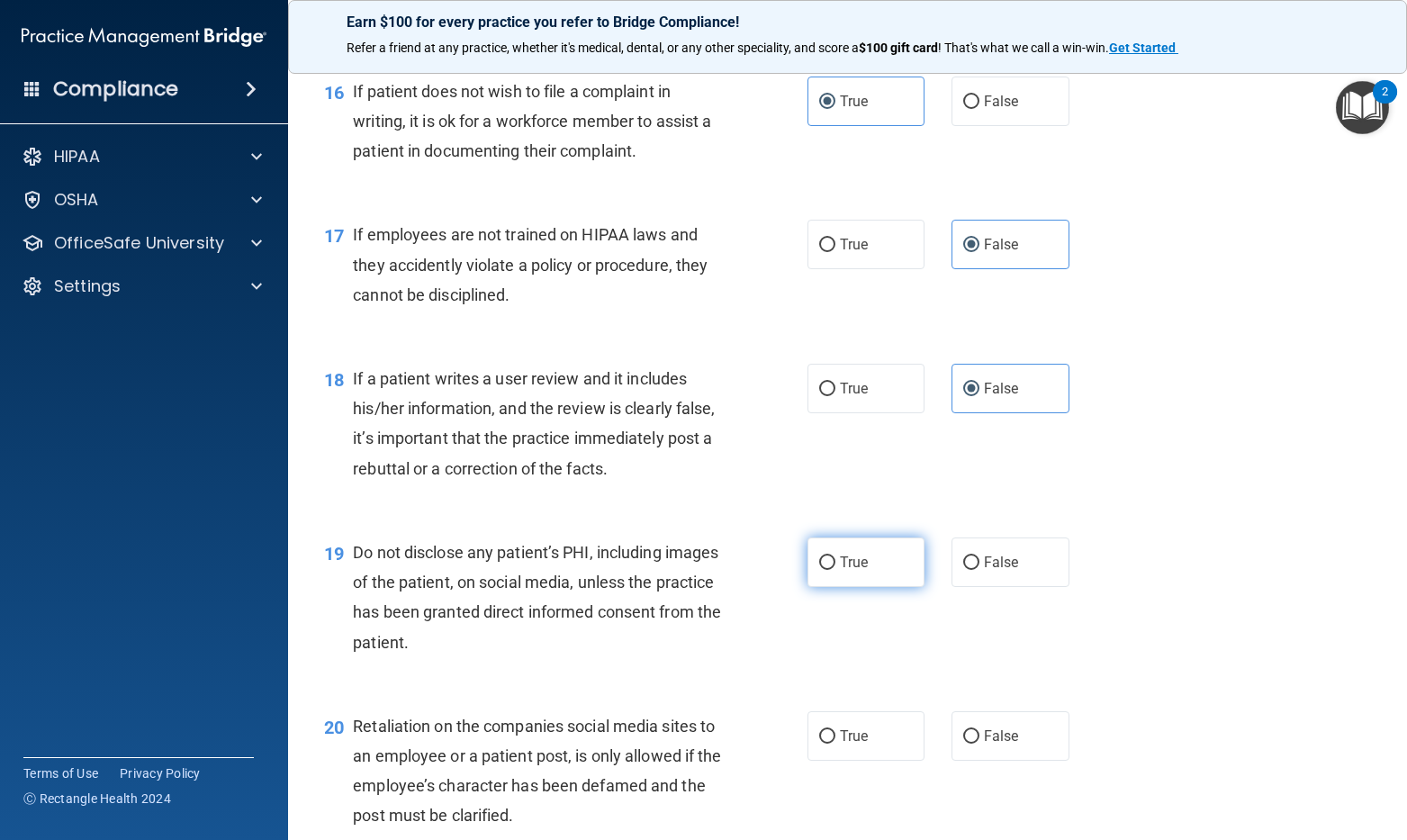
click at [862, 587] on label "True" at bounding box center [866, 562] width 118 height 49
click at [836, 569] on input "True" at bounding box center [827, 562] width 16 height 14
radio input "true"
click at [951, 761] on label "False" at bounding box center [1010, 735] width 118 height 49
click at [963, 743] on input "False" at bounding box center [971, 736] width 16 height 14
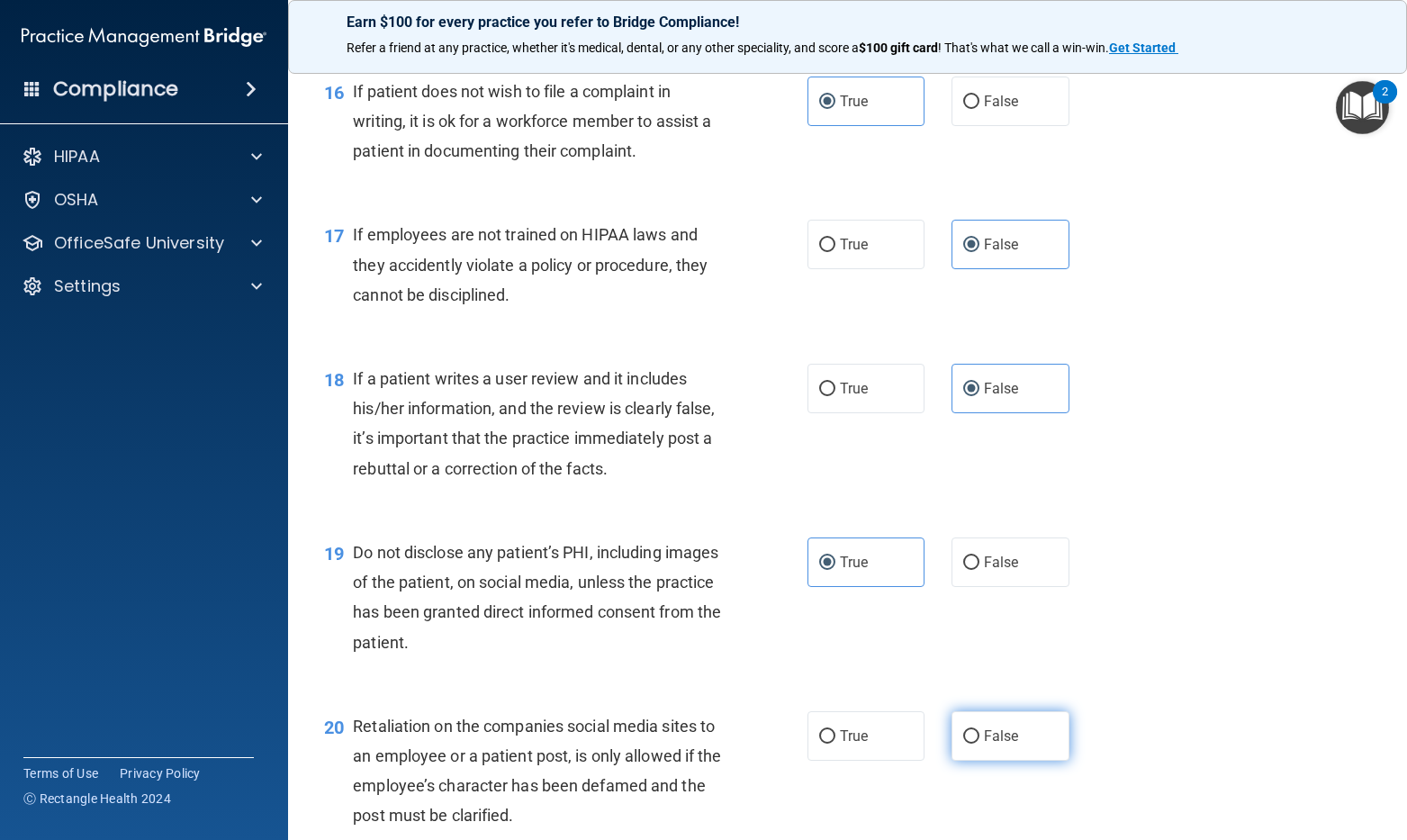
radio input "true"
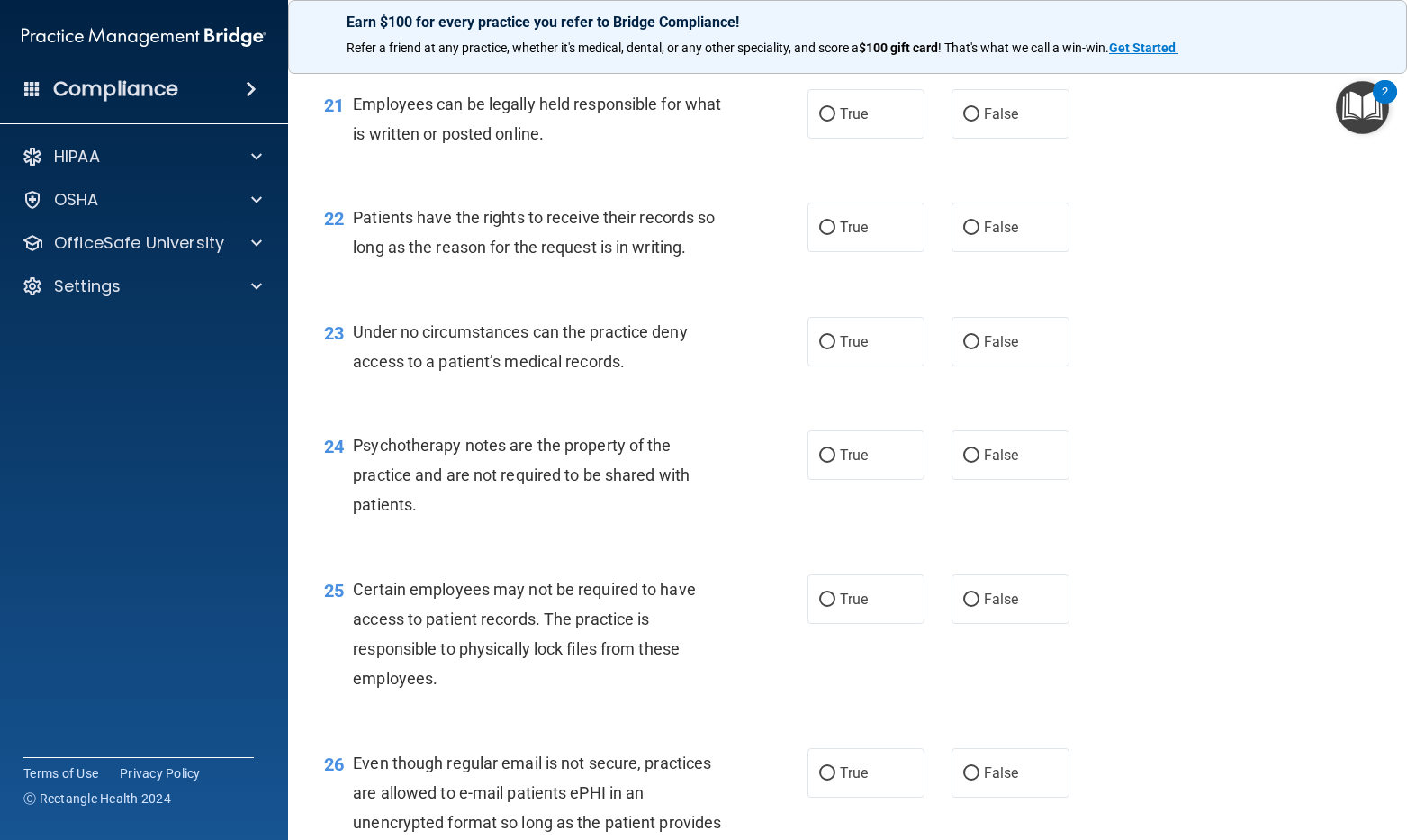
scroll to position [3509, 0]
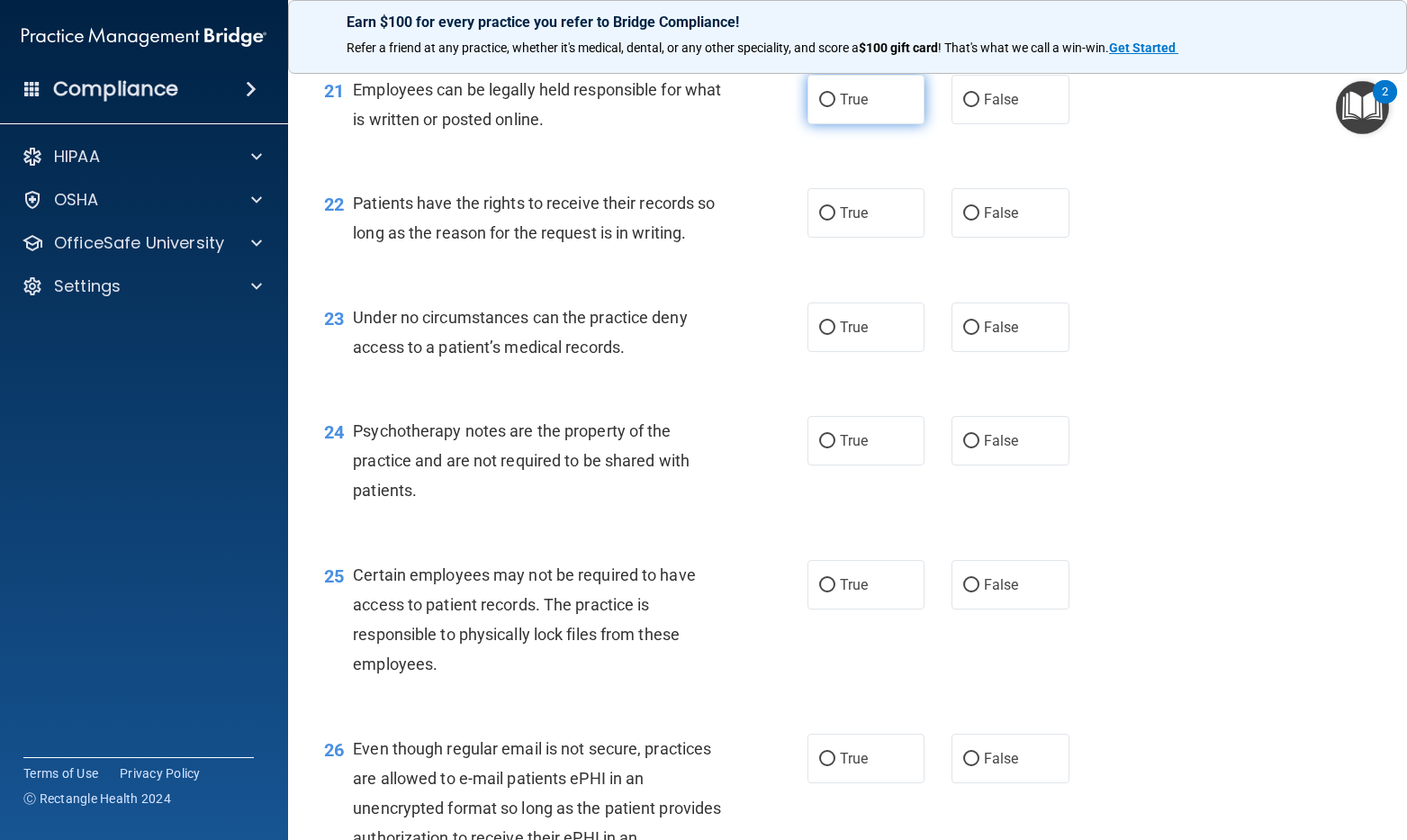
click at [861, 124] on label "True" at bounding box center [866, 99] width 118 height 49
click at [836, 108] on input "True" at bounding box center [827, 100] width 16 height 14
radio input "true"
click at [1017, 238] on label "False" at bounding box center [1010, 212] width 118 height 49
click at [980, 220] on input "False" at bounding box center [971, 213] width 16 height 14
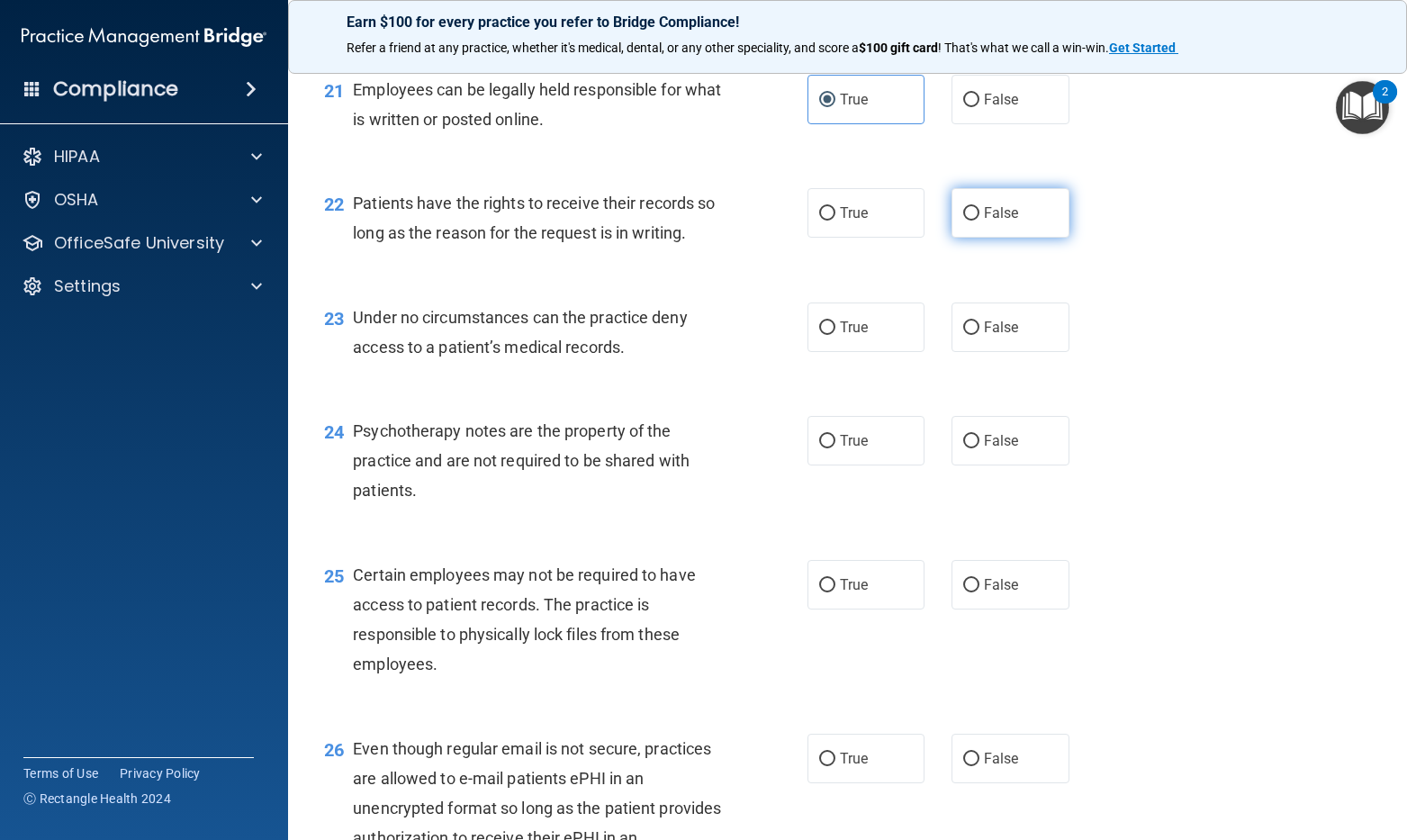
radio input "true"
click at [993, 335] on span "False" at bounding box center [1001, 327] width 36 height 17
click at [980, 334] on input "False" at bounding box center [971, 328] width 16 height 14
radio input "true"
click at [888, 466] on label "True" at bounding box center [866, 440] width 118 height 49
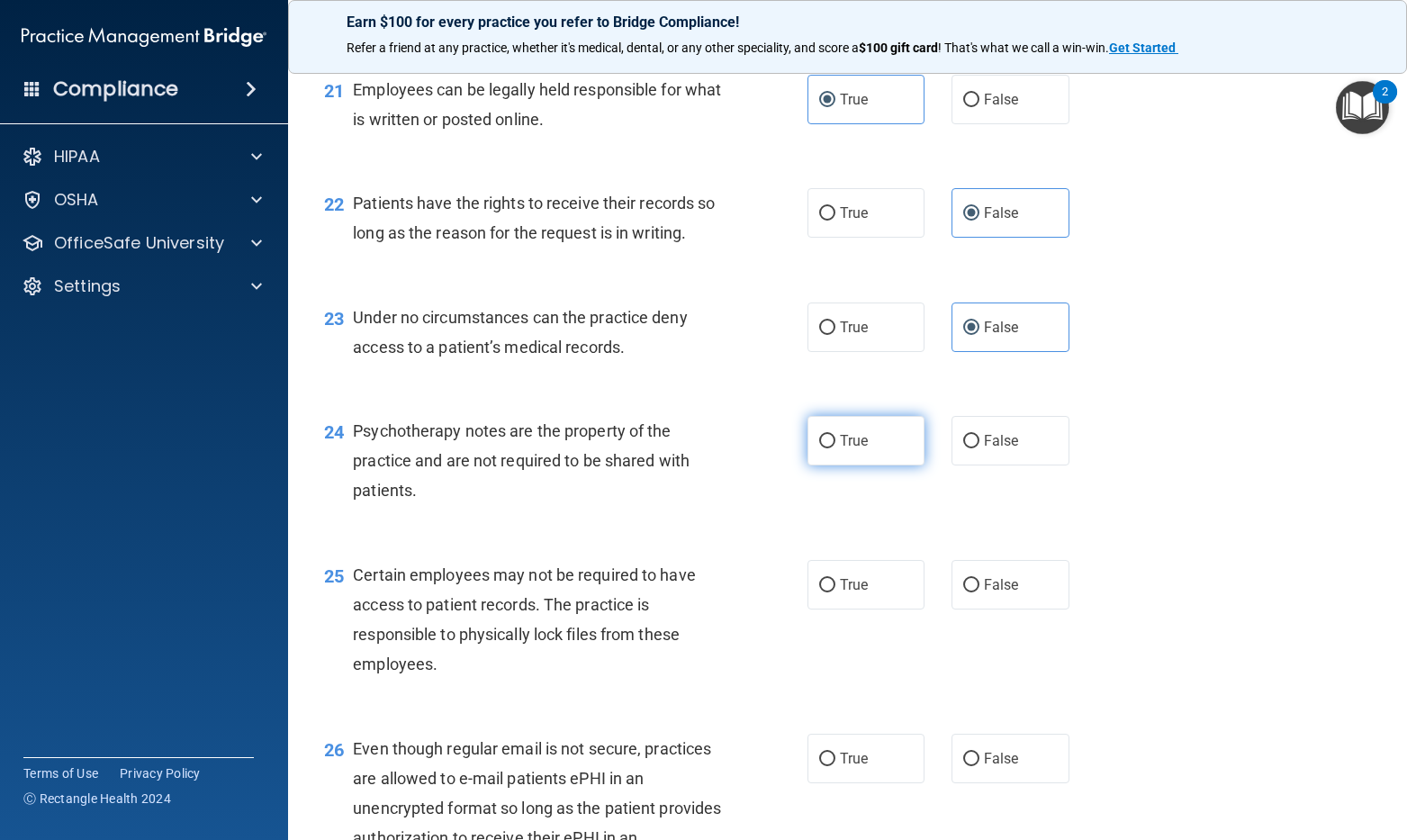
click at [836, 448] on input "True" at bounding box center [827, 441] width 16 height 14
radio input "true"
click at [1012, 610] on label "False" at bounding box center [1010, 584] width 118 height 49
click at [980, 592] on input "False" at bounding box center [971, 585] width 16 height 14
radio input "true"
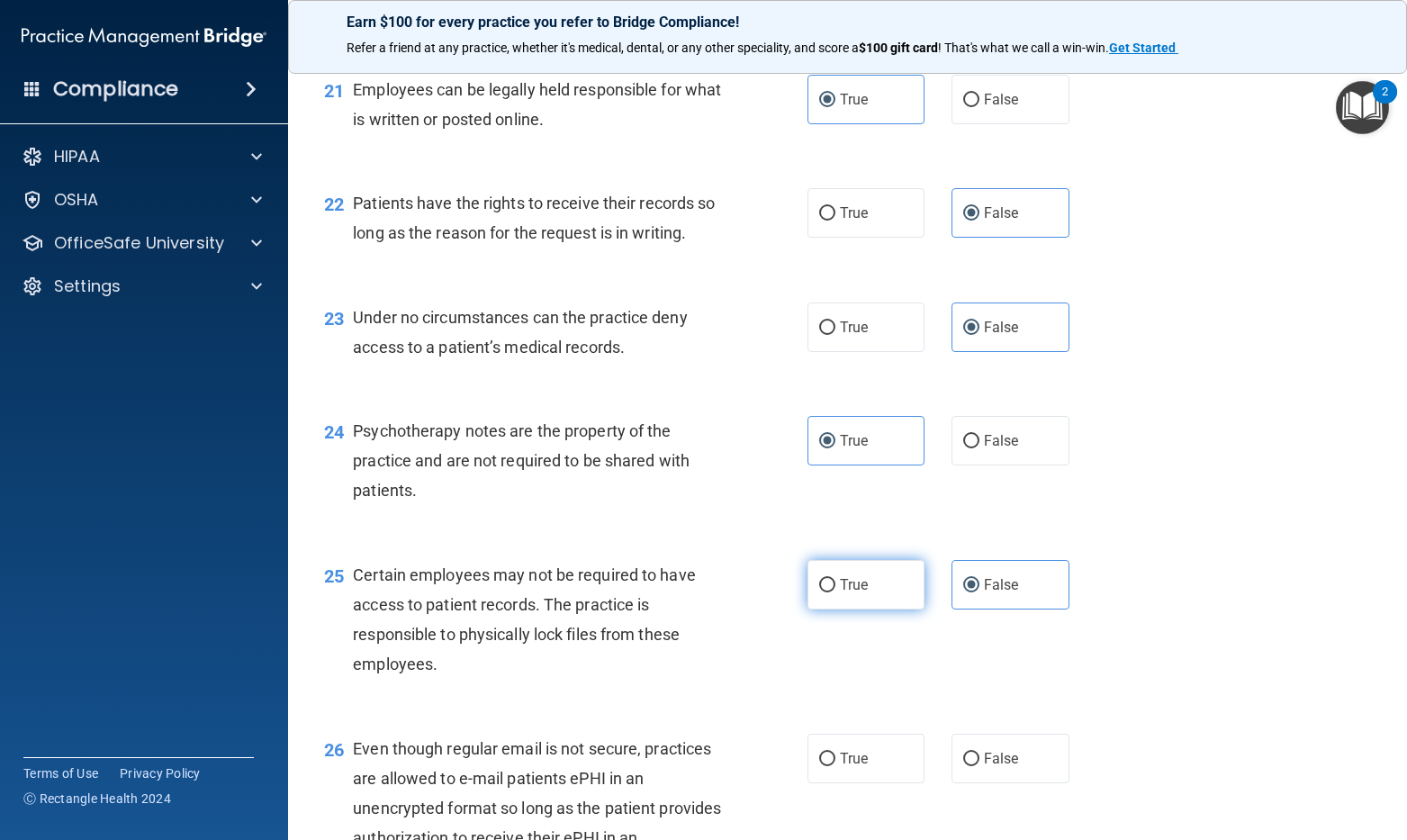
click at [843, 610] on label "True" at bounding box center [866, 584] width 118 height 49
click at [836, 592] on input "True" at bounding box center [827, 585] width 16 height 14
radio input "true"
radio input "false"
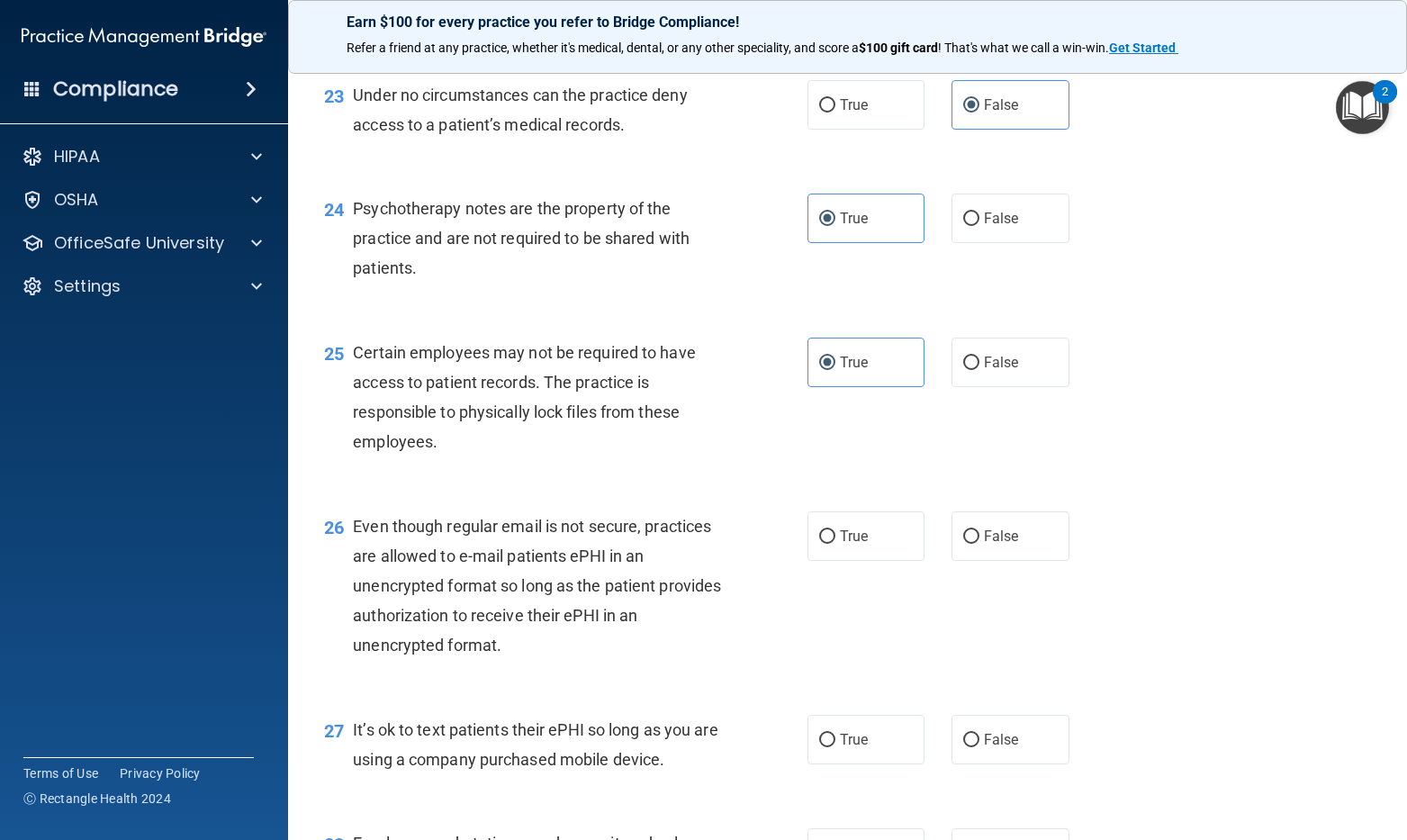
scroll to position [3780, 0]
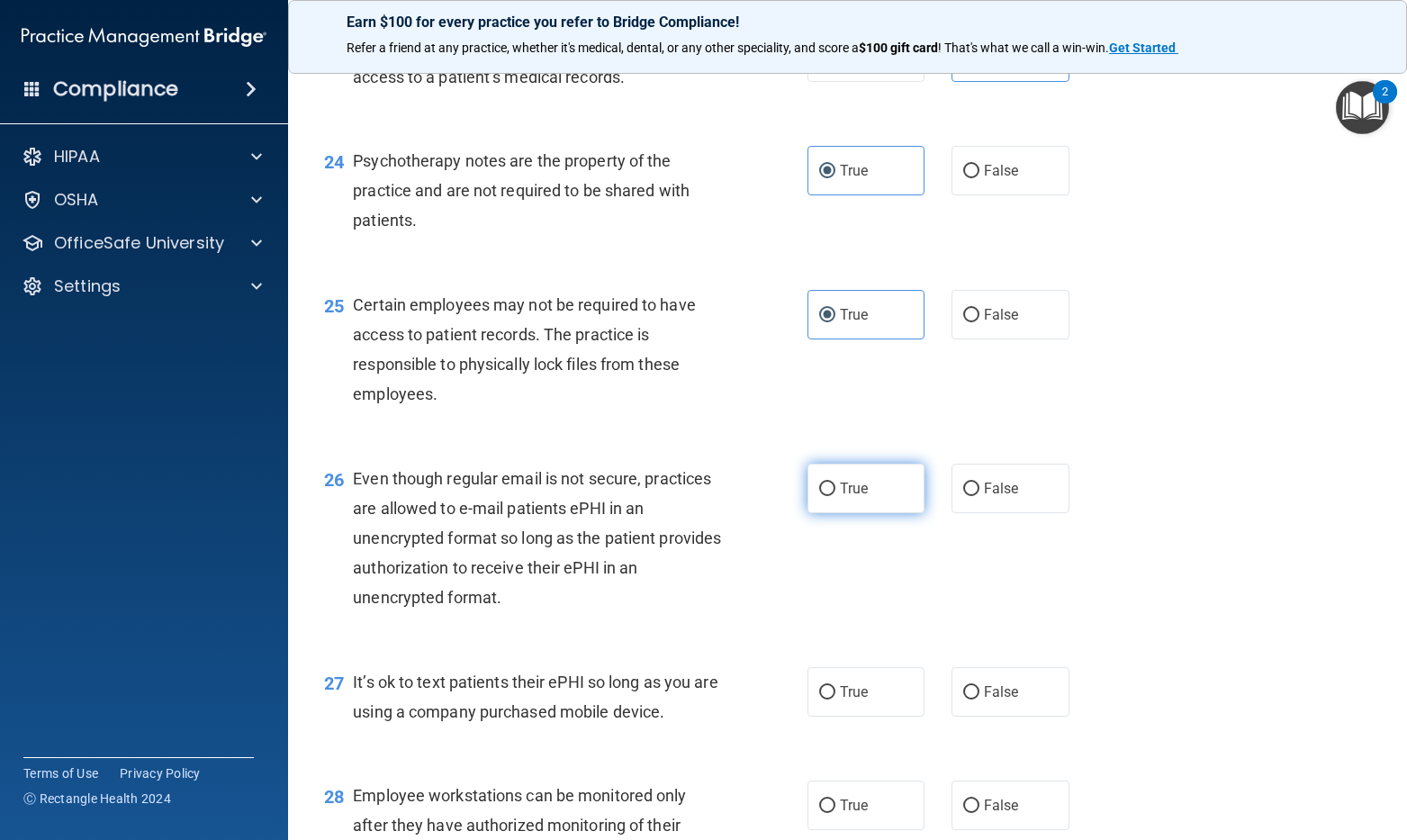
click at [858, 513] on label "True" at bounding box center [866, 488] width 118 height 49
click at [836, 496] on input "True" at bounding box center [827, 488] width 16 height 14
radio input "true"
click at [1015, 716] on label "False" at bounding box center [1010, 691] width 118 height 49
click at [980, 700] on input "False" at bounding box center [971, 692] width 16 height 14
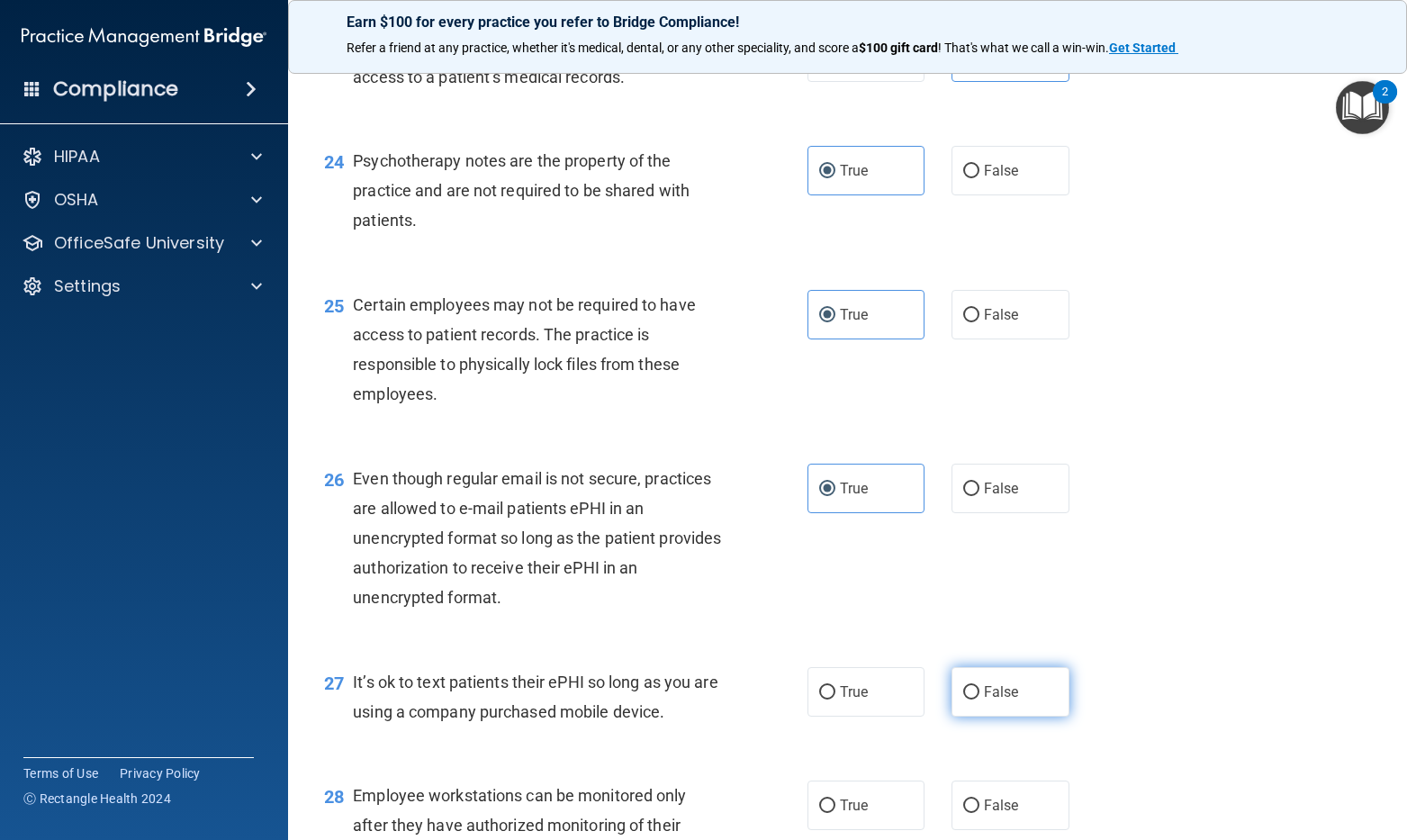
radio input "true"
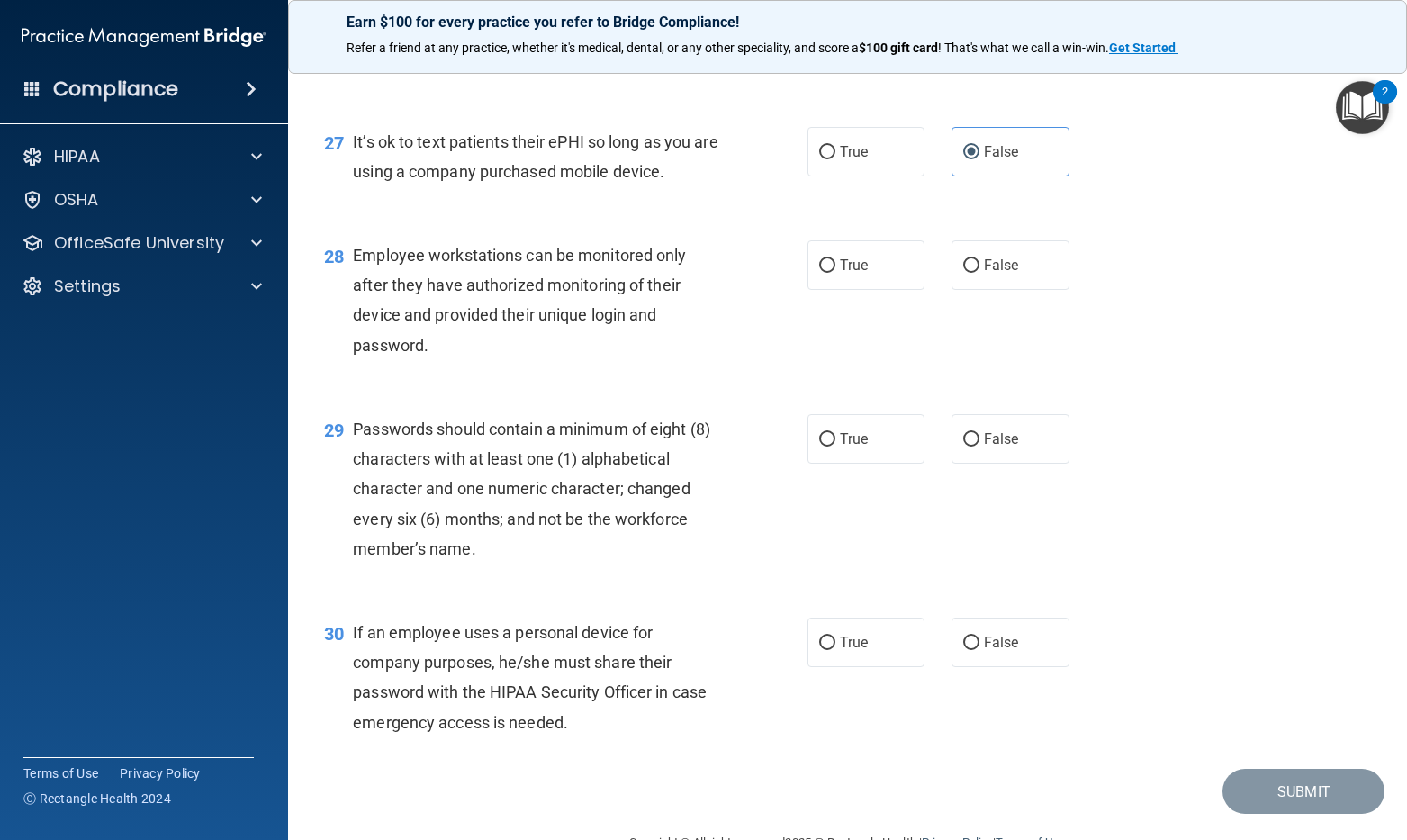
scroll to position [4410, 0]
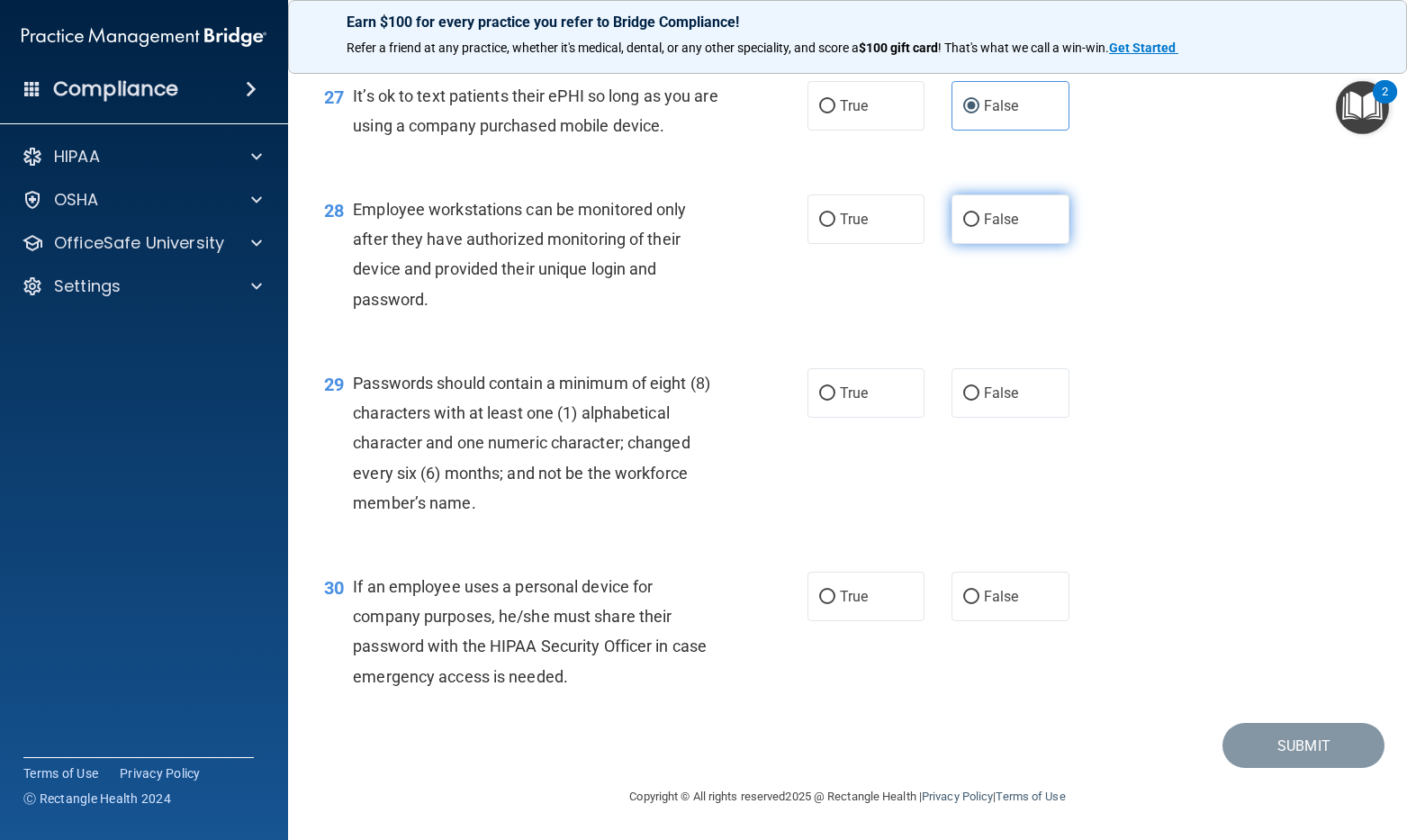
click at [993, 244] on label "False" at bounding box center [1010, 219] width 118 height 49
click at [980, 227] on input "False" at bounding box center [971, 220] width 16 height 14
radio input "true"
click at [856, 402] on span "True" at bounding box center [854, 393] width 28 height 17
click at [836, 401] on input "True" at bounding box center [827, 394] width 16 height 14
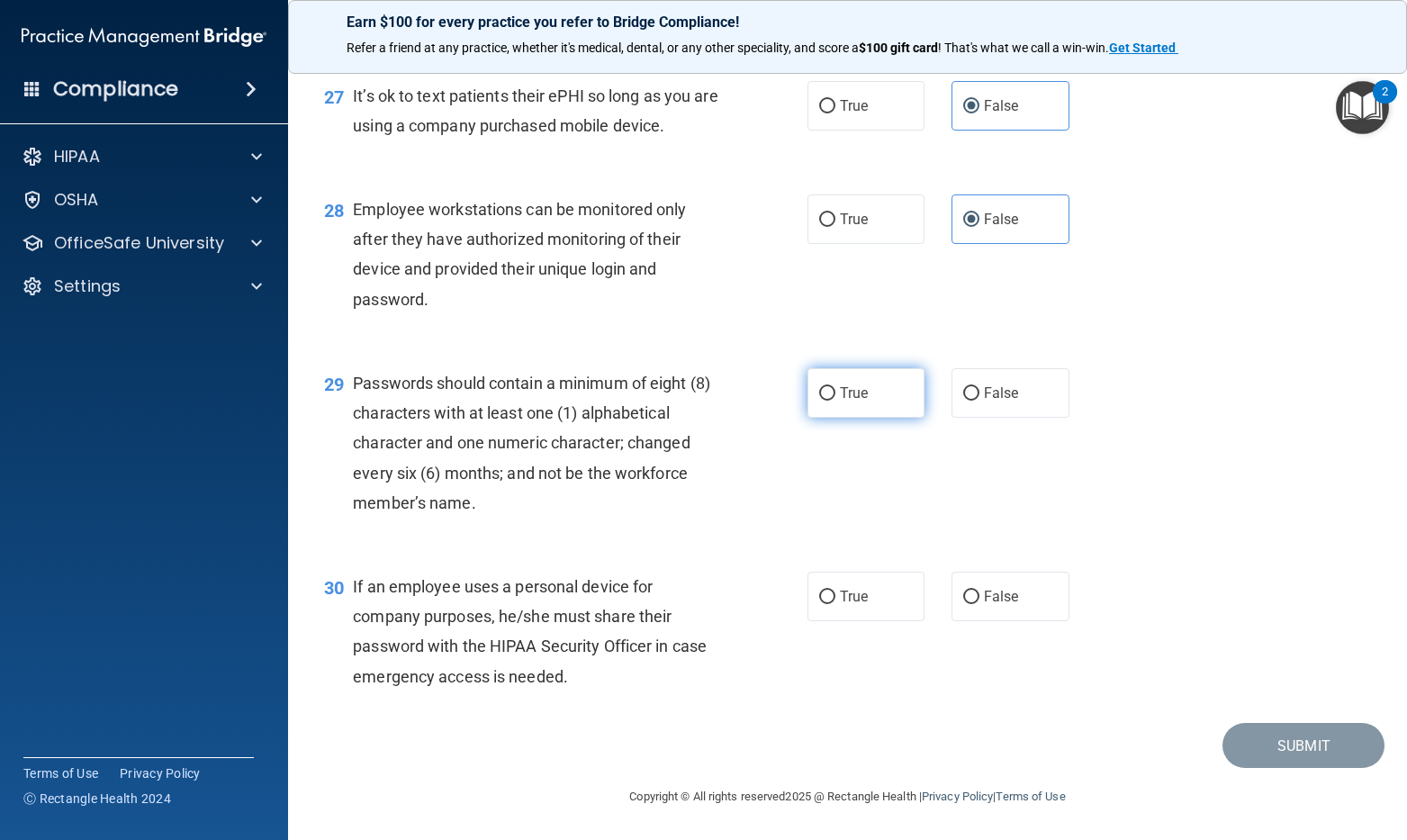
radio input "true"
click at [996, 620] on label "False" at bounding box center [1010, 596] width 118 height 49
click at [980, 604] on input "False" at bounding box center [971, 597] width 16 height 14
radio input "true"
click at [1279, 763] on button "Submit" at bounding box center [1303, 745] width 162 height 46
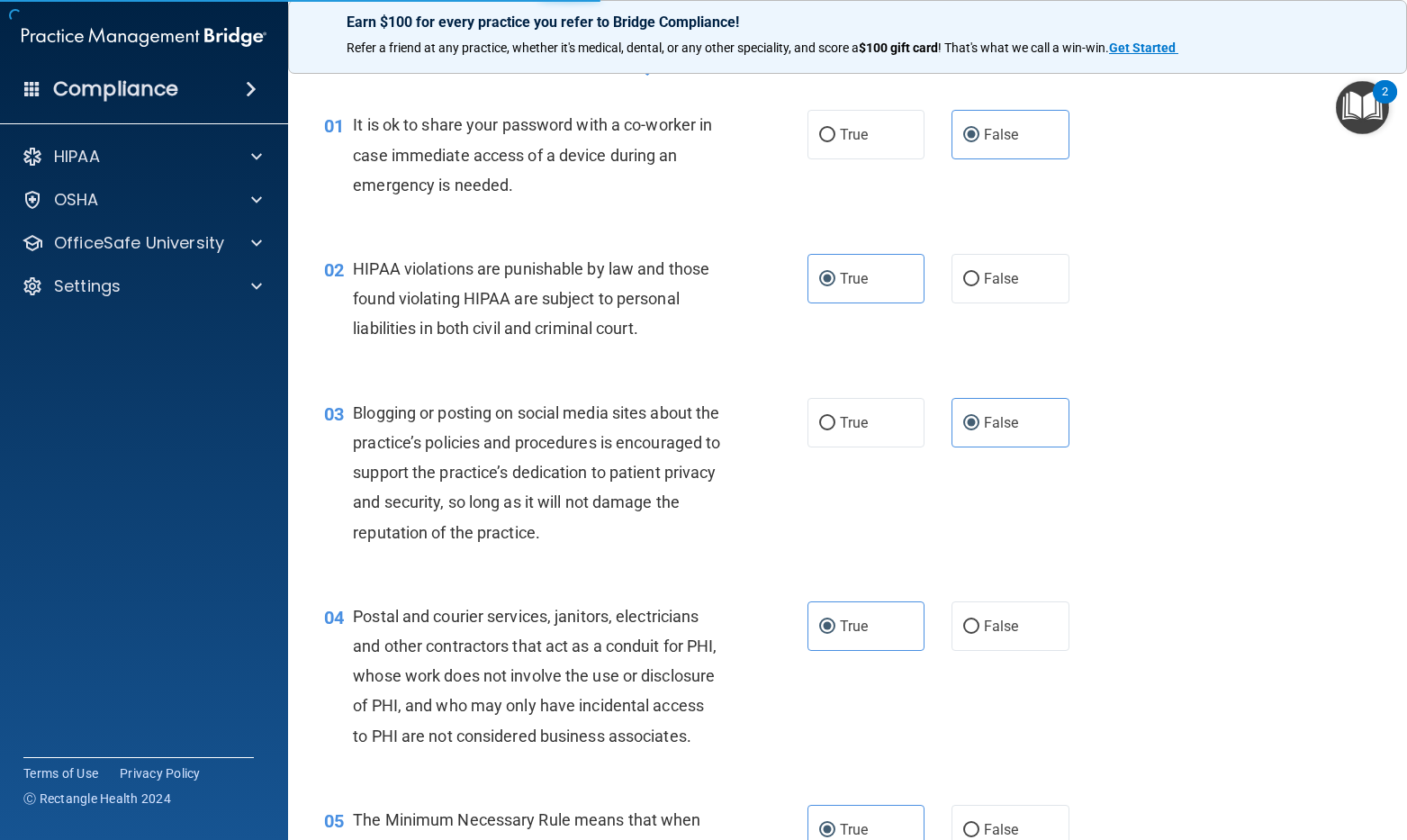
scroll to position [0, 0]
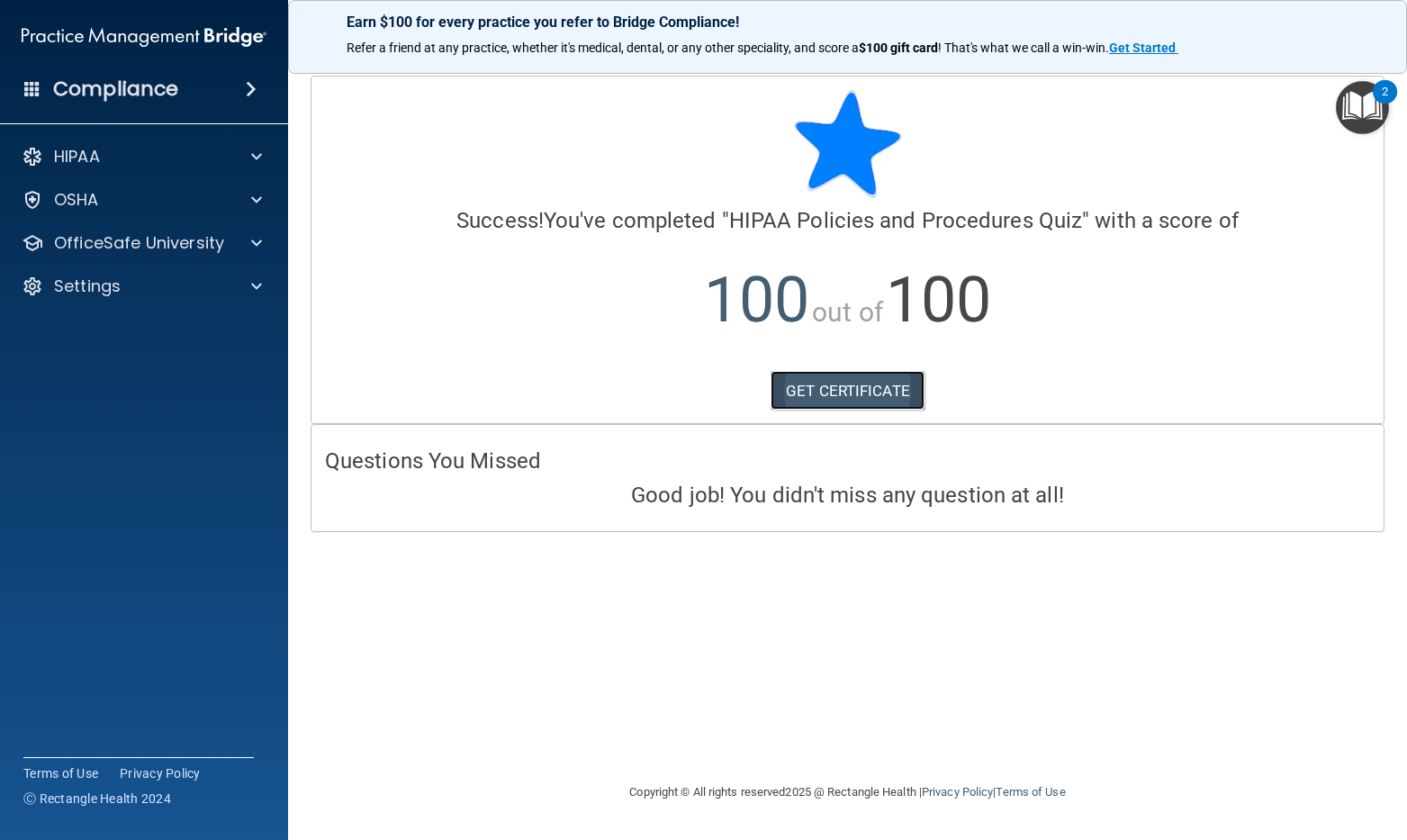
click at [847, 386] on link "GET CERTIFICATE" at bounding box center [847, 390] width 154 height 39
click at [258, 231] on div "OfficeSafe University" at bounding box center [144, 243] width 289 height 36
click at [252, 246] on span at bounding box center [257, 243] width 11 height 22
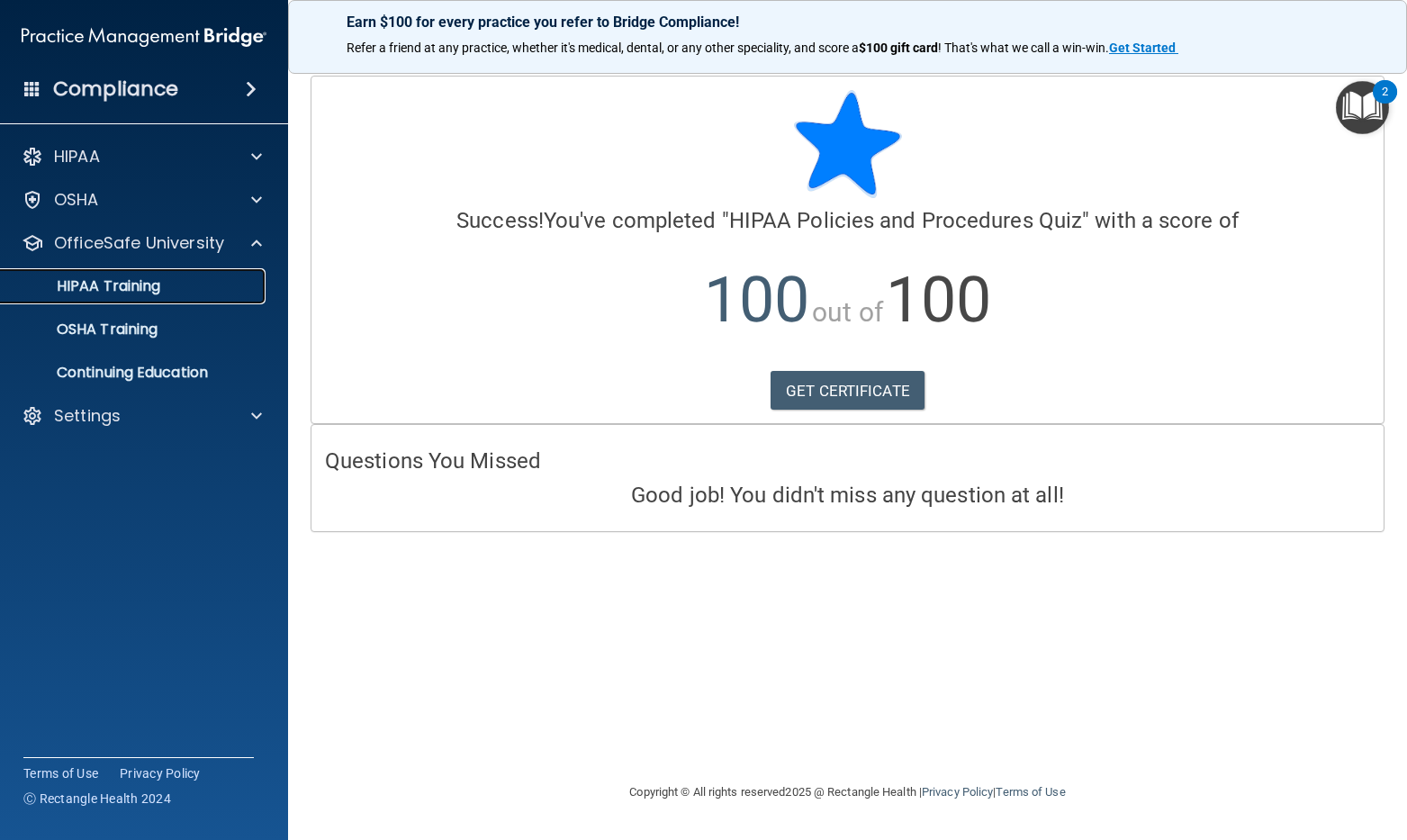
click at [149, 279] on p "HIPAA Training" at bounding box center [86, 286] width 149 height 18
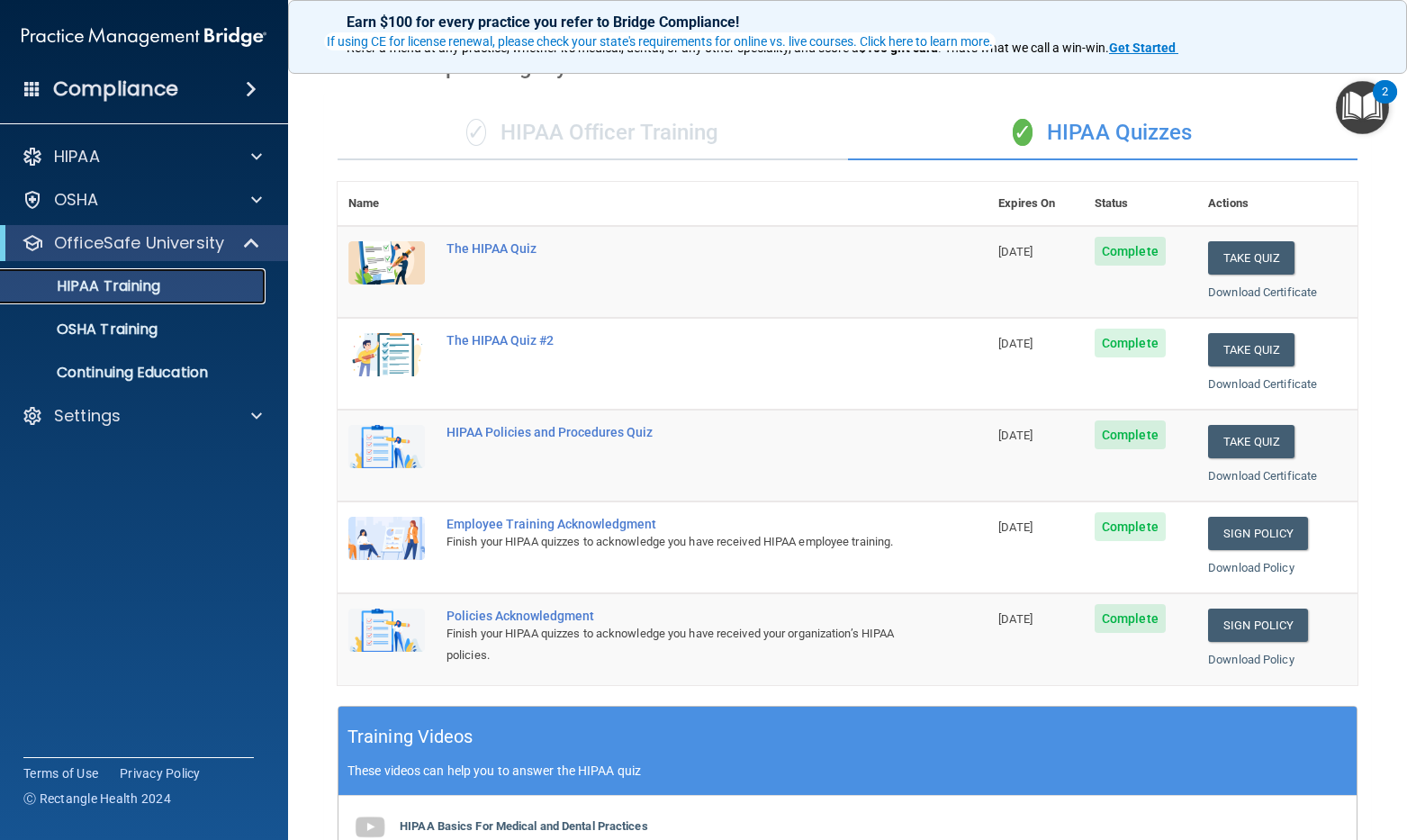
scroll to position [180, 0]
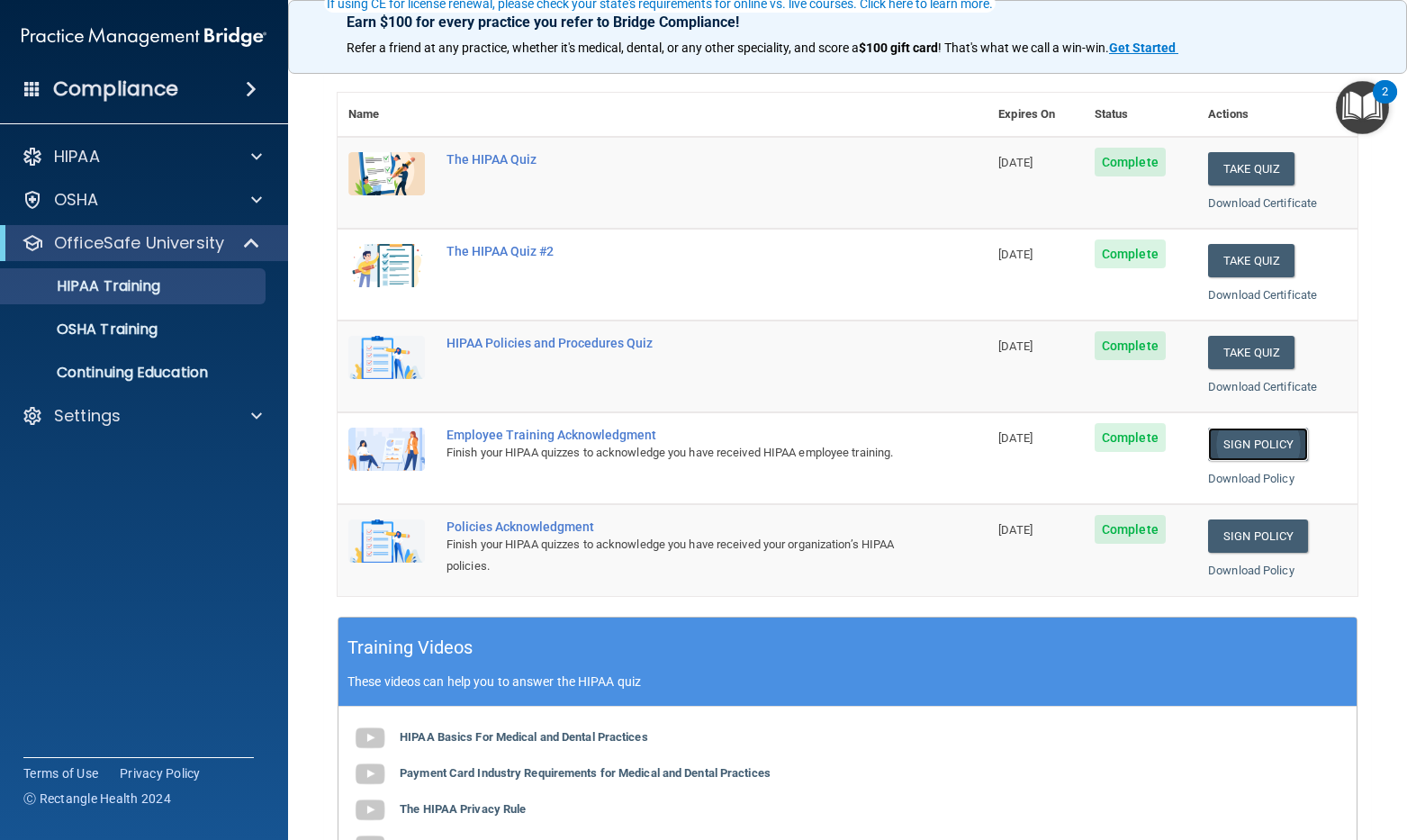
click at [1282, 433] on link "Sign Policy" at bounding box center [1258, 444] width 100 height 34
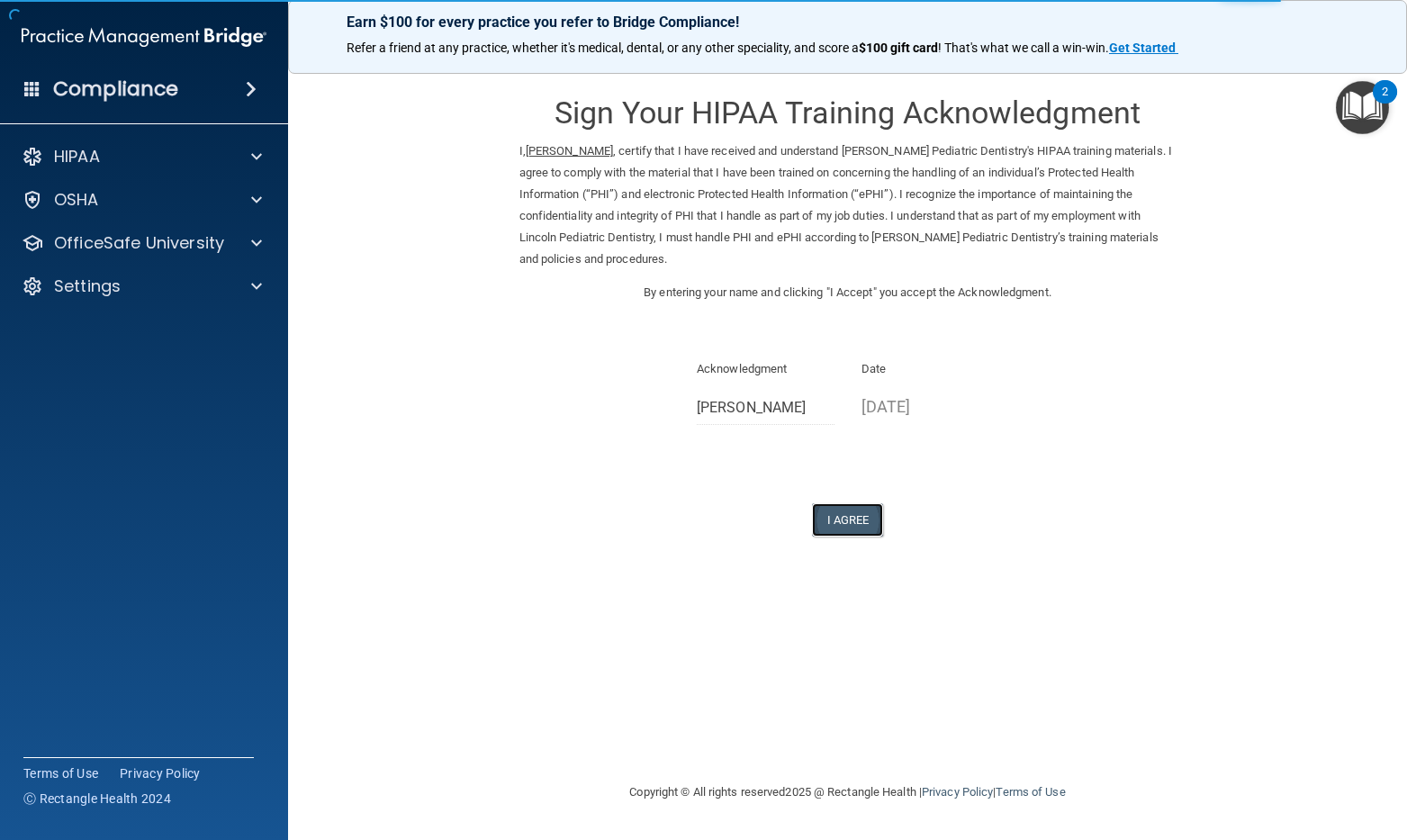
click at [858, 528] on button "I Agree" at bounding box center [847, 519] width 72 height 34
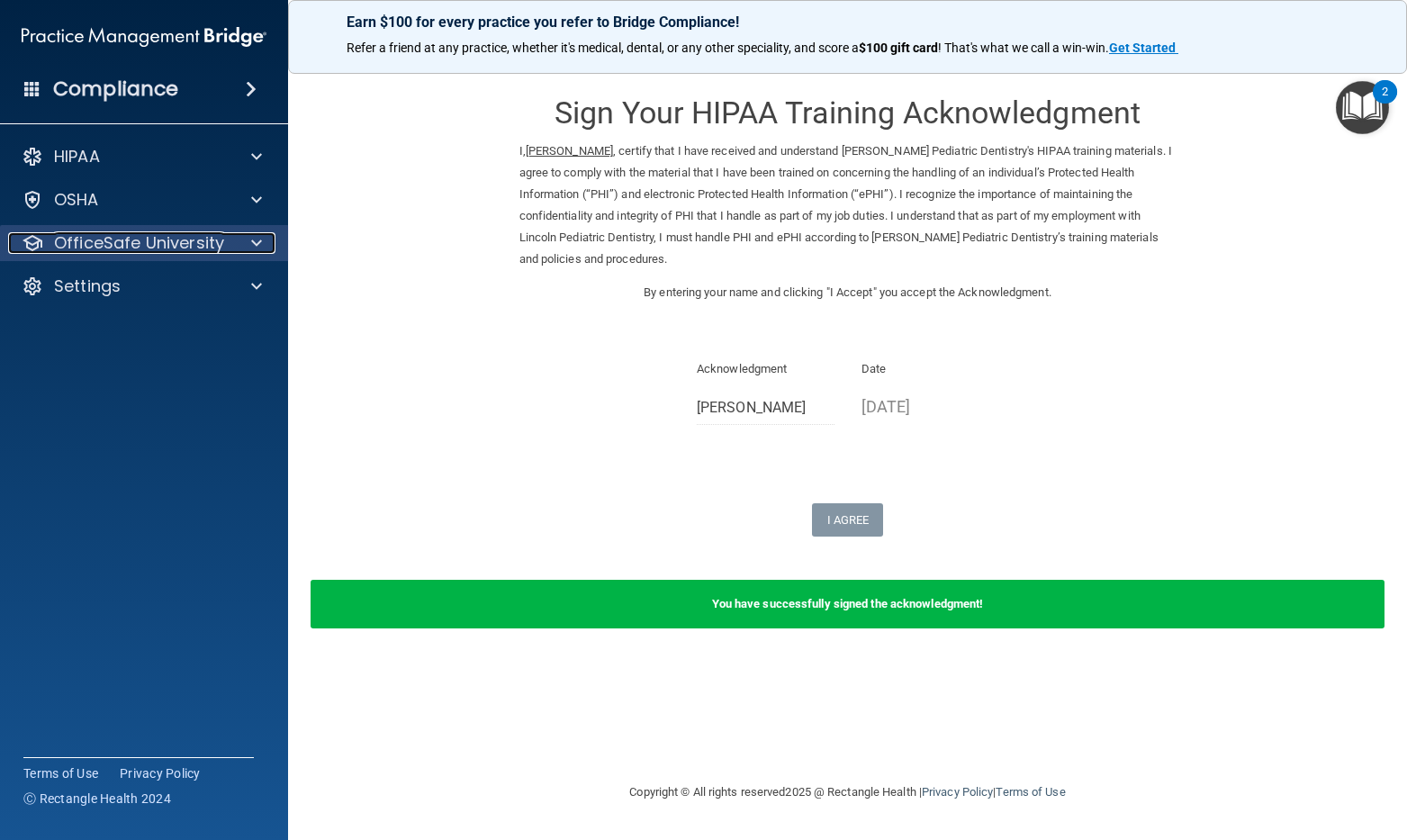
click at [231, 233] on div at bounding box center [253, 243] width 45 height 22
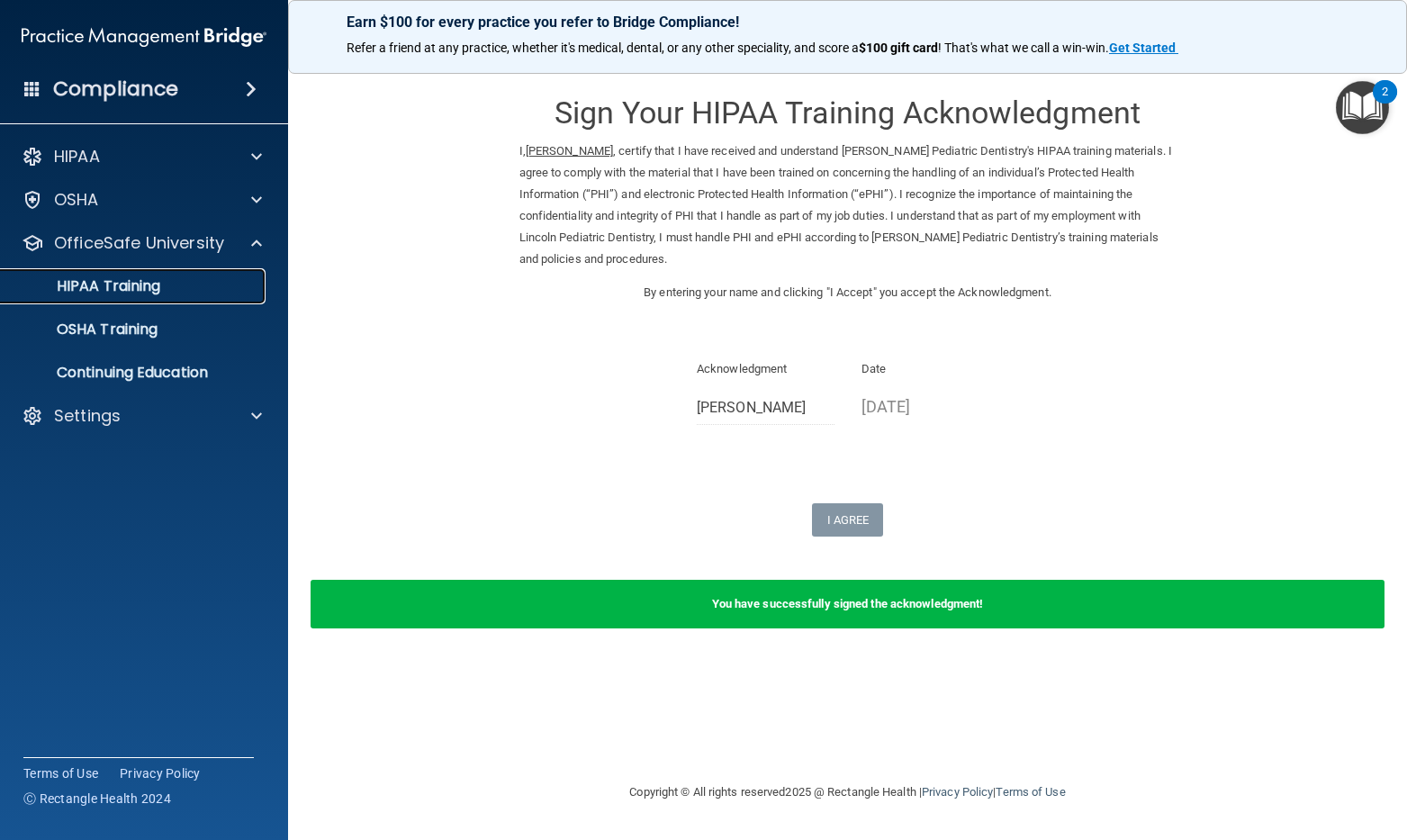
click at [189, 286] on div "HIPAA Training" at bounding box center [135, 286] width 246 height 18
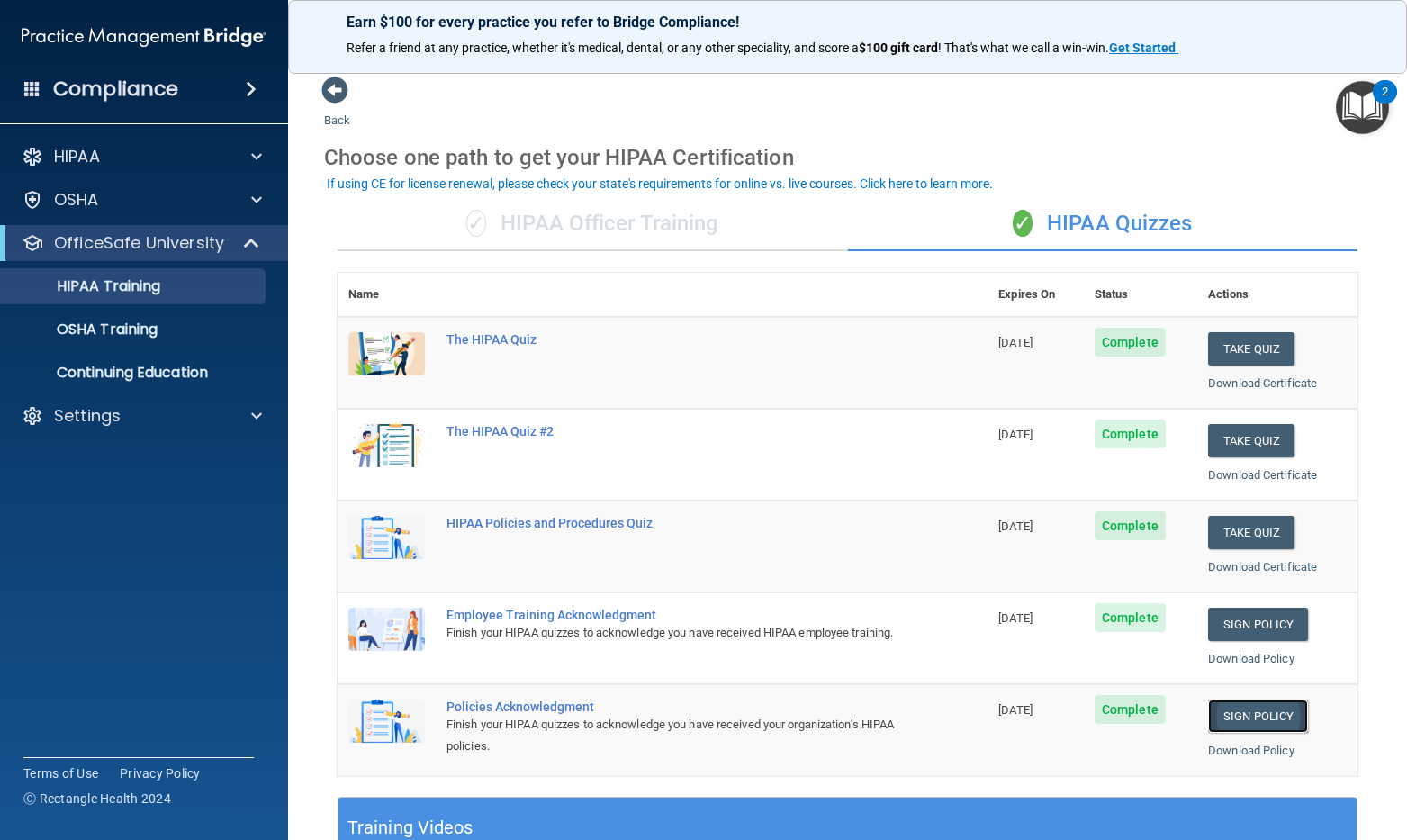
click at [1251, 709] on link "Sign Policy" at bounding box center [1258, 716] width 100 height 34
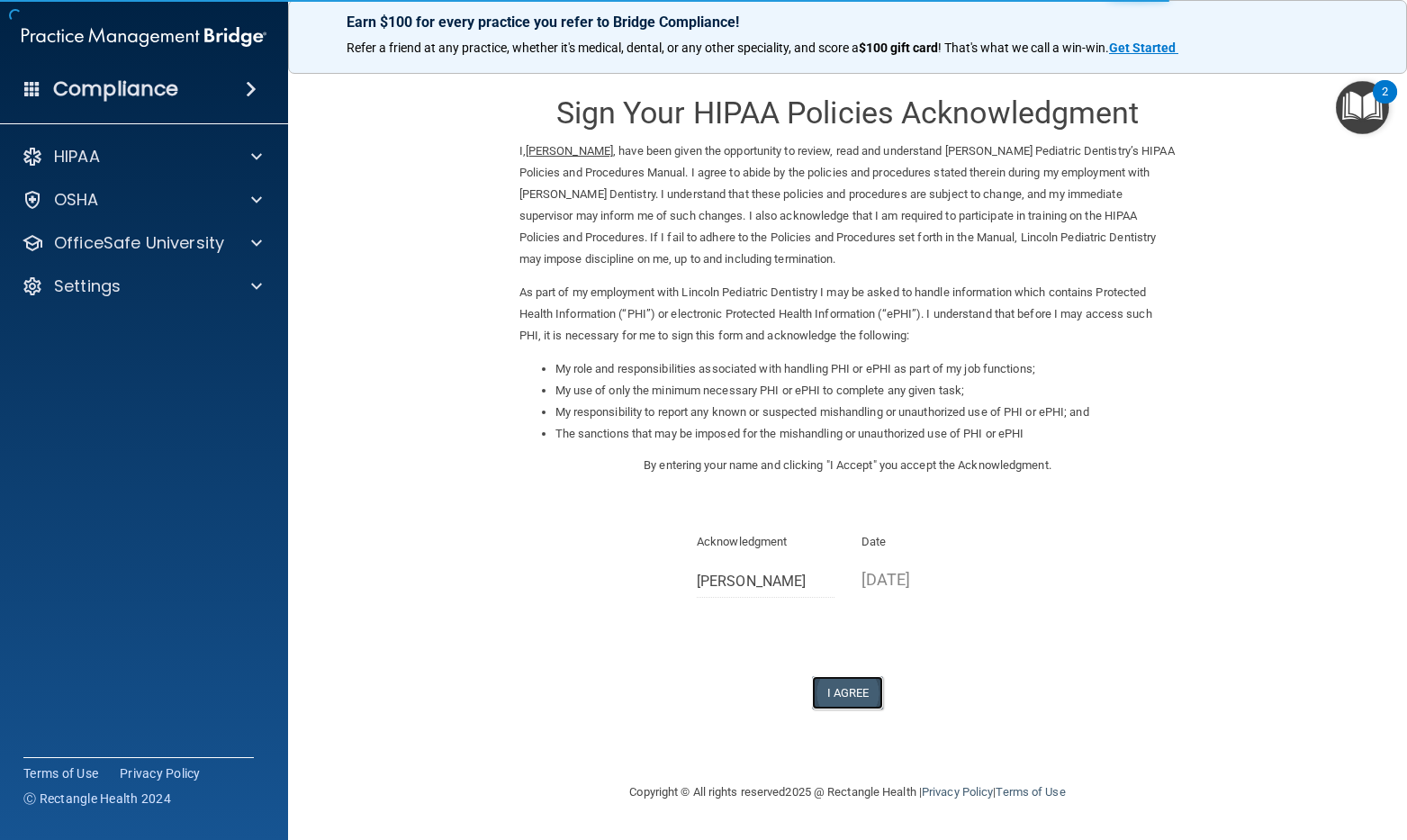
click at [841, 676] on button "I Agree" at bounding box center [847, 692] width 72 height 34
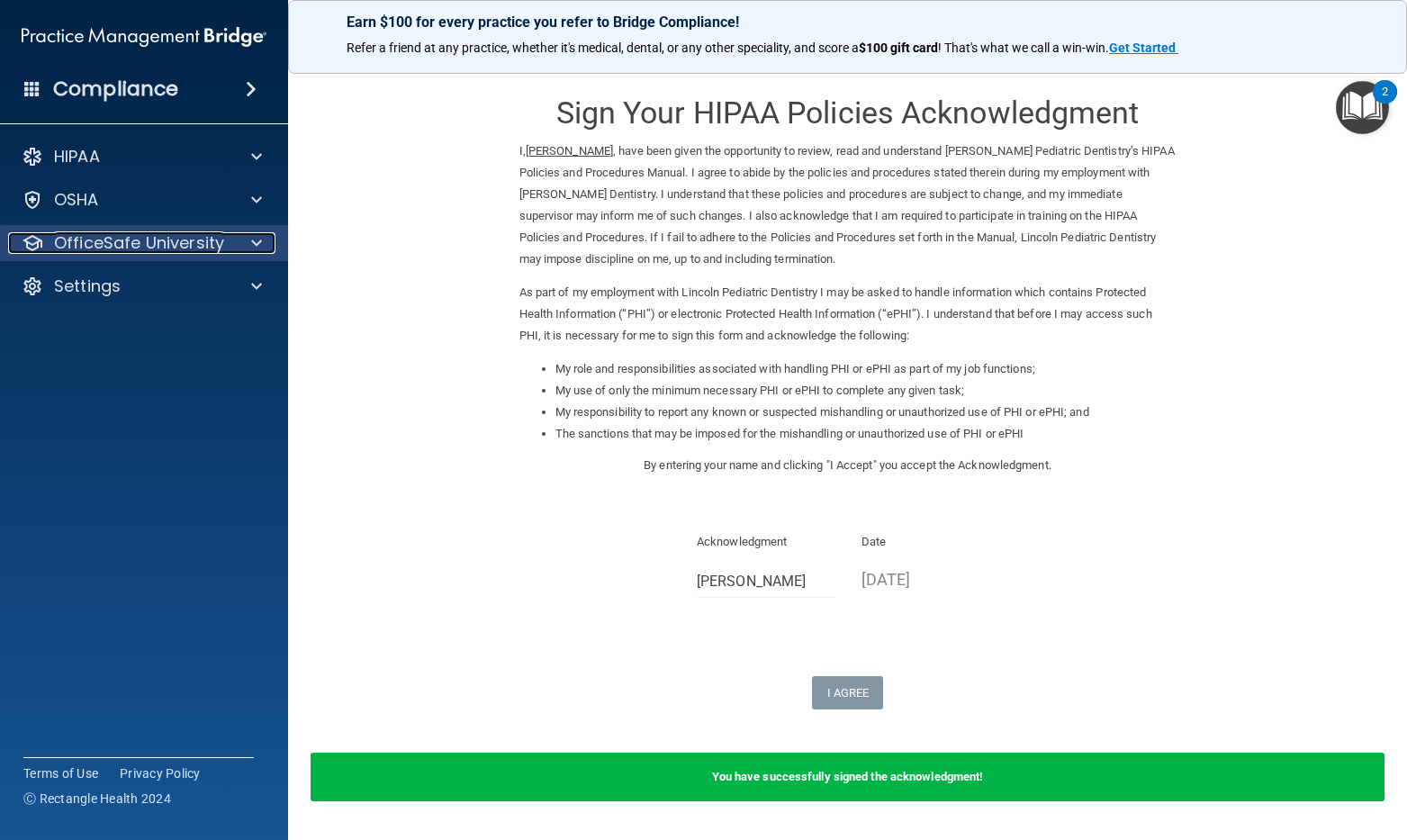
click at [239, 238] on div at bounding box center [253, 243] width 45 height 22
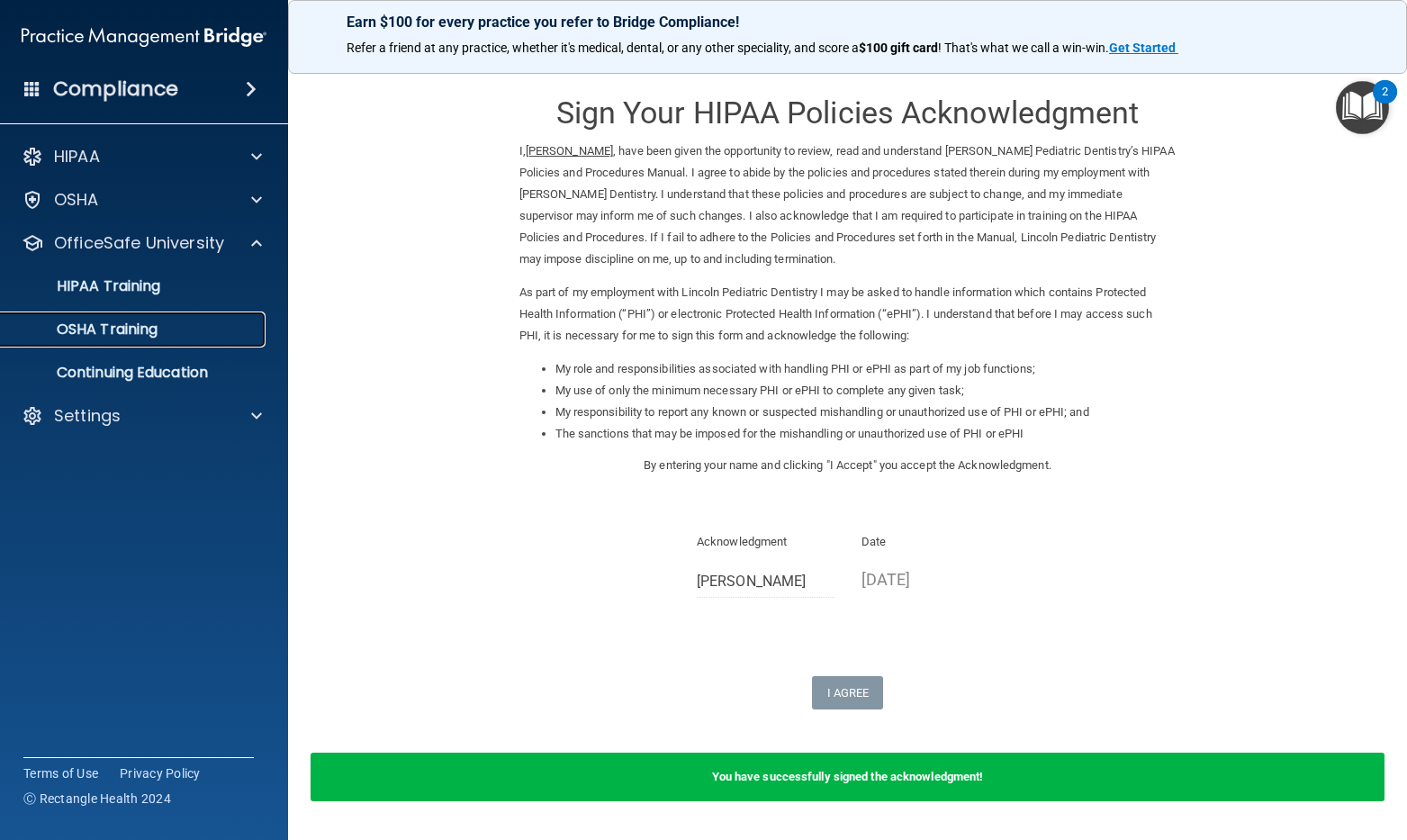
click at [157, 331] on p "OSHA Training" at bounding box center [85, 330] width 146 height 18
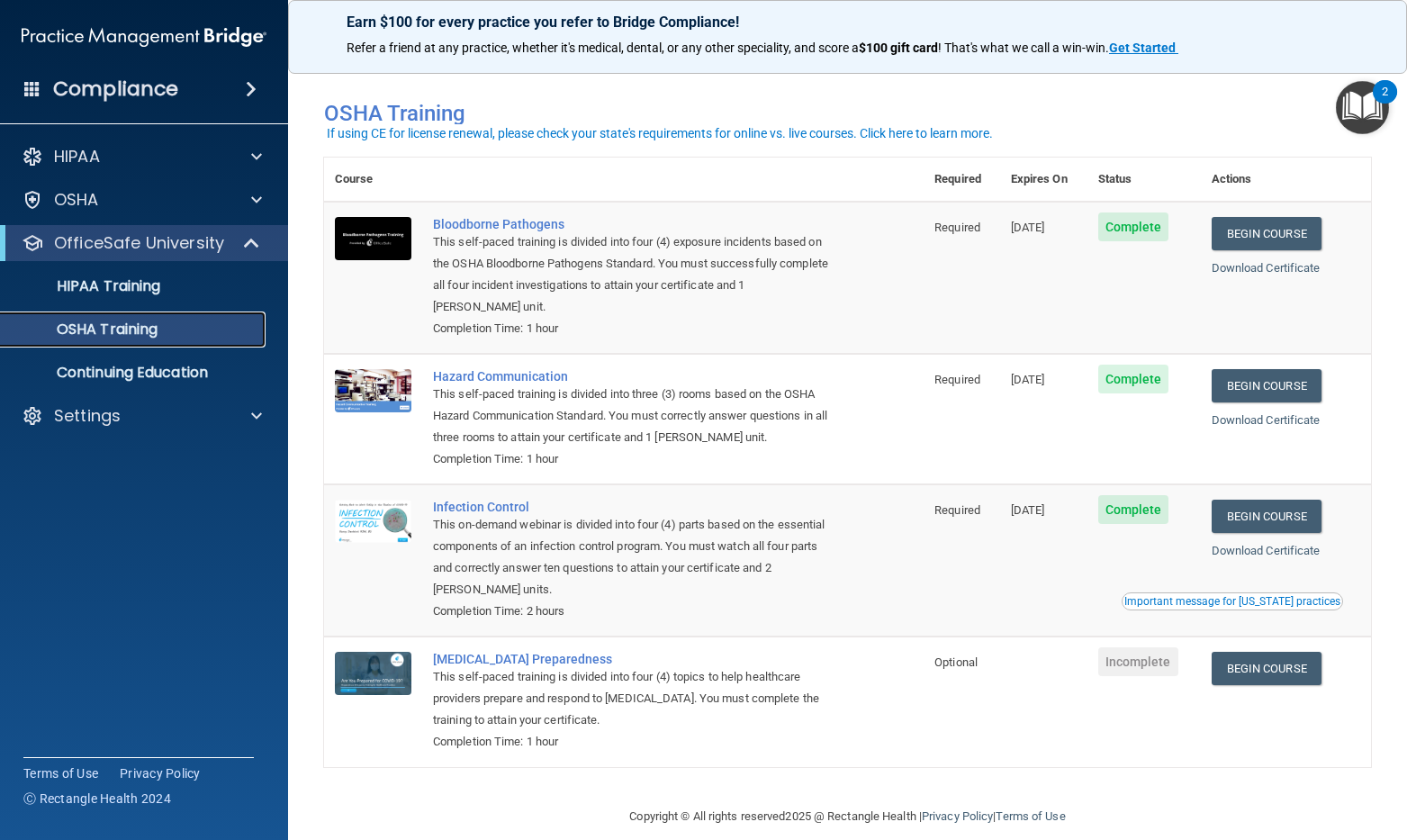
scroll to position [25, 0]
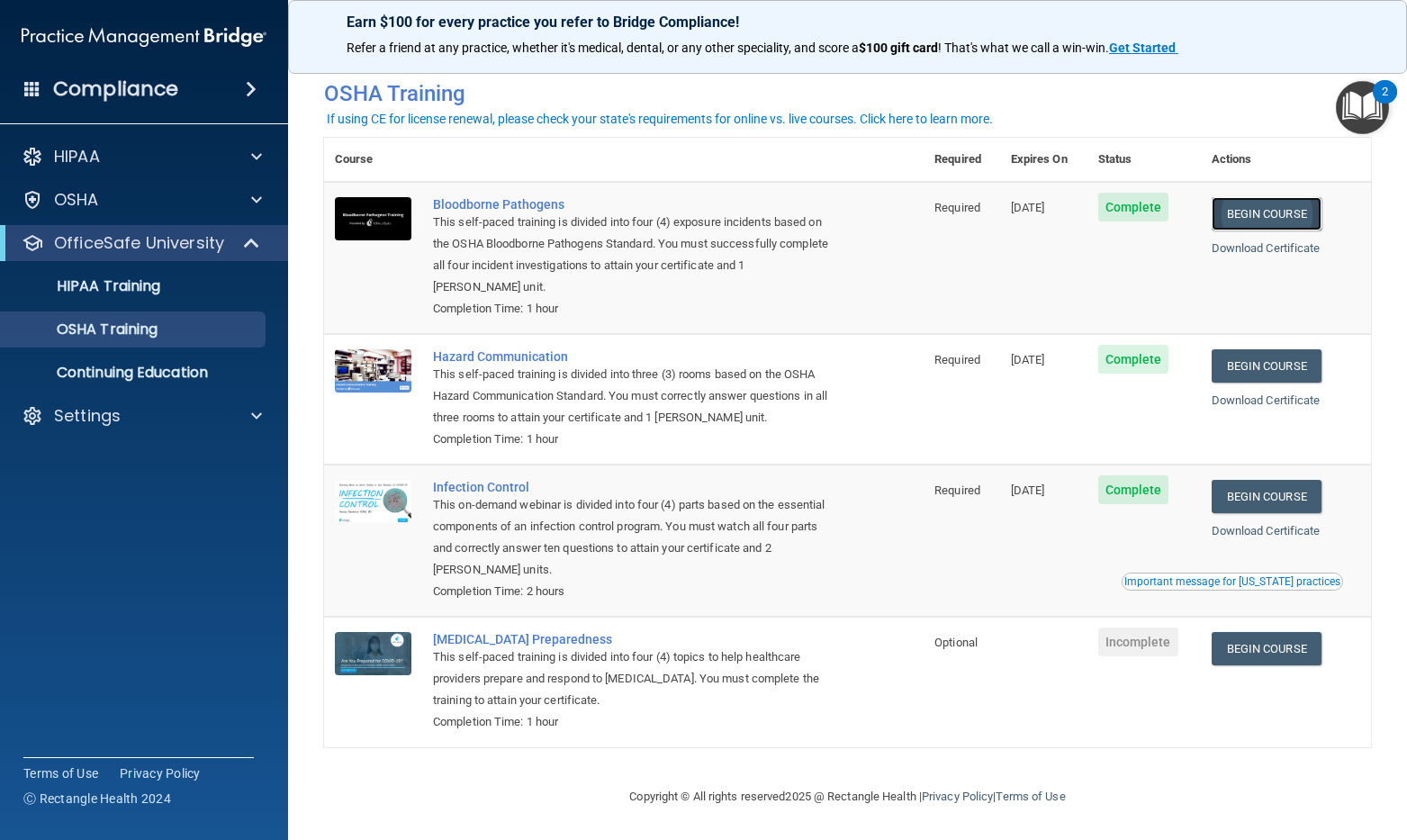
click at [1286, 209] on link "Begin Course" at bounding box center [1267, 213] width 110 height 34
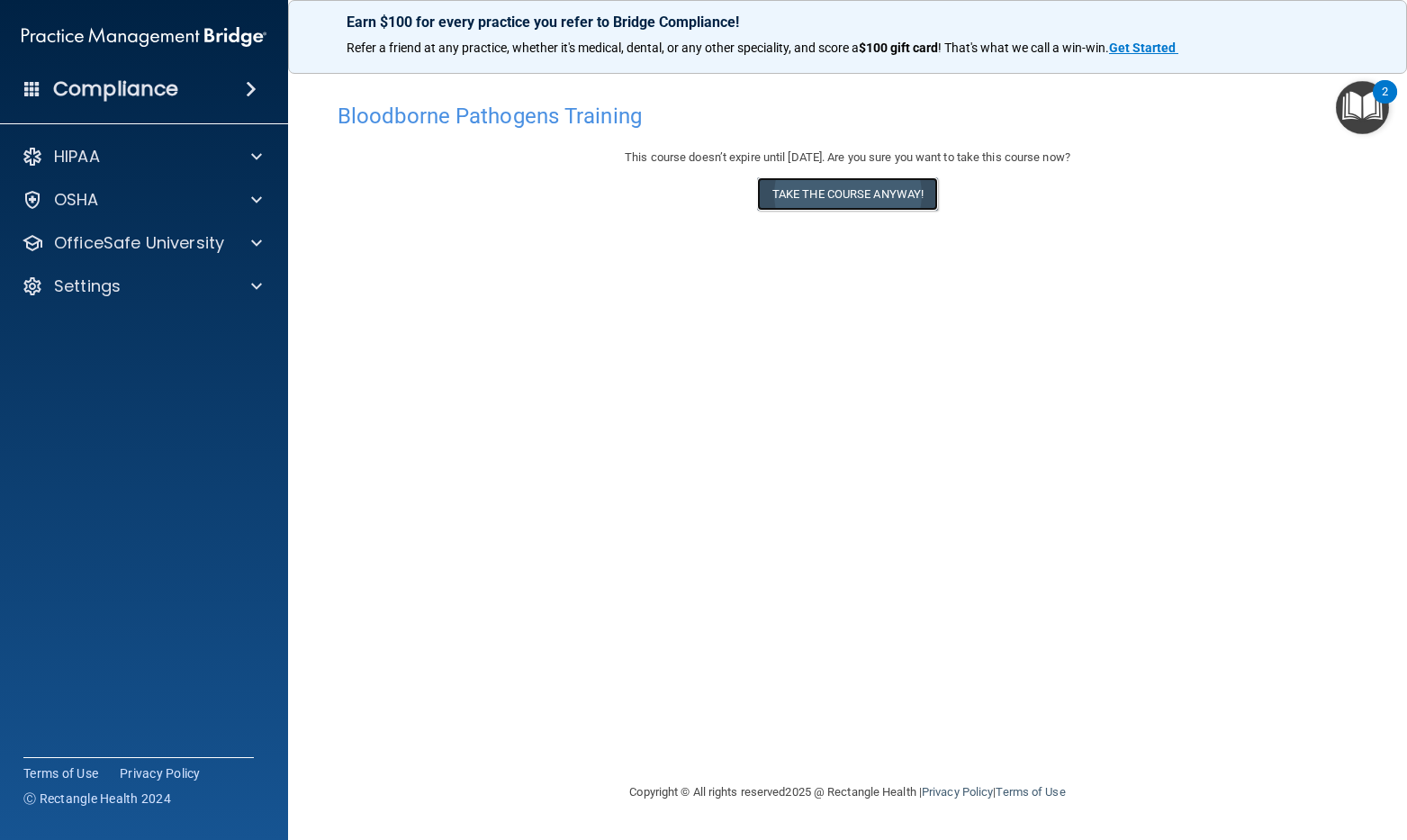
click at [875, 201] on button "Take the course anyway!" at bounding box center [847, 194] width 181 height 34
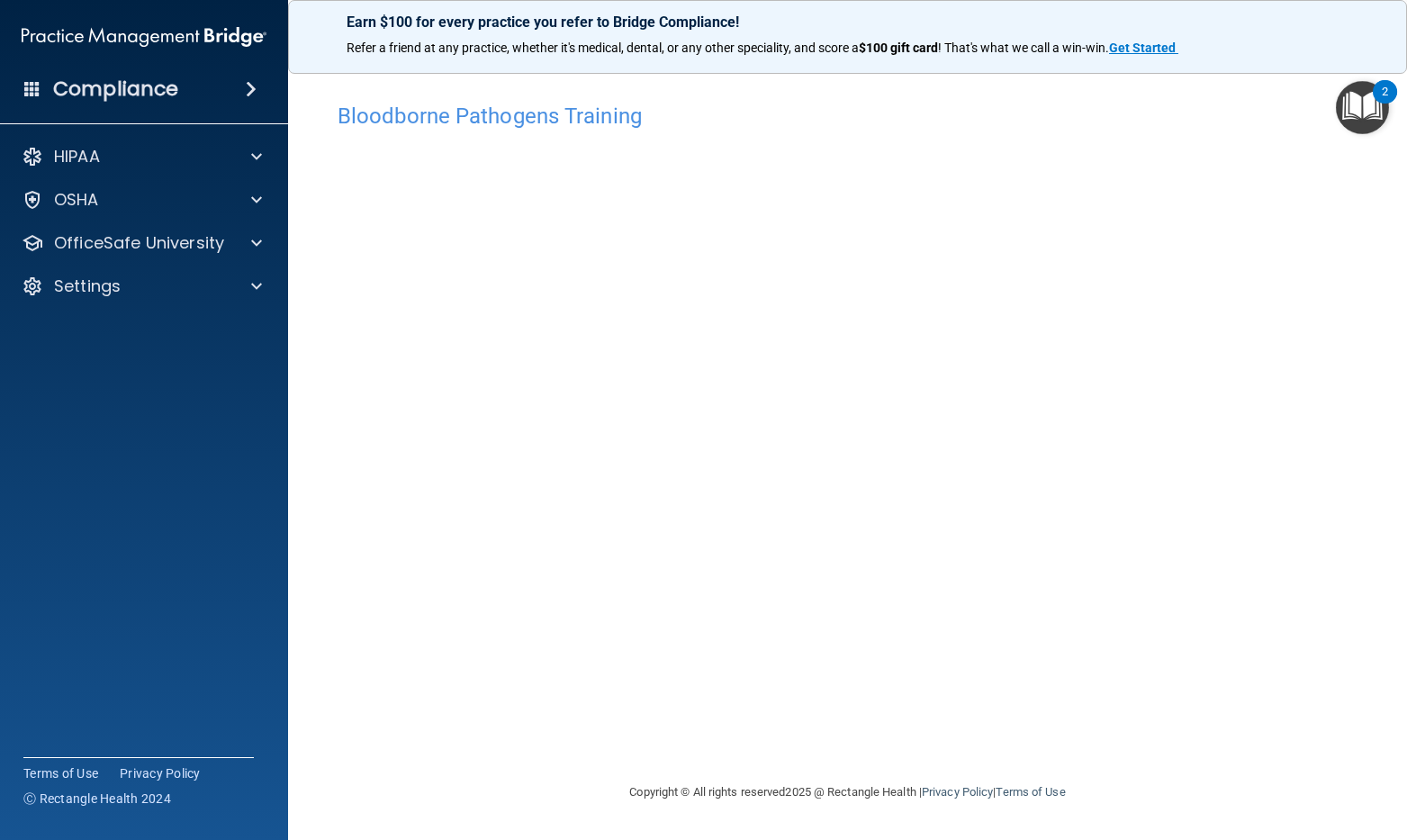
click at [524, 726] on div "Bloodborne Pathogens Training This course doesn’t expire until 11/21/2025. Are …" at bounding box center [847, 437] width 1047 height 688
click at [528, 707] on div "Bloodborne Pathogens Training This course doesn’t expire until 11/21/2025. Are …" at bounding box center [847, 437] width 1047 height 688
click at [518, 741] on div "Bloodborne Pathogens Training This course doesn’t expire until 11/21/2025. Are …" at bounding box center [847, 437] width 1047 height 688
click at [178, 394] on accordion "HIPAA Documents and Policies Report an Incident Business Associates Emergency P…" at bounding box center [144, 369] width 289 height 476
click at [577, 788] on div "Copyright © All rights reserved 2025 @ Rectangle Health | Privacy Policy | Term…" at bounding box center [847, 792] width 657 height 57
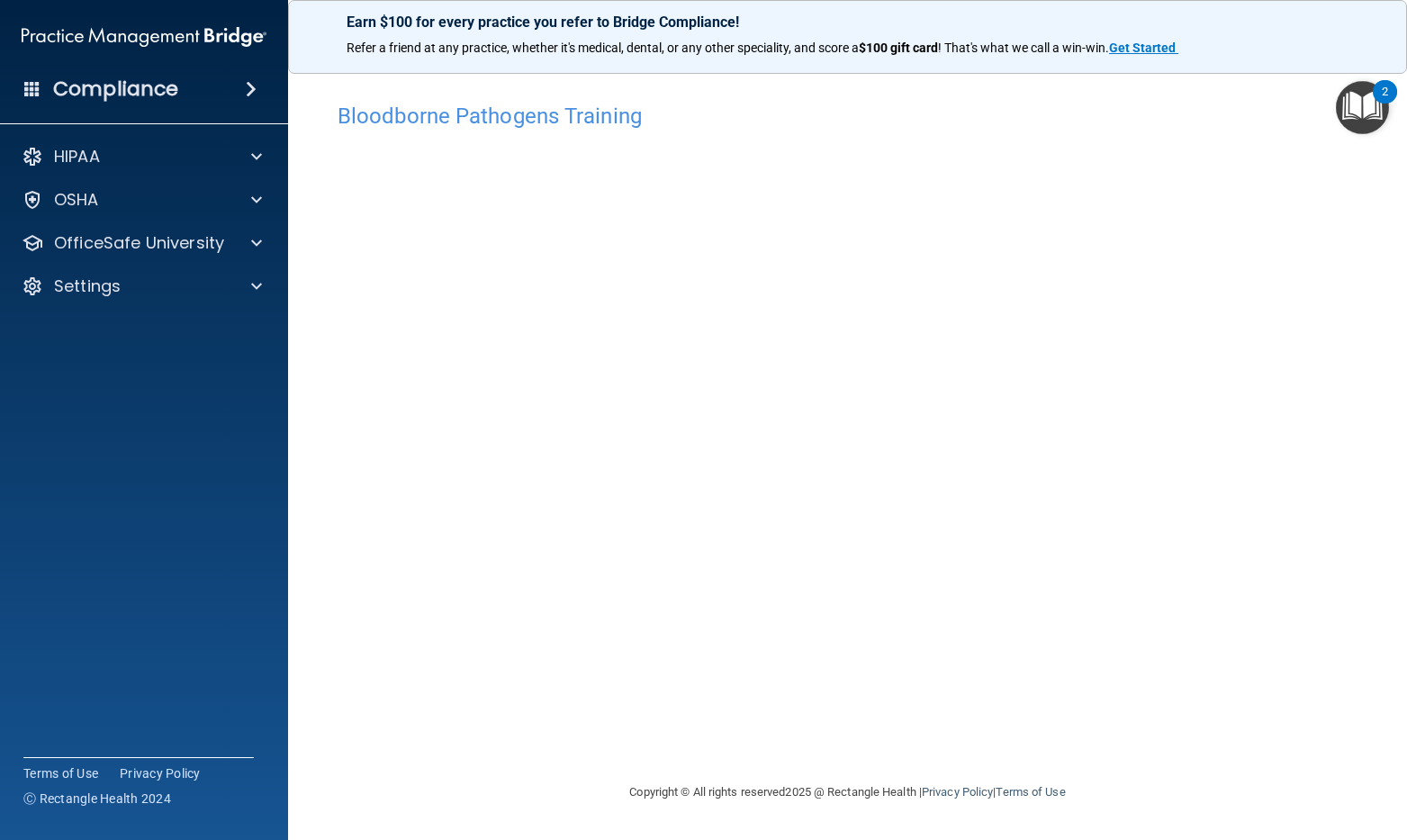
click at [705, 764] on div "Copyright © All rights reserved 2025 @ Rectangle Health | Privacy Policy | Term…" at bounding box center [847, 792] width 657 height 57
click at [1360, 92] on img "Open Resource Center, 2 new notifications" at bounding box center [1362, 108] width 53 height 53
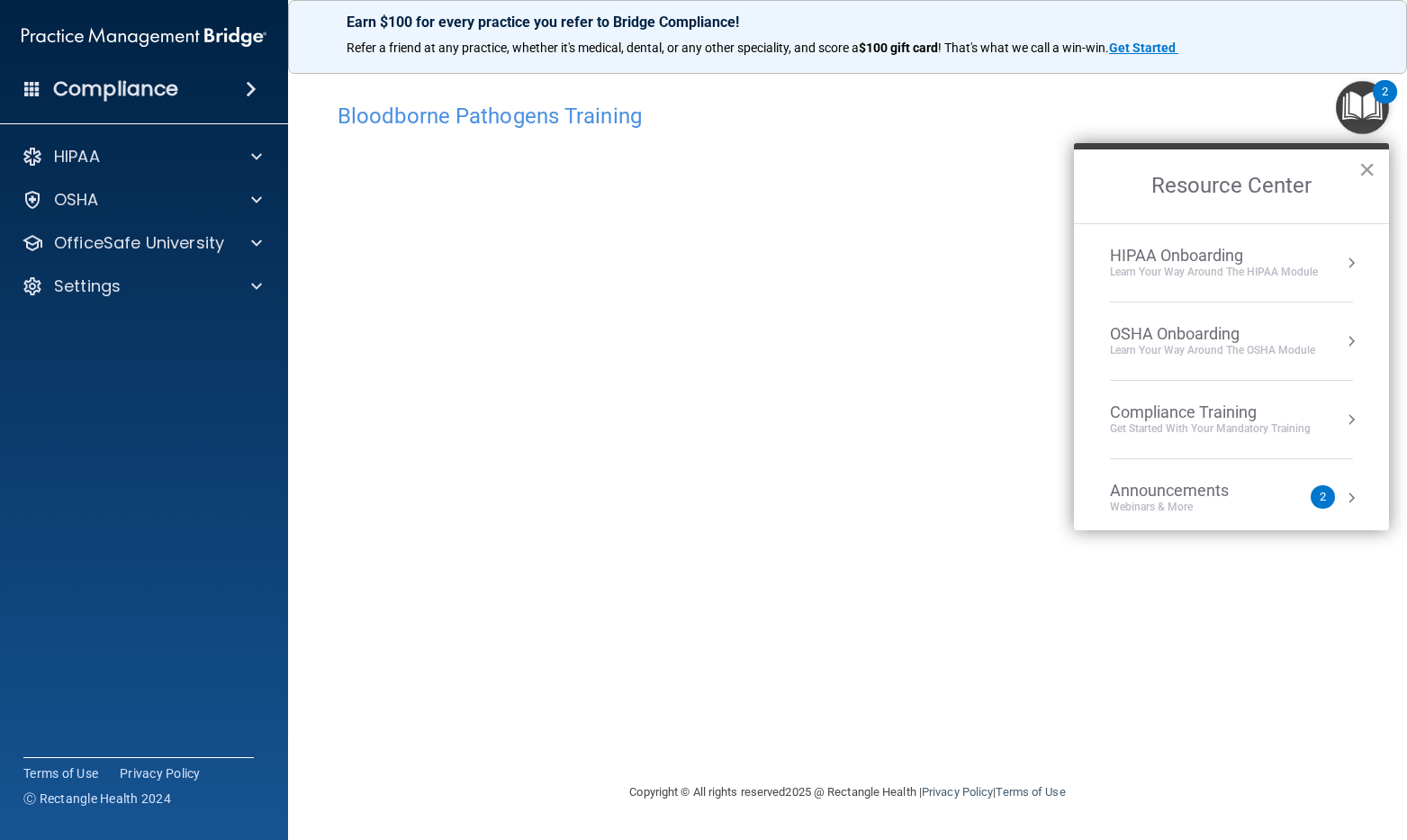
click at [1372, 166] on button "×" at bounding box center [1367, 169] width 17 height 29
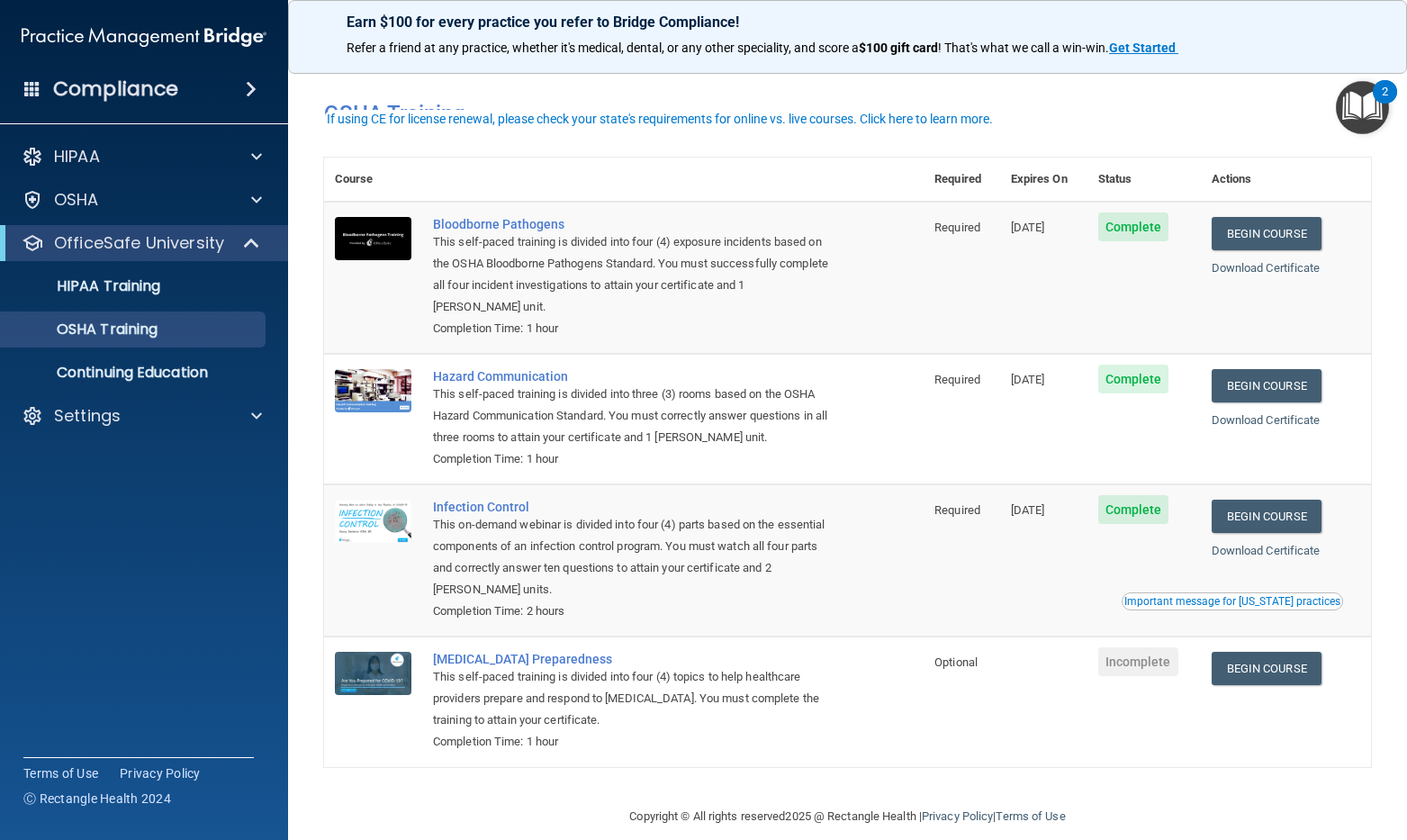
scroll to position [25, 0]
